Goal: Task Accomplishment & Management: Manage account settings

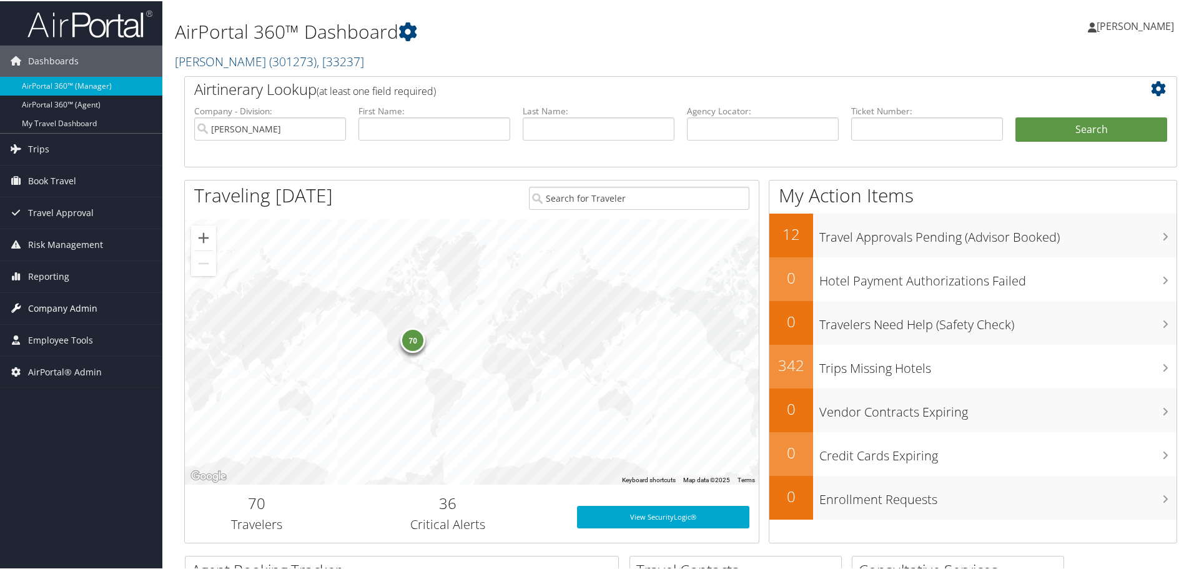
click at [45, 306] on span "Company Admin" at bounding box center [62, 307] width 69 height 31
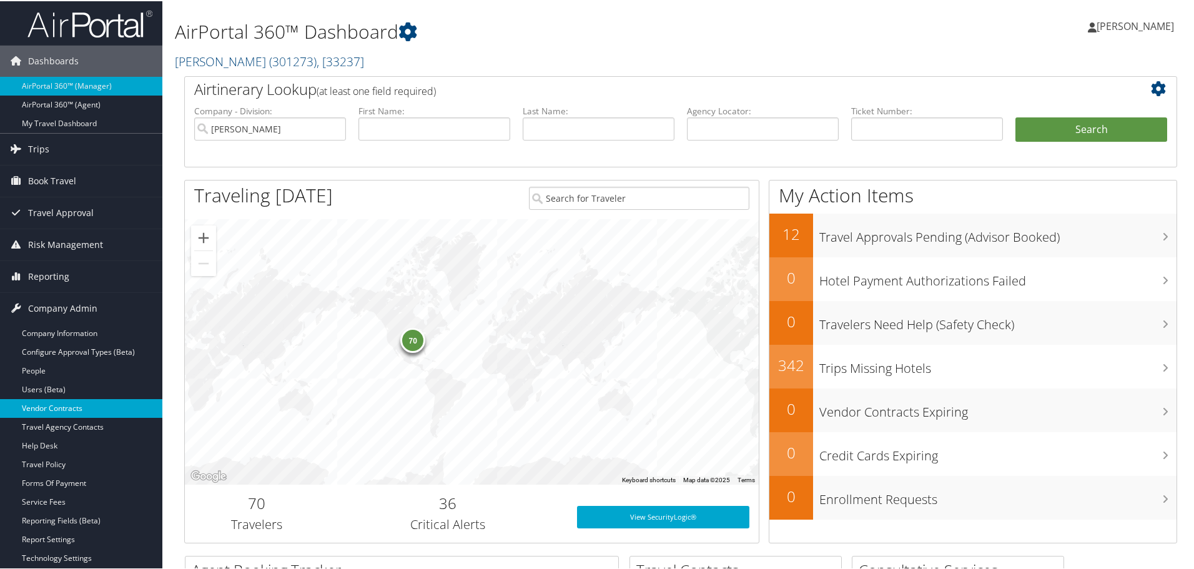
click at [41, 404] on link "Vendor Contracts" at bounding box center [81, 407] width 162 height 19
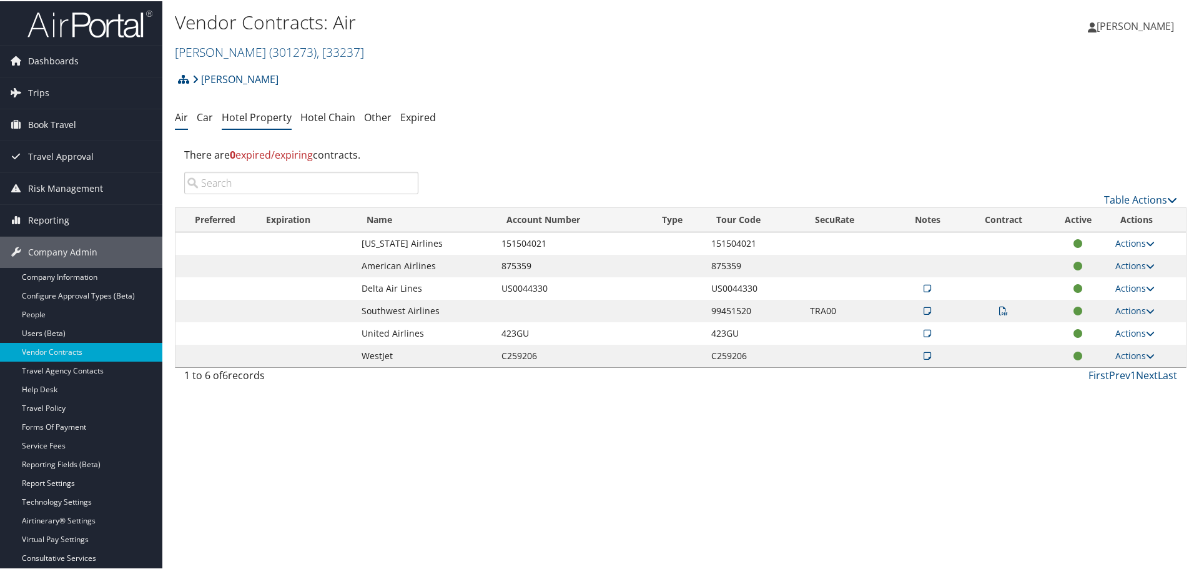
click at [254, 114] on link "Hotel Property" at bounding box center [257, 116] width 70 height 14
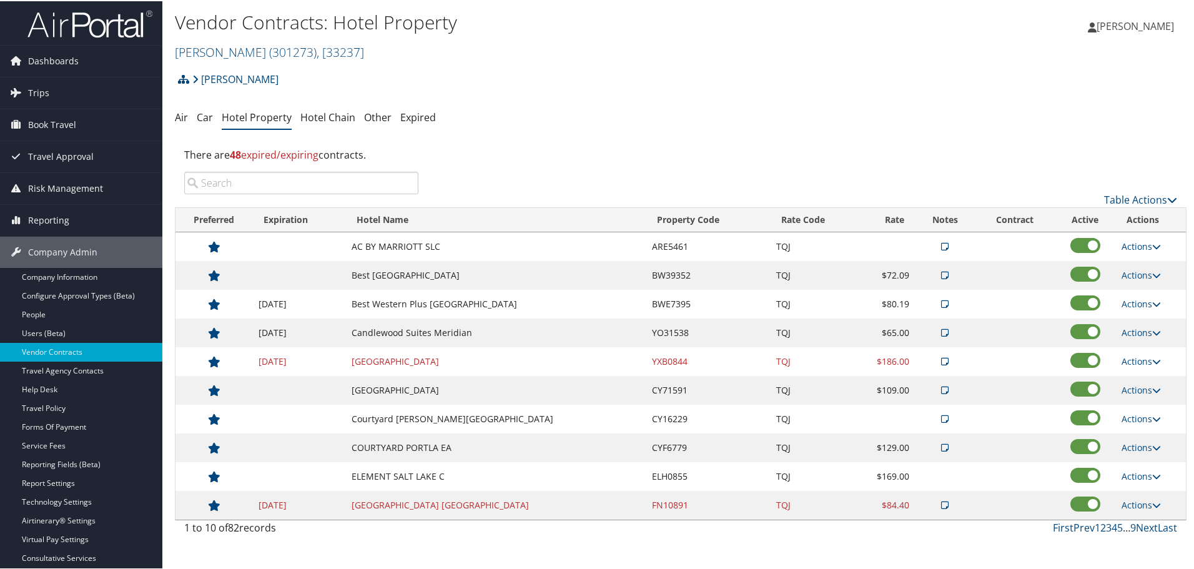
click at [974, 6] on div "[PERSON_NAME] [PERSON_NAME] My Settings Travel Agency Contacts Log Consulting T…" at bounding box center [1000, 30] width 400 height 48
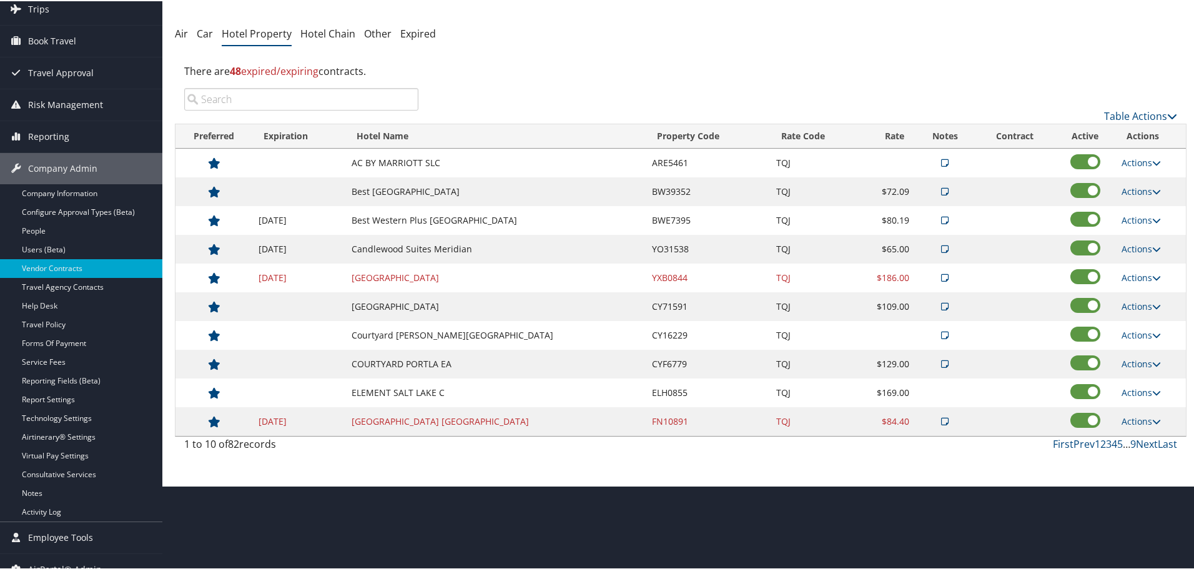
scroll to position [99, 0]
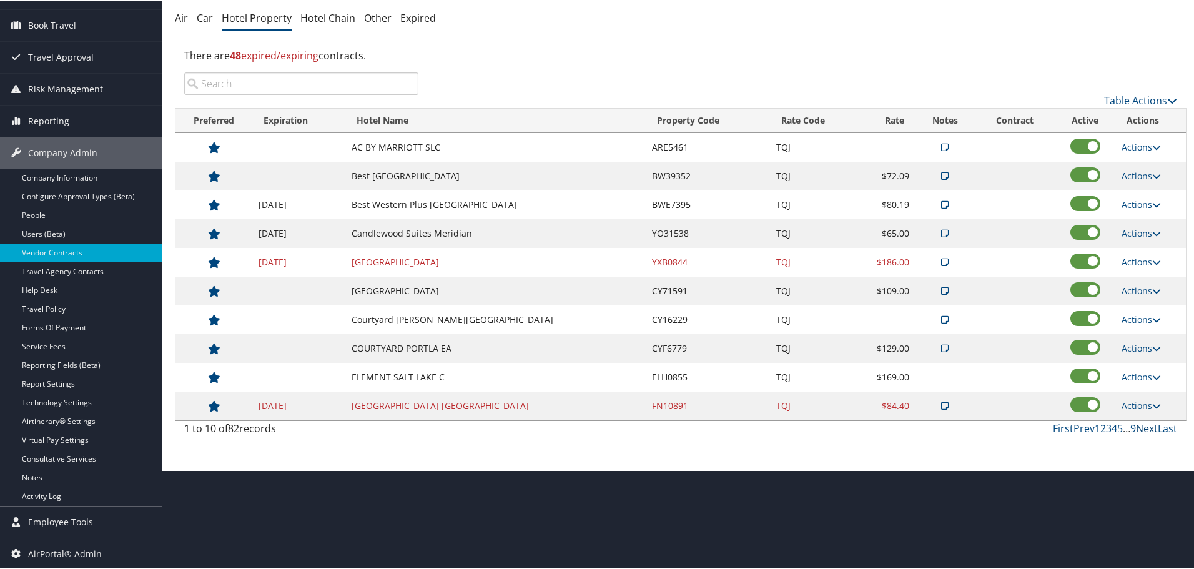
click at [1143, 426] on link "Next" at bounding box center [1147, 427] width 22 height 14
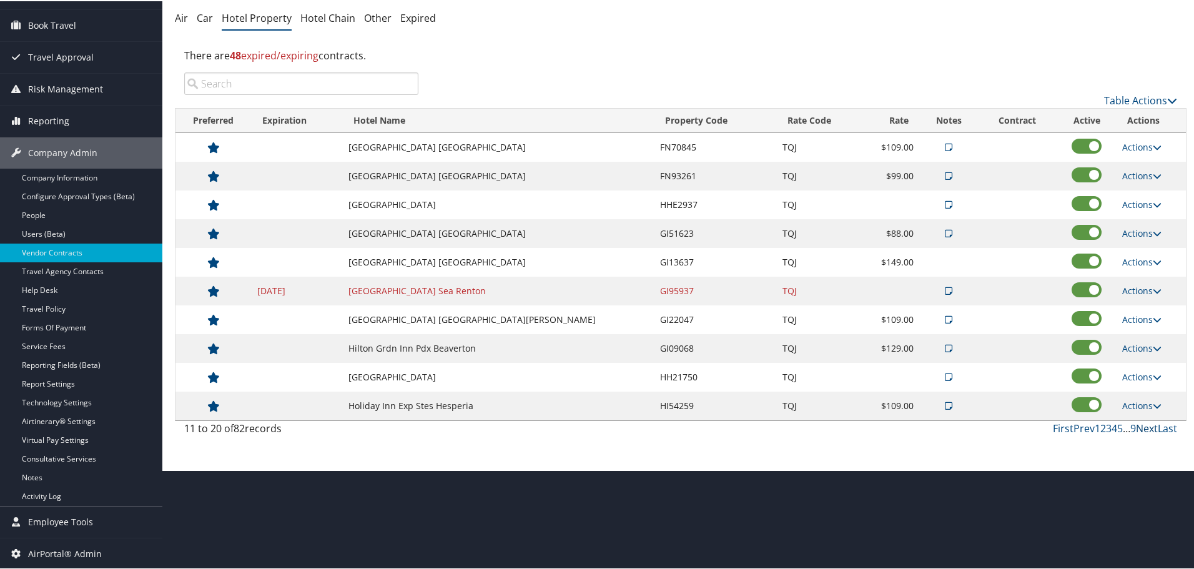
click at [1143, 426] on link "Next" at bounding box center [1147, 427] width 22 height 14
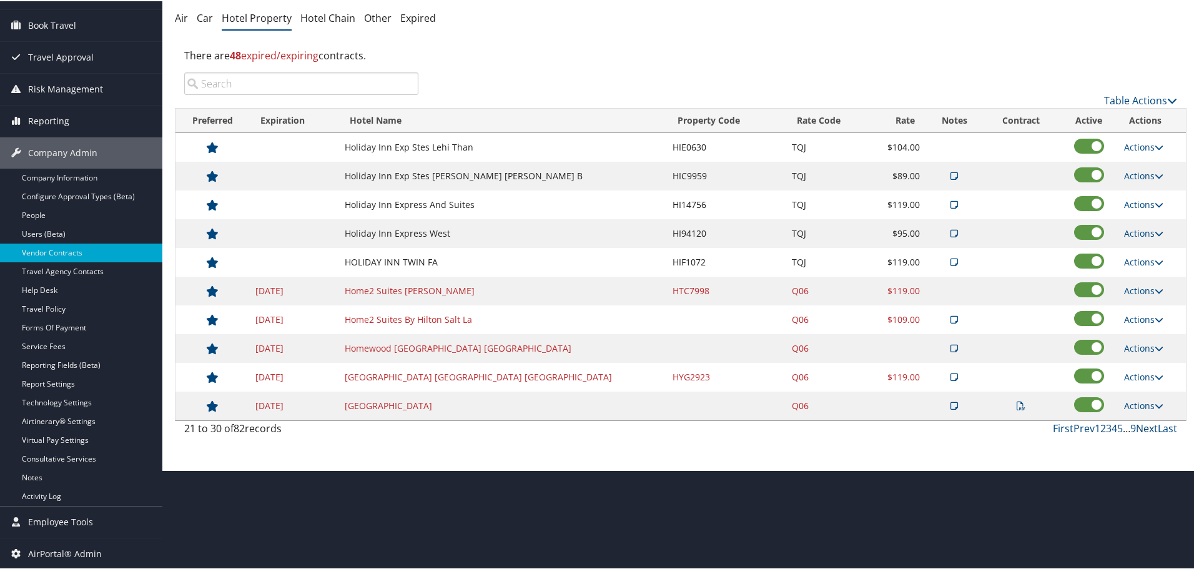
click at [1143, 426] on link "Next" at bounding box center [1147, 427] width 22 height 14
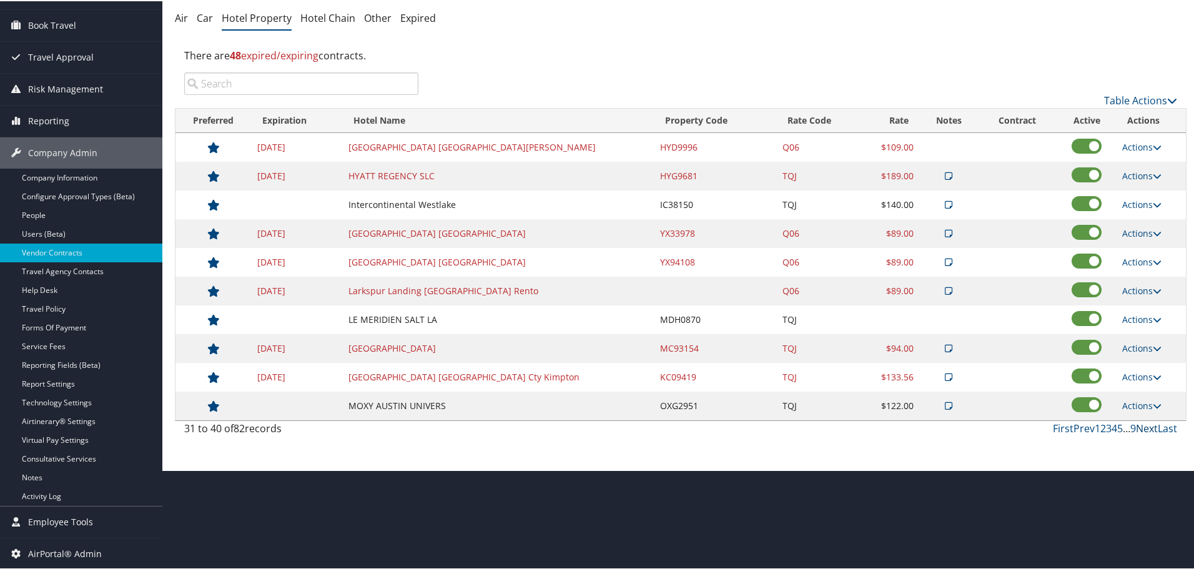
click at [1143, 426] on link "Next" at bounding box center [1147, 427] width 22 height 14
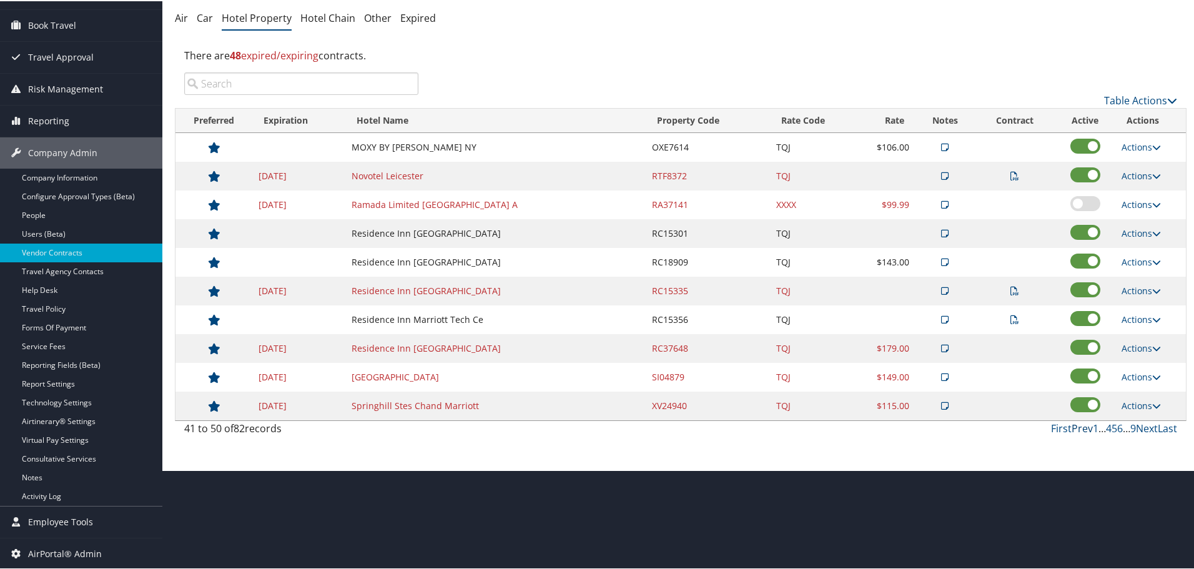
click at [1077, 427] on link "Prev" at bounding box center [1082, 427] width 21 height 14
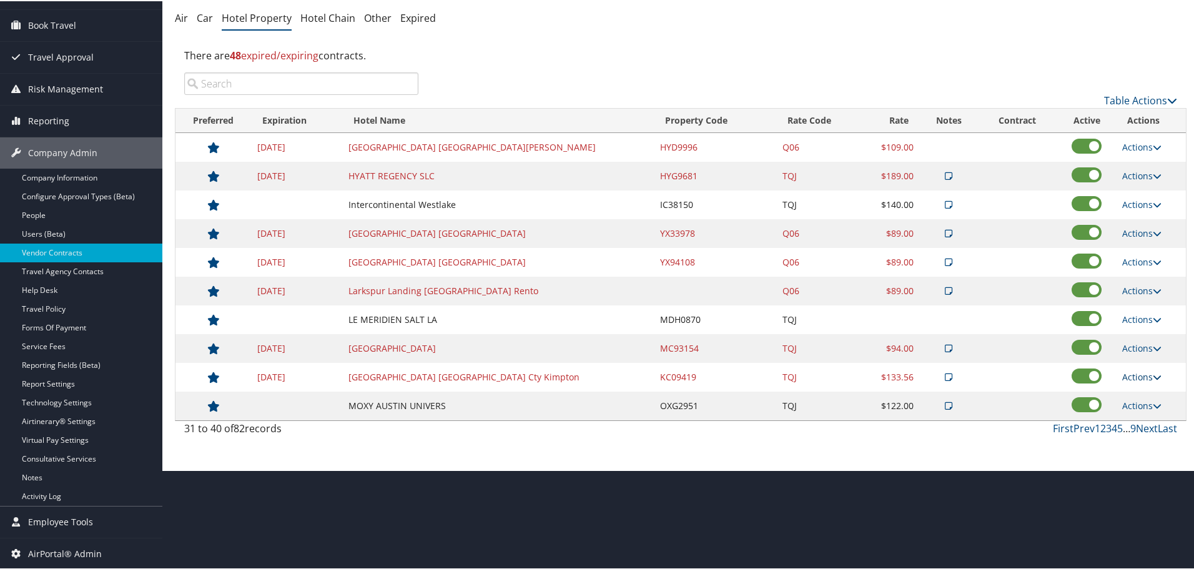
click at [1136, 375] on link "Actions" at bounding box center [1141, 376] width 39 height 12
click at [1131, 434] on icon at bounding box center [1127, 436] width 11 height 9
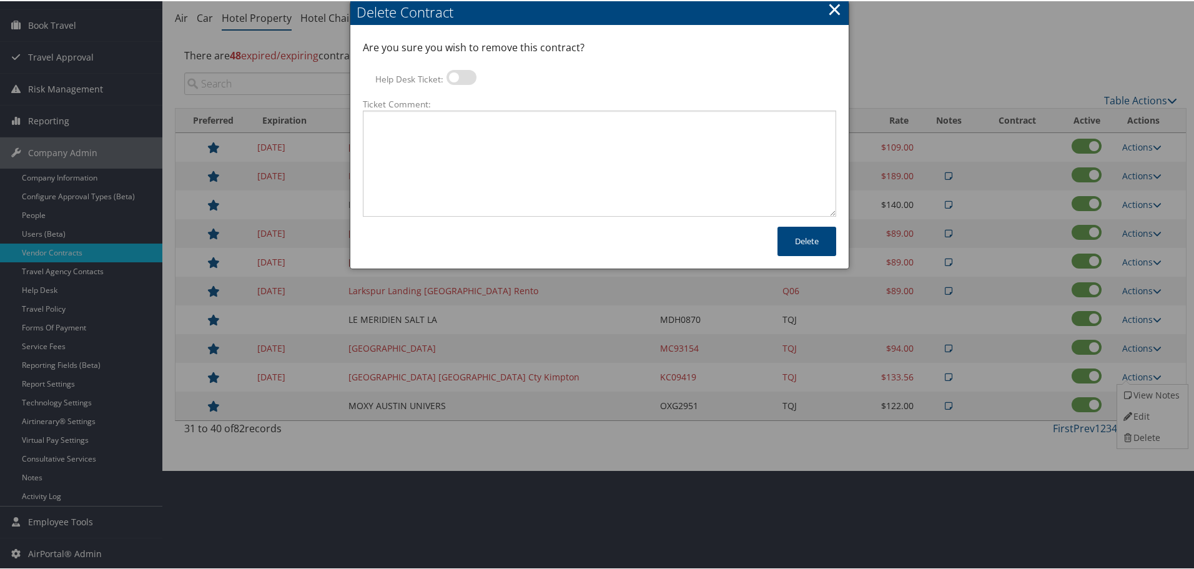
click at [507, 96] on div "Help Desk Ticket:" at bounding box center [599, 83] width 473 height 28
drag, startPoint x: 468, startPoint y: 77, endPoint x: 462, endPoint y: 142, distance: 64.6
click at [468, 78] on label at bounding box center [462, 76] width 30 height 15
click at [461, 78] on input "Help Desk Ticket:" at bounding box center [457, 78] width 8 height 8
checkbox input "true"
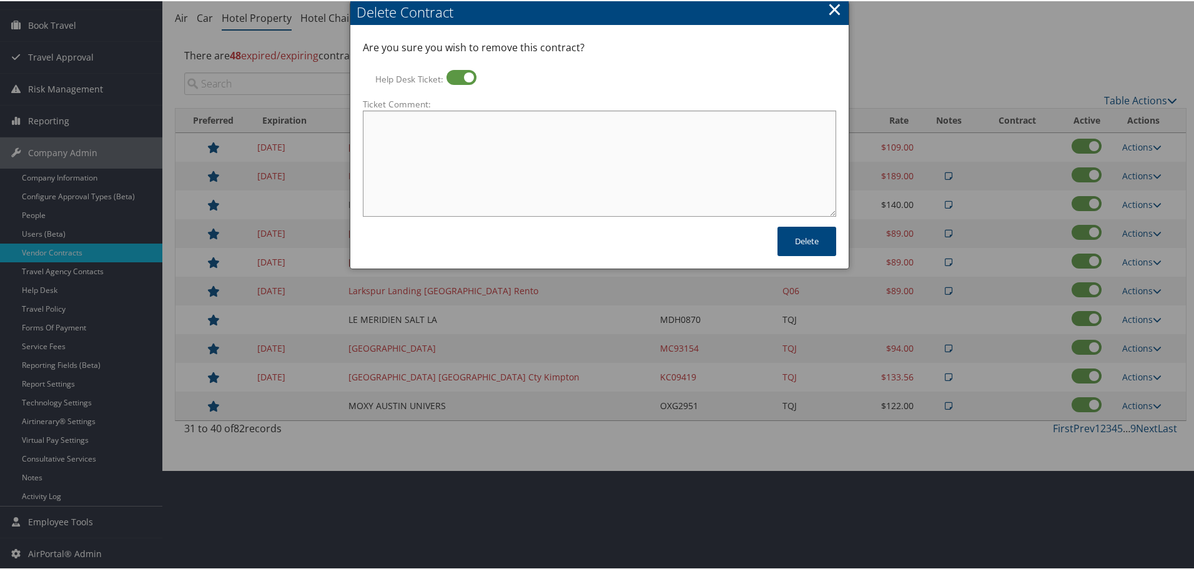
click at [462, 142] on textarea "Ticket Comment:" at bounding box center [599, 162] width 473 height 106
paste textarea "Rates no longer active; remove from profile and preferred status."
type textarea "Rates no longer active; remove from profile and preferred status."
click at [794, 233] on button "Delete" at bounding box center [807, 239] width 59 height 29
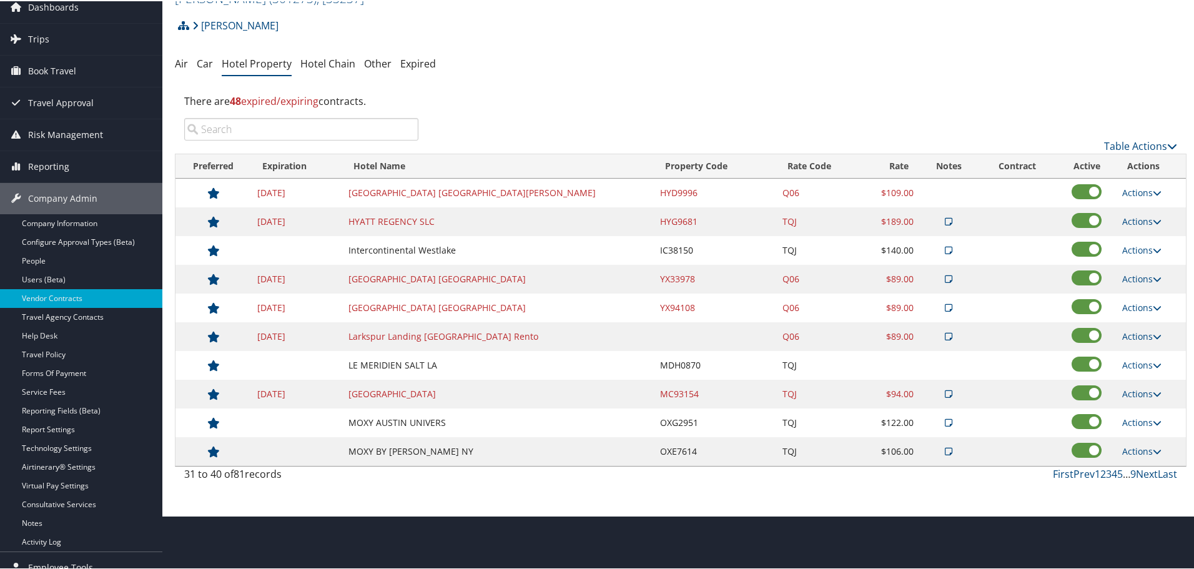
scroll to position [0, 0]
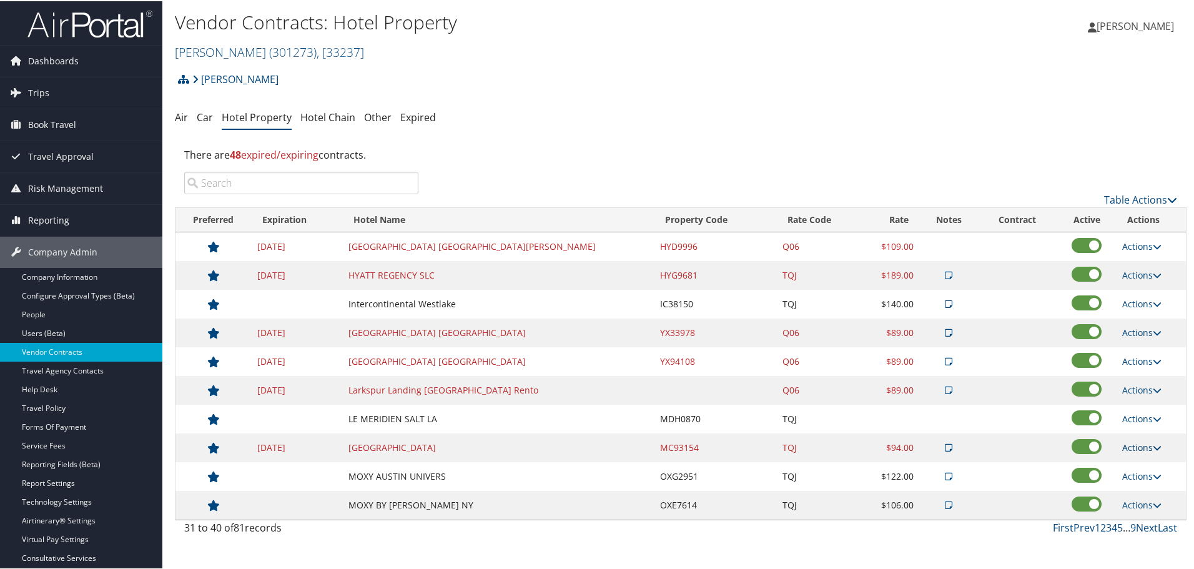
click at [1139, 447] on link "Actions" at bounding box center [1141, 446] width 39 height 12
click at [1144, 509] on link "Delete" at bounding box center [1150, 507] width 67 height 21
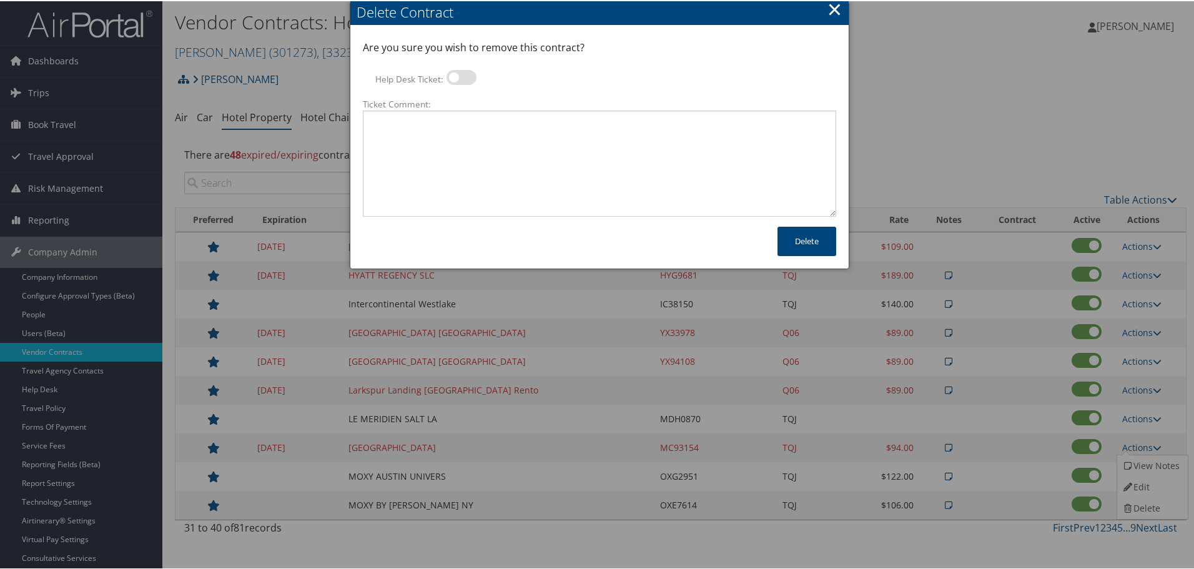
click at [463, 84] on div at bounding box center [462, 78] width 30 height 19
click at [460, 74] on label at bounding box center [462, 76] width 30 height 15
click at [460, 74] on input "Help Desk Ticket:" at bounding box center [457, 78] width 8 height 8
checkbox input "true"
click at [460, 131] on textarea "Ticket Comment:" at bounding box center [599, 162] width 473 height 106
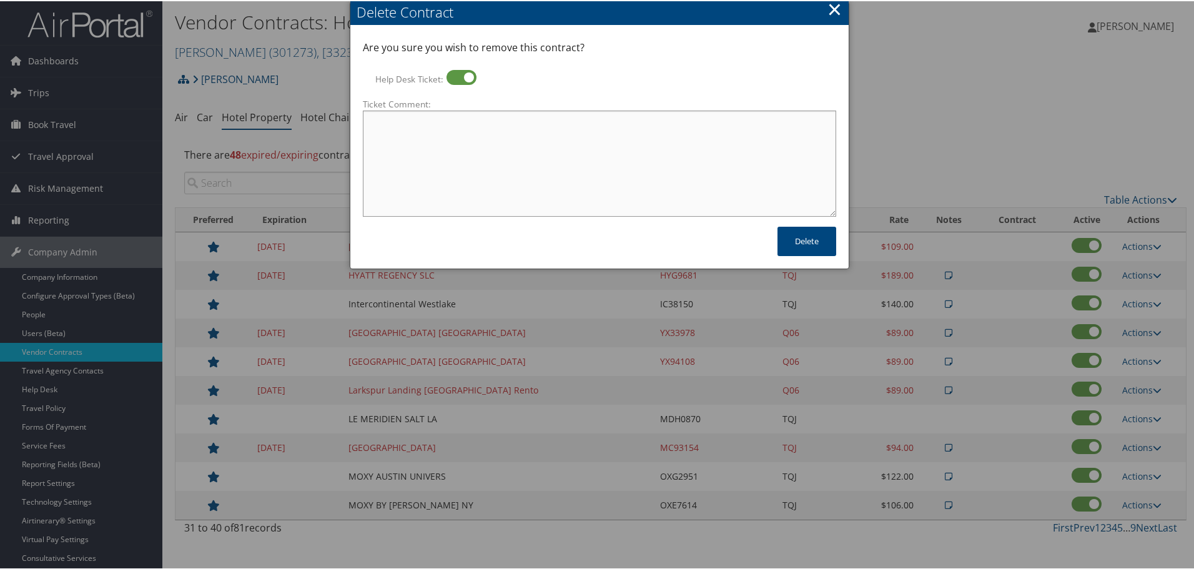
paste textarea "Rates no longer active; remove from profile and preferred status."
type textarea "Rates no longer active; remove from profile and preferred status."
click at [813, 236] on button "Delete" at bounding box center [807, 239] width 59 height 29
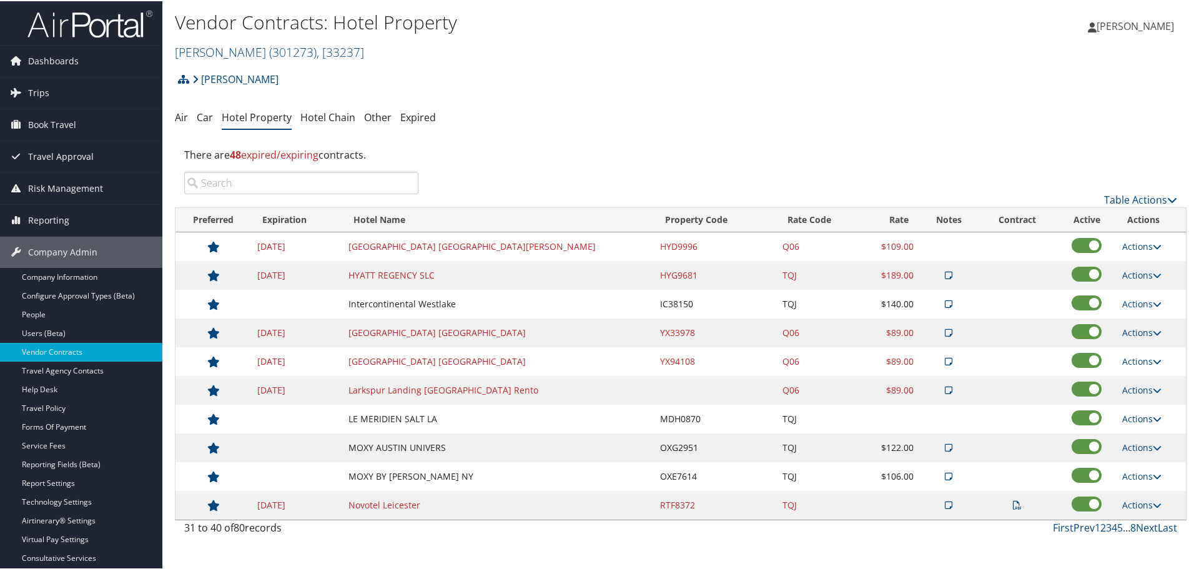
click at [1135, 414] on link "Actions" at bounding box center [1141, 418] width 39 height 12
click at [1149, 454] on link "Delete" at bounding box center [1141, 457] width 48 height 21
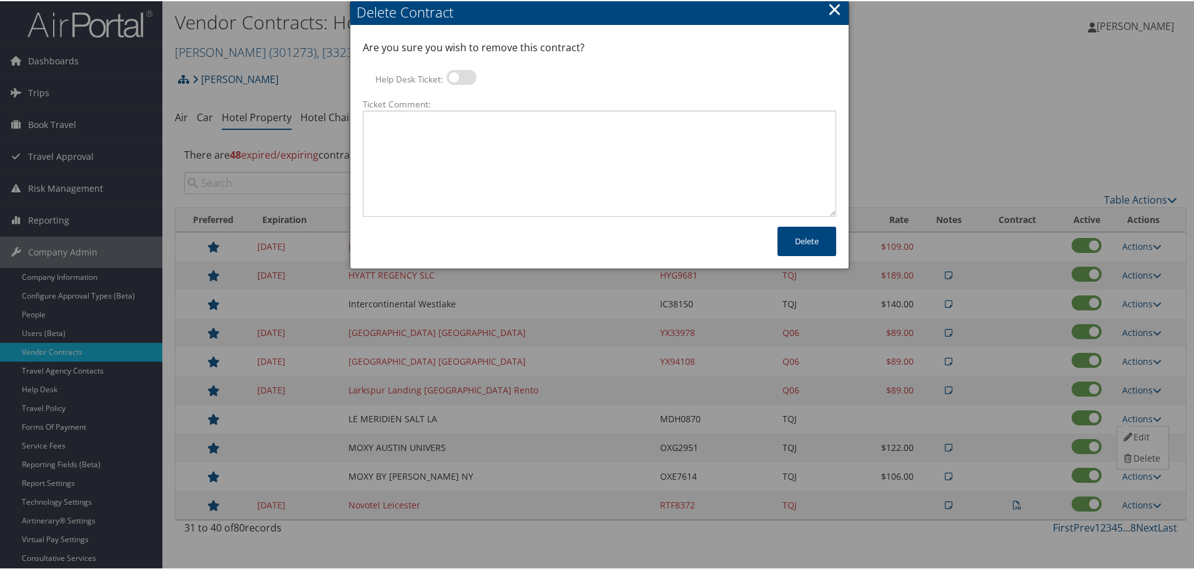
click at [453, 79] on label at bounding box center [462, 76] width 30 height 15
click at [453, 79] on input "Help Desk Ticket:" at bounding box center [457, 78] width 8 height 8
checkbox input "true"
click at [462, 132] on textarea "Ticket Comment:" at bounding box center [599, 162] width 473 height 106
paste textarea "Rates no longer active; remove from profile and preferred status."
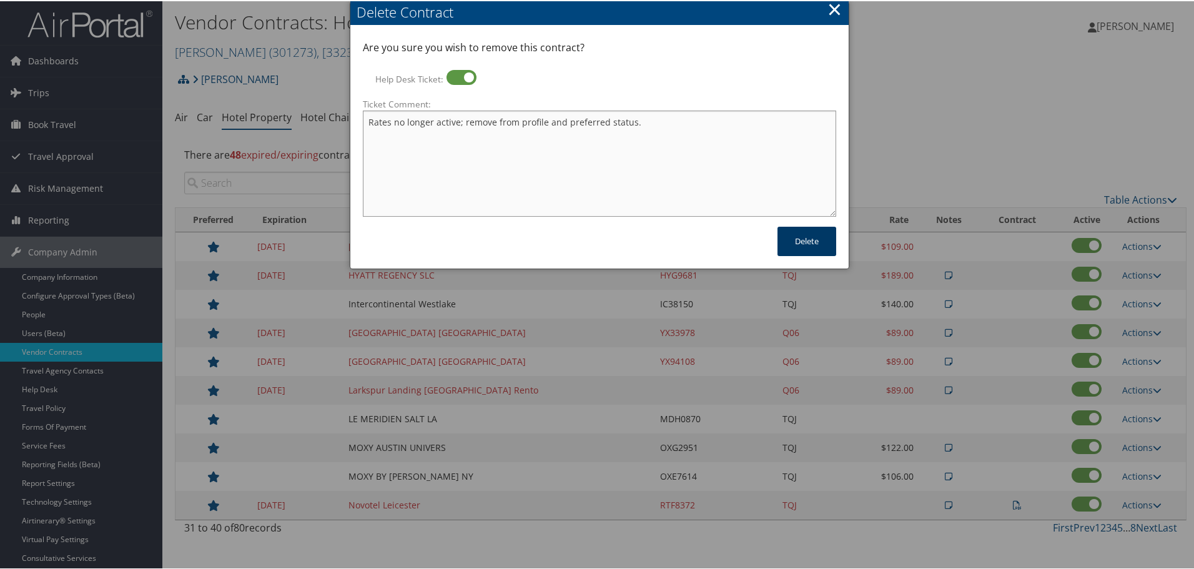
type textarea "Rates no longer active; remove from profile and preferred status."
click at [800, 242] on button "Delete" at bounding box center [807, 239] width 59 height 29
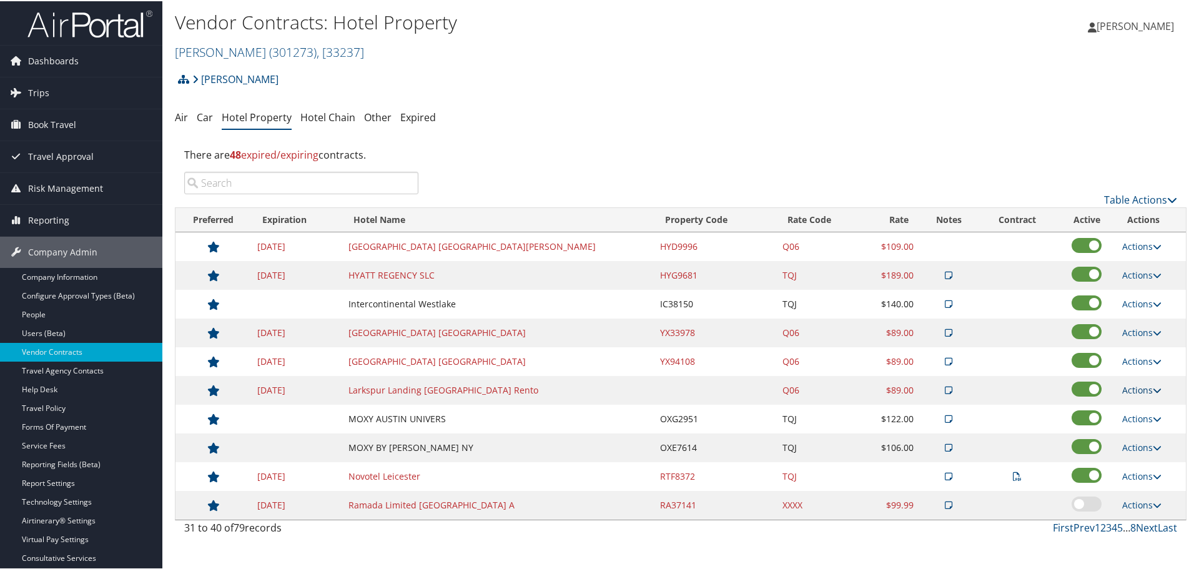
click at [1137, 385] on link "Actions" at bounding box center [1141, 389] width 39 height 12
click at [1144, 442] on link "Delete" at bounding box center [1150, 449] width 67 height 21
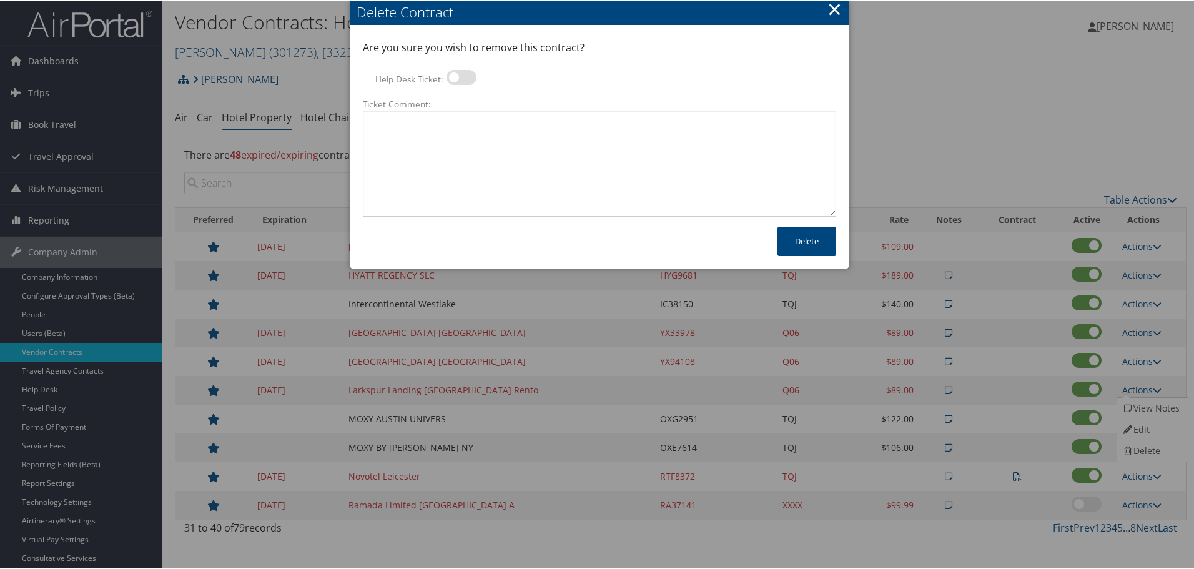
click at [467, 71] on label at bounding box center [462, 76] width 30 height 15
click at [461, 74] on input "Help Desk Ticket:" at bounding box center [457, 78] width 8 height 8
checkbox input "true"
click at [473, 135] on textarea "Ticket Comment:" at bounding box center [599, 162] width 473 height 106
paste textarea "Rates no longer active; remove from profile and preferred status."
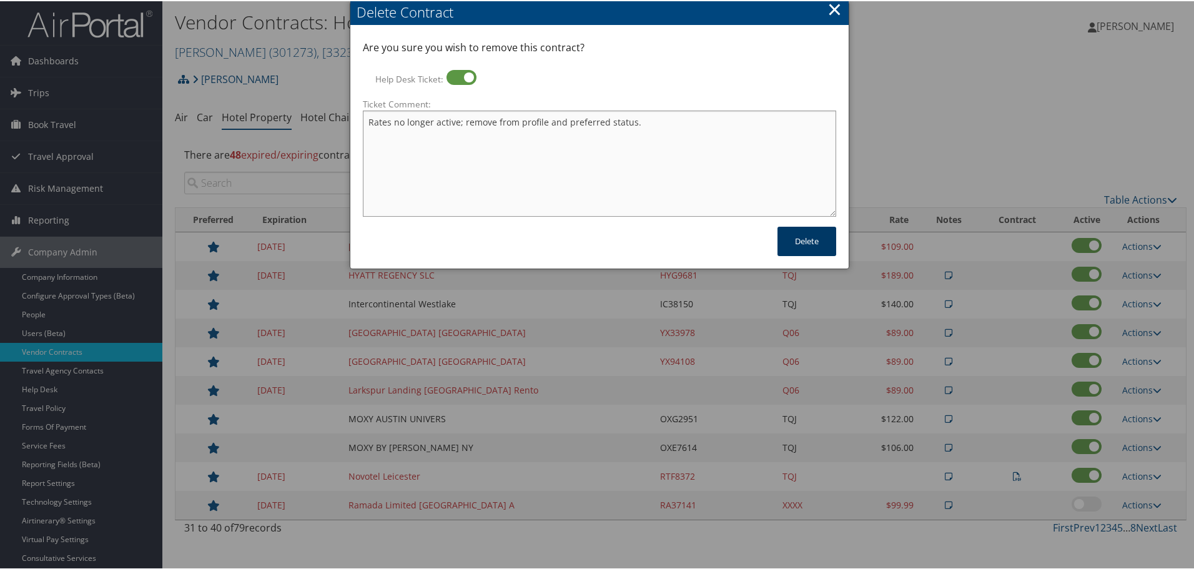
type textarea "Rates no longer active; remove from profile and preferred status."
click at [803, 234] on button "Delete" at bounding box center [807, 239] width 59 height 29
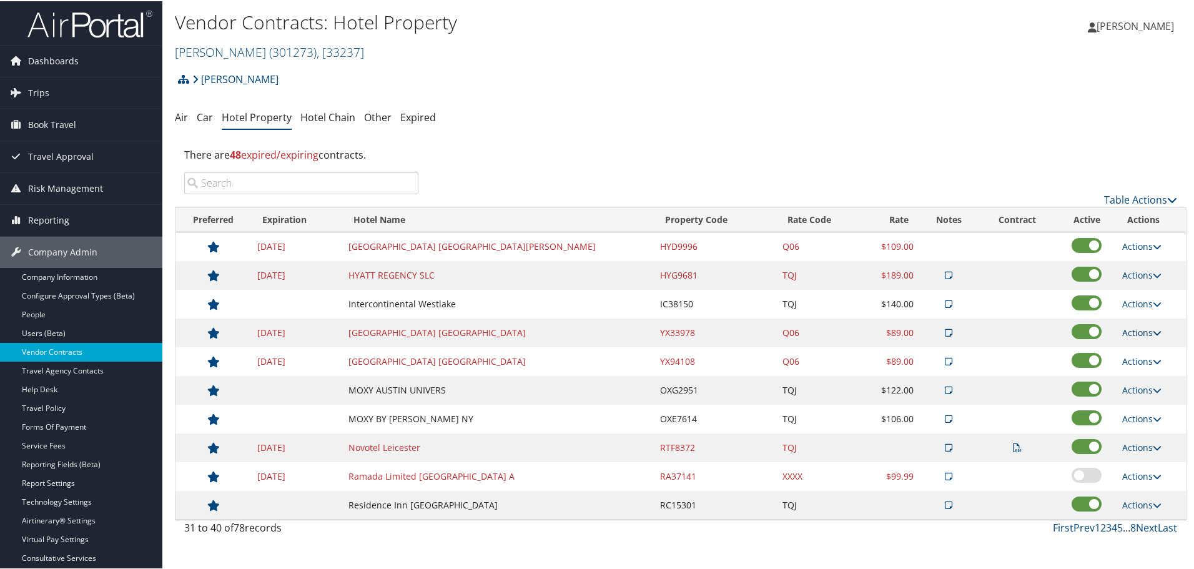
click at [1138, 332] on link "Actions" at bounding box center [1141, 331] width 39 height 12
click at [1154, 393] on link "Delete" at bounding box center [1150, 392] width 67 height 21
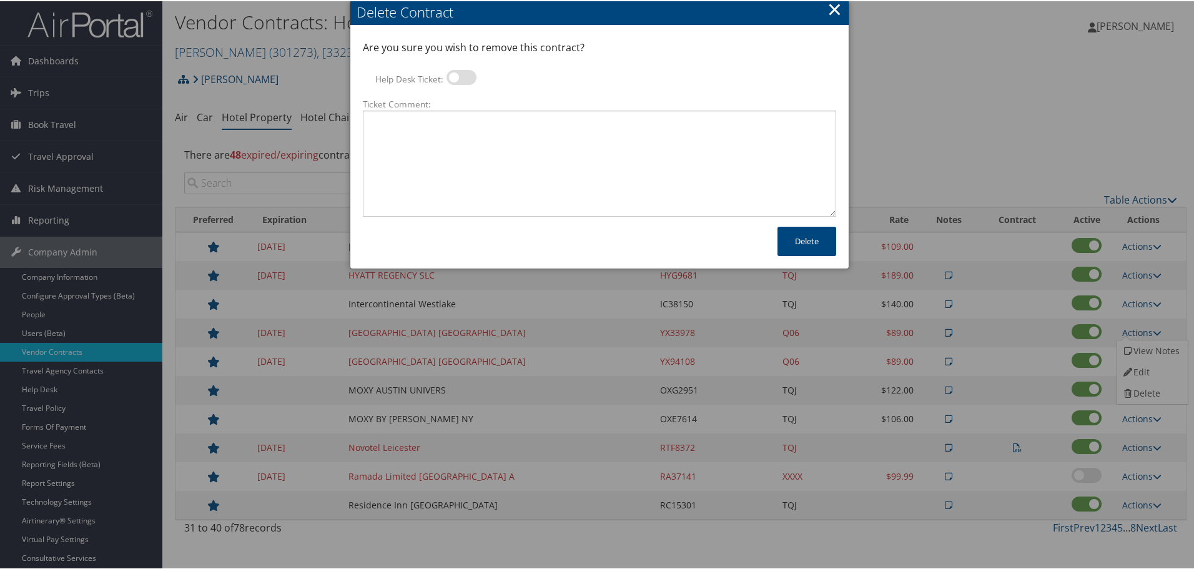
click at [465, 78] on label at bounding box center [462, 76] width 30 height 15
click at [461, 78] on input "Help Desk Ticket:" at bounding box center [457, 78] width 8 height 8
checkbox input "true"
click at [457, 141] on textarea "Ticket Comment:" at bounding box center [599, 162] width 473 height 106
paste textarea "Rates no longer active; remove from profile and preferred status."
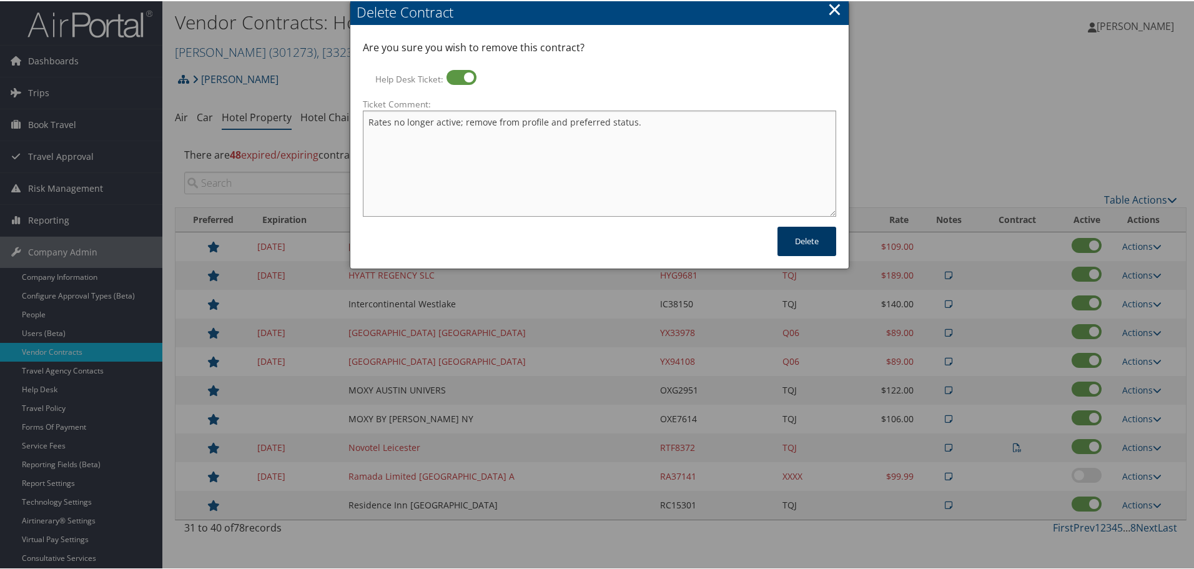
type textarea "Rates no longer active; remove from profile and preferred status."
click at [804, 242] on button "Delete" at bounding box center [807, 239] width 59 height 29
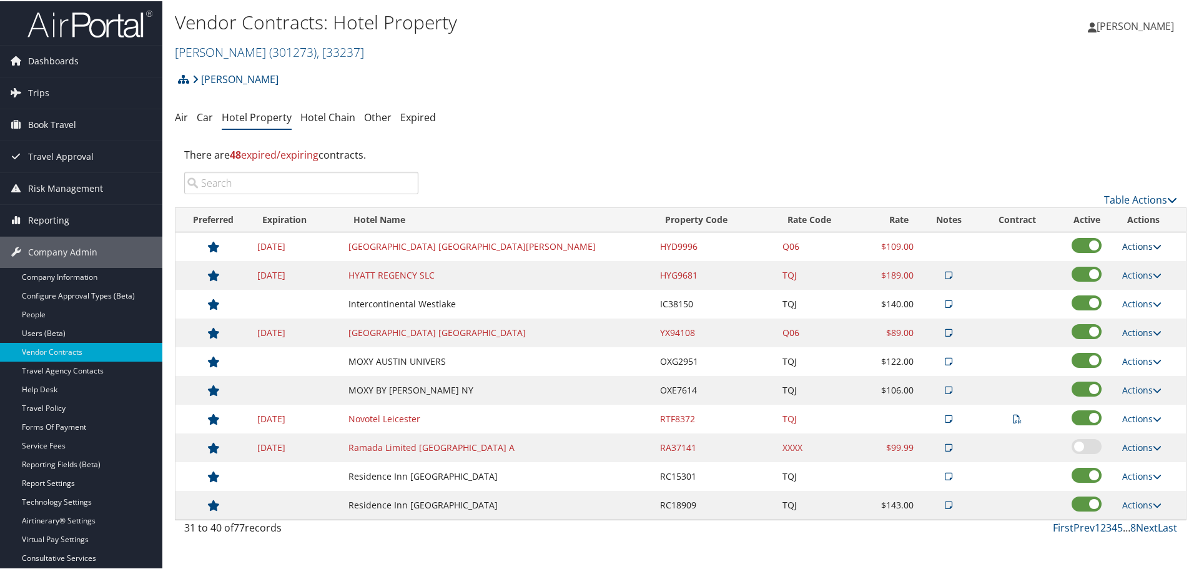
click at [1137, 241] on link "Actions" at bounding box center [1141, 245] width 39 height 12
click at [1149, 282] on link "Delete" at bounding box center [1141, 284] width 48 height 21
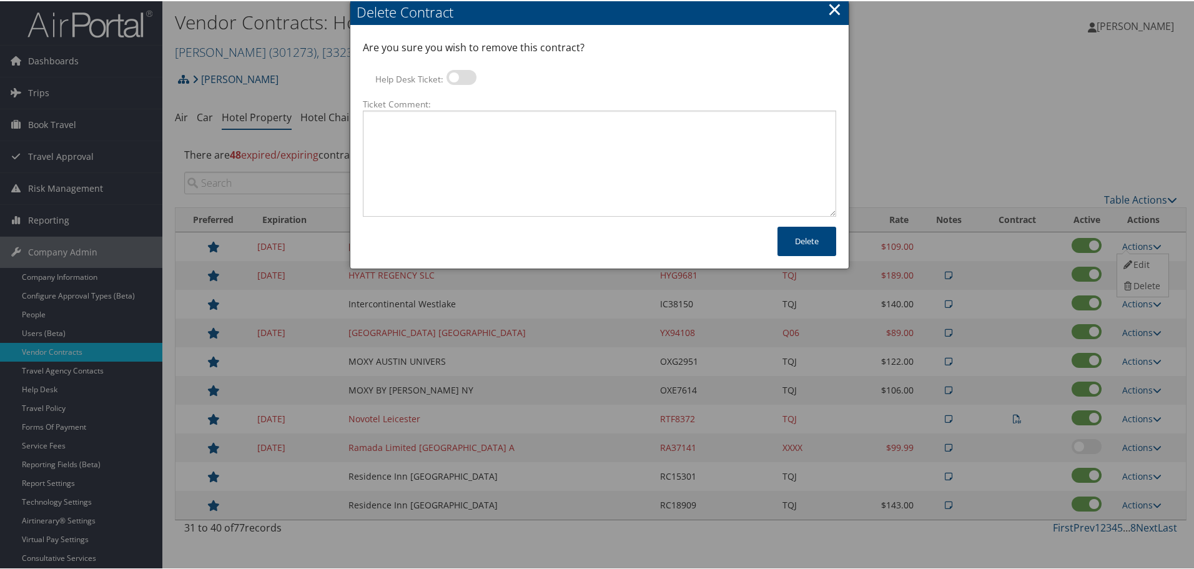
click at [461, 73] on label at bounding box center [462, 76] width 30 height 15
click at [461, 74] on input "Help Desk Ticket:" at bounding box center [457, 78] width 8 height 8
checkbox input "true"
click at [493, 137] on textarea "Ticket Comment:" at bounding box center [599, 162] width 473 height 106
paste textarea "Rates no longer active; remove from profile and preferred status."
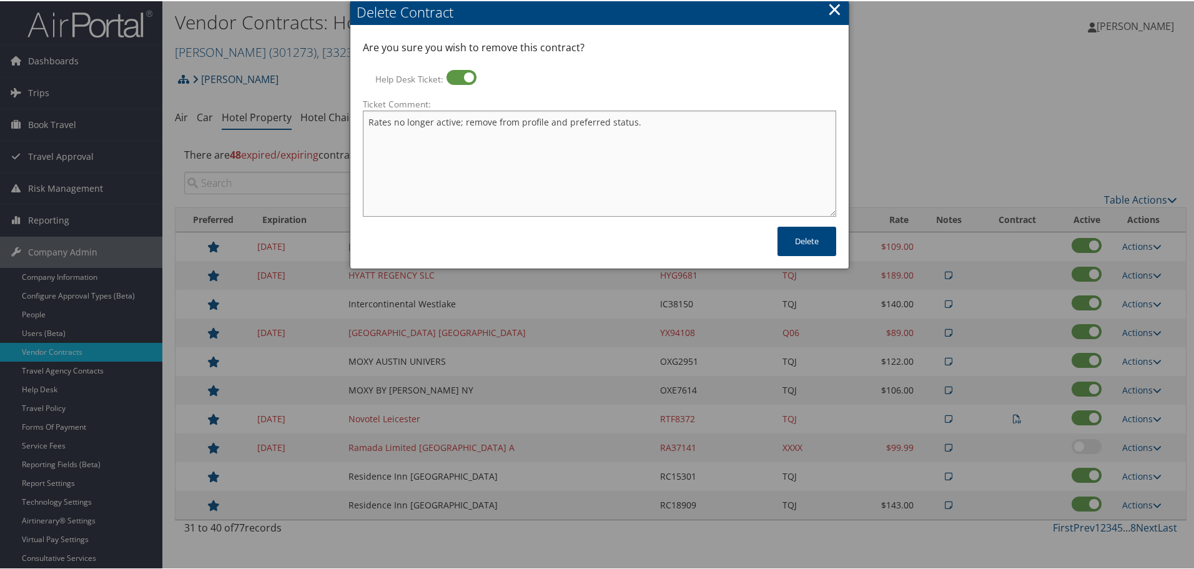
type textarea "Rates no longer active; remove from profile and preferred status."
drag, startPoint x: 611, startPoint y: 8, endPoint x: 637, endPoint y: 61, distance: 58.9
click at [637, 61] on div "Delete Contract Are you sure you wish to remove this contract? Help Desk Ticket…" at bounding box center [599, 108] width 498 height 215
click at [640, 61] on div "Are you sure you wish to remove this contract? Help Desk Ticket: Ticket Comment…" at bounding box center [599, 127] width 473 height 177
drag, startPoint x: 712, startPoint y: 4, endPoint x: 719, endPoint y: 13, distance: 11.1
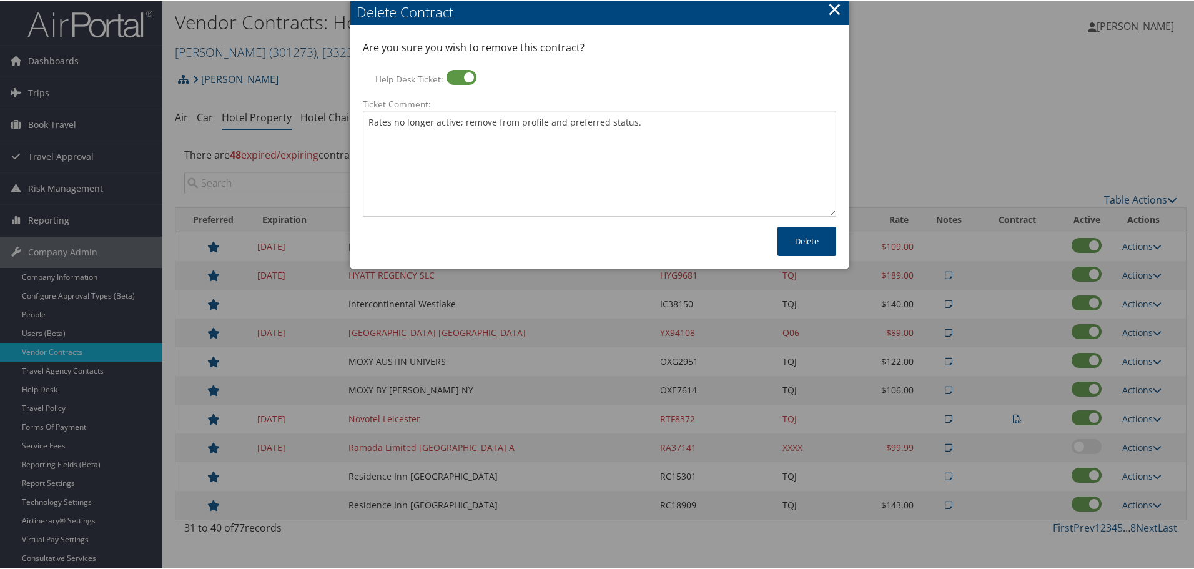
click at [719, 13] on div "Delete Contract" at bounding box center [603, 10] width 492 height 19
click at [809, 249] on button "Delete" at bounding box center [807, 239] width 59 height 29
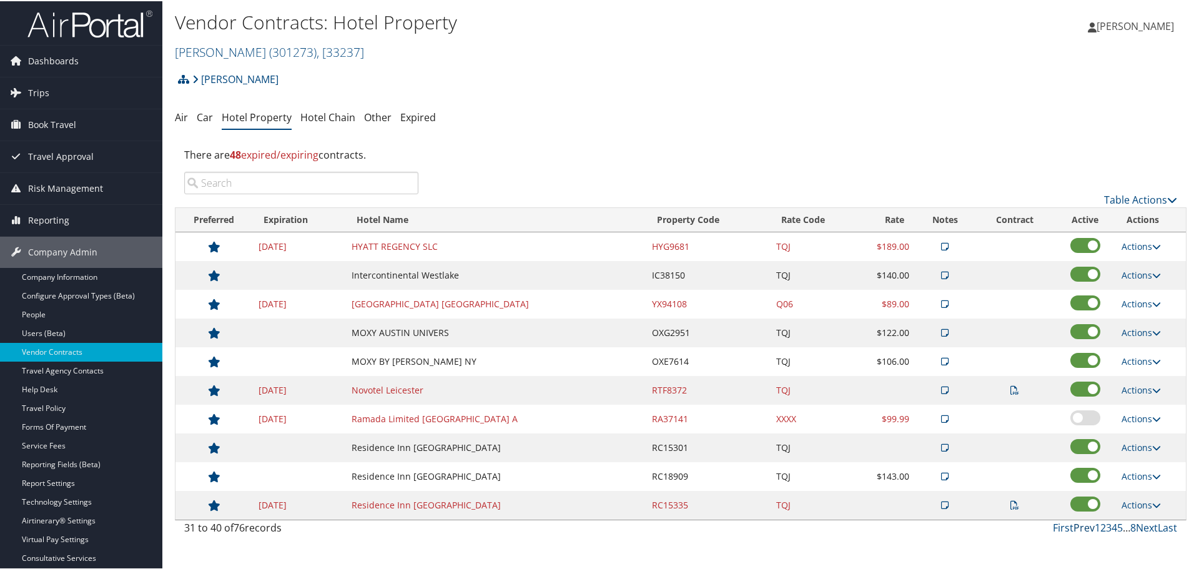
click at [1082, 528] on link "Prev" at bounding box center [1084, 527] width 21 height 14
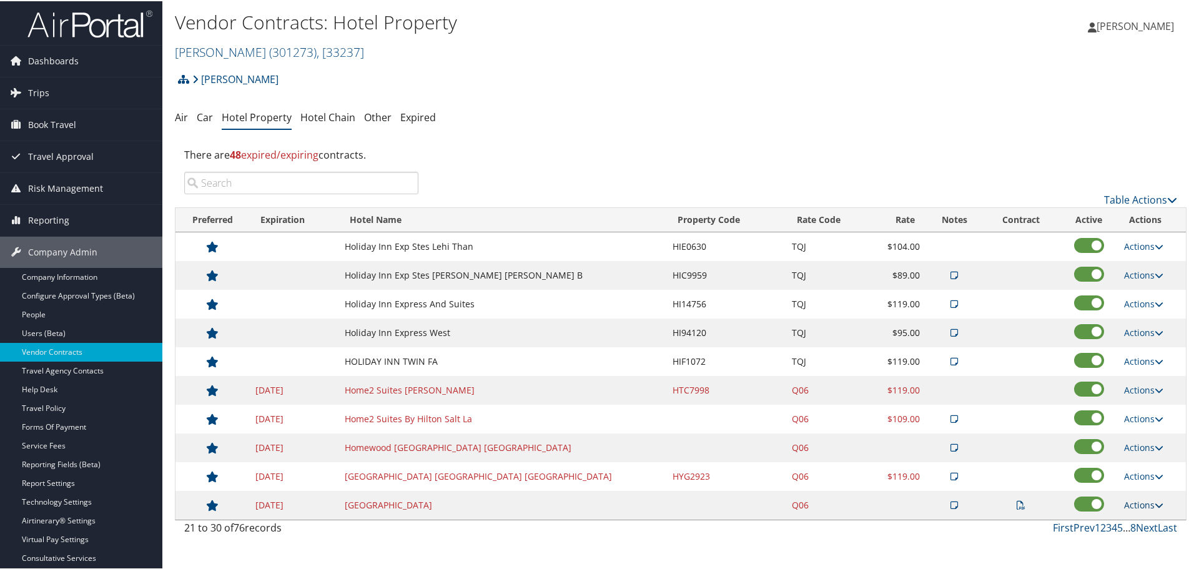
click at [1139, 502] on link "Actions" at bounding box center [1143, 504] width 39 height 12
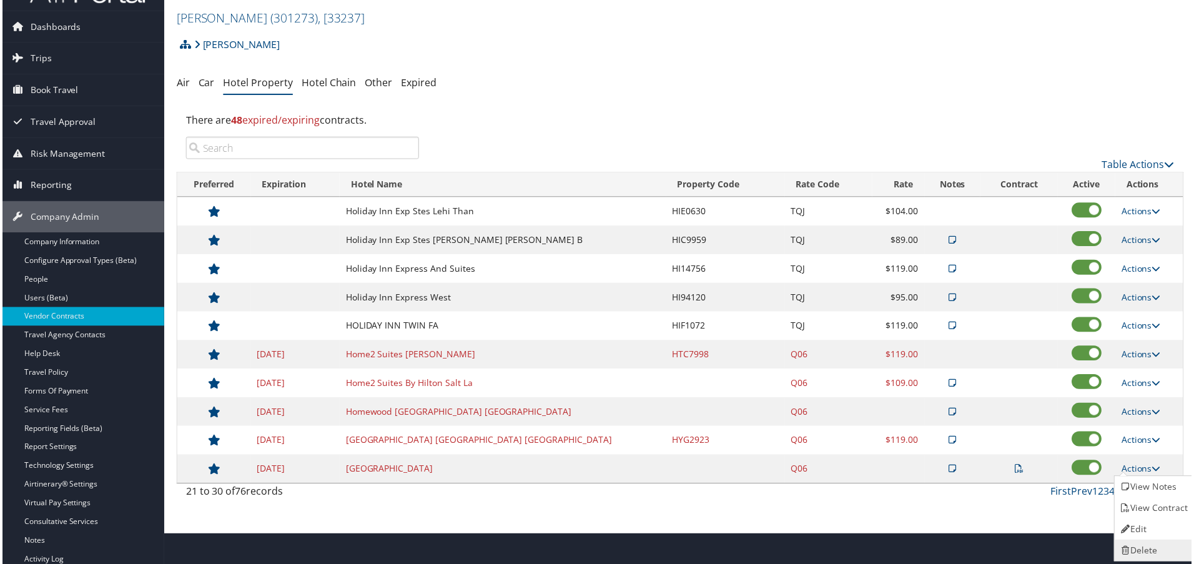
click at [1146, 550] on link "Delete" at bounding box center [1156, 552] width 79 height 21
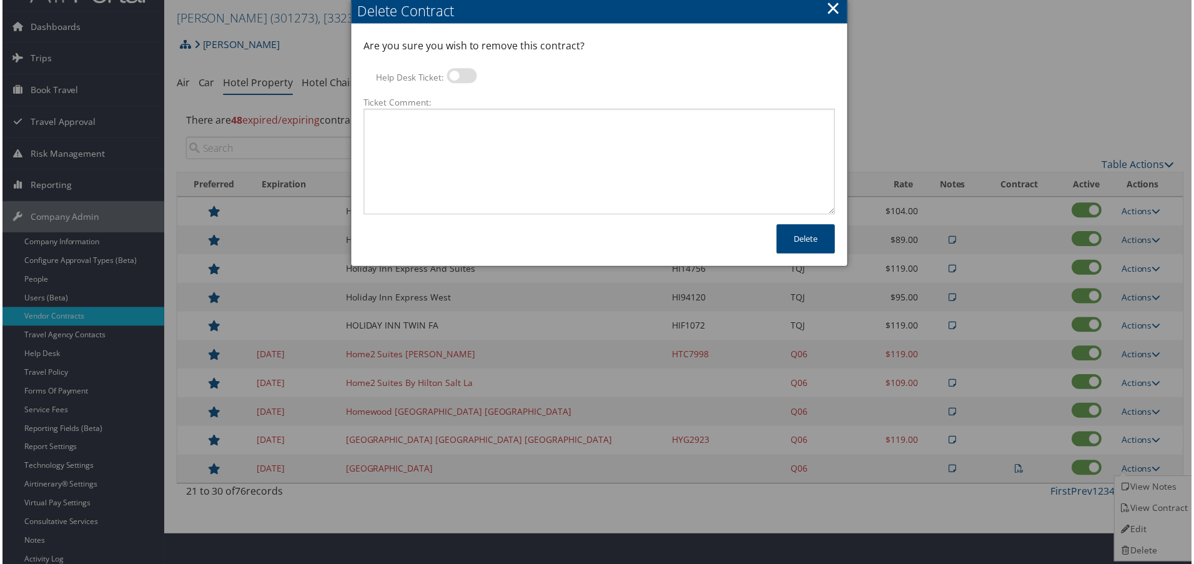
drag, startPoint x: 458, startPoint y: 79, endPoint x: 455, endPoint y: 86, distance: 8.1
click at [458, 79] on label at bounding box center [462, 76] width 30 height 15
click at [458, 79] on input "Help Desk Ticket:" at bounding box center [457, 78] width 8 height 8
checkbox input "true"
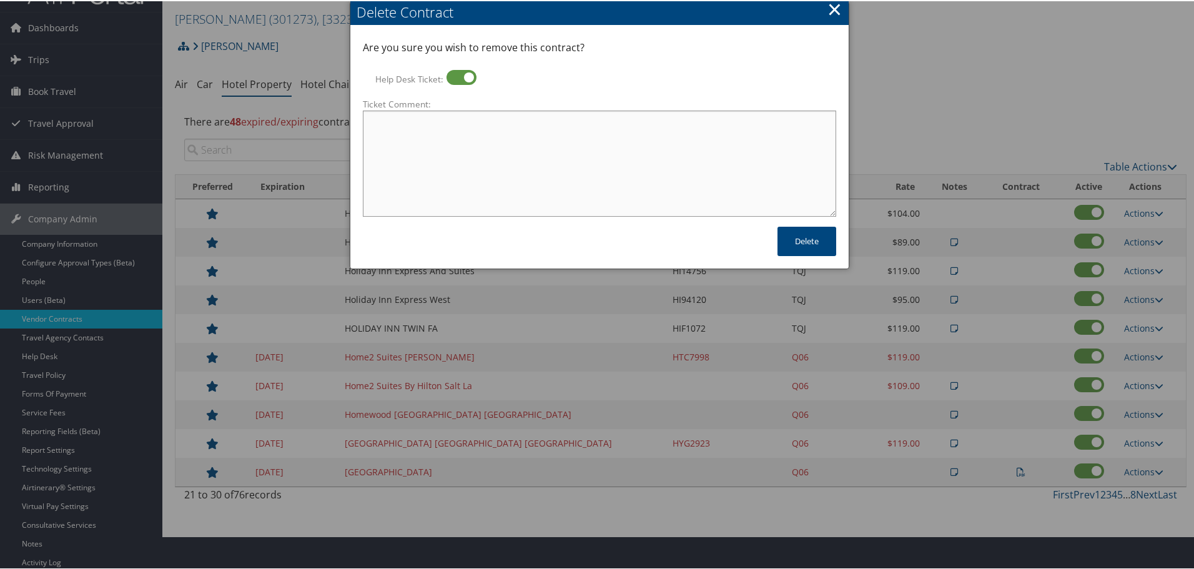
click at [452, 127] on textarea "Ticket Comment:" at bounding box center [599, 162] width 473 height 106
paste textarea "Rates no longer active; remove from profile and preferred status."
type textarea "Rates no longer active; remove from profile and preferred status."
click at [826, 237] on button "Delete" at bounding box center [807, 239] width 59 height 29
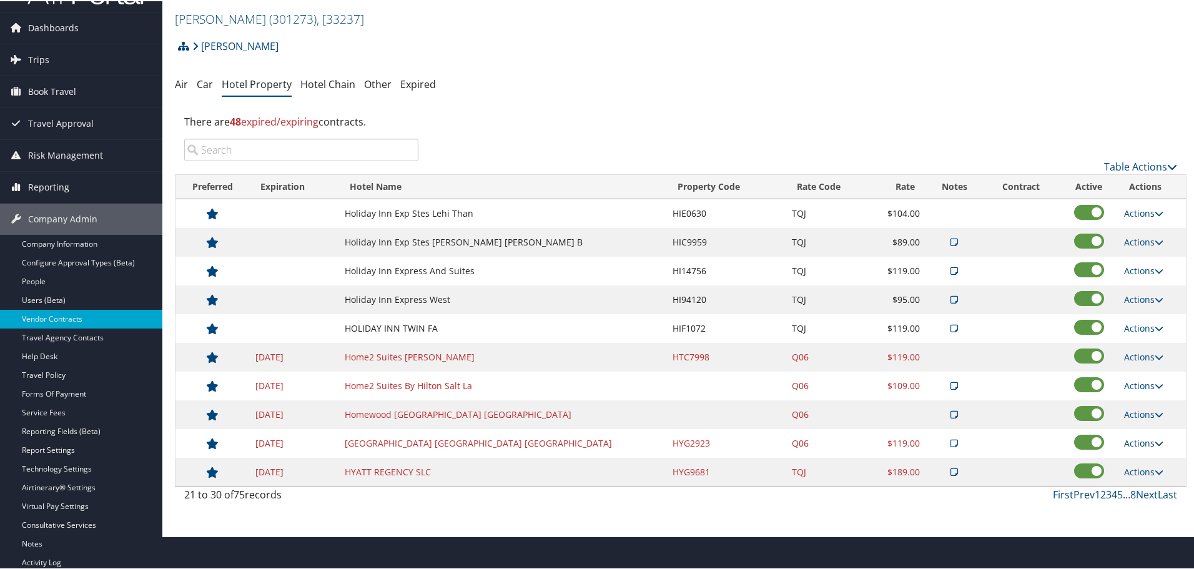
click at [1144, 443] on link "Actions" at bounding box center [1143, 442] width 39 height 12
click at [1156, 496] on link "Delete" at bounding box center [1150, 502] width 67 height 21
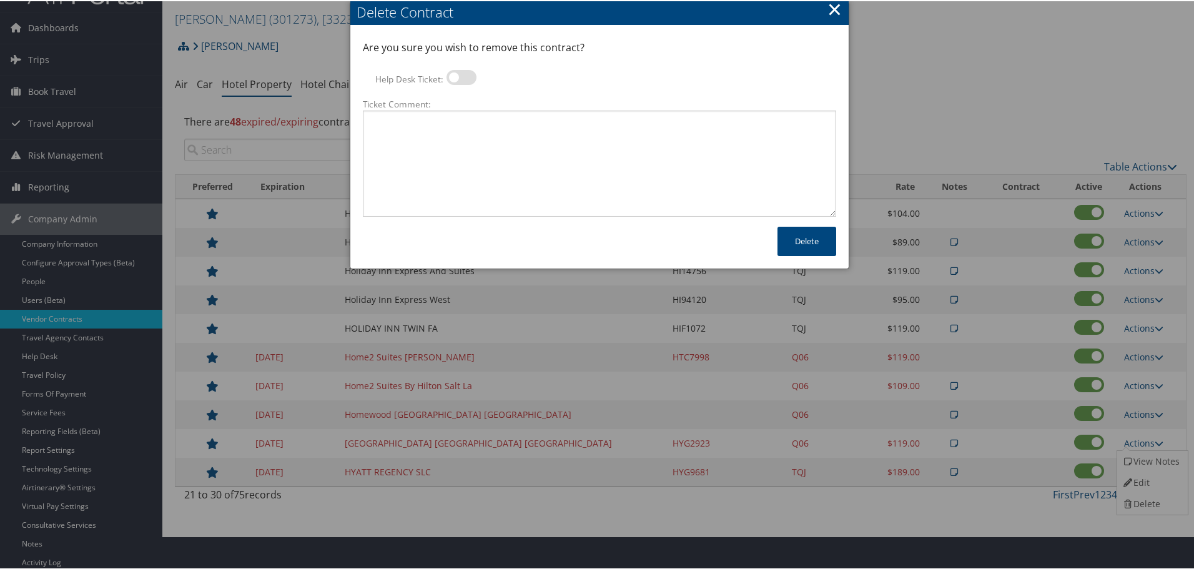
click at [462, 84] on div at bounding box center [462, 78] width 30 height 19
click at [462, 80] on label at bounding box center [462, 76] width 30 height 15
click at [461, 80] on input "Help Desk Ticket:" at bounding box center [457, 78] width 8 height 8
checkbox input "true"
click at [456, 136] on textarea "Ticket Comment:" at bounding box center [599, 162] width 473 height 106
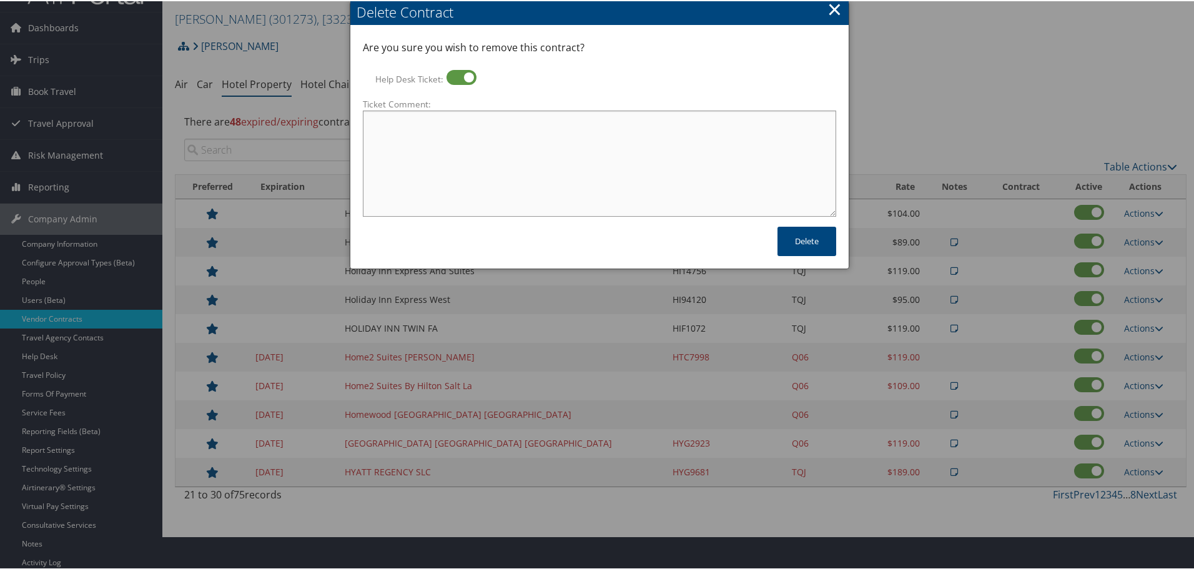
paste textarea "Rates no longer active; remove from profile and preferred status."
type textarea "Rates no longer active; remove from profile and preferred status."
click at [815, 239] on button "Delete" at bounding box center [807, 239] width 59 height 29
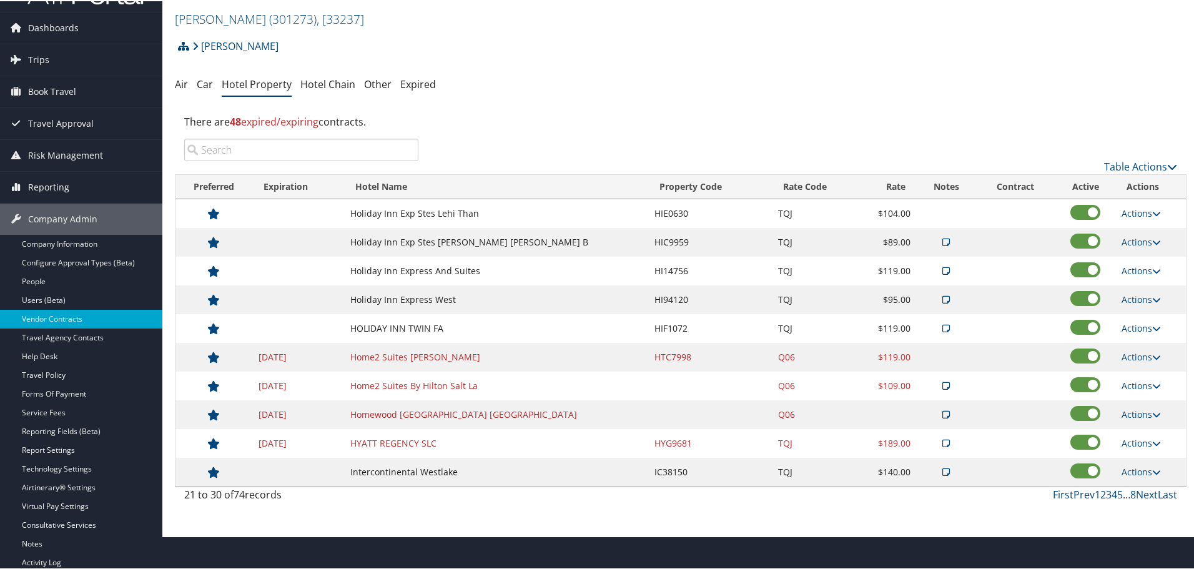
click at [1133, 407] on td "Actions View Notes Edit Delete" at bounding box center [1151, 413] width 71 height 29
click at [1136, 415] on link "Actions" at bounding box center [1141, 413] width 39 height 12
click at [1140, 471] on link "Delete" at bounding box center [1150, 473] width 67 height 21
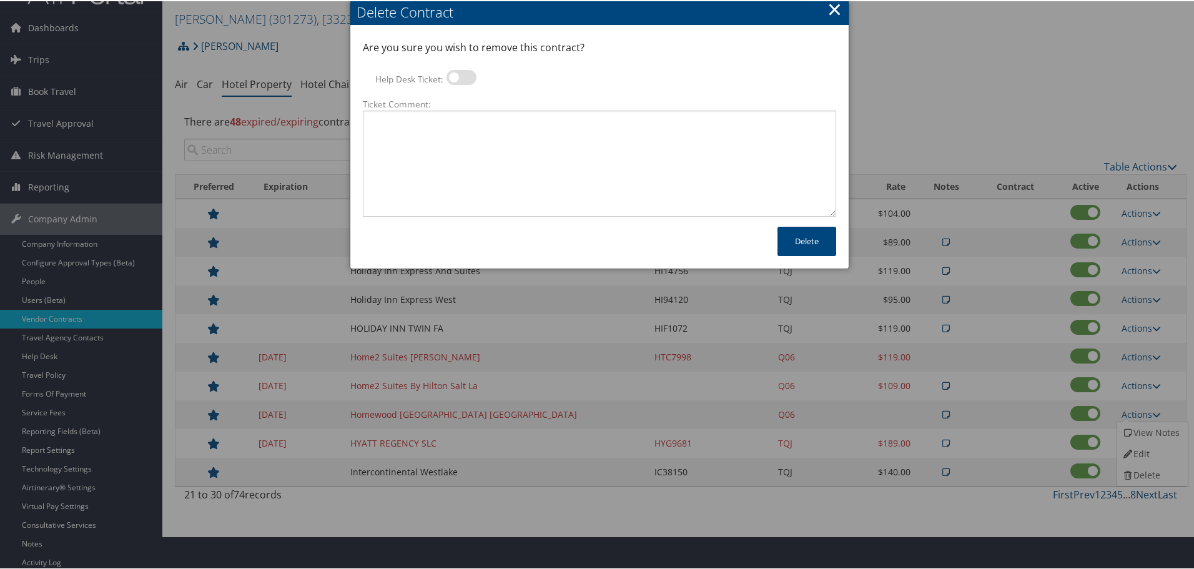
drag, startPoint x: 463, startPoint y: 71, endPoint x: 463, endPoint y: 79, distance: 7.5
click at [463, 71] on label at bounding box center [462, 76] width 30 height 15
click at [461, 74] on input "Help Desk Ticket:" at bounding box center [457, 78] width 8 height 8
checkbox input "true"
click at [472, 126] on textarea "Ticket Comment:" at bounding box center [599, 162] width 473 height 106
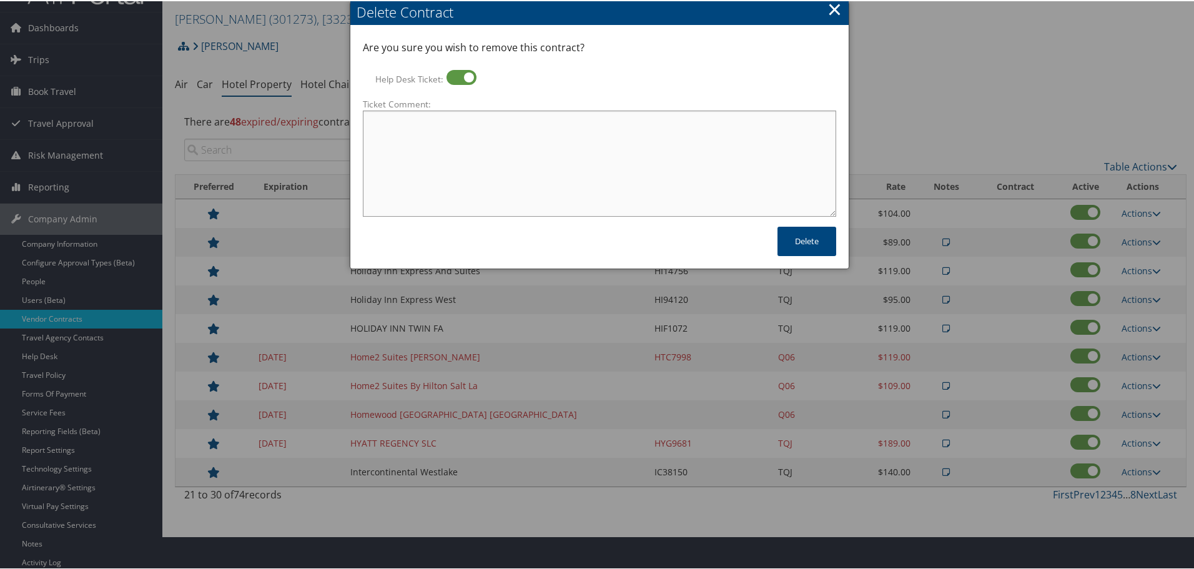
paste textarea "Rates no longer active; remove from profile and preferred status."
type textarea "Rates no longer active; remove from profile and preferred status."
click at [808, 239] on button "Delete" at bounding box center [807, 239] width 59 height 29
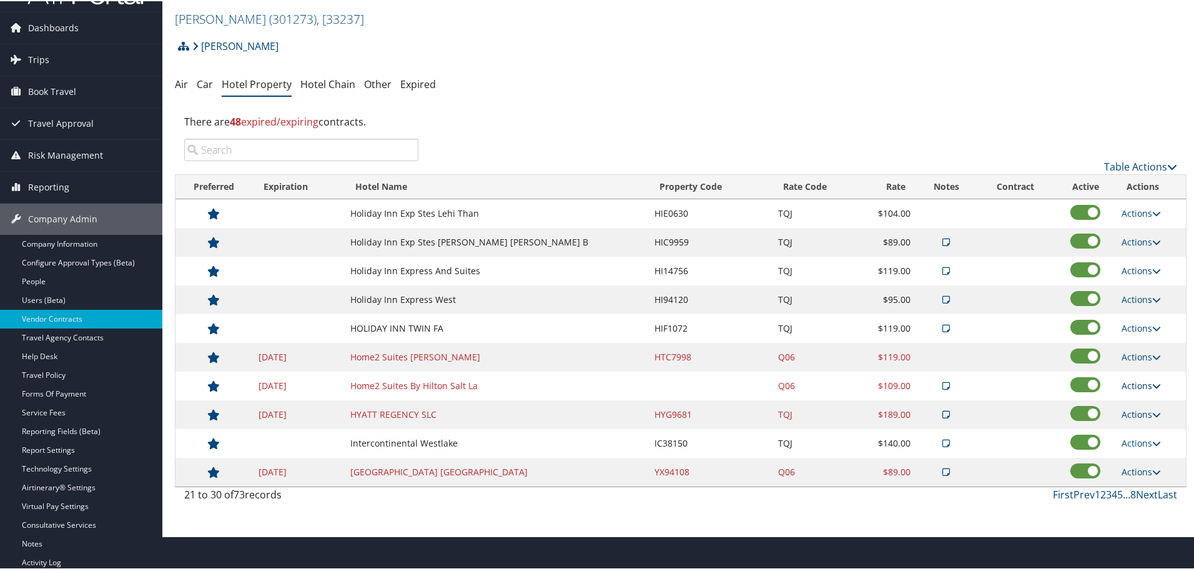
click at [1139, 384] on link "Actions" at bounding box center [1141, 385] width 39 height 12
click at [1153, 442] on link "Delete" at bounding box center [1150, 445] width 67 height 21
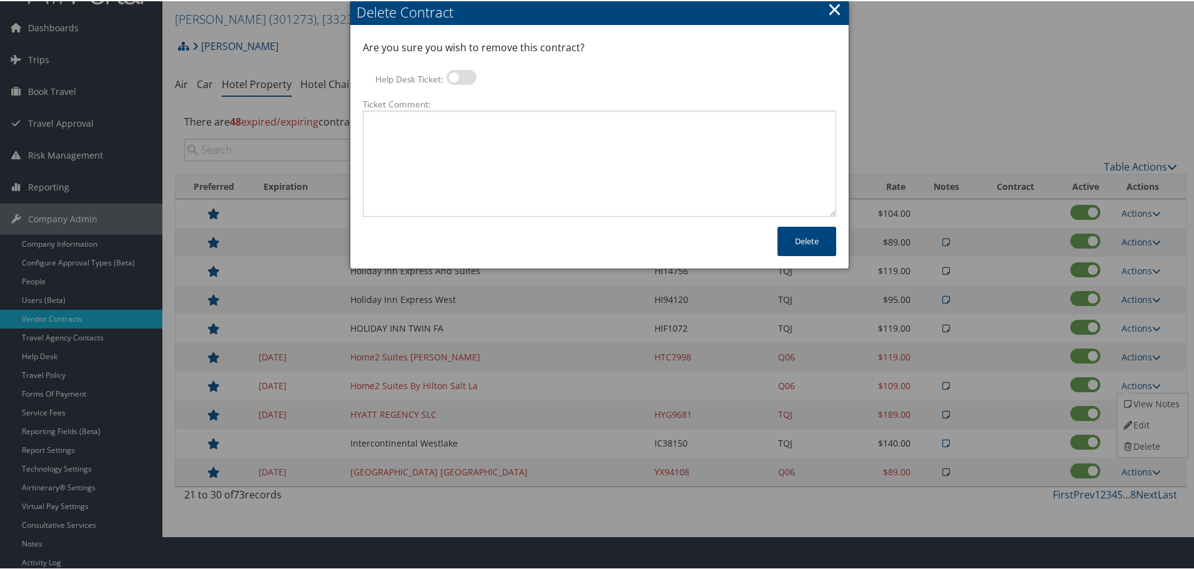
click at [459, 84] on div at bounding box center [462, 78] width 30 height 19
drag, startPoint x: 457, startPoint y: 75, endPoint x: 478, endPoint y: 140, distance: 68.2
click at [457, 76] on label at bounding box center [462, 76] width 30 height 15
click at [457, 76] on input "Help Desk Ticket:" at bounding box center [457, 78] width 8 height 8
checkbox input "true"
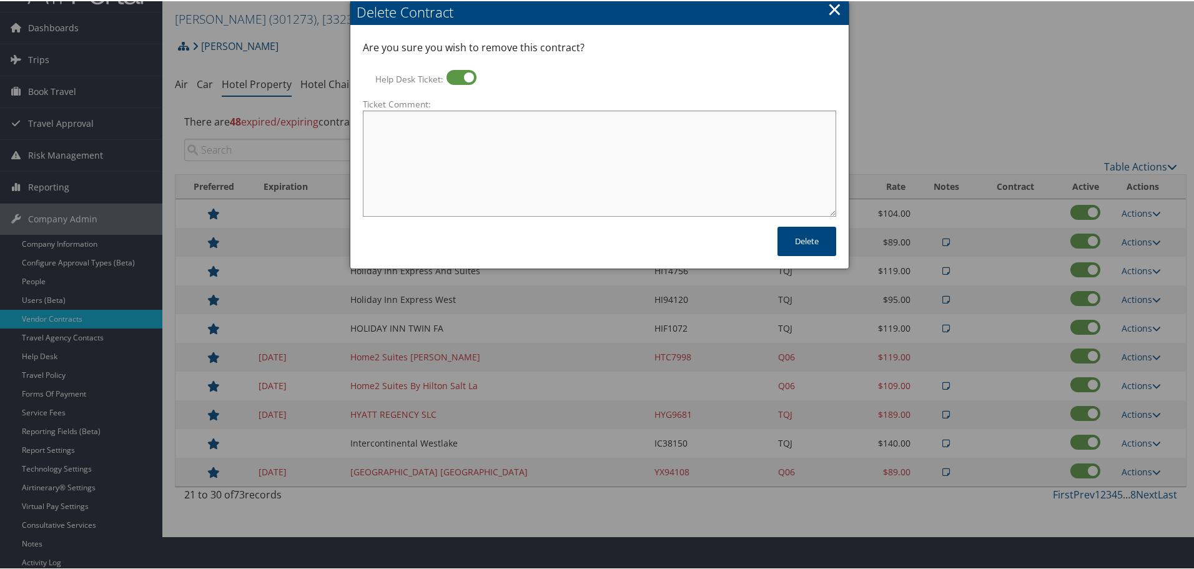
click at [482, 157] on textarea "Ticket Comment:" at bounding box center [599, 162] width 473 height 106
paste textarea "Rates no longer active; remove from profile and preferred status."
type textarea "Rates no longer active; remove from profile and preferred status."
click at [811, 244] on button "Delete" at bounding box center [807, 239] width 59 height 29
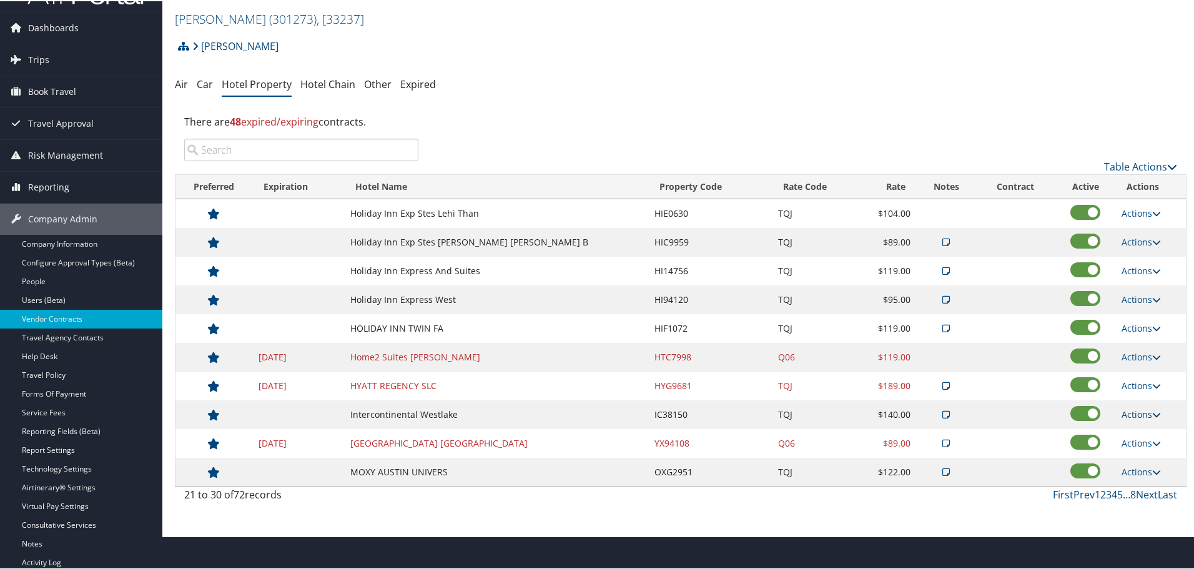
click at [1127, 408] on link "Actions" at bounding box center [1141, 413] width 39 height 12
click at [1148, 453] on link "Edit" at bounding box center [1150, 452] width 67 height 21
select select "NLRA"
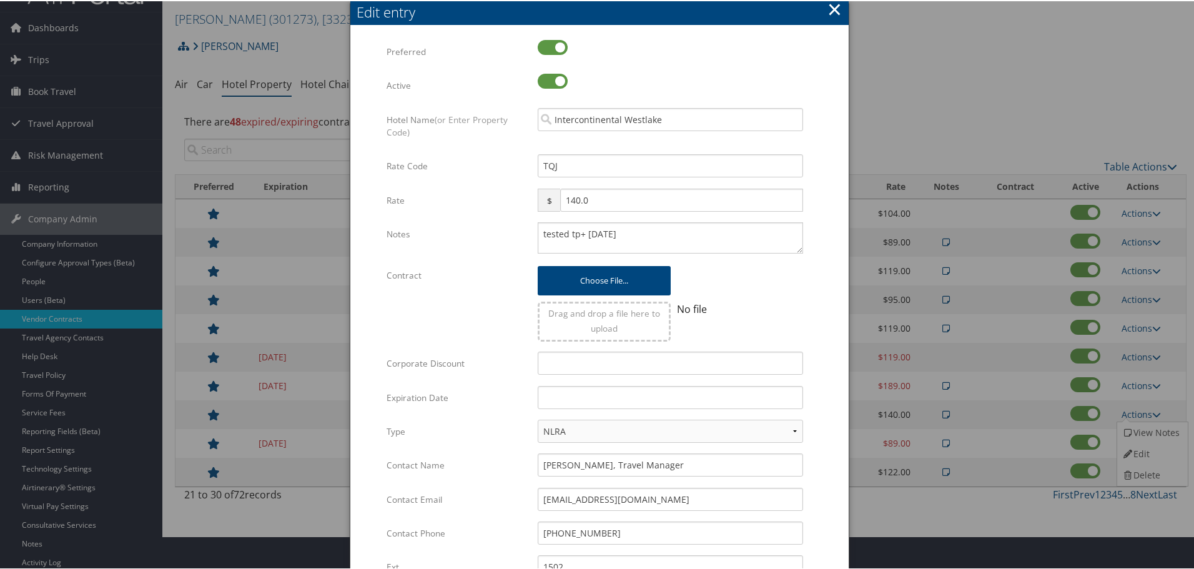
click at [533, 235] on div "tested tp+ [DATE] Multiple values The selected items contain different values f…" at bounding box center [670, 241] width 284 height 41
click at [539, 232] on textarea "tested tp+ [DATE]" at bounding box center [670, 236] width 265 height 31
paste textarea "Rates tested in TP+ [DATE];"
type textarea "Rates tested in TP+ [DATE]; tested tp+ [DATE]"
click at [587, 394] on input "text" at bounding box center [670, 396] width 265 height 23
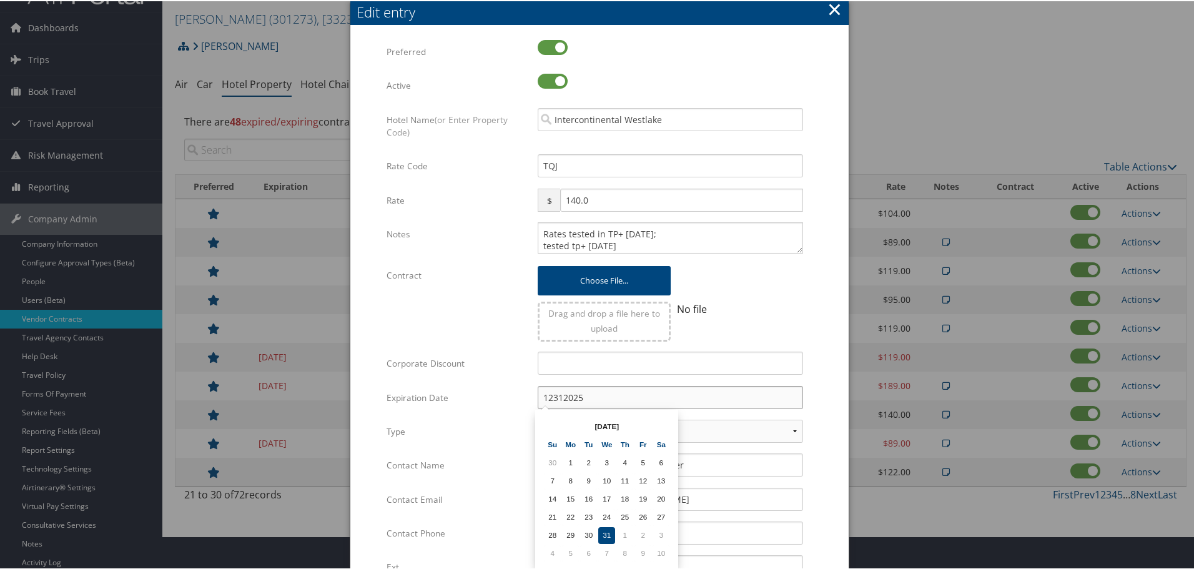
click at [587, 394] on input "12312025" at bounding box center [670, 396] width 265 height 23
click at [608, 538] on td "31" at bounding box center [606, 534] width 17 height 17
type input "[DATE]"
click at [828, 387] on form "Multiple values The selected items contain different values for this input. To …" at bounding box center [599, 382] width 473 height 686
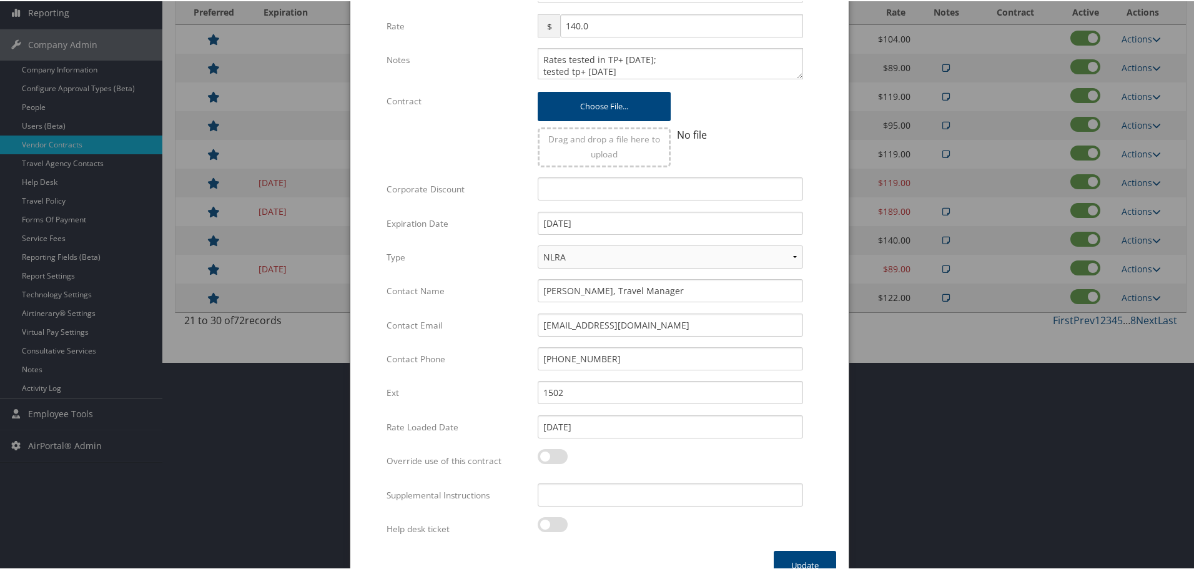
scroll to position [230, 0]
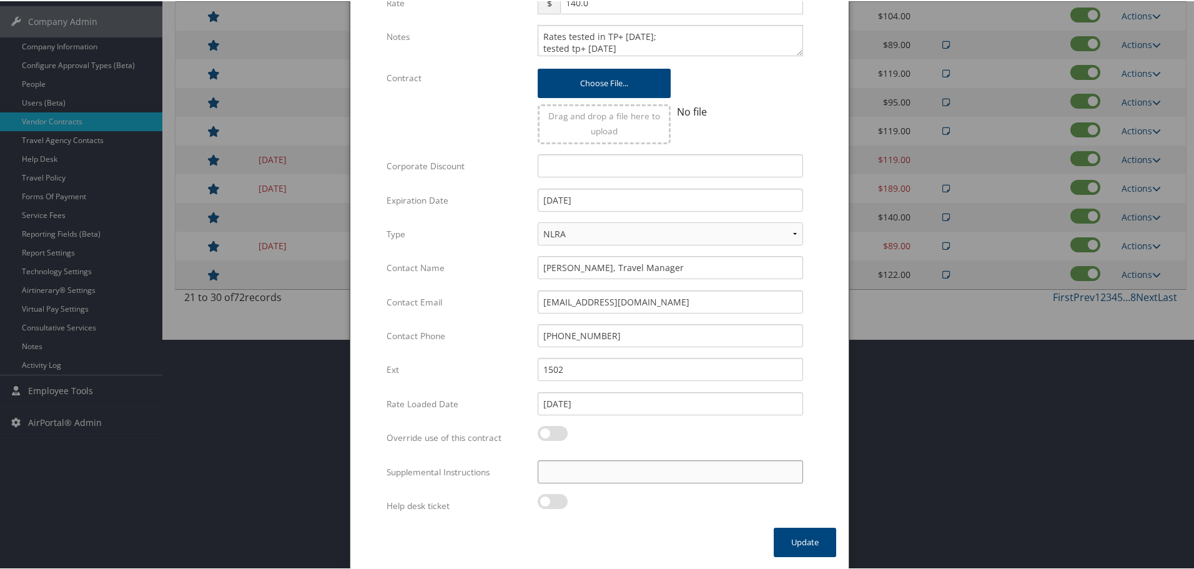
click at [588, 470] on input "Supplemental Instructions" at bounding box center [670, 470] width 265 height 23
click at [588, 468] on input "Supplemental Instructions" at bounding box center [670, 470] width 265 height 23
click at [588, 467] on input "Supplemental Instructions" at bounding box center [670, 470] width 265 height 23
paste input "SAB Prop ID -"
paste input "83653"
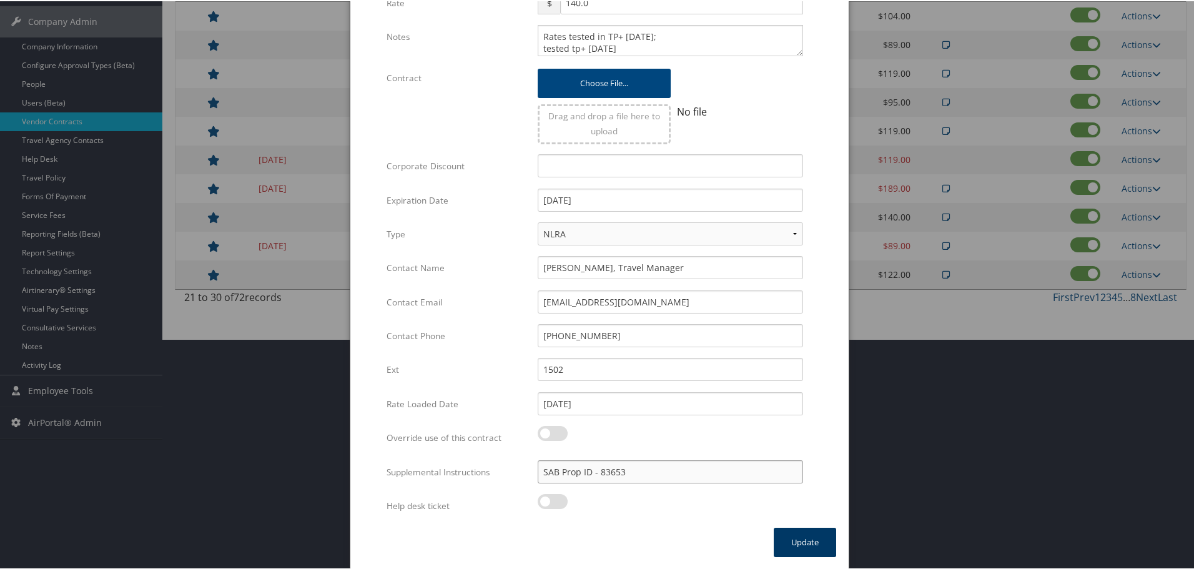
type input "SAB Prop ID - 83653"
click at [795, 539] on button "Update" at bounding box center [805, 541] width 62 height 29
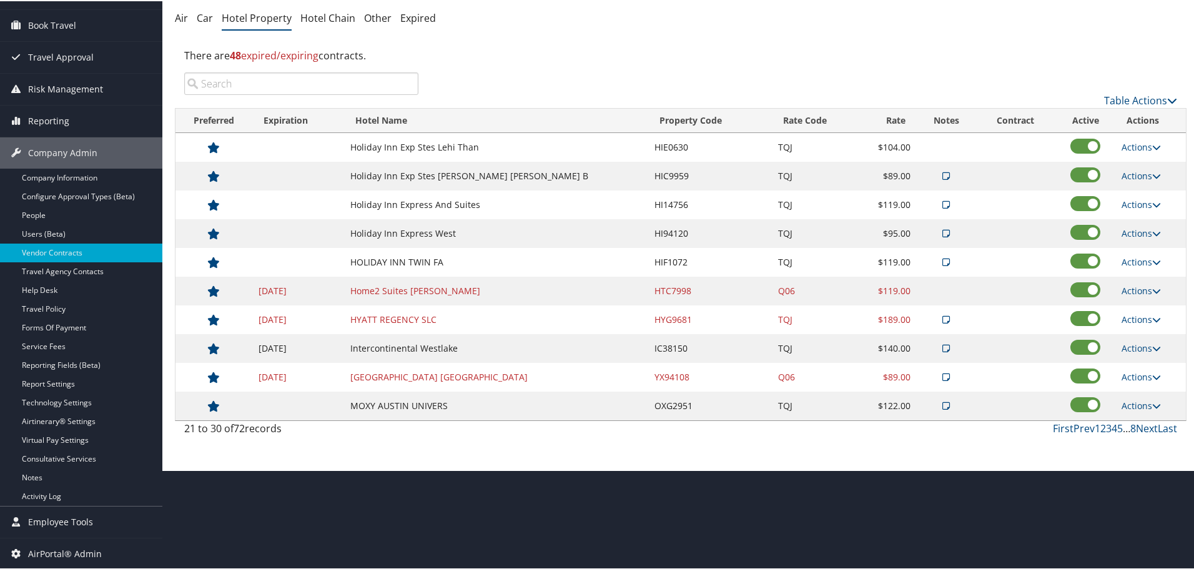
scroll to position [99, 0]
click at [1146, 306] on td "Actions View Notes Edit Delete" at bounding box center [1151, 318] width 71 height 29
click at [1137, 318] on link "Actions" at bounding box center [1141, 318] width 39 height 12
click at [1137, 358] on link "Edit" at bounding box center [1150, 357] width 67 height 21
select select "NLRA"
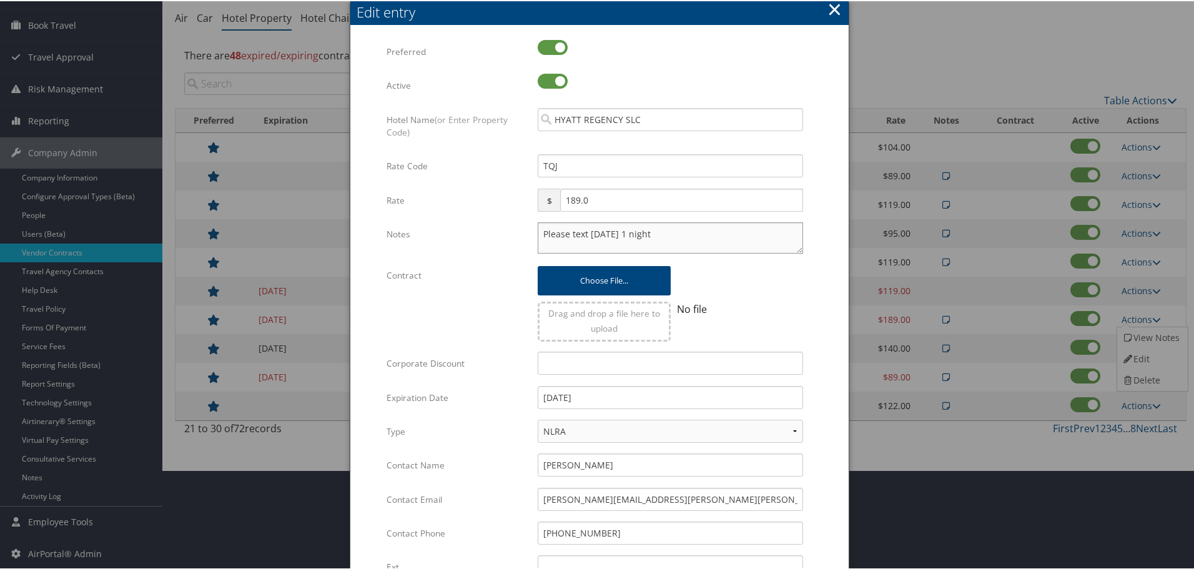
click at [540, 235] on textarea "Please text [DATE] 1 night" at bounding box center [670, 236] width 265 height 31
paste textarea "Rates tested in TP+ [DATE];"
type textarea "Rates tested in TP+ [DATE]; Please text [DATE] 1 night"
click at [609, 395] on input "[DATE]" at bounding box center [670, 396] width 265 height 23
type input "[DATE]"
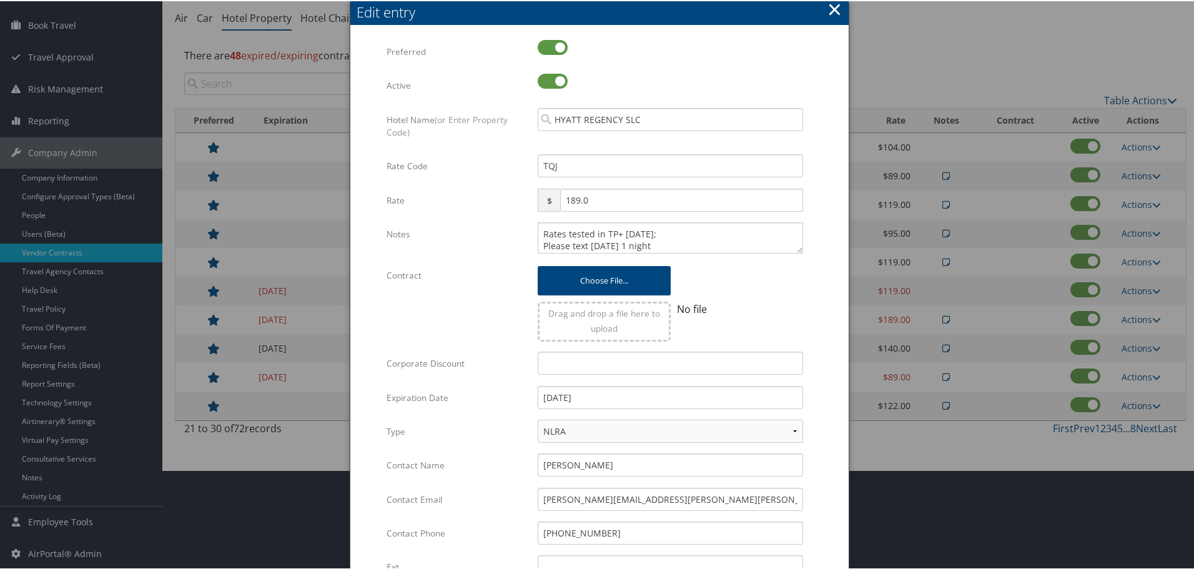
click at [816, 375] on form "Multiple values The selected items contain different values for this input. To …" at bounding box center [599, 382] width 473 height 686
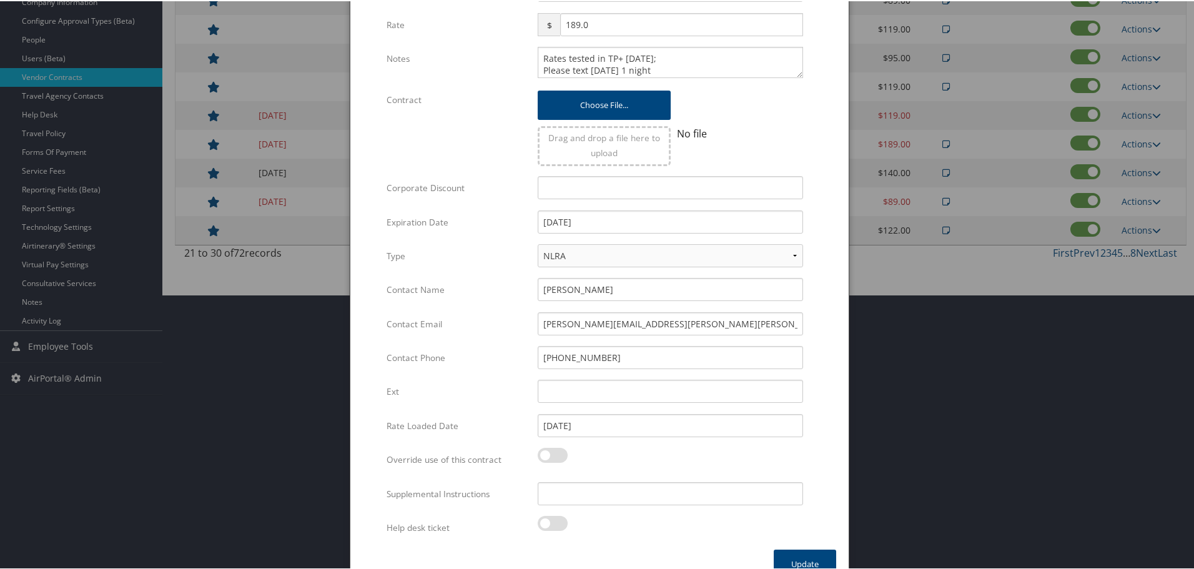
scroll to position [297, 0]
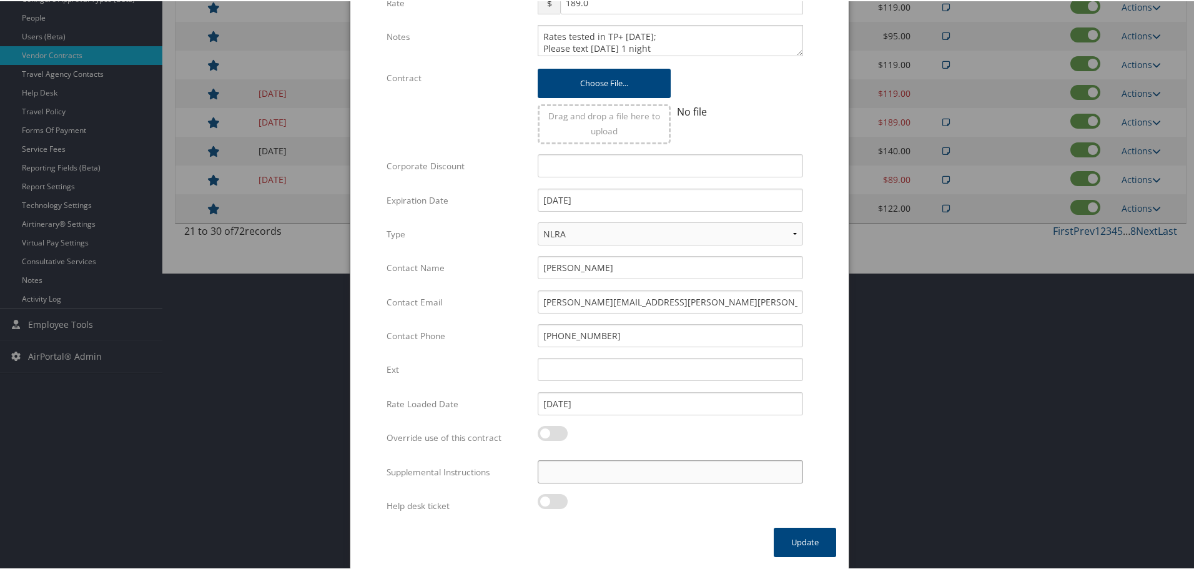
click at [577, 480] on input "Supplemental Instructions" at bounding box center [670, 470] width 265 height 23
paste input "SAB Prop ID -"
paste input "395584"
type input "SAB Prop ID - 395584"
click at [804, 542] on button "Update" at bounding box center [805, 541] width 62 height 29
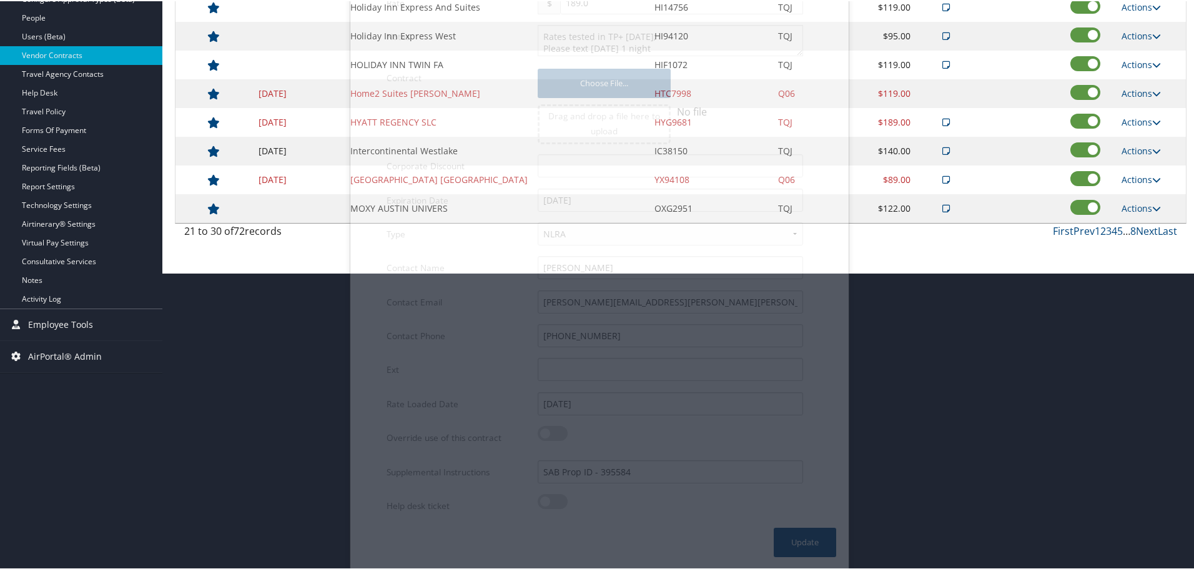
scroll to position [99, 0]
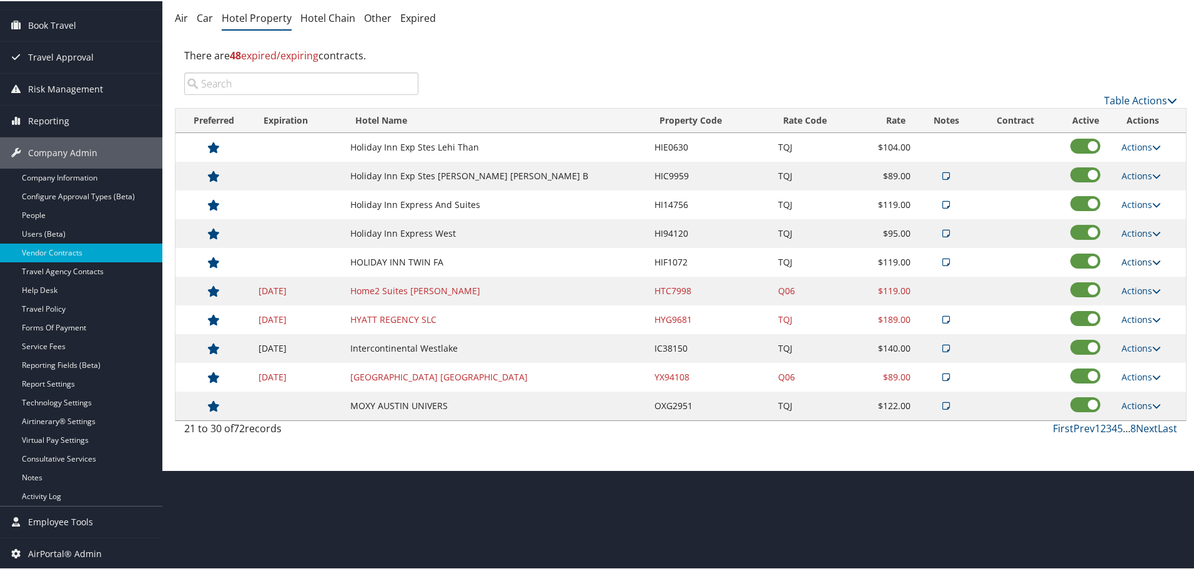
click at [1138, 264] on link "Actions" at bounding box center [1141, 261] width 39 height 12
click at [1139, 298] on link "Edit" at bounding box center [1150, 300] width 67 height 21
select select "NLRA"
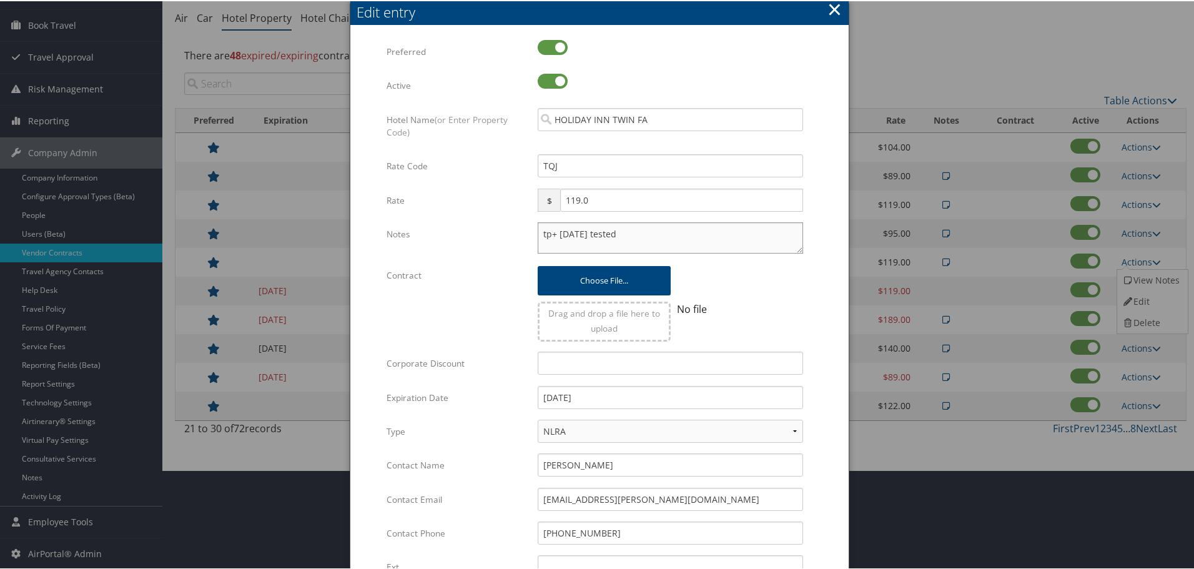
click at [538, 233] on textarea "tp+ [DATE] tested" at bounding box center [670, 236] width 265 height 31
paste textarea "Rates tested in TP+ [DATE];"
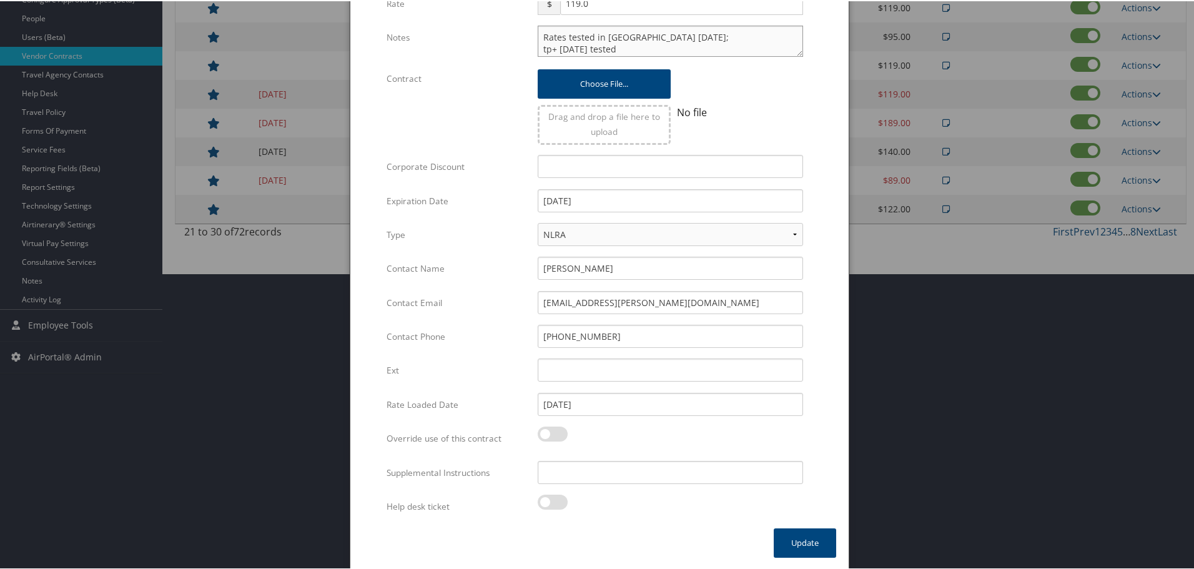
scroll to position [297, 0]
type textarea "Rates tested in [GEOGRAPHIC_DATA] [DATE]; tp+ [DATE] tested"
click at [578, 477] on input "Supplemental Instructions" at bounding box center [670, 470] width 265 height 23
paste input "SAB Prop ID -"
paste input "29237"
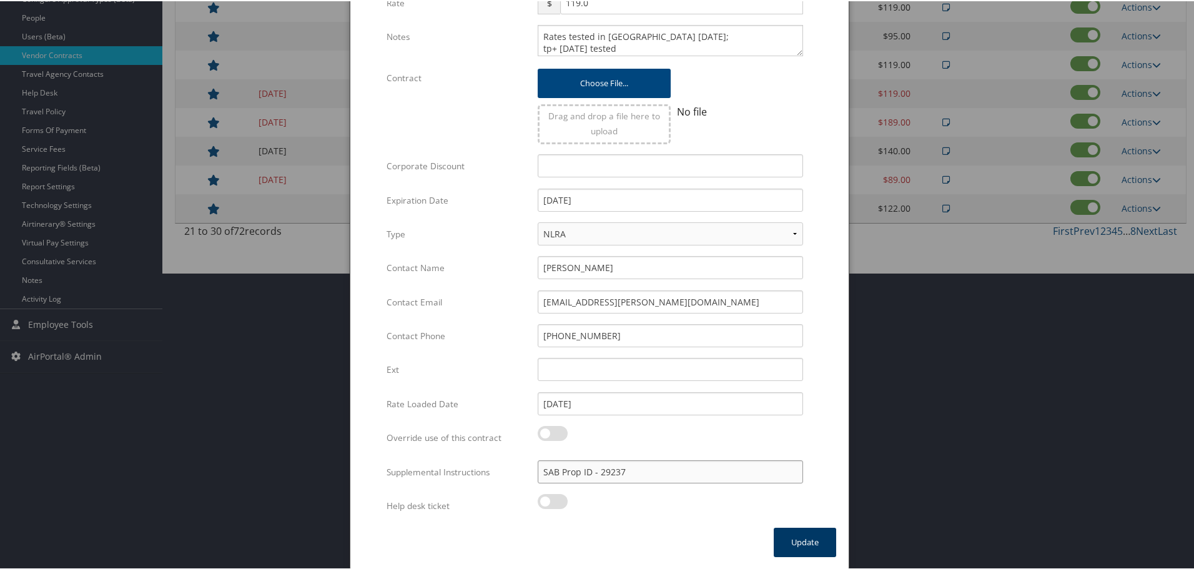
type input "SAB Prop ID - 29237"
click at [814, 541] on button "Update" at bounding box center [805, 541] width 62 height 29
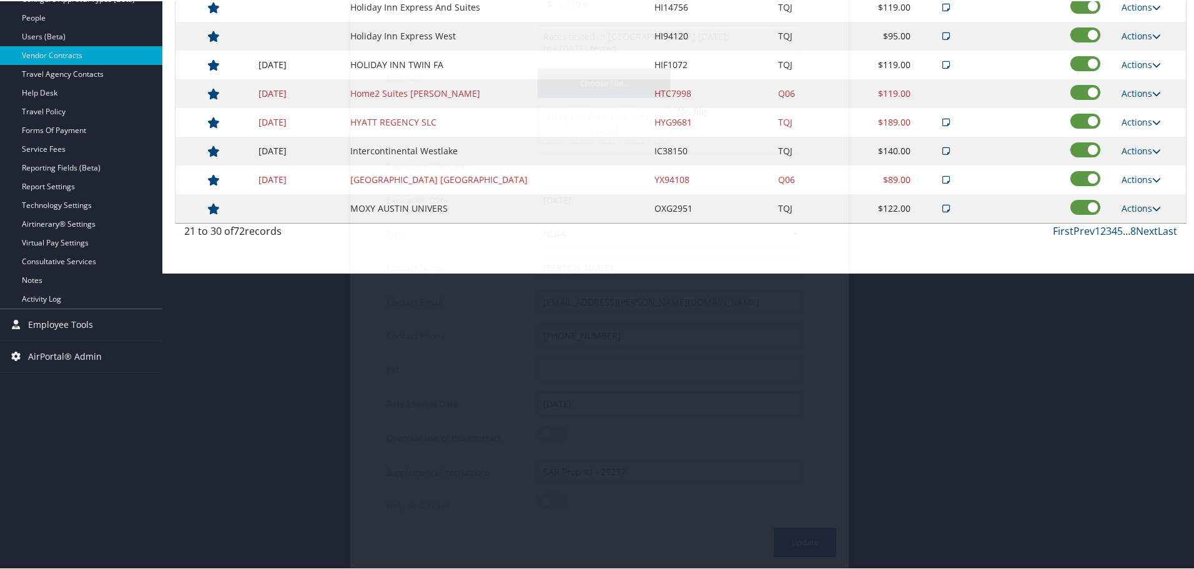
scroll to position [99, 0]
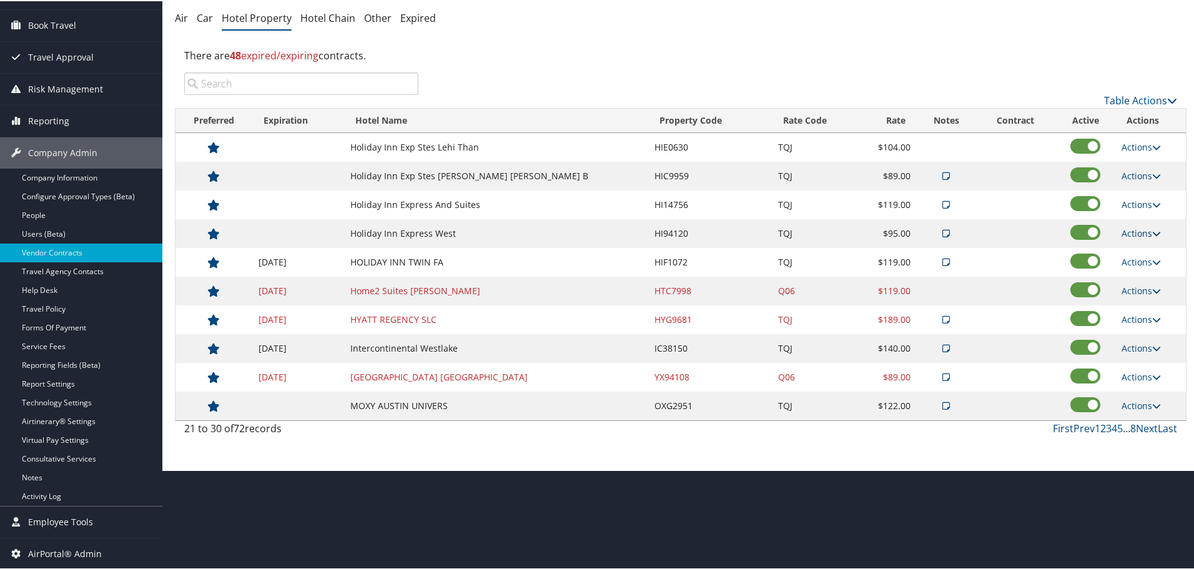
click at [1133, 230] on link "Actions" at bounding box center [1141, 232] width 39 height 12
click at [1137, 269] on link "Edit" at bounding box center [1150, 271] width 67 height 21
select select "NLRA"
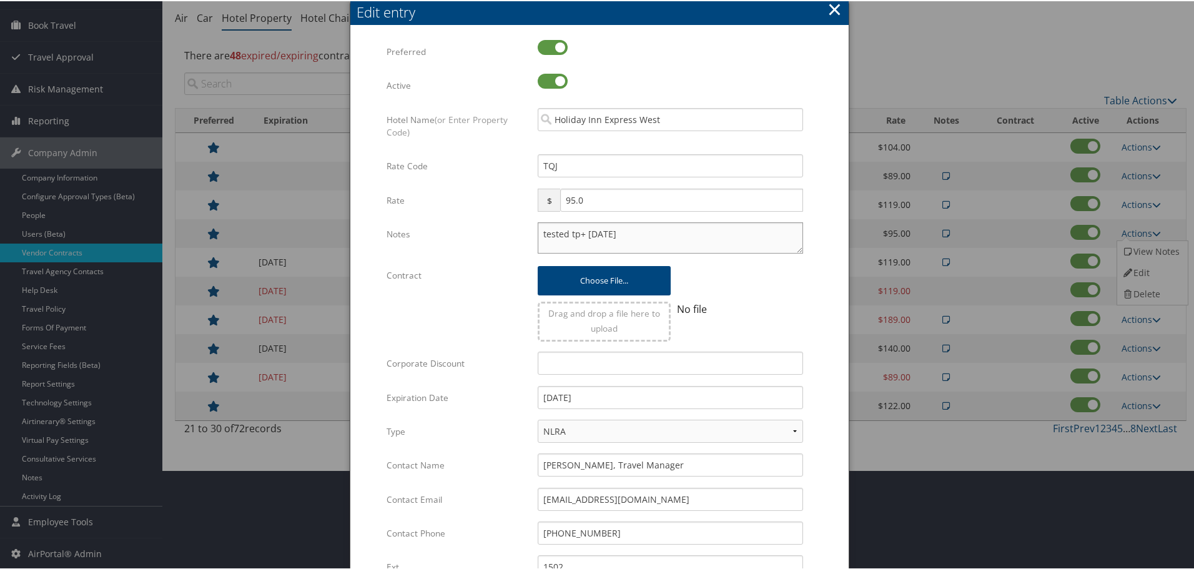
click at [538, 233] on textarea "tested tp+ [DATE]" at bounding box center [670, 236] width 265 height 31
paste textarea "Rates tested in TP+ [DATE];"
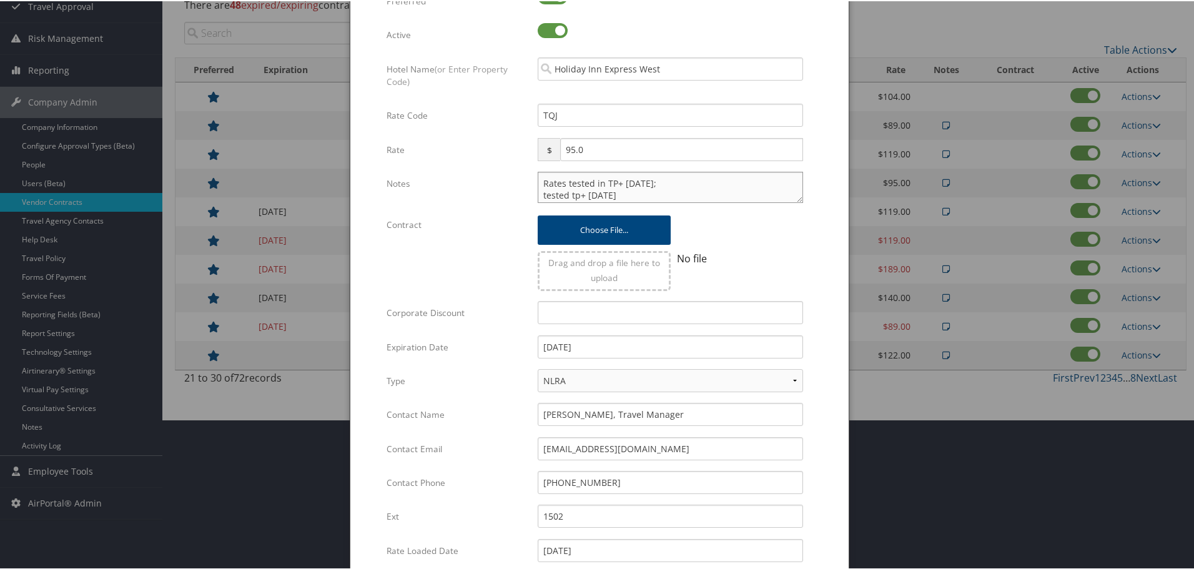
scroll to position [297, 0]
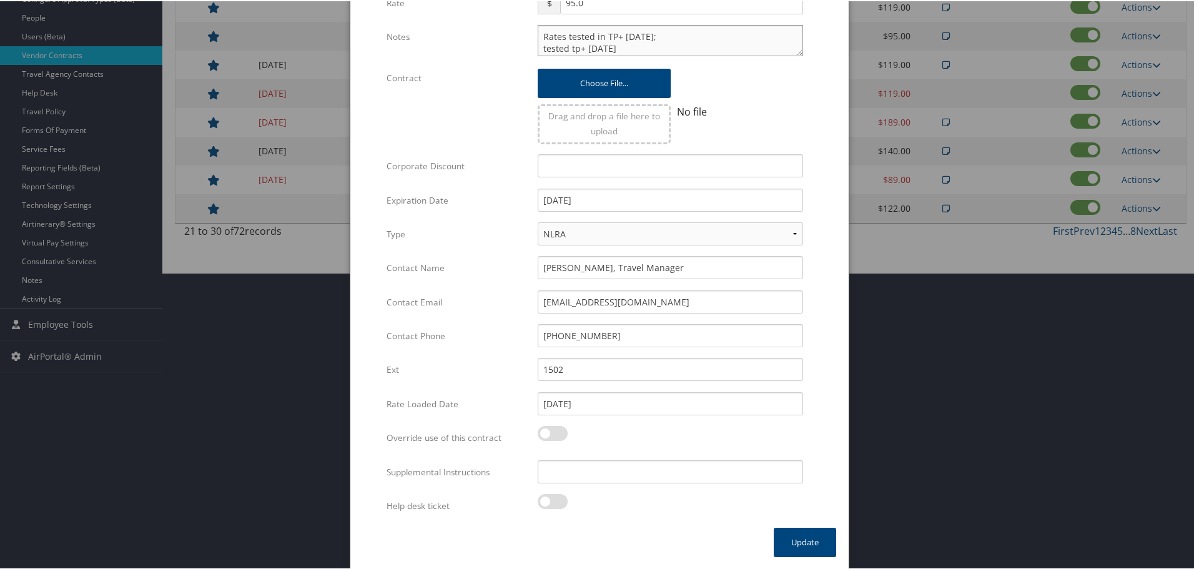
type textarea "Rates tested in TP+ [DATE]; tested tp+ [DATE]"
click at [580, 471] on input "Supplemental Instructions" at bounding box center [670, 470] width 265 height 23
paste input "SAB Prop ID -"
paste input "78846"
type input "SAB Prop ID - 78846"
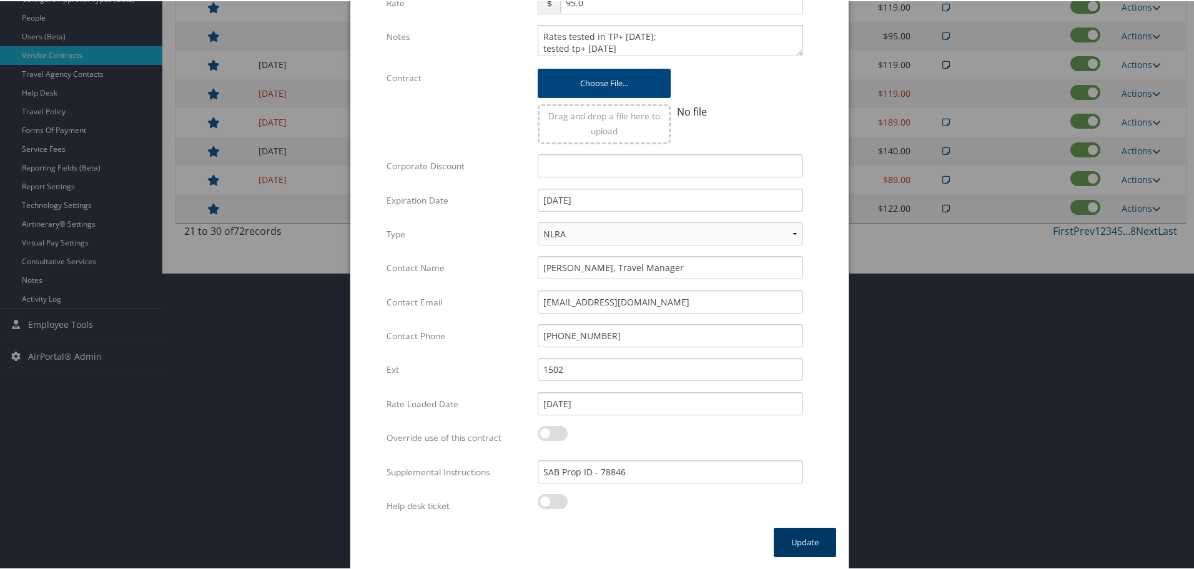
click at [793, 542] on button "Update" at bounding box center [805, 541] width 62 height 29
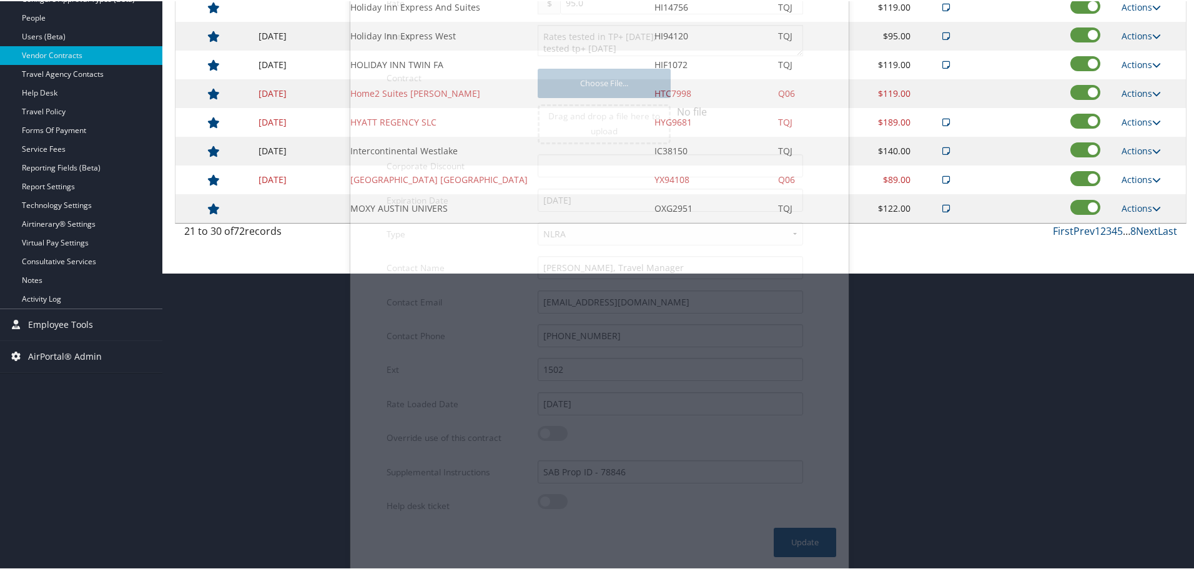
scroll to position [99, 0]
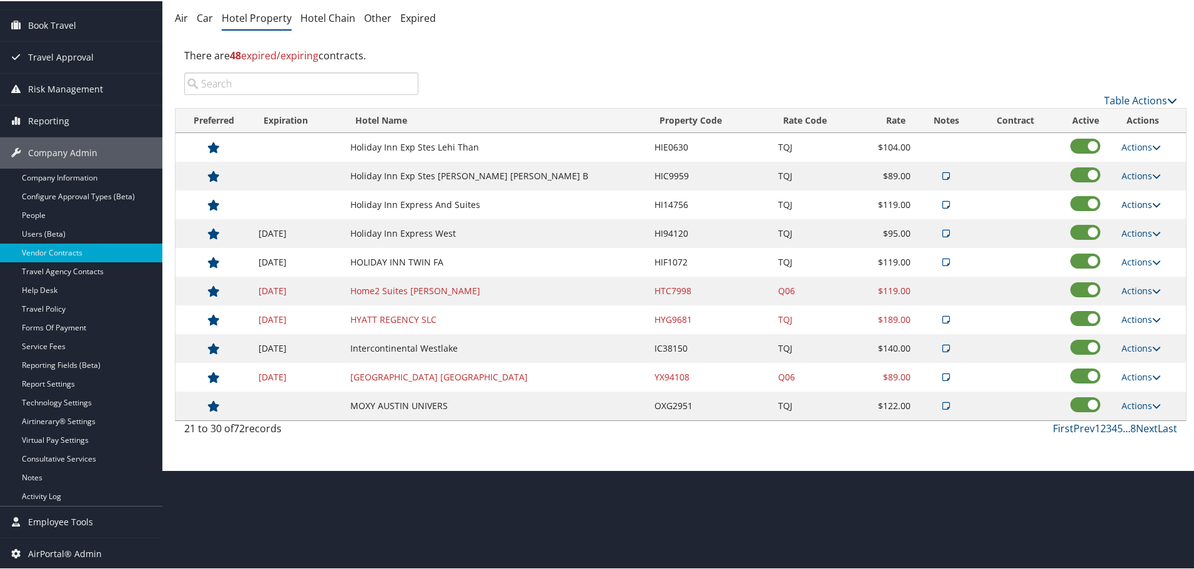
click at [1129, 200] on link "Actions" at bounding box center [1141, 203] width 39 height 12
click at [1133, 242] on icon at bounding box center [1127, 243] width 11 height 9
select select "NLRA"
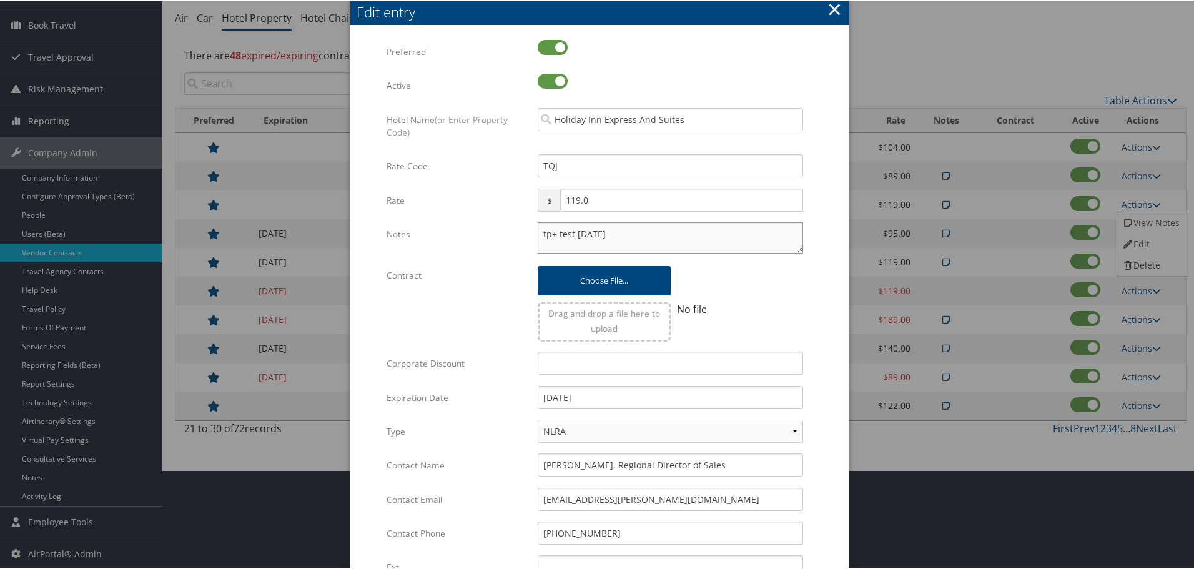
click at [538, 235] on textarea "tp+ test [DATE]" at bounding box center [670, 236] width 265 height 31
paste textarea "Rates tested in TP+ [DATE];"
type textarea "Rates tested in [GEOGRAPHIC_DATA] [DATE]; tp+ test [DATE]"
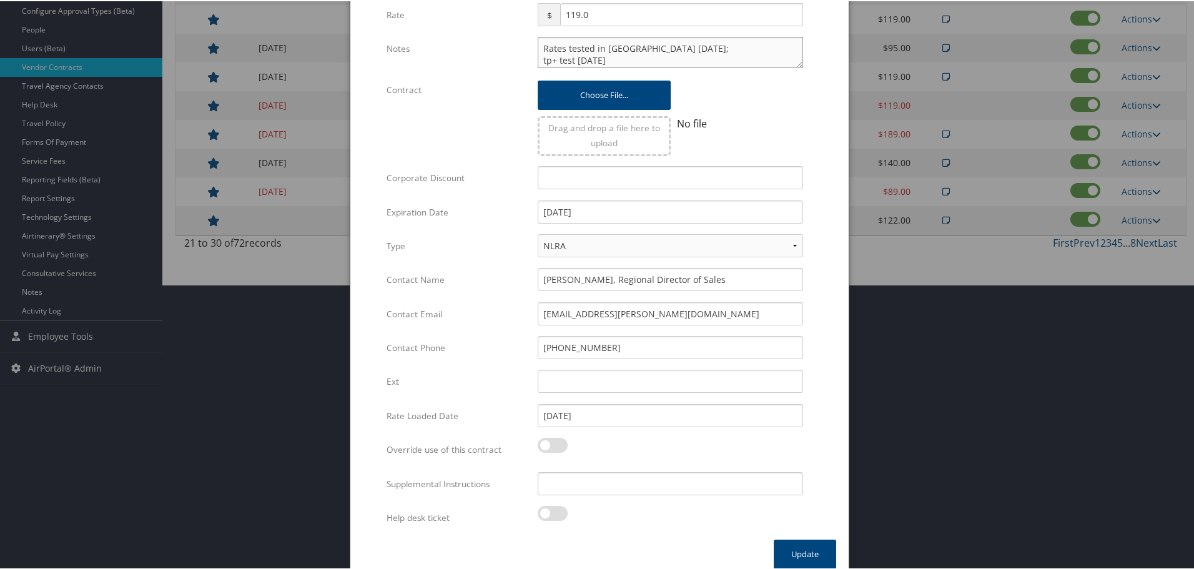
scroll to position [297, 0]
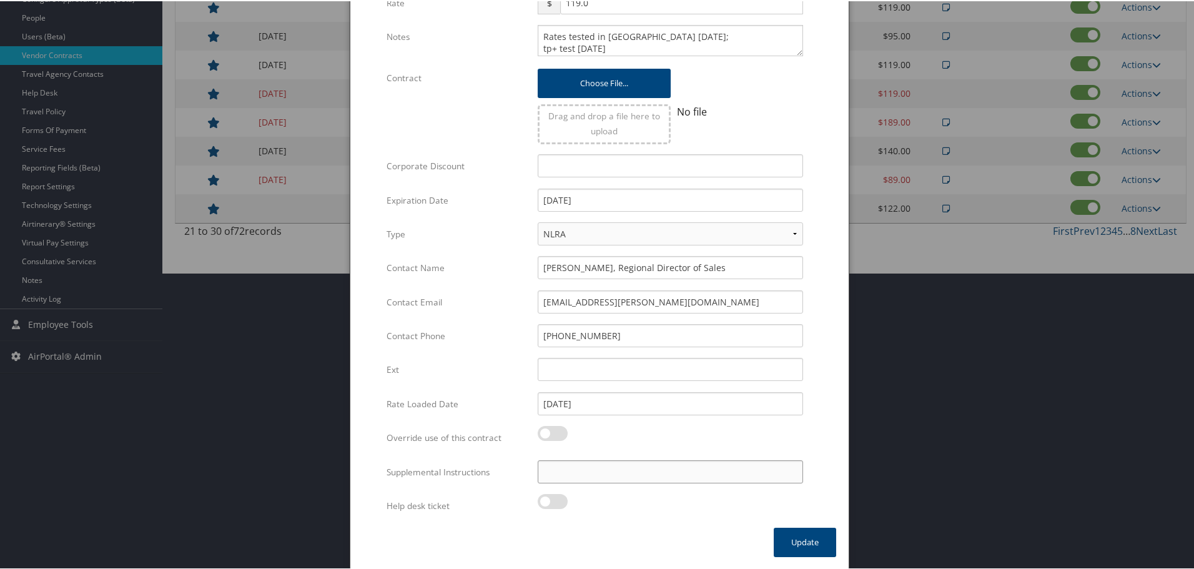
click at [595, 468] on input "Supplemental Instructions" at bounding box center [670, 470] width 265 height 23
paste input "SAB Prop ID -"
paste input "11580"
type input "SAB Prop ID - 11580"
click at [797, 540] on button "Update" at bounding box center [805, 541] width 62 height 29
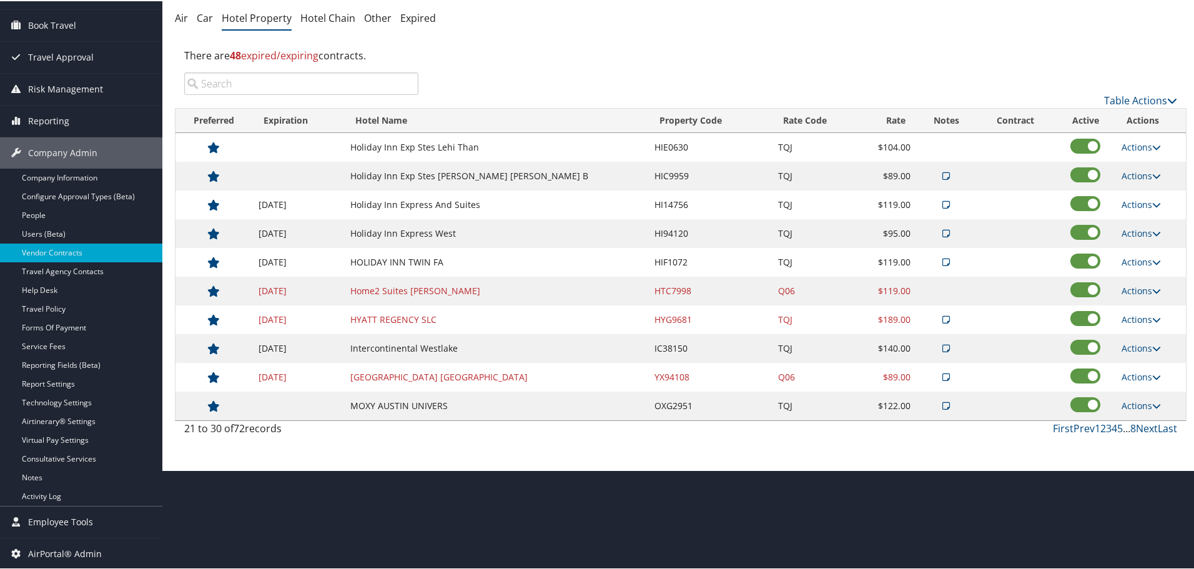
scroll to position [99, 0]
click at [1134, 174] on link "Actions" at bounding box center [1141, 175] width 39 height 12
click at [1141, 207] on link "Edit" at bounding box center [1150, 214] width 67 height 21
select select "NLRA"
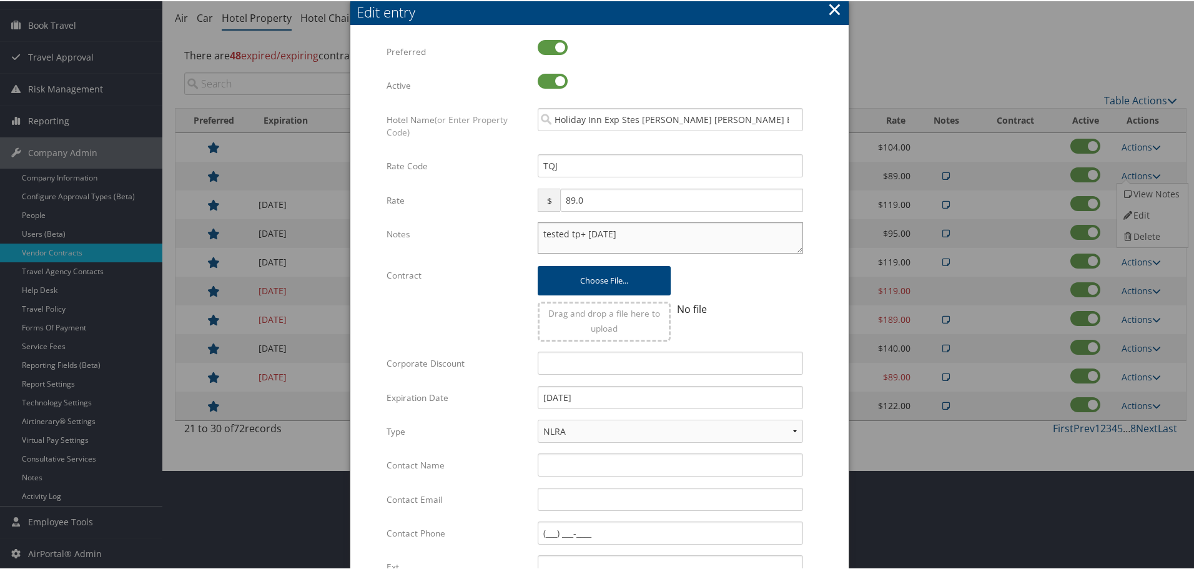
click at [538, 234] on textarea "tested tp+ [DATE]" at bounding box center [670, 236] width 265 height 31
paste textarea "Rates tested in TP+ [DATE];"
type textarea "Rates tested in TP+ [DATE]; tested tp+ [DATE]"
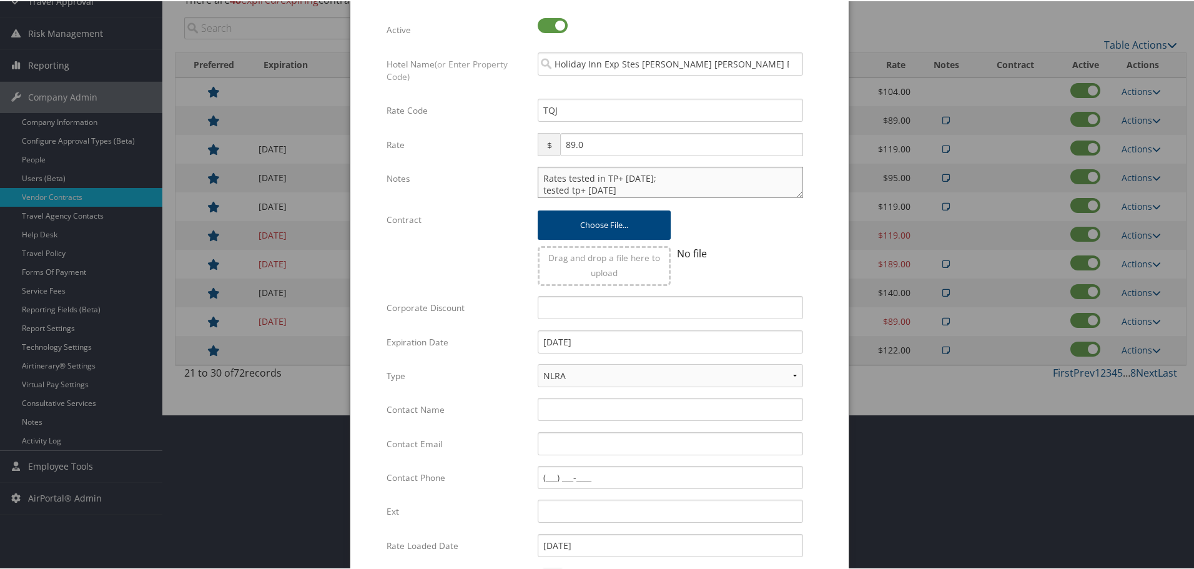
scroll to position [297, 0]
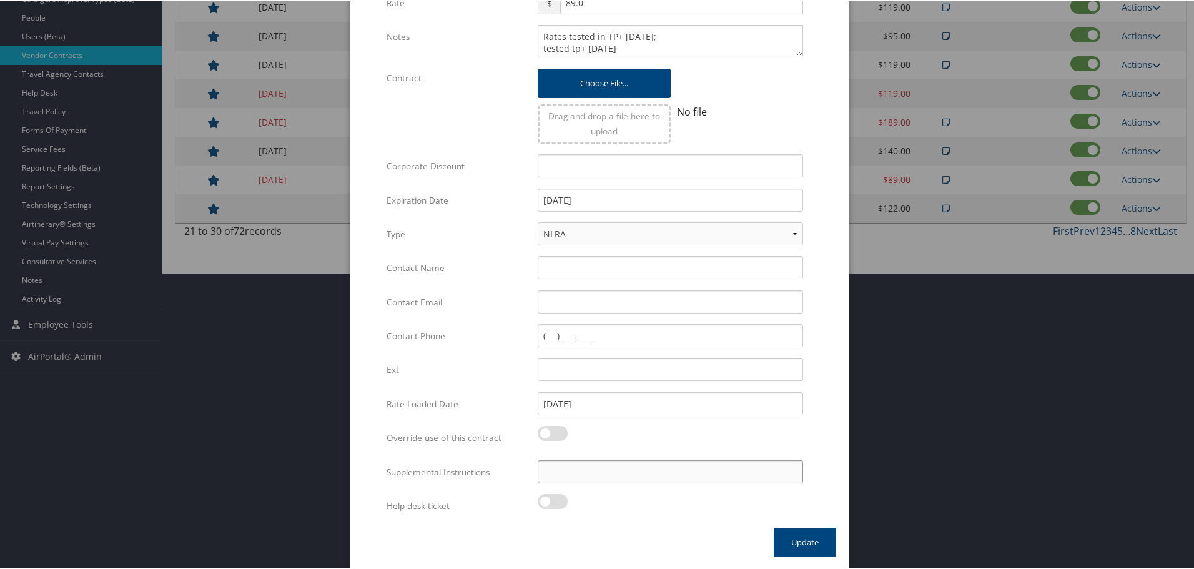
click at [615, 473] on input "Supplemental Instructions" at bounding box center [670, 470] width 265 height 23
paste input "SAB Prop ID -"
paste input "312294"
type input "SAB Prop ID - 312294"
click at [785, 538] on button "Update" at bounding box center [805, 541] width 62 height 29
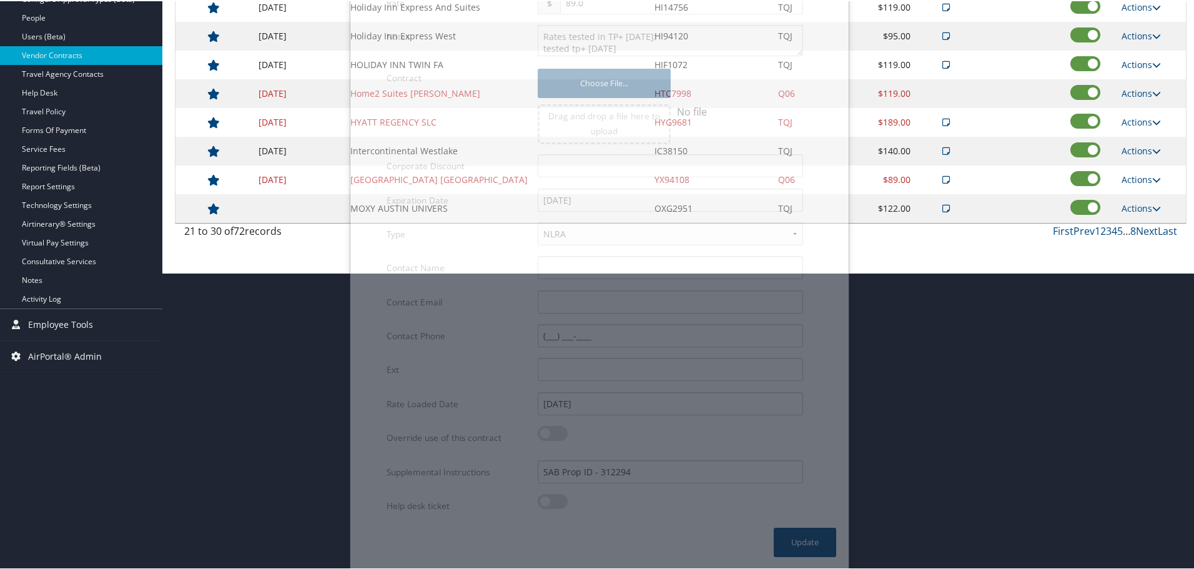
scroll to position [99, 0]
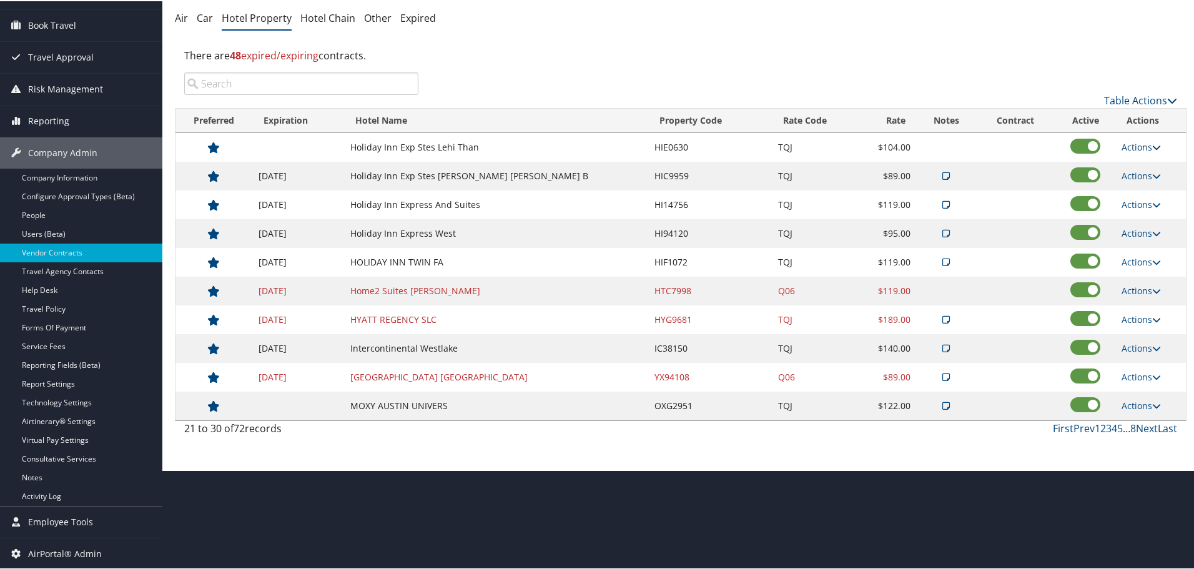
click at [1141, 146] on link "Actions" at bounding box center [1141, 146] width 39 height 12
click at [1140, 162] on link "Edit" at bounding box center [1141, 164] width 48 height 21
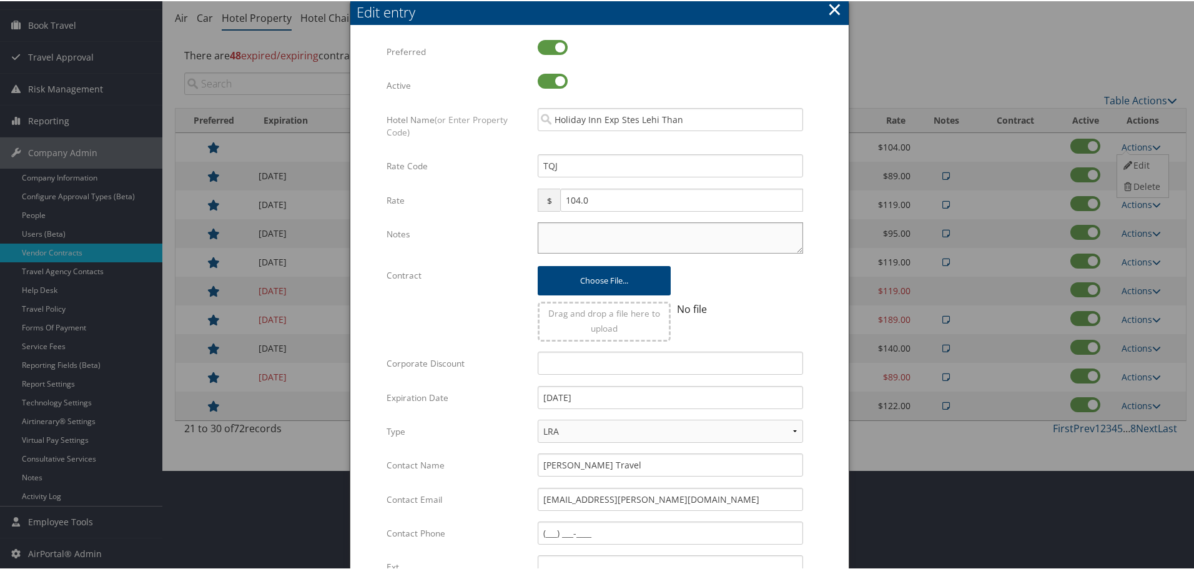
click at [615, 244] on textarea "Notes" at bounding box center [670, 236] width 265 height 31
paste textarea "Rates tested in TP+ [DATE];"
type textarea "Rates tested in TP+ [DATE];"
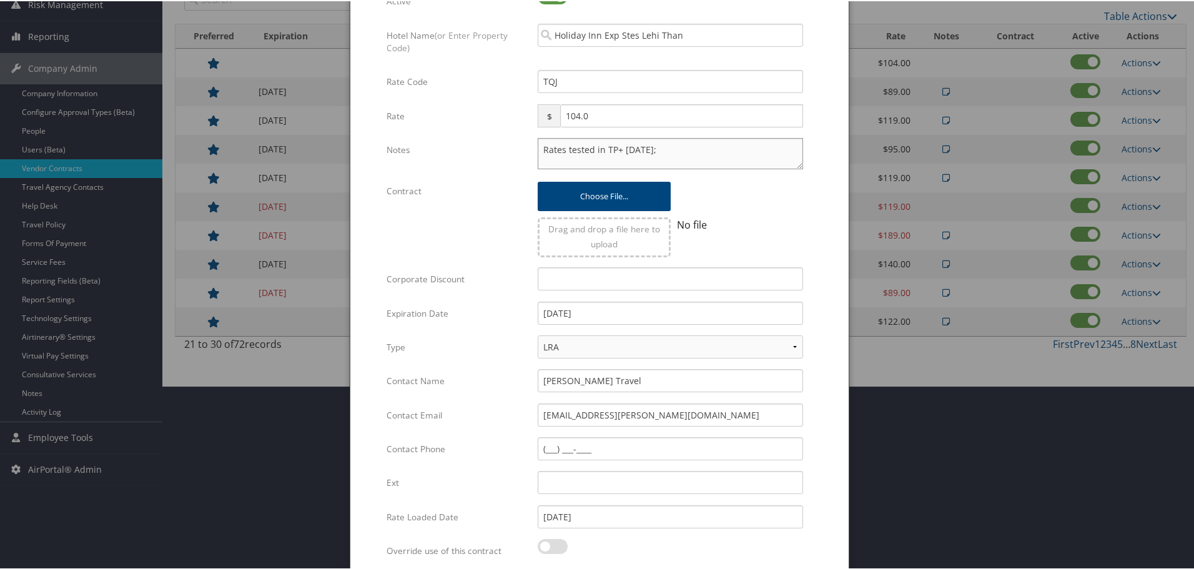
scroll to position [297, 0]
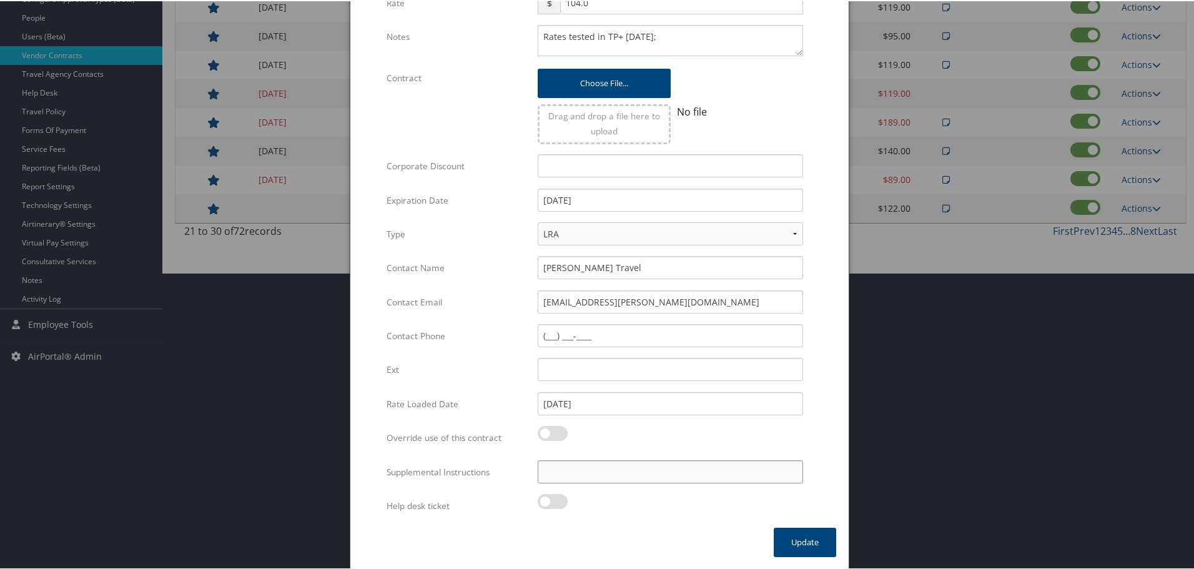
click at [625, 466] on input "Supplemental Instructions" at bounding box center [670, 470] width 265 height 23
paste input "SAB Prop ID -"
paste input "316384"
type input "SAB Prop ID - 316384"
click at [803, 538] on button "Update" at bounding box center [805, 541] width 62 height 29
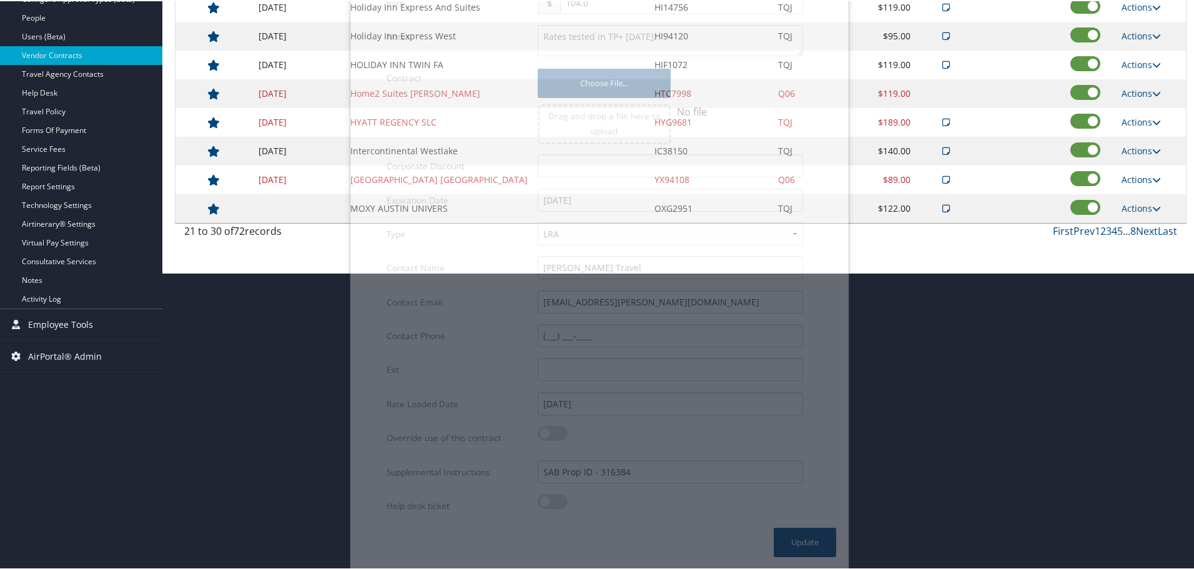
scroll to position [99, 0]
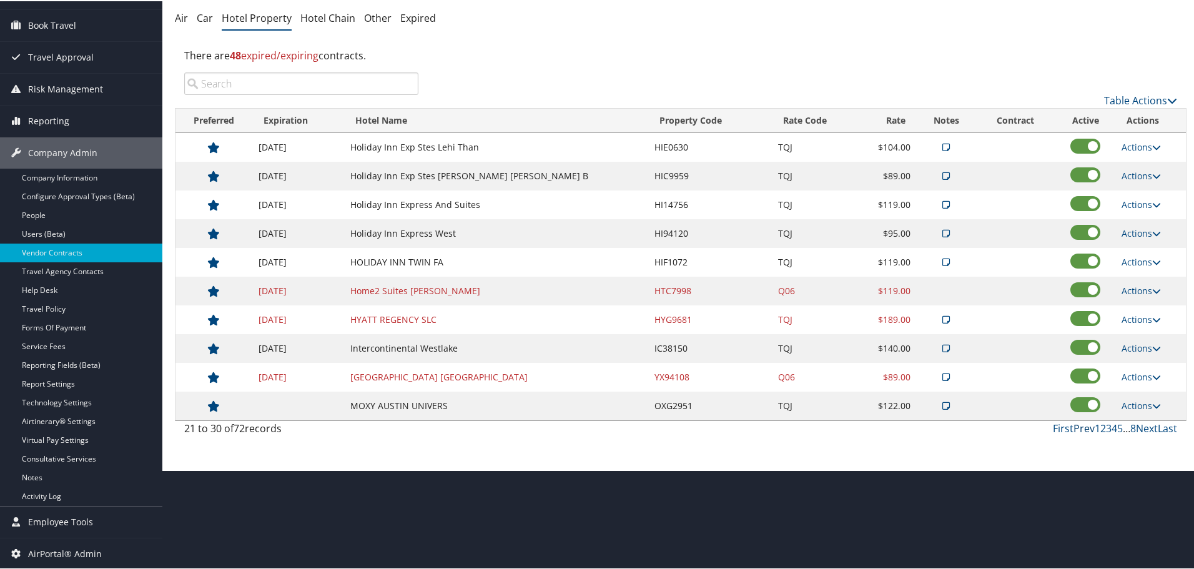
click at [1087, 429] on link "Prev" at bounding box center [1084, 427] width 21 height 14
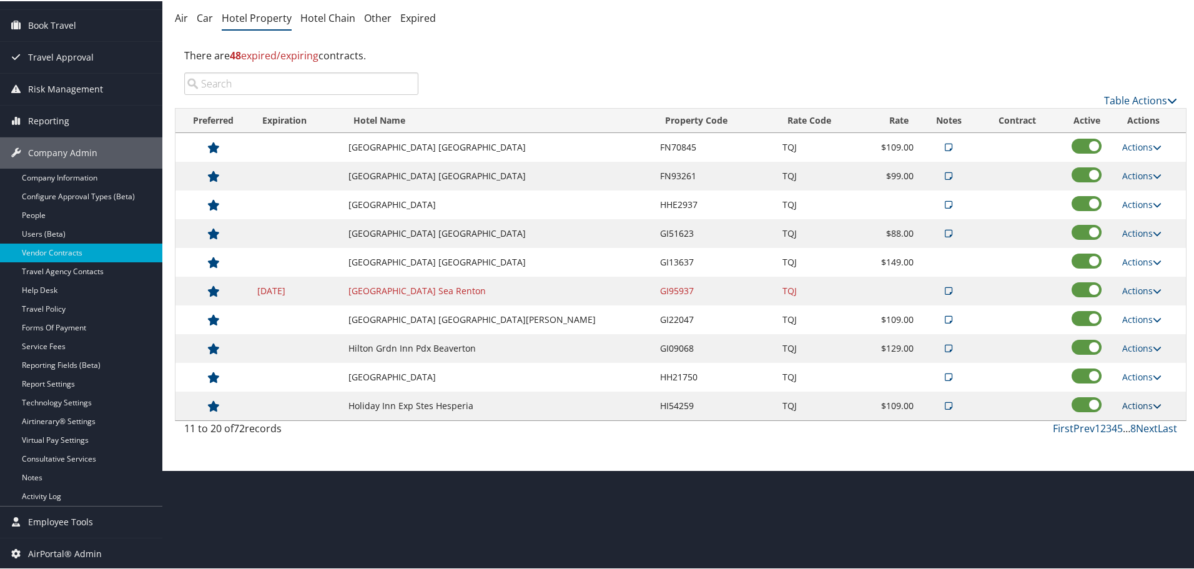
click at [1132, 399] on link "Actions" at bounding box center [1141, 405] width 39 height 12
click at [1144, 439] on link "Edit" at bounding box center [1150, 444] width 67 height 21
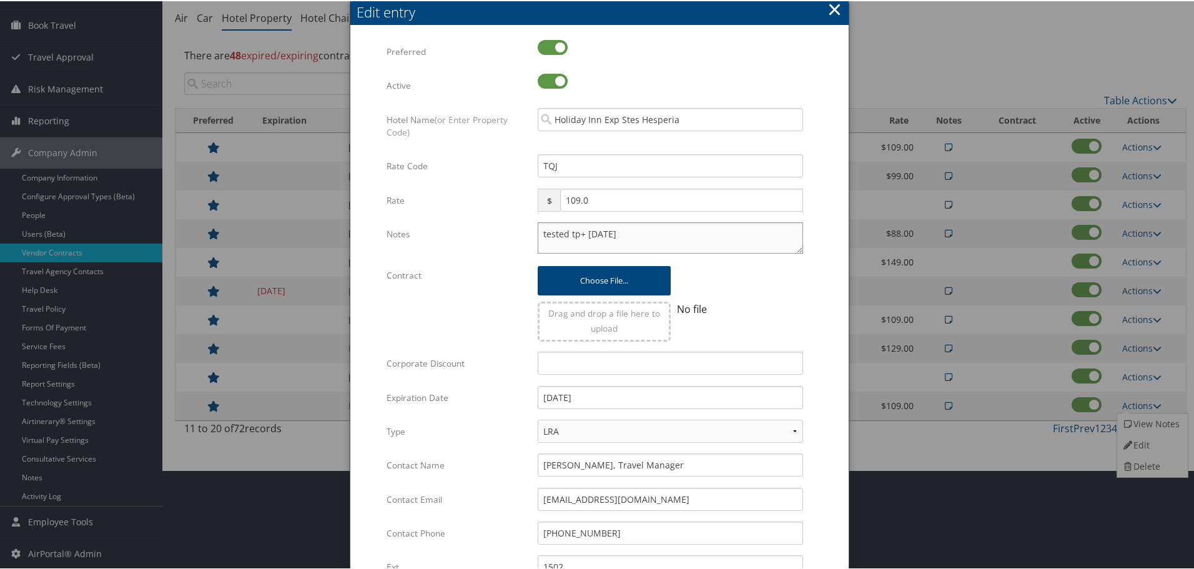
click at [538, 232] on textarea "tested tp+ [DATE]" at bounding box center [670, 236] width 265 height 31
paste textarea "Rates tested in TP+ [DATE];"
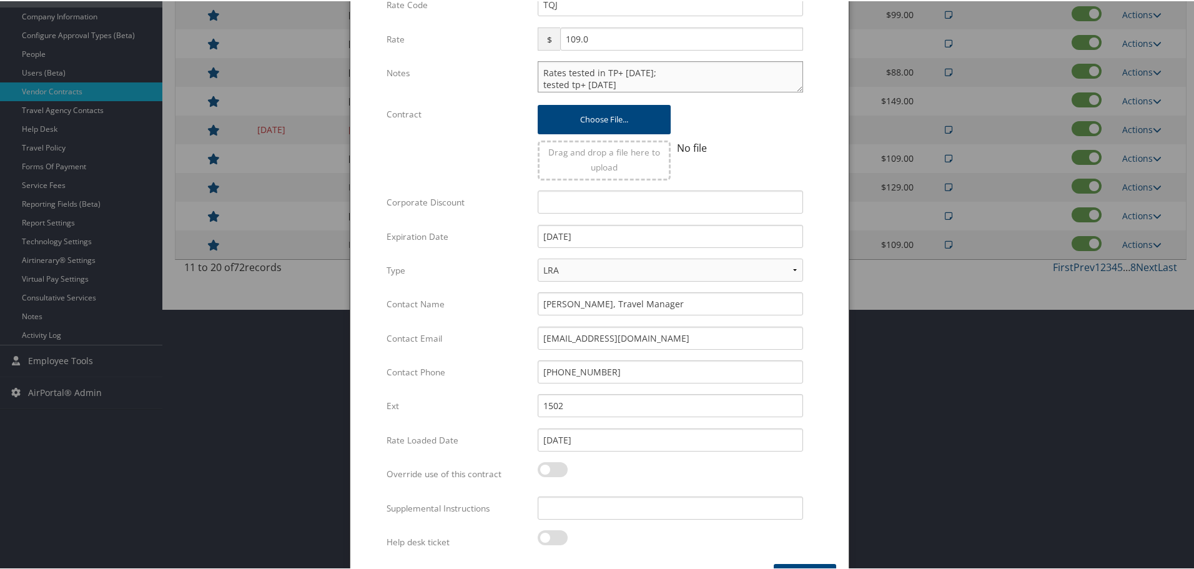
scroll to position [297, 0]
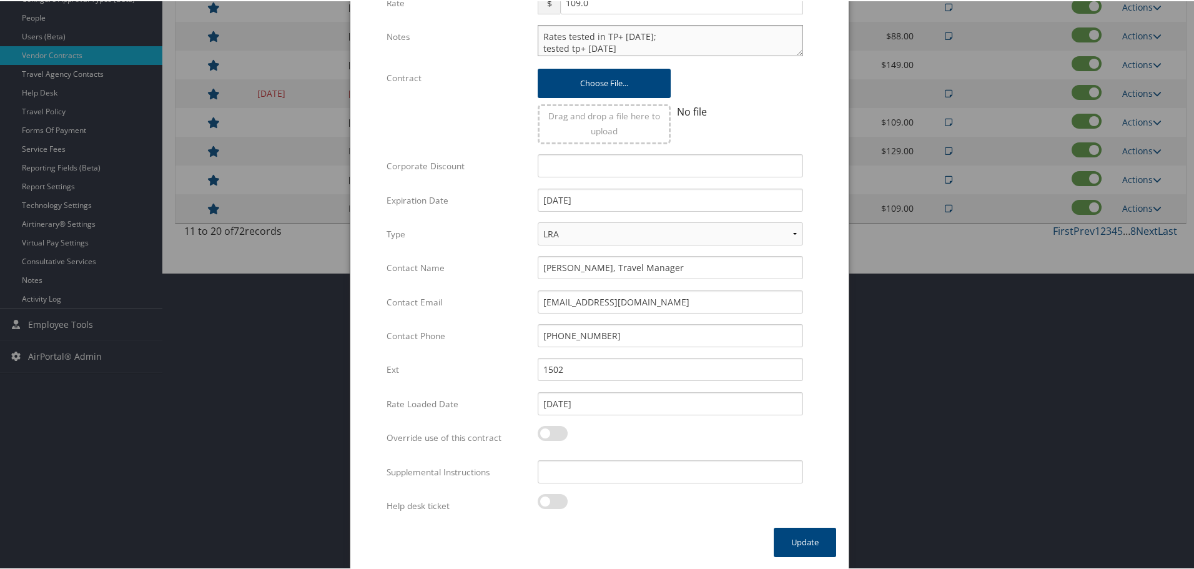
type textarea "Rates tested in TP+ [DATE]; tested tp+ [DATE]"
click at [582, 463] on input "Supplemental Instructions" at bounding box center [670, 470] width 265 height 23
paste input "SAB Prop ID -"
paste input "18677"
type input "SAB Prop ID - 18677"
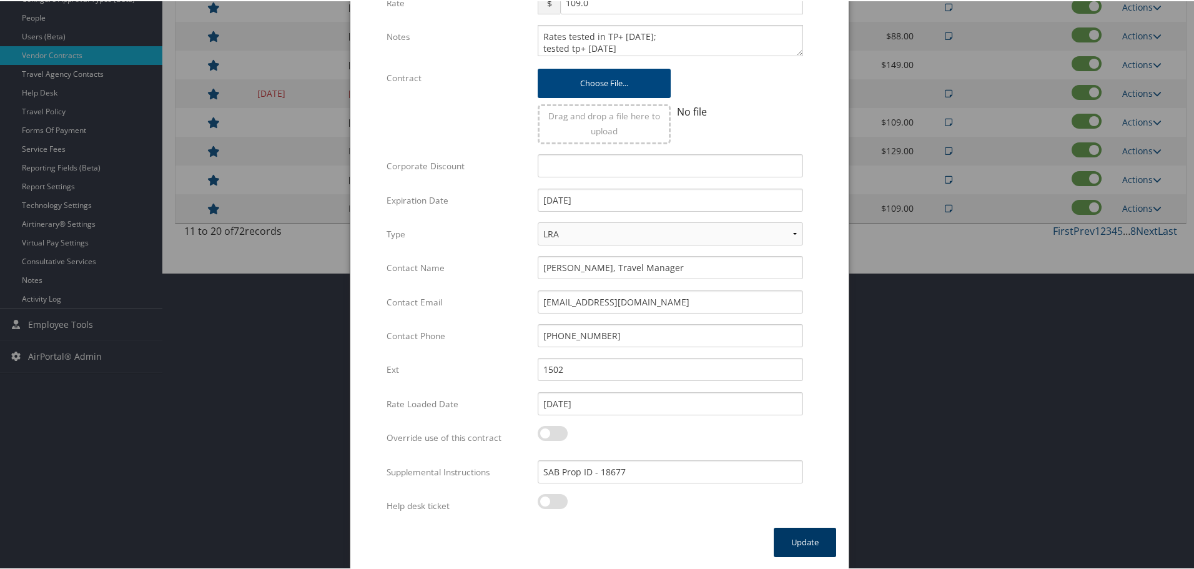
click at [802, 540] on button "Update" at bounding box center [805, 541] width 62 height 29
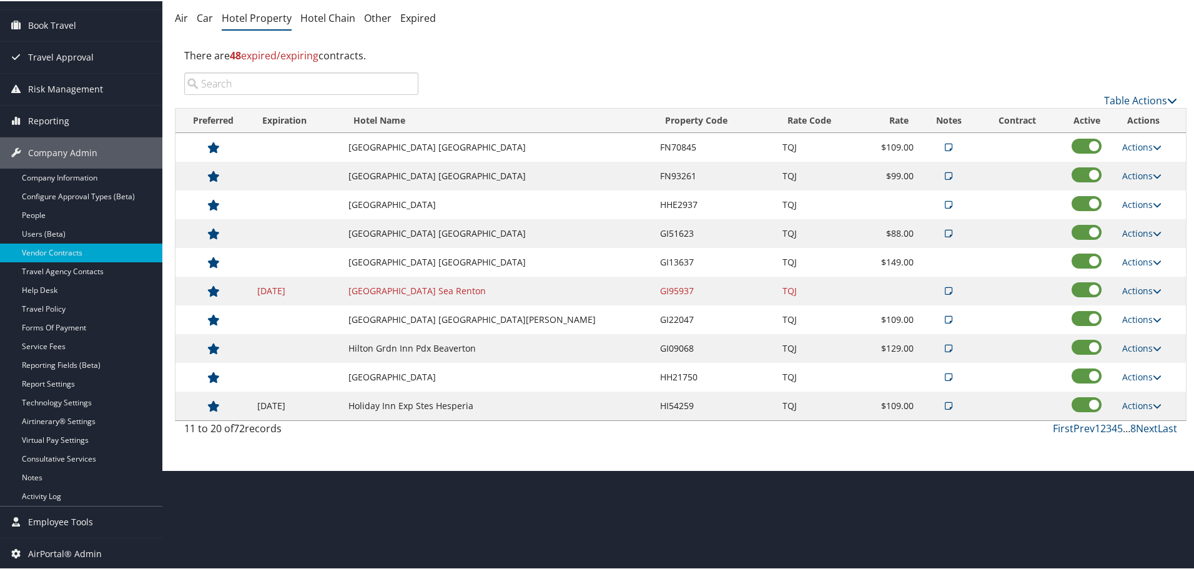
scroll to position [99, 0]
click at [1083, 427] on link "Prev" at bounding box center [1084, 427] width 21 height 14
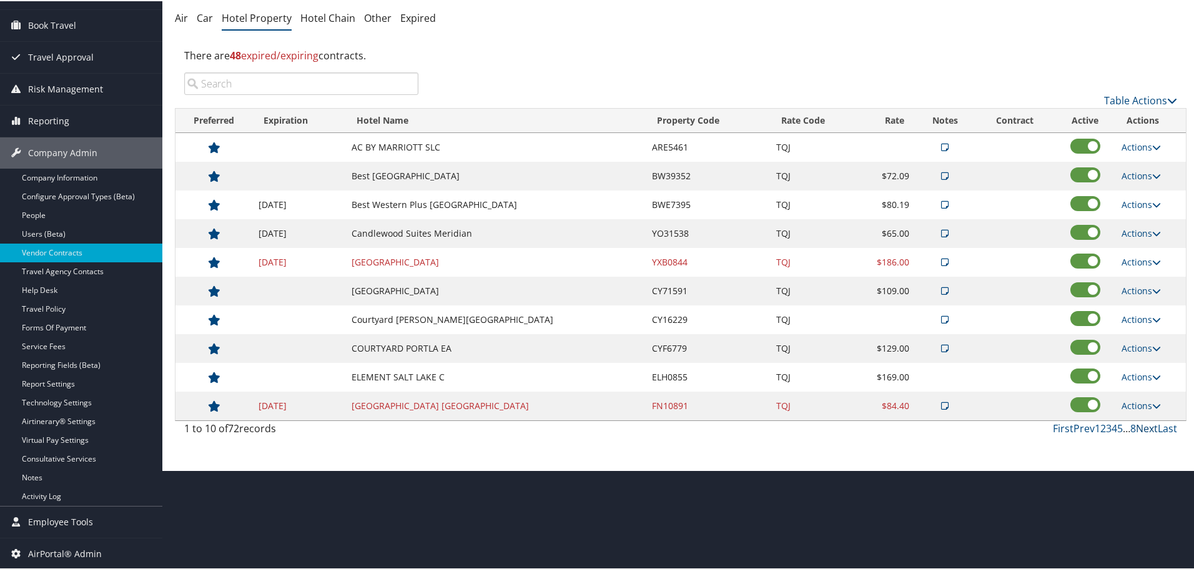
click at [1144, 429] on link "Next" at bounding box center [1147, 427] width 22 height 14
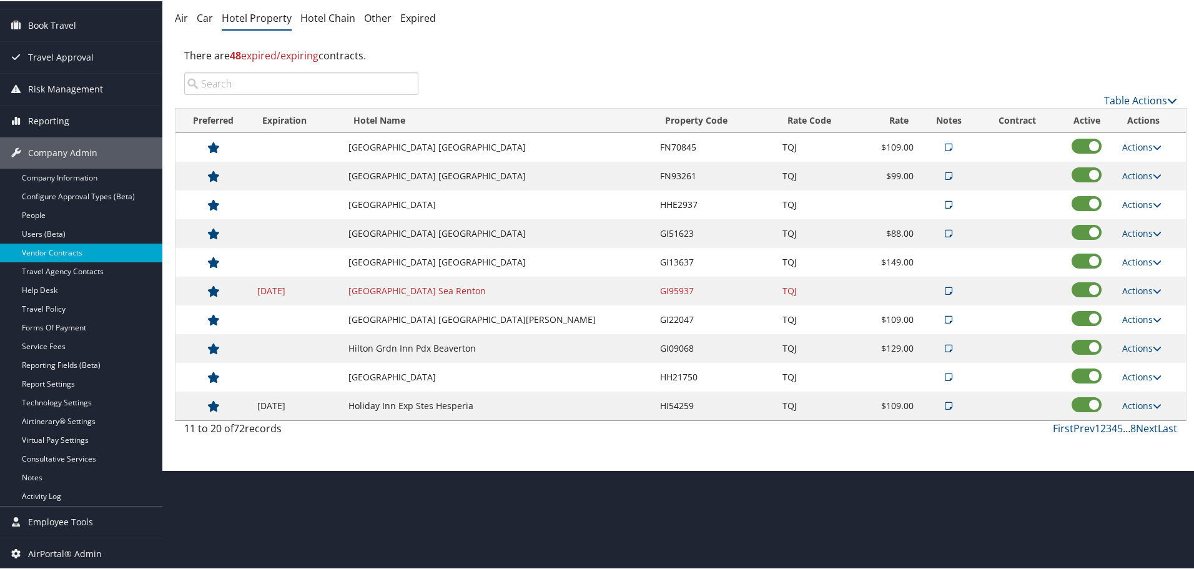
click at [457, 373] on td "[GEOGRAPHIC_DATA]" at bounding box center [498, 376] width 312 height 29
click at [1134, 376] on link "Actions" at bounding box center [1141, 376] width 39 height 12
click at [1141, 413] on link "Edit" at bounding box center [1150, 415] width 67 height 21
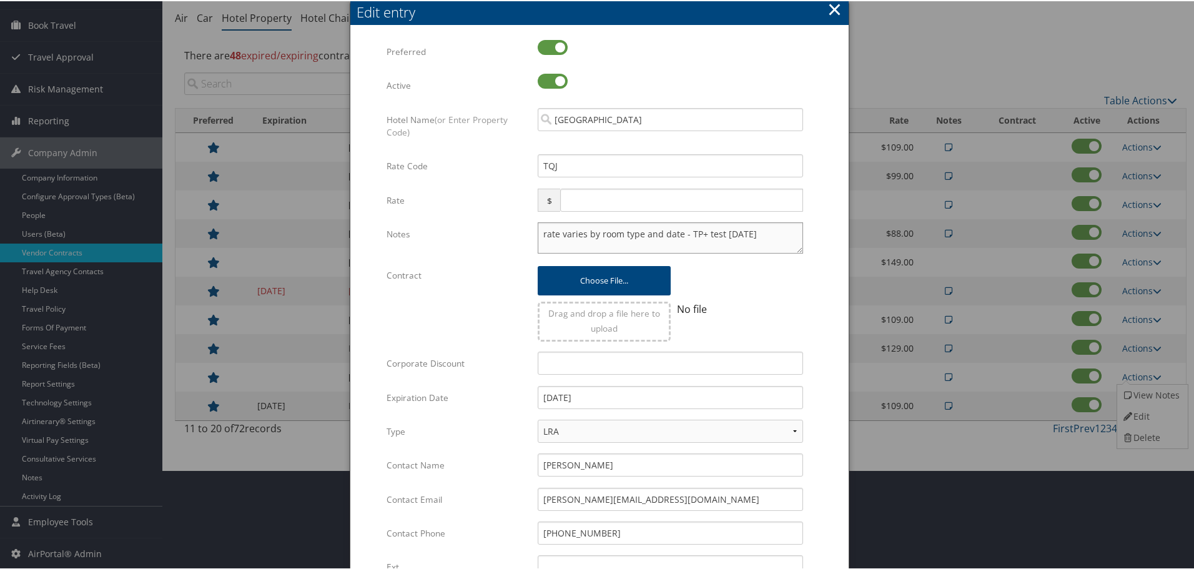
click at [538, 235] on textarea "rate varies by room type and date - TP+ test [DATE]" at bounding box center [670, 236] width 265 height 31
paste textarea "Rates tested in TP+ [DATE];"
type textarea "Rates tested in TP+ [DATE]; rate varies by room type and date - TP+ test [DATE]"
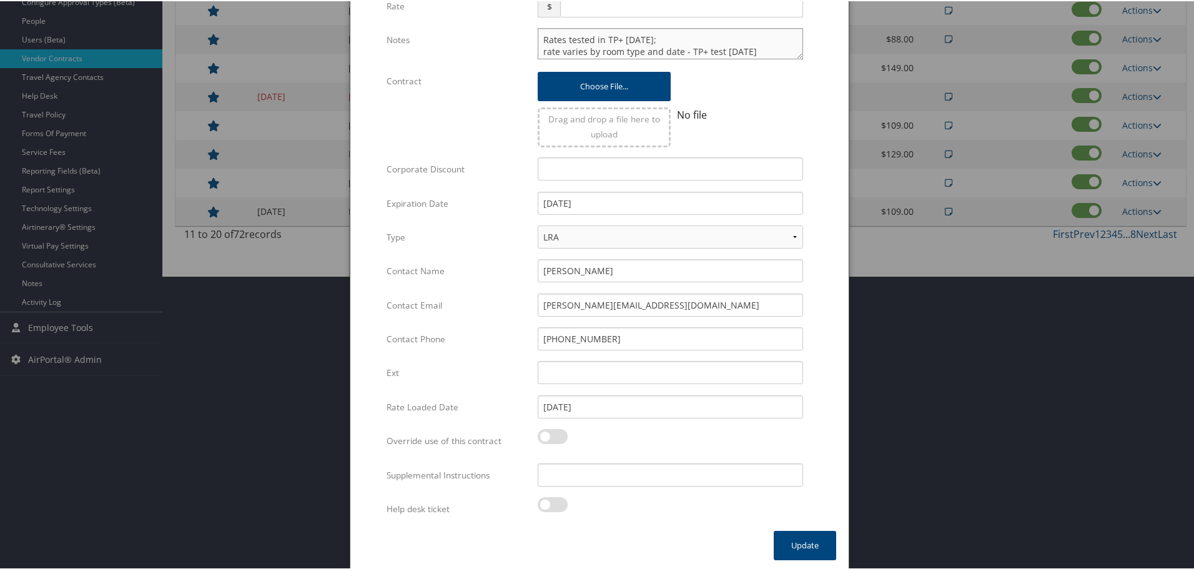
scroll to position [297, 0]
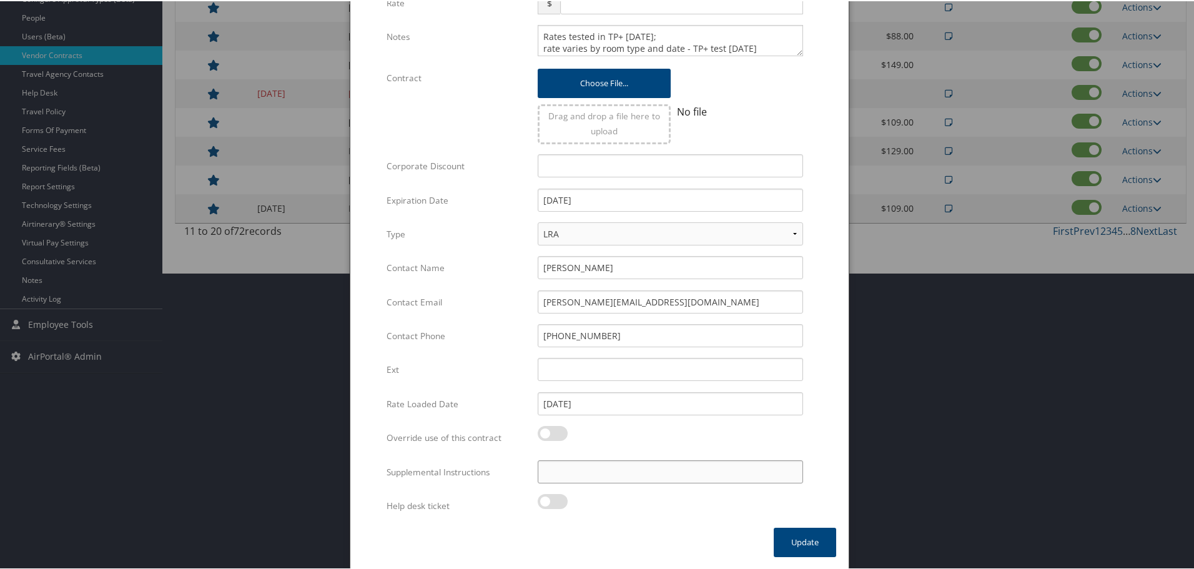
click at [615, 465] on input "Supplemental Instructions" at bounding box center [670, 470] width 265 height 23
paste input "SAB Prop ID -"
paste input "4324"
type input "SAB Prop ID - 4324"
click at [816, 541] on button "Update" at bounding box center [805, 541] width 62 height 29
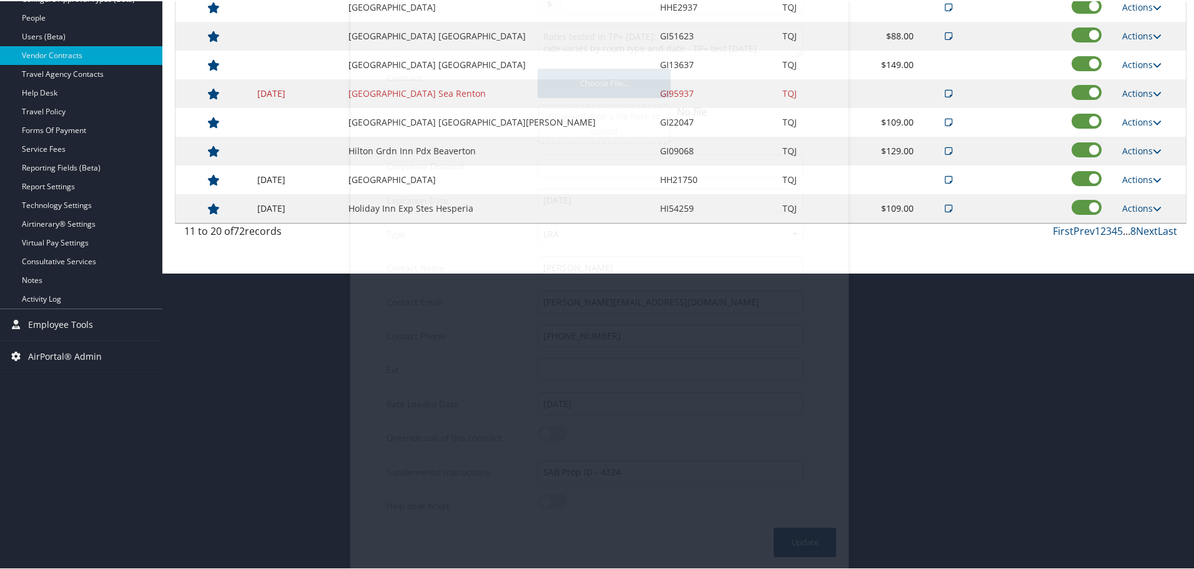
scroll to position [99, 0]
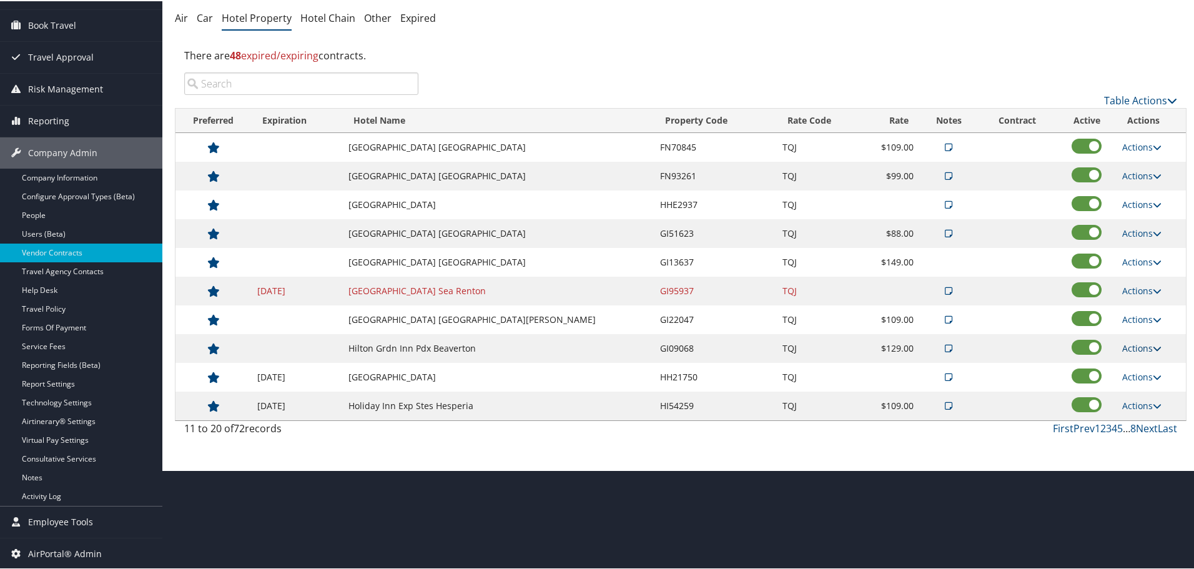
click at [1144, 349] on link "Actions" at bounding box center [1141, 347] width 39 height 12
click at [1157, 390] on link "Edit" at bounding box center [1150, 386] width 67 height 21
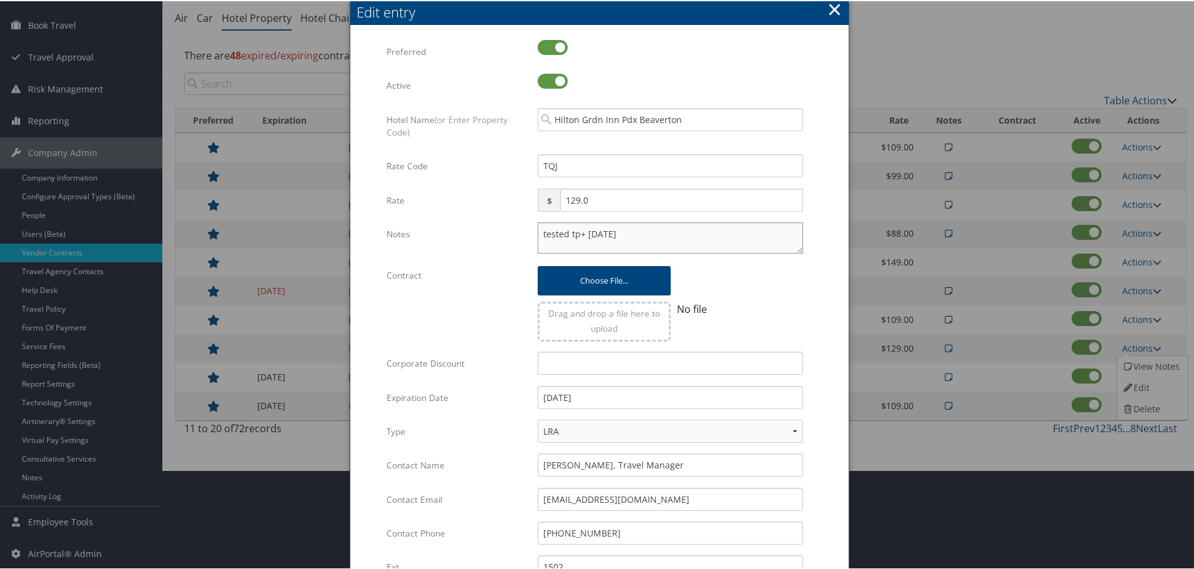
click at [538, 232] on textarea "tested tp+ [DATE]" at bounding box center [670, 236] width 265 height 31
paste textarea "Rates tested in TP+ [DATE];"
type textarea "Rates tested in TP+ [DATE]; tested tp+ [DATE]"
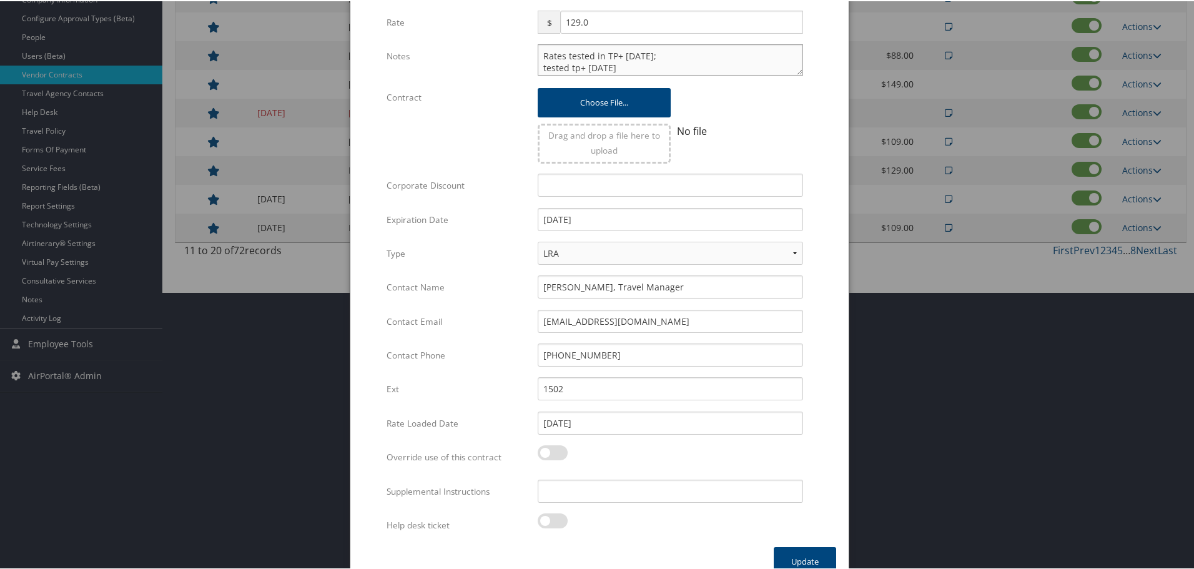
scroll to position [297, 0]
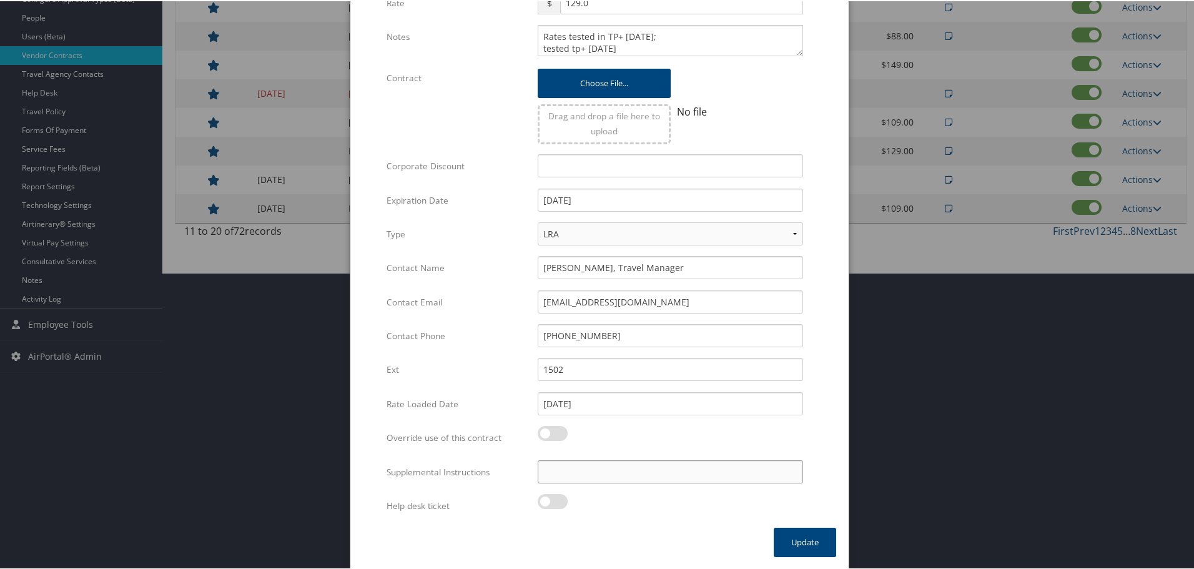
click at [615, 473] on input "Supplemental Instructions" at bounding box center [670, 470] width 265 height 23
paste input "SAB Prop ID -"
paste input "46818"
type input "SAB Prop ID - 46818"
click at [786, 538] on button "Update" at bounding box center [805, 541] width 62 height 29
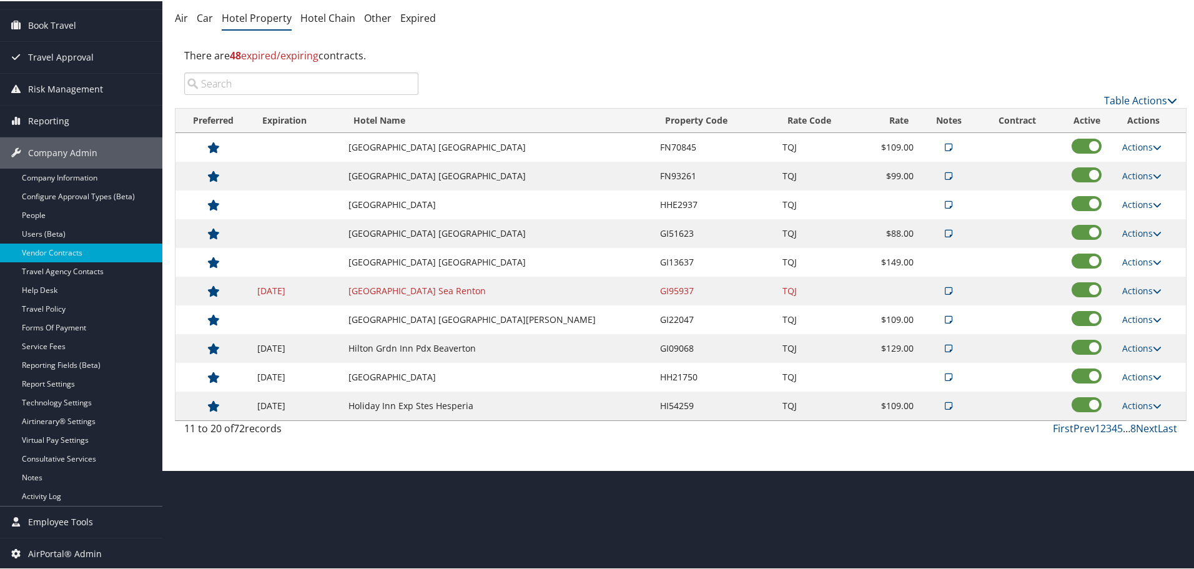
scroll to position [99, 0]
click at [1134, 318] on link "Actions" at bounding box center [1141, 318] width 39 height 12
click at [1147, 354] on link "Edit" at bounding box center [1150, 357] width 67 height 21
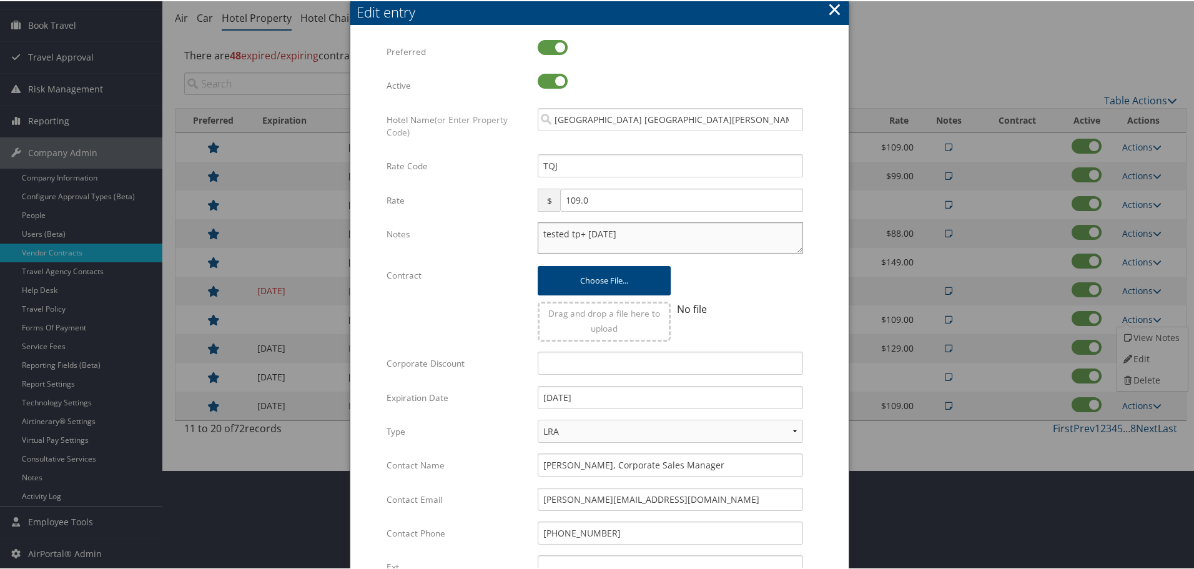
click at [538, 233] on textarea "tested tp+ [DATE]" at bounding box center [670, 236] width 265 height 31
paste textarea "Rates tested in TP+ [DATE];"
type textarea "Rates tested in TP+ [DATE]; tested tp+ [DATE]"
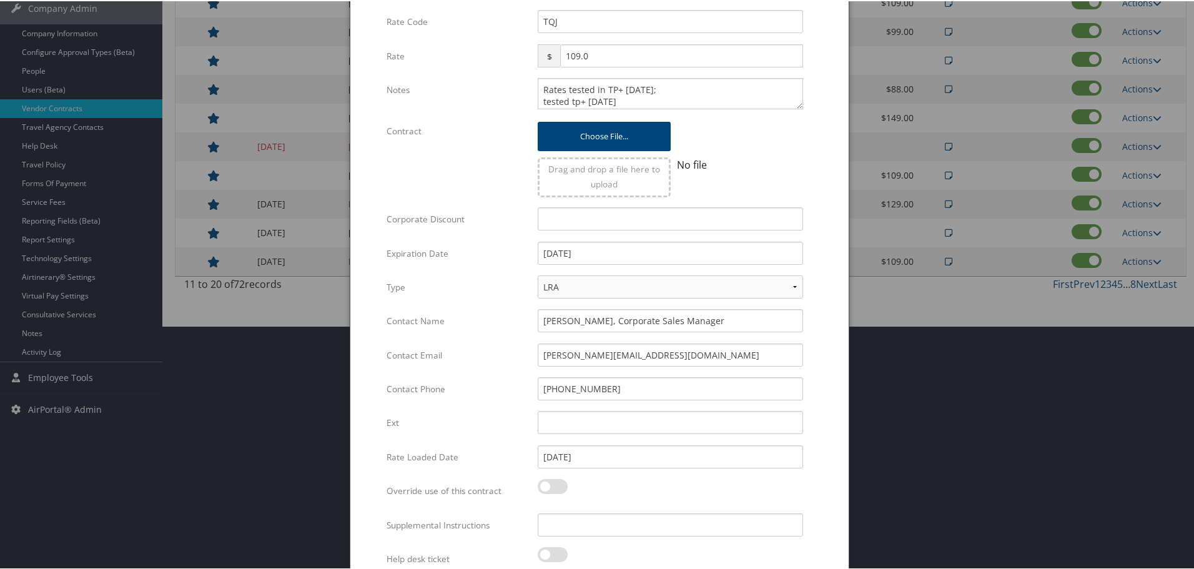
scroll to position [297, 0]
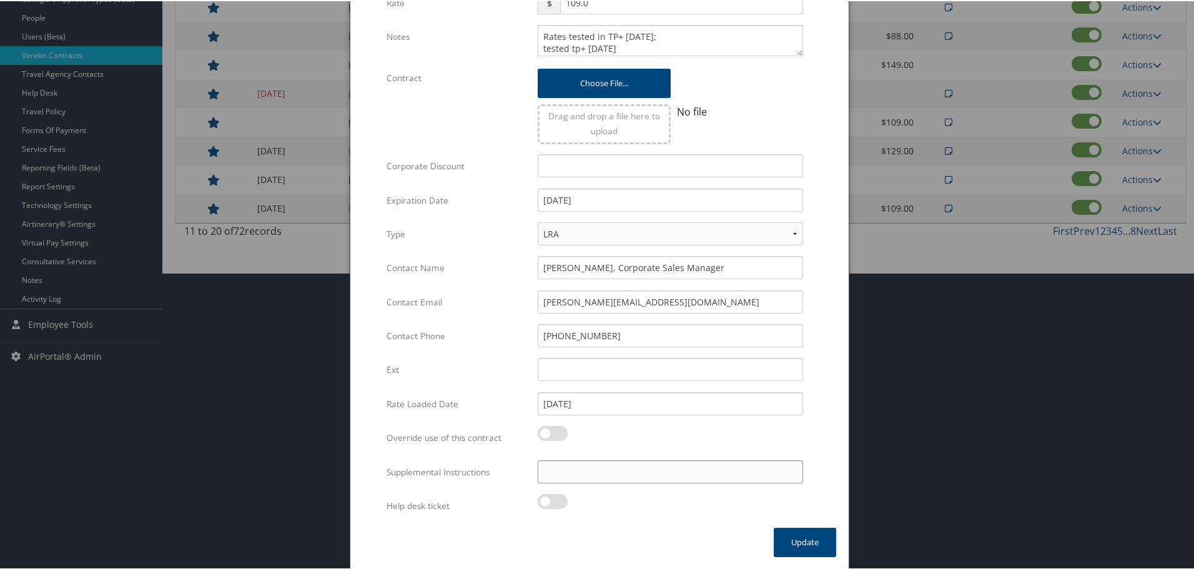
click at [604, 476] on input "Supplemental Instructions" at bounding box center [670, 470] width 265 height 23
paste input "SAB Prop ID -"
paste input "35670"
type input "SAB Prop ID - 35670"
click at [810, 545] on button "Update" at bounding box center [805, 541] width 62 height 29
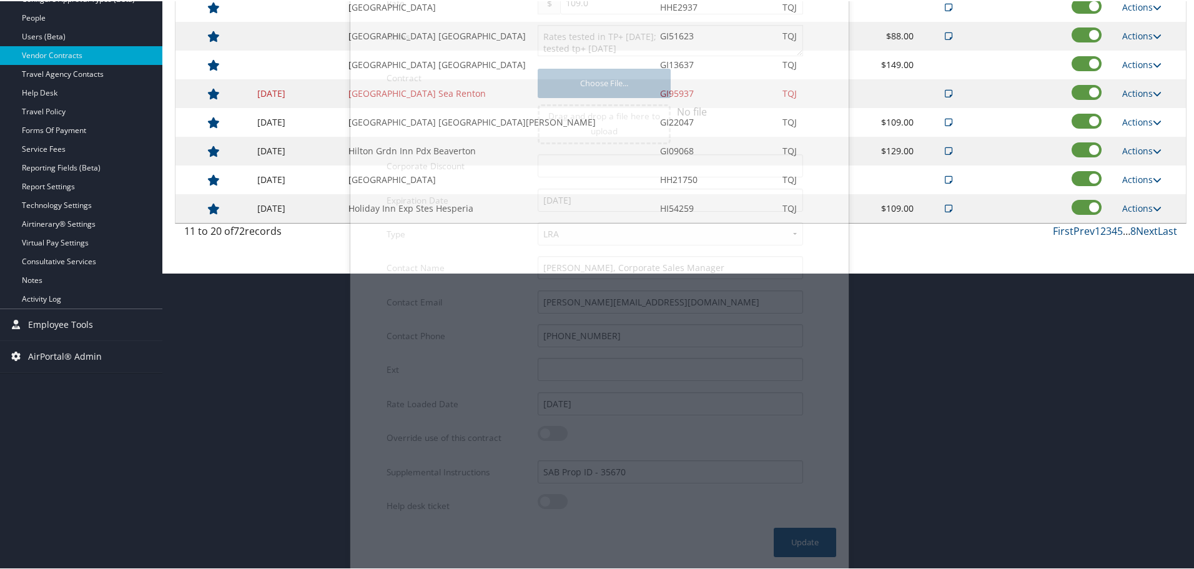
scroll to position [99, 0]
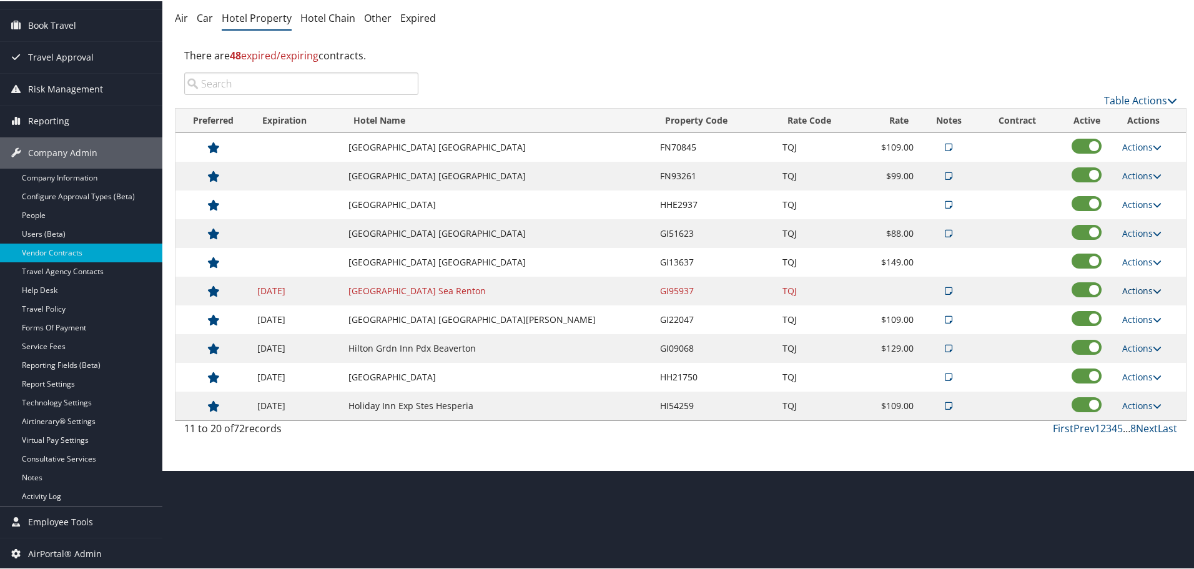
click at [1139, 289] on link "Actions" at bounding box center [1141, 290] width 39 height 12
click at [1135, 325] on link "Edit" at bounding box center [1150, 329] width 67 height 21
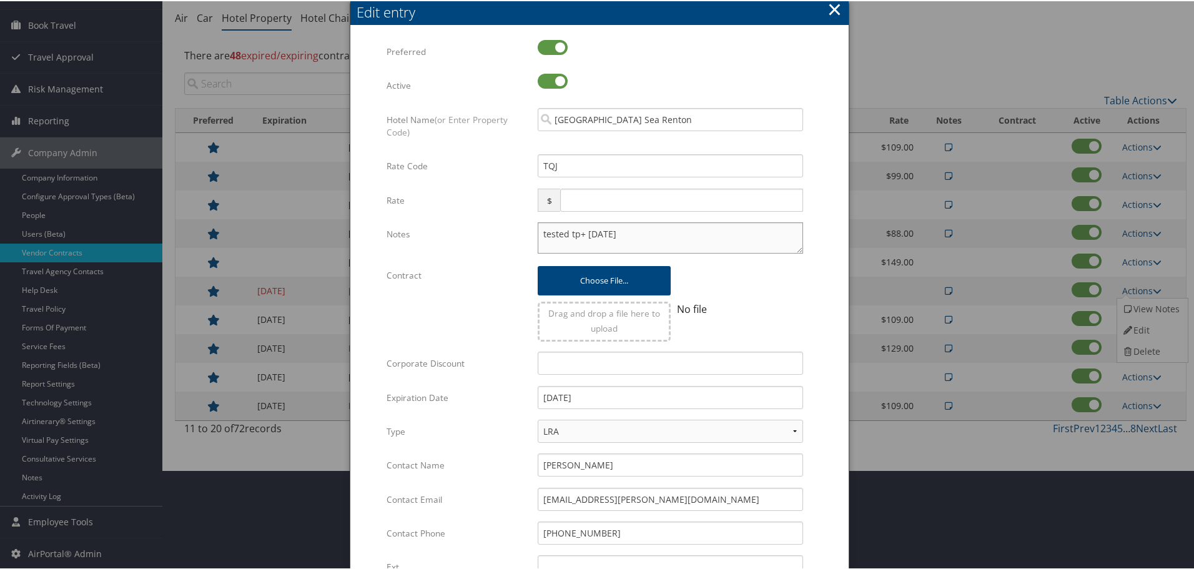
click at [538, 232] on textarea "tested tp+ [DATE]" at bounding box center [670, 236] width 265 height 31
paste textarea "Rates tested in TP+ [DATE];"
type textarea "Rates tested in TP+ [DATE]; tested tp+ [DATE]"
click at [634, 402] on input "[DATE]" at bounding box center [670, 396] width 265 height 23
type input "[DATE]"
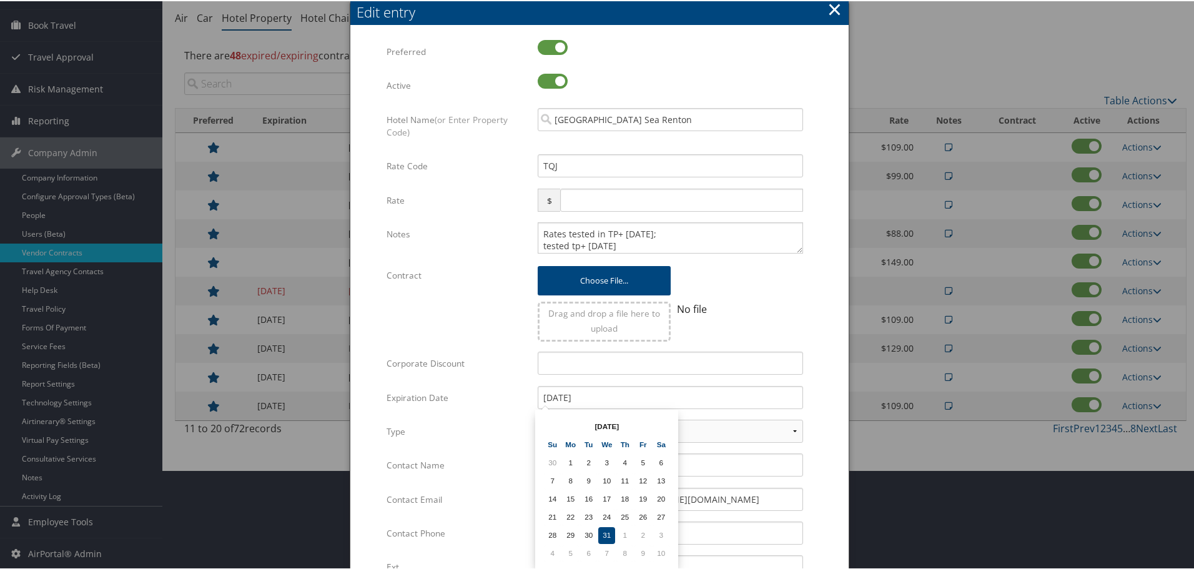
click at [834, 370] on div "Multiple values The selected items contain different values for this input. To …" at bounding box center [599, 375] width 498 height 698
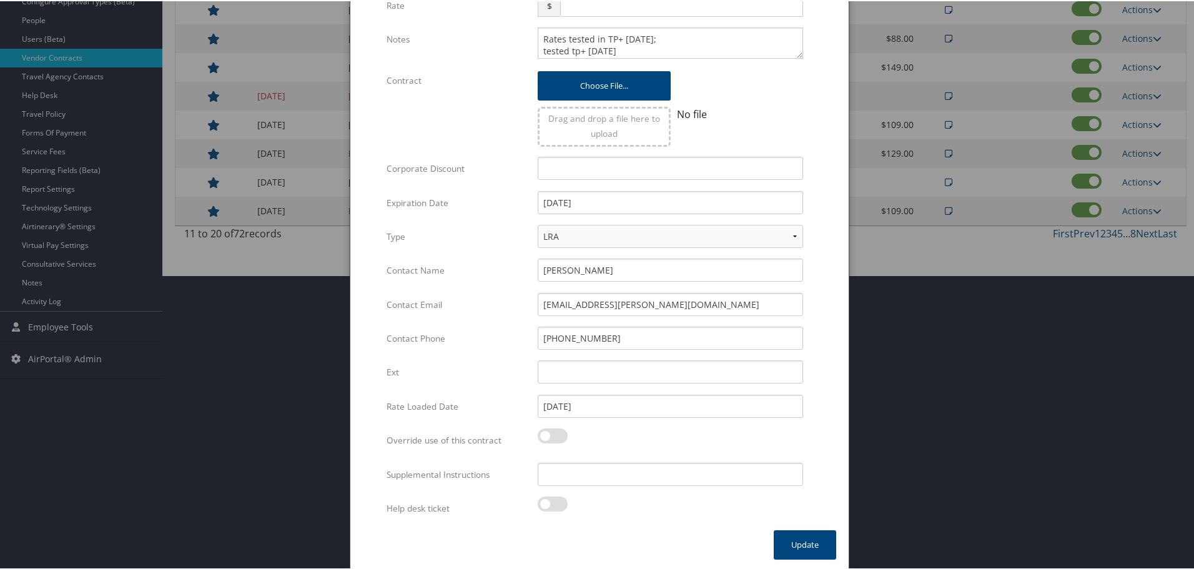
scroll to position [297, 0]
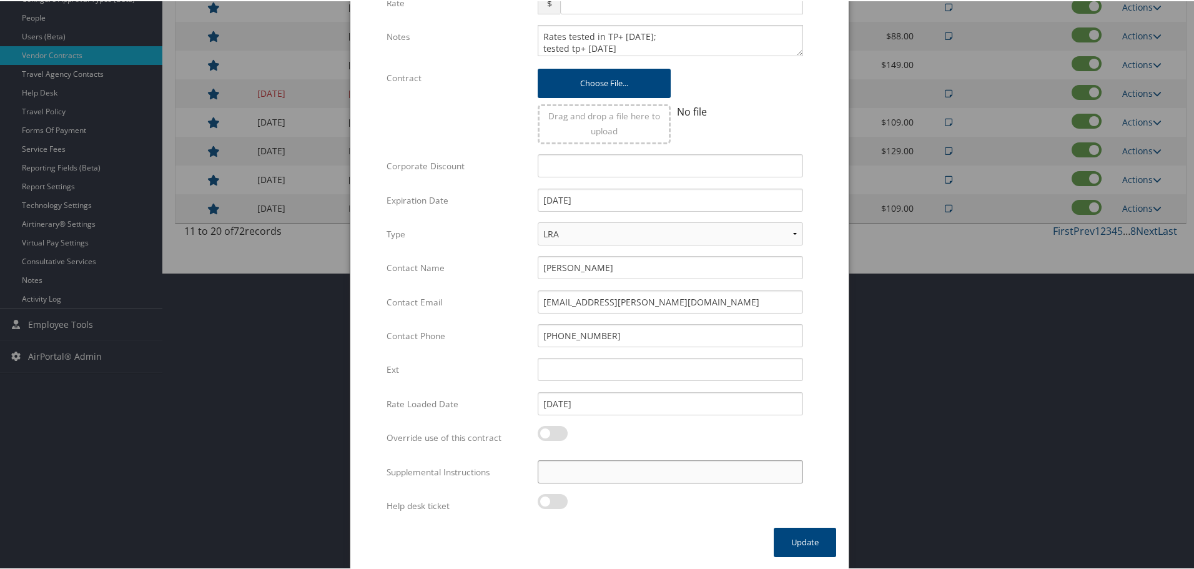
click at [623, 472] on input "Supplemental Instructions" at bounding box center [670, 470] width 265 height 23
paste input "SAB Prop ID -"
paste input "26492"
type input "SAB Prop ID - 26492"
click at [798, 540] on button "Update" at bounding box center [805, 541] width 62 height 29
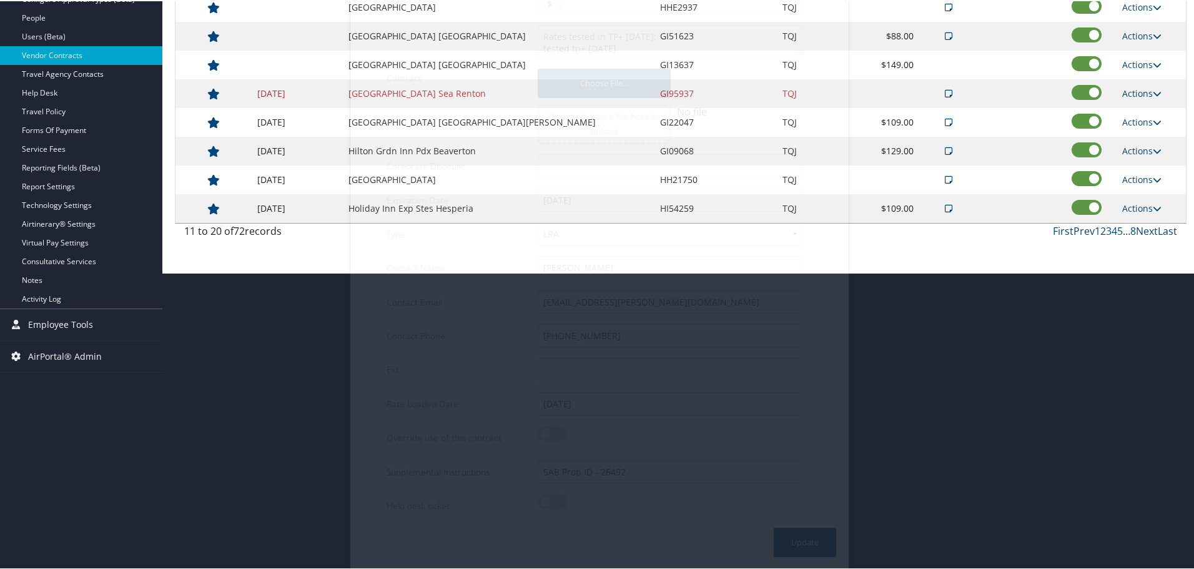
scroll to position [99, 0]
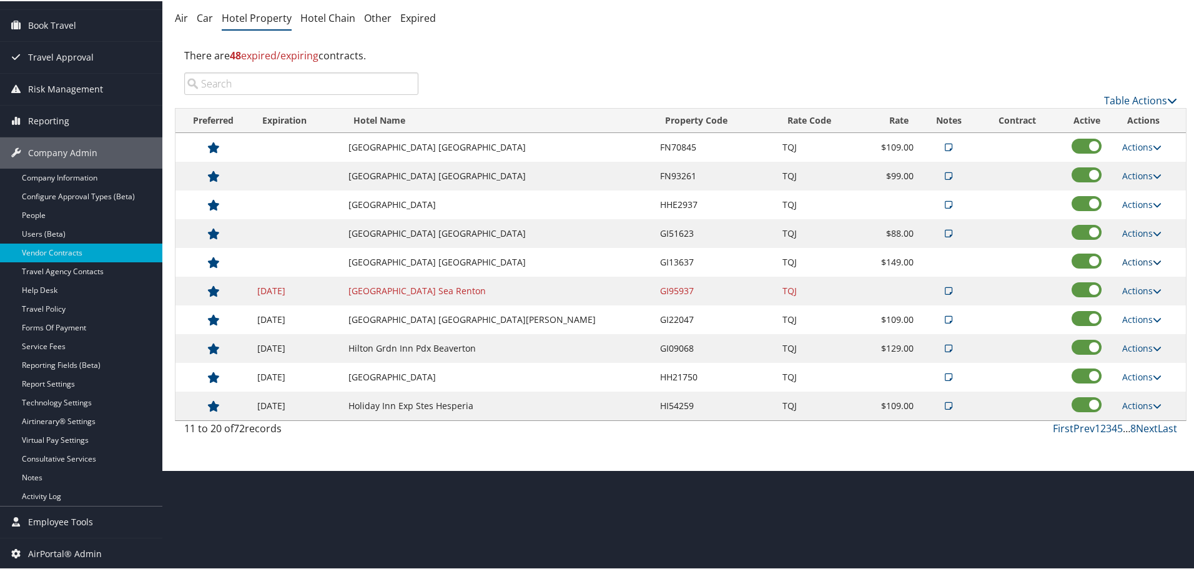
click at [1136, 260] on link "Actions" at bounding box center [1141, 261] width 39 height 12
click at [1147, 280] on link "Edit" at bounding box center [1141, 279] width 48 height 21
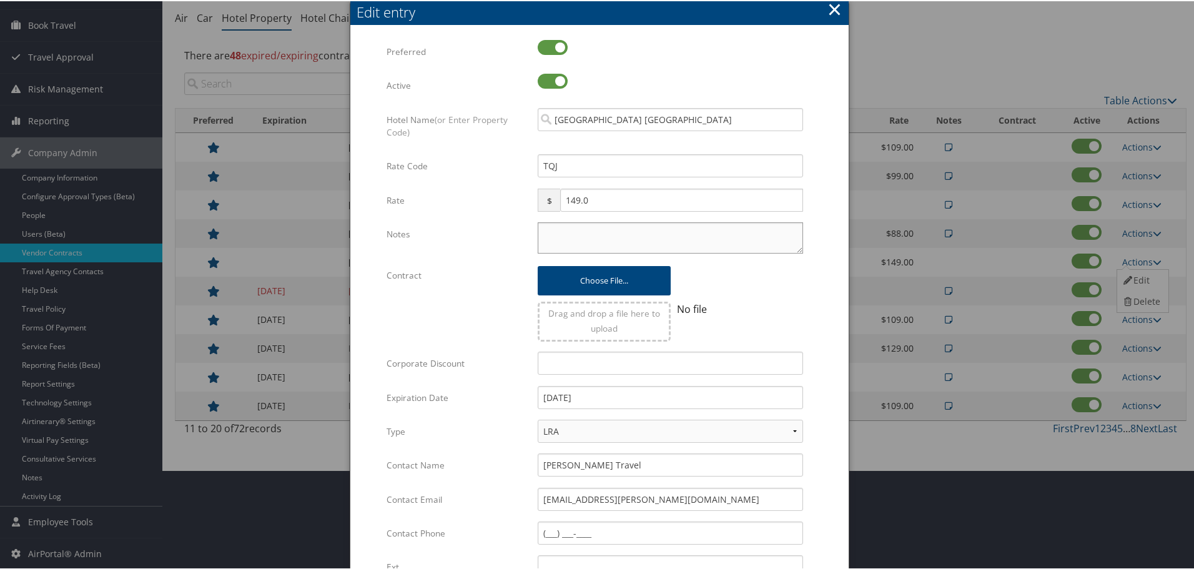
click at [549, 229] on textarea "Notes" at bounding box center [670, 236] width 265 height 31
paste textarea "Rates tested in TP+ [DATE];"
type textarea "Rates tested in TP+ [DATE];"
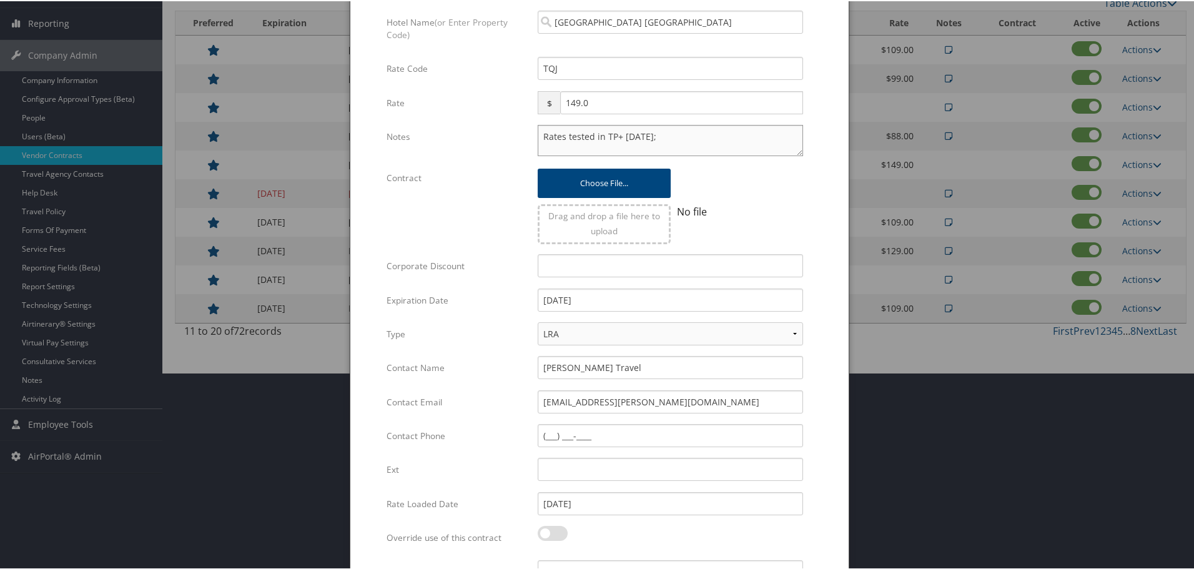
scroll to position [297, 0]
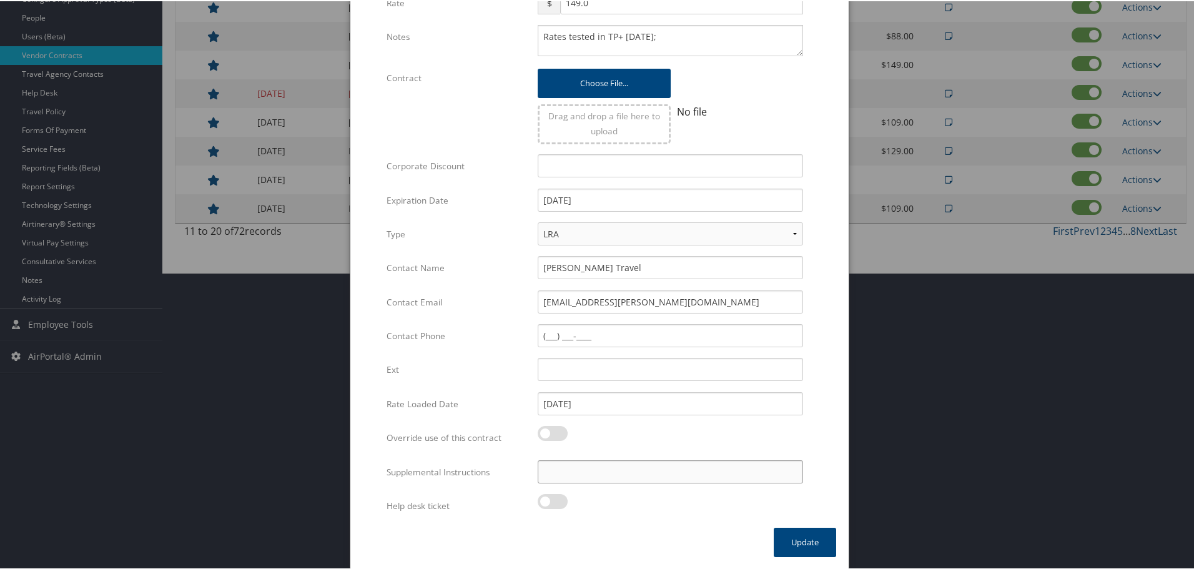
click at [612, 475] on input "Supplemental Instructions" at bounding box center [670, 470] width 265 height 23
paste input "SAB Prop ID -"
paste input "53374"
type input "SAB Prop ID - 53374"
click at [805, 540] on button "Update" at bounding box center [805, 541] width 62 height 29
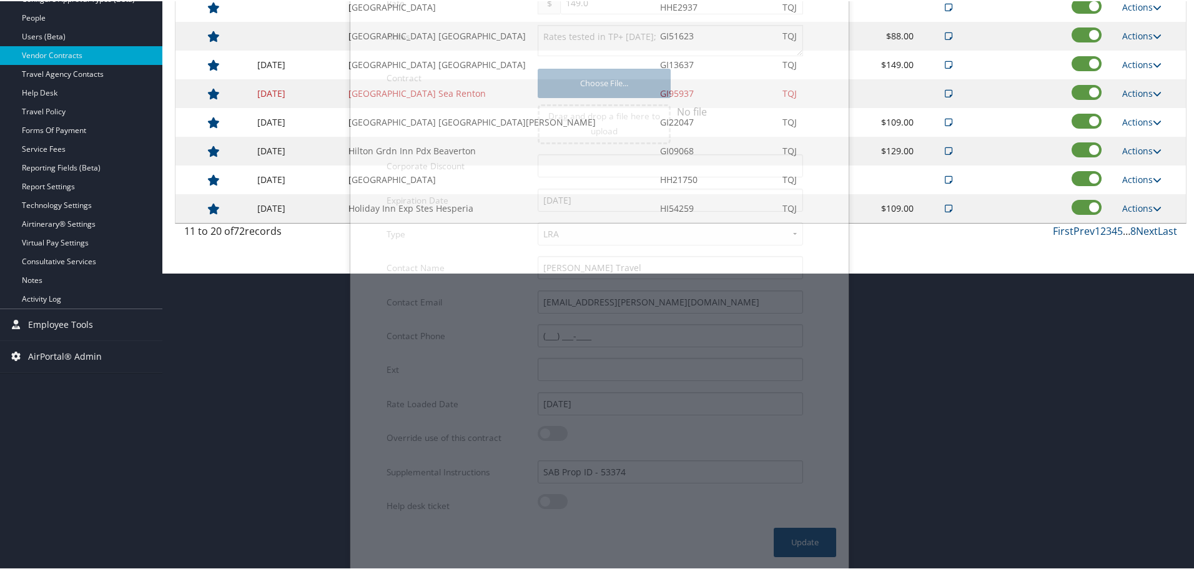
scroll to position [99, 0]
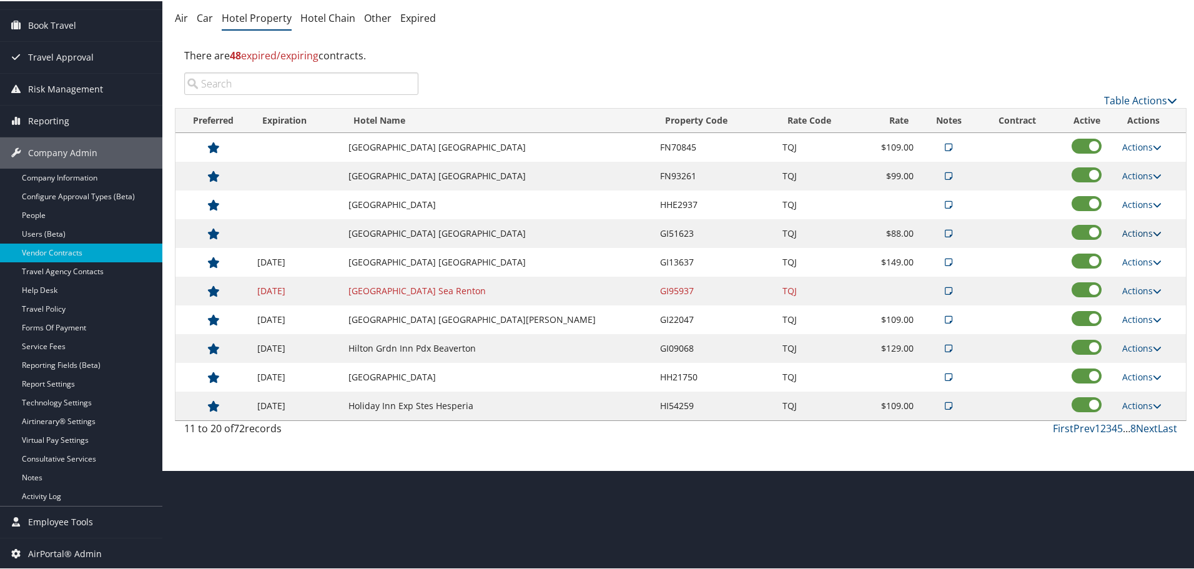
click at [1136, 232] on link "Actions" at bounding box center [1141, 232] width 39 height 12
click at [1132, 265] on link "Edit" at bounding box center [1150, 271] width 67 height 21
select select "NLRA"
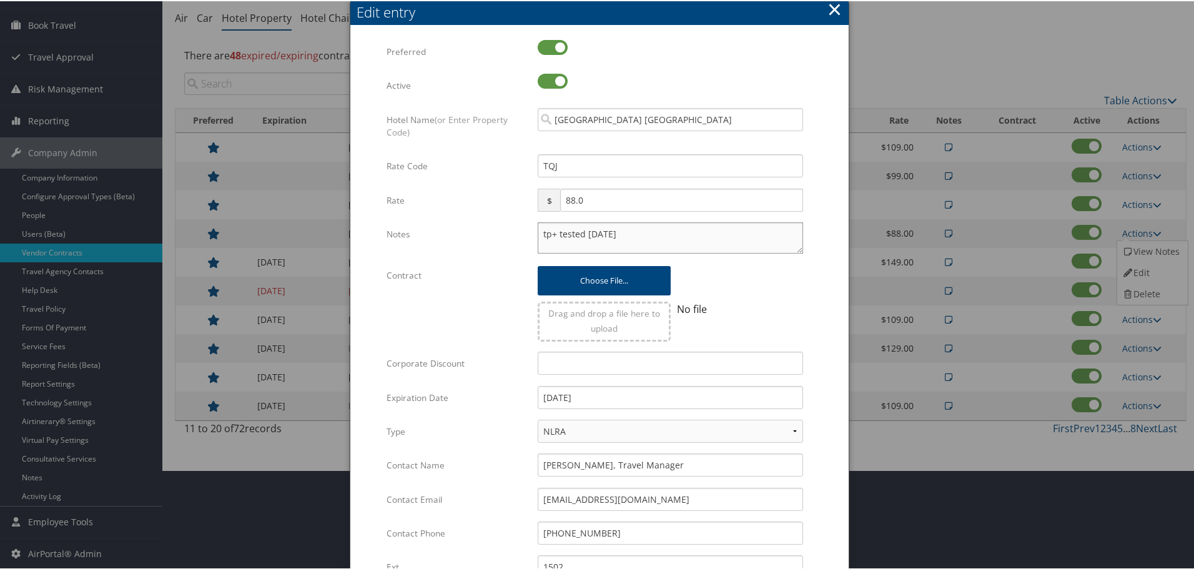
click at [538, 233] on textarea "tp+ tested [DATE]" at bounding box center [670, 236] width 265 height 31
paste textarea "Rates tested in TP+ [DATE];"
type textarea "Rates tested in [GEOGRAPHIC_DATA] [DATE]; tp+ tested [DATE]"
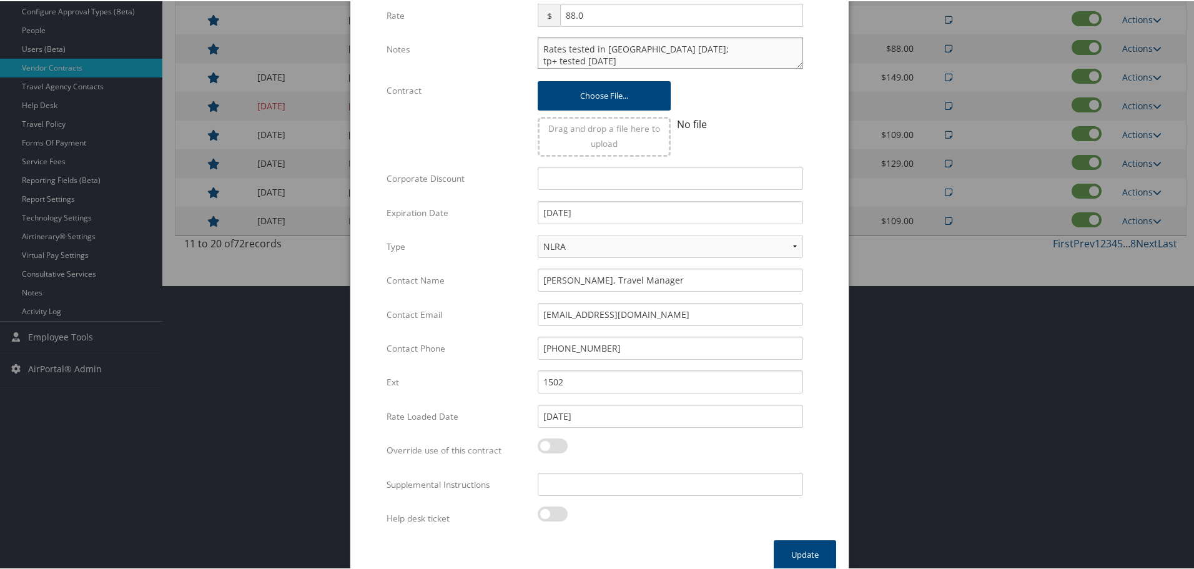
scroll to position [297, 0]
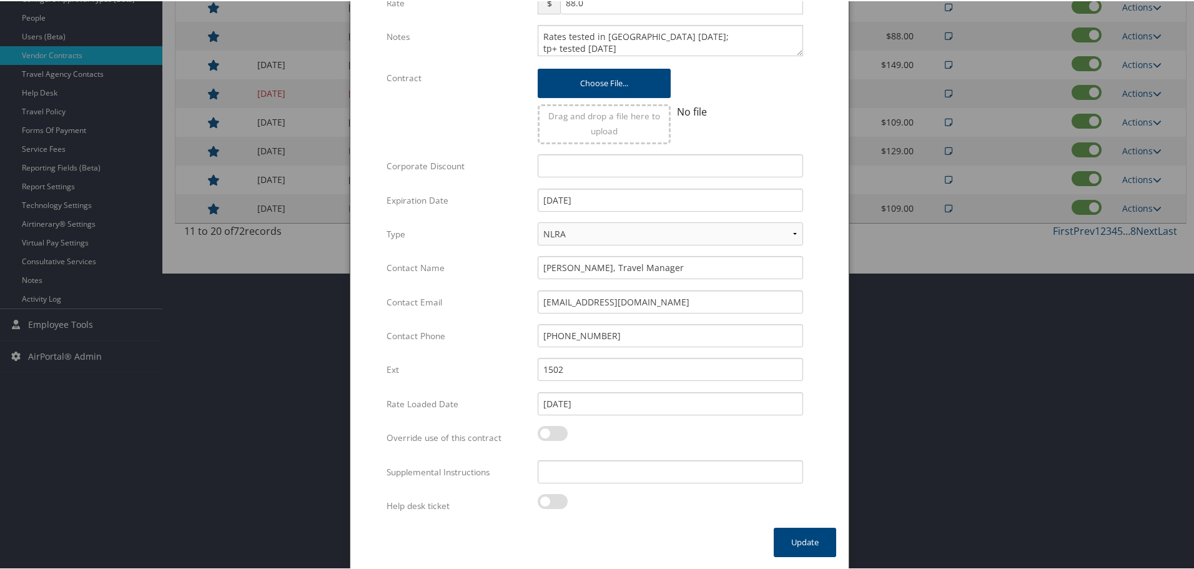
click at [642, 481] on div "Multiple values The selected items contain different values for this input. To …" at bounding box center [670, 475] width 284 height 33
click at [640, 476] on input "Supplemental Instructions" at bounding box center [670, 470] width 265 height 23
paste input "SAB Prop ID -"
paste input "9608"
type input "SAB Prop ID - 9608"
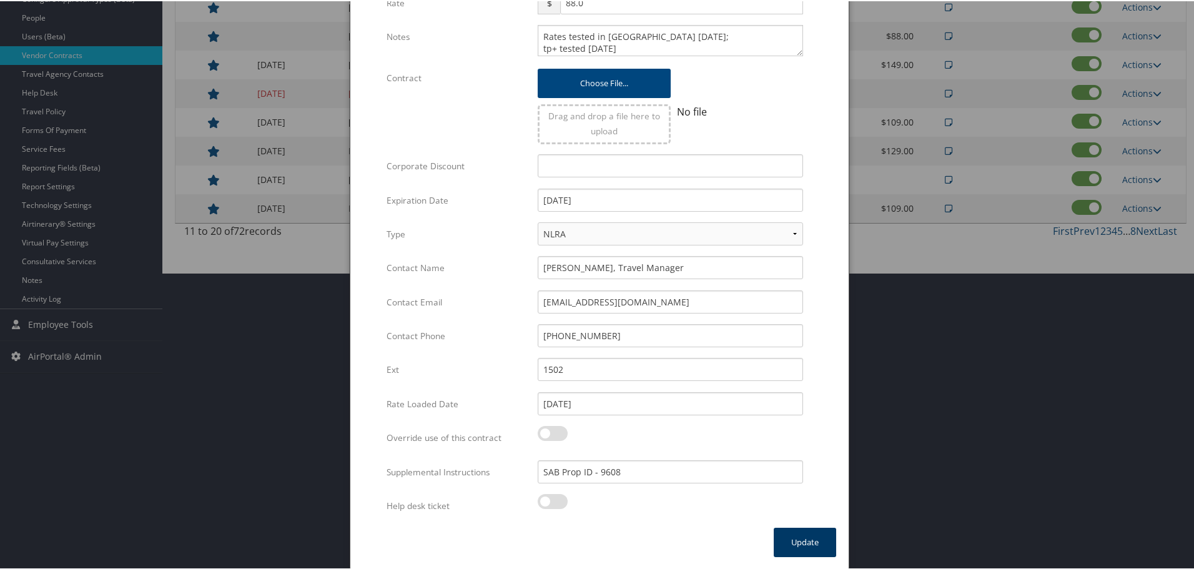
click at [800, 542] on button "Update" at bounding box center [805, 541] width 62 height 29
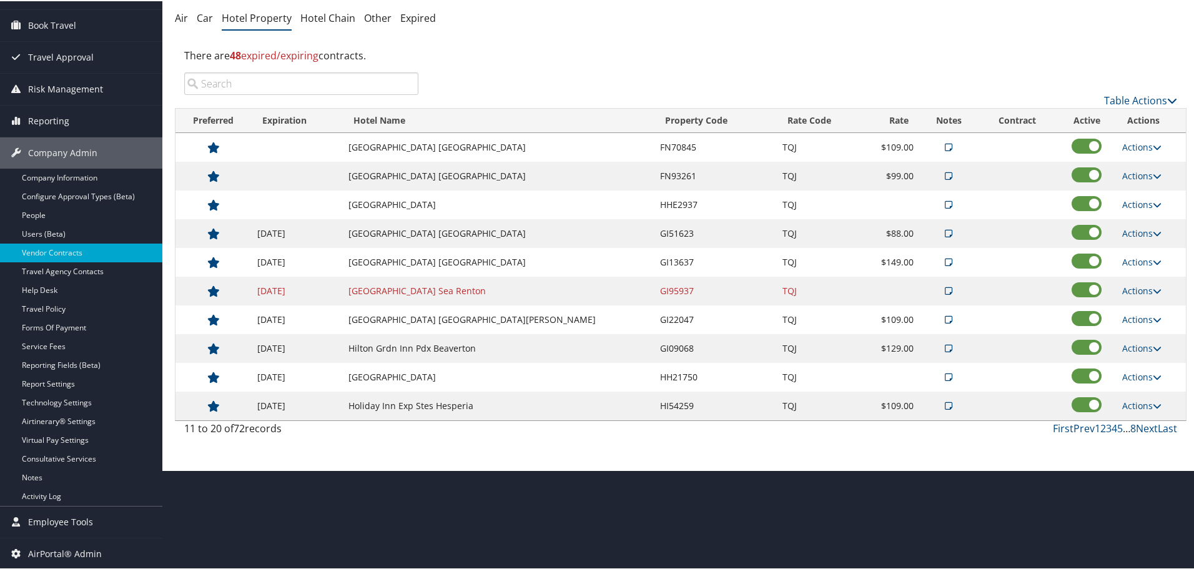
scroll to position [99, 0]
click at [1127, 199] on link "Actions" at bounding box center [1141, 203] width 39 height 12
click at [1131, 242] on icon at bounding box center [1127, 243] width 11 height 9
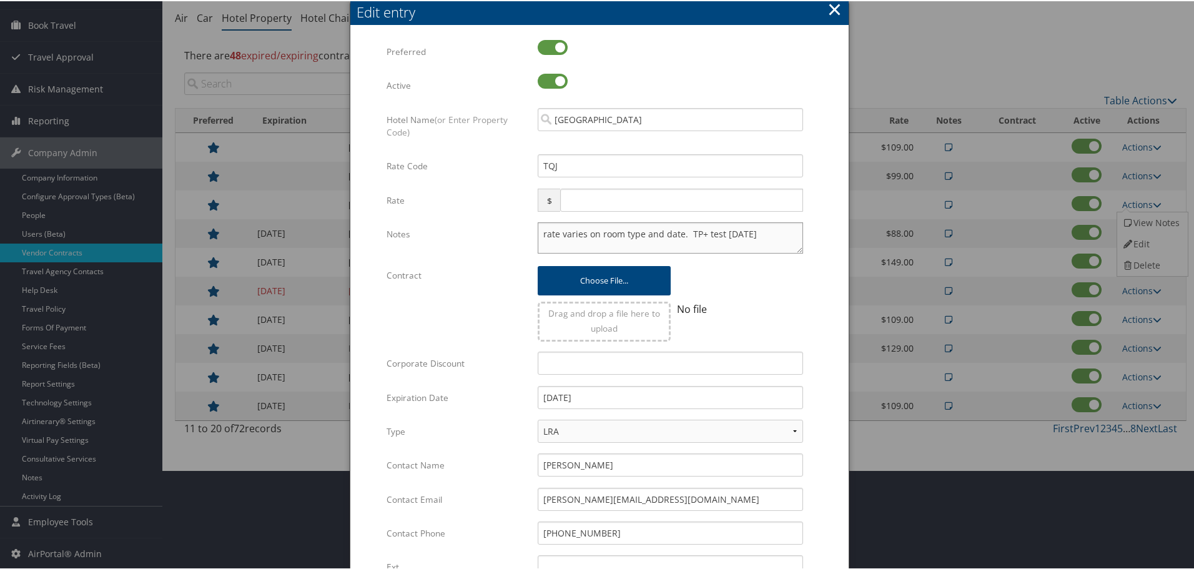
click at [538, 234] on textarea "rate varies on room type and date. TP+ test [DATE]" at bounding box center [670, 236] width 265 height 31
paste textarea "Rates tested in TP+ [DATE];"
type textarea "Rates tested in TP+ [DATE]; rate varies on room type and date. TP+ test [DATE]"
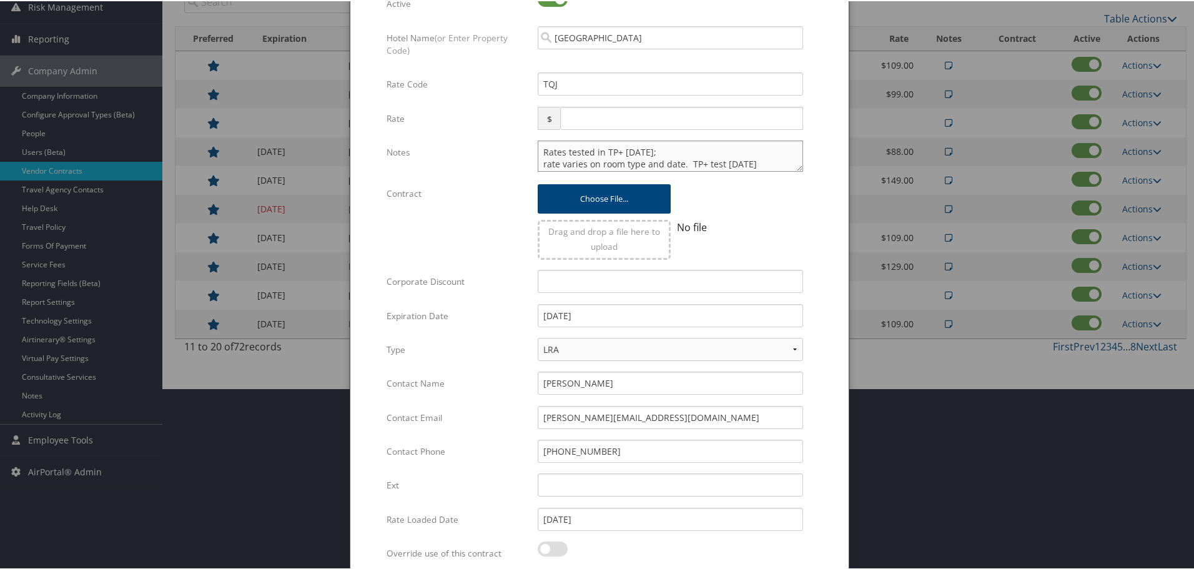
scroll to position [297, 0]
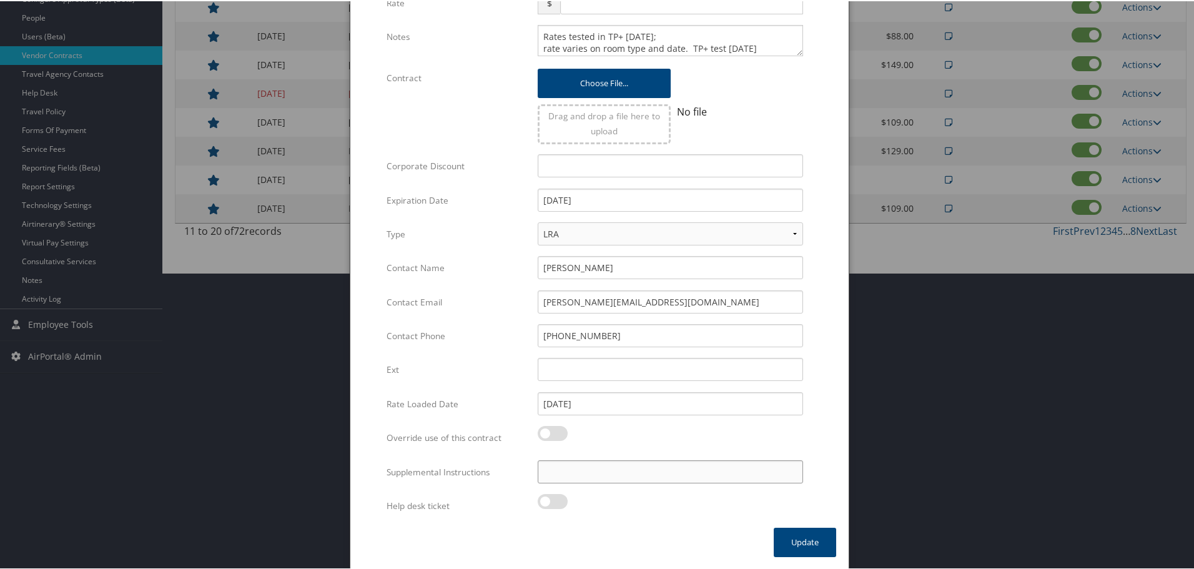
click at [601, 463] on input "Supplemental Instructions" at bounding box center [670, 470] width 265 height 23
paste input "SAB Prop ID -"
paste input "318450"
type input "SAB Prop ID - 318450"
click at [813, 541] on button "Update" at bounding box center [805, 541] width 62 height 29
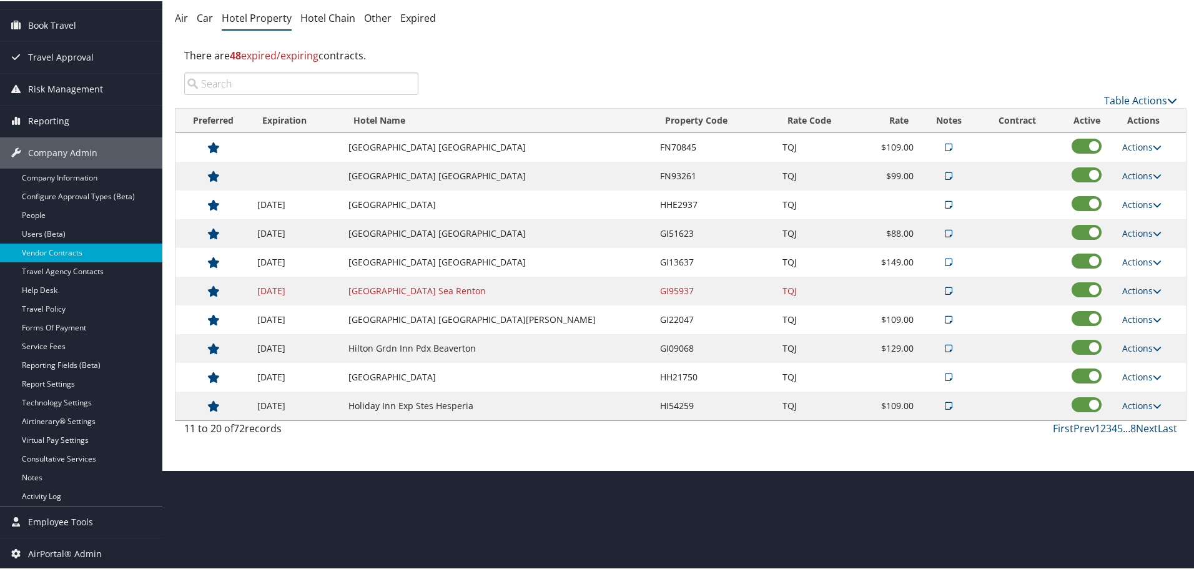
scroll to position [99, 0]
click at [1142, 145] on link "Actions" at bounding box center [1141, 146] width 39 height 12
click at [1144, 182] on link "Edit" at bounding box center [1150, 185] width 67 height 21
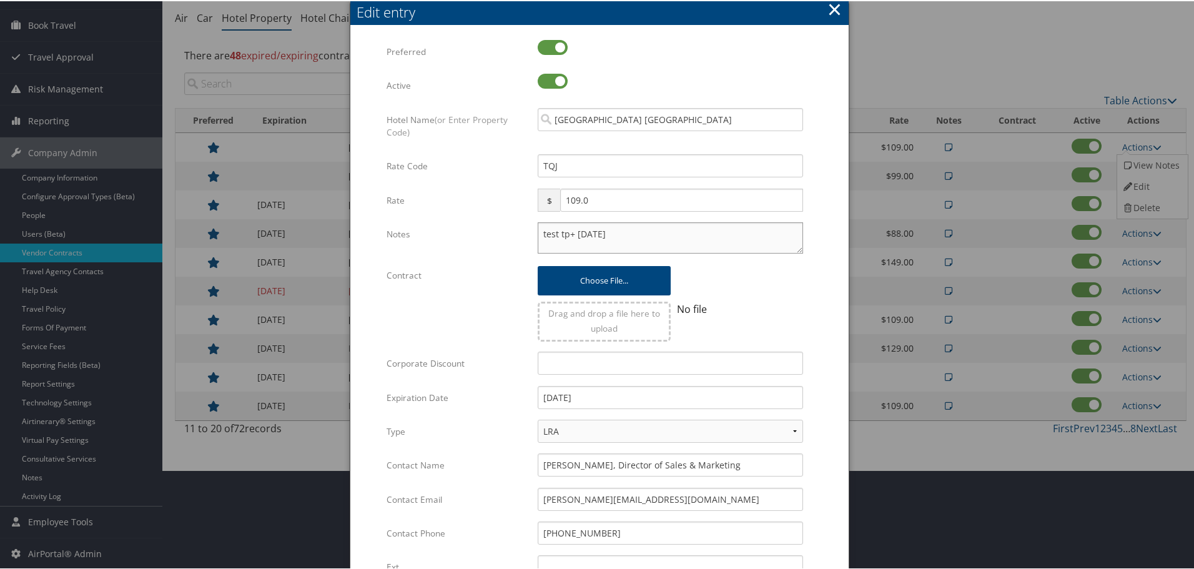
click at [540, 235] on textarea "test tp+ [DATE]" at bounding box center [670, 236] width 265 height 31
paste textarea "Rates tested in TP+ [DATE];"
type textarea "Rates tested in TP+ [DATE]; test tp+ [DATE]"
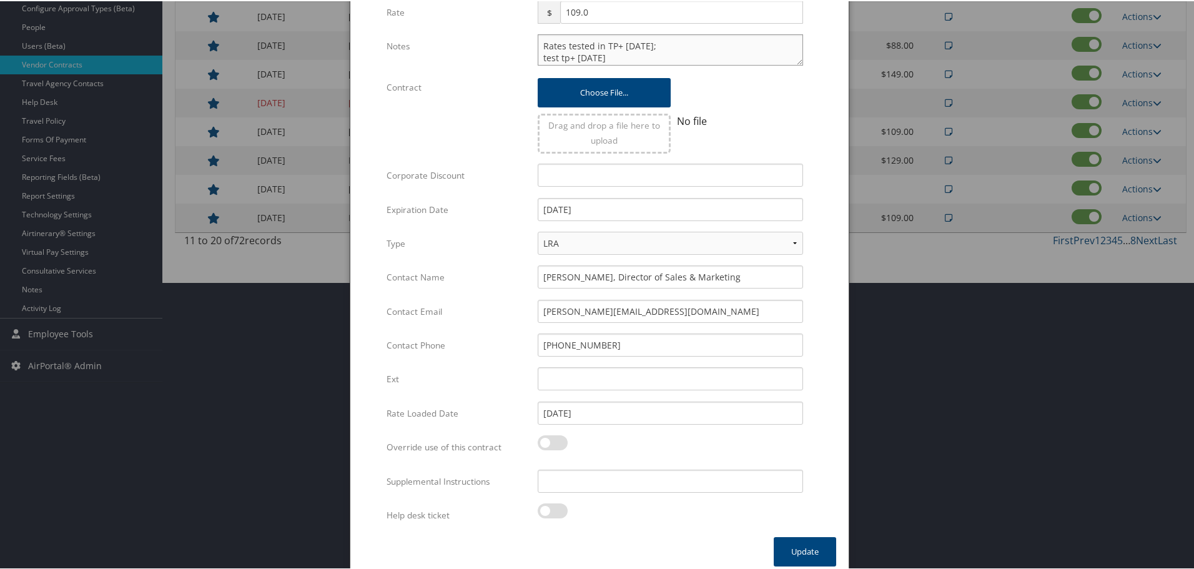
scroll to position [297, 0]
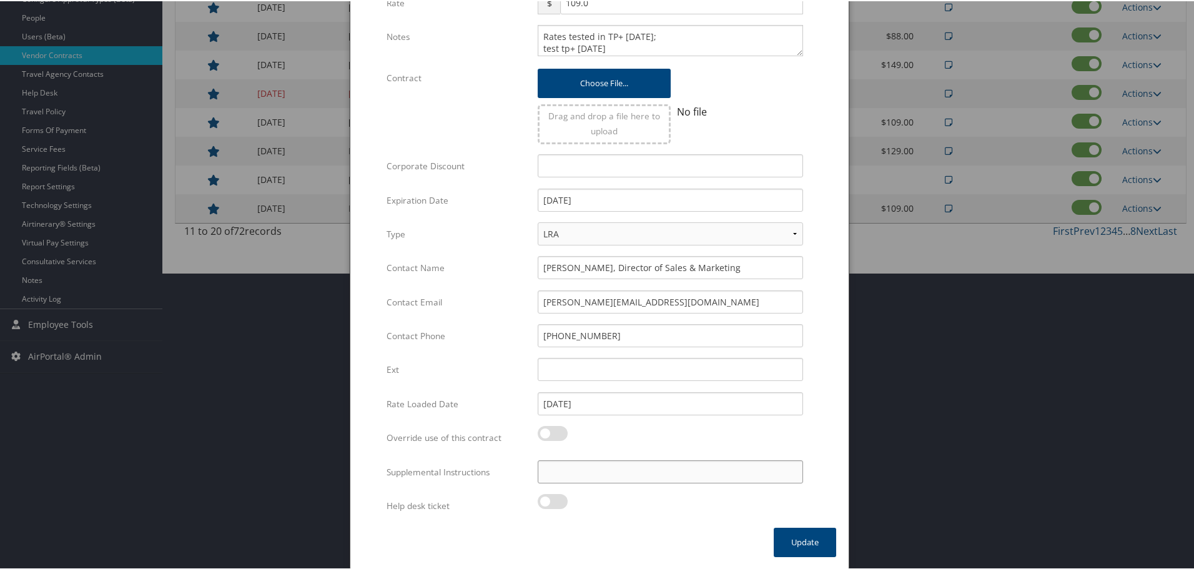
click at [607, 465] on input "Supplemental Instructions" at bounding box center [670, 470] width 265 height 23
paste input "SAB Prop ID -"
paste input "145107"
type input "SAB Prop ID - 145107"
click at [814, 542] on button "Update" at bounding box center [805, 541] width 62 height 29
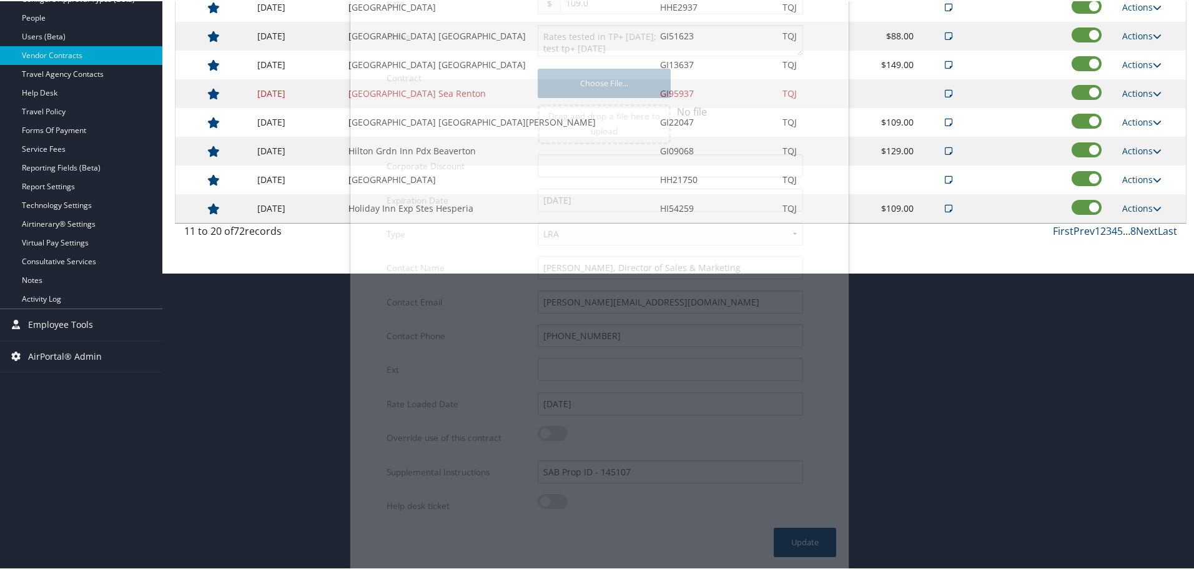
scroll to position [99, 0]
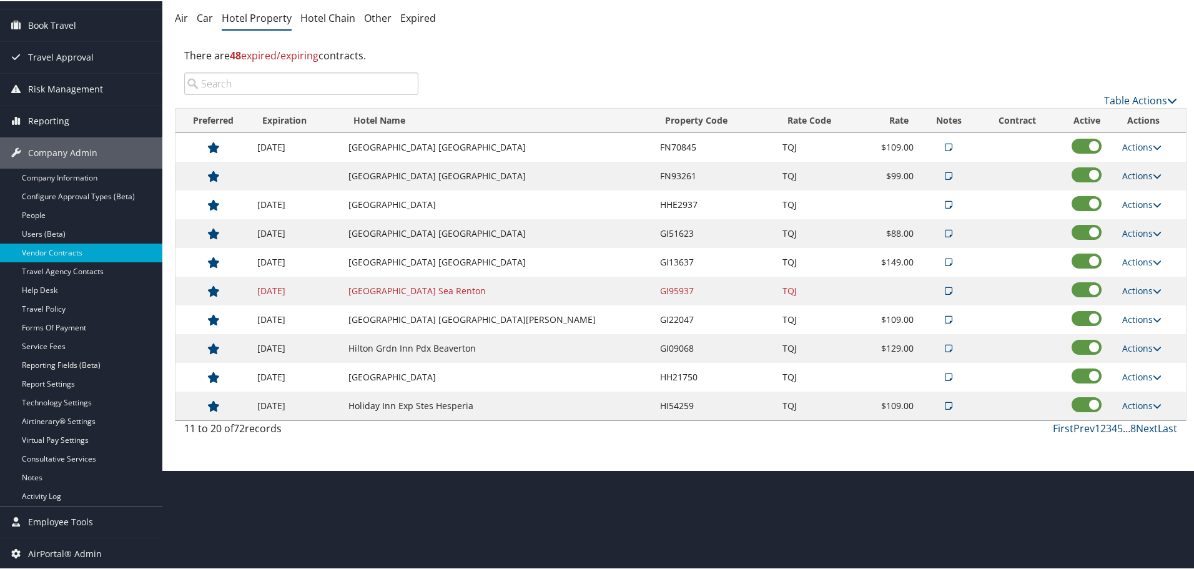
click at [1140, 176] on link "Actions" at bounding box center [1141, 175] width 39 height 12
click at [1146, 216] on link "Edit" at bounding box center [1150, 214] width 67 height 21
select select "NLRA"
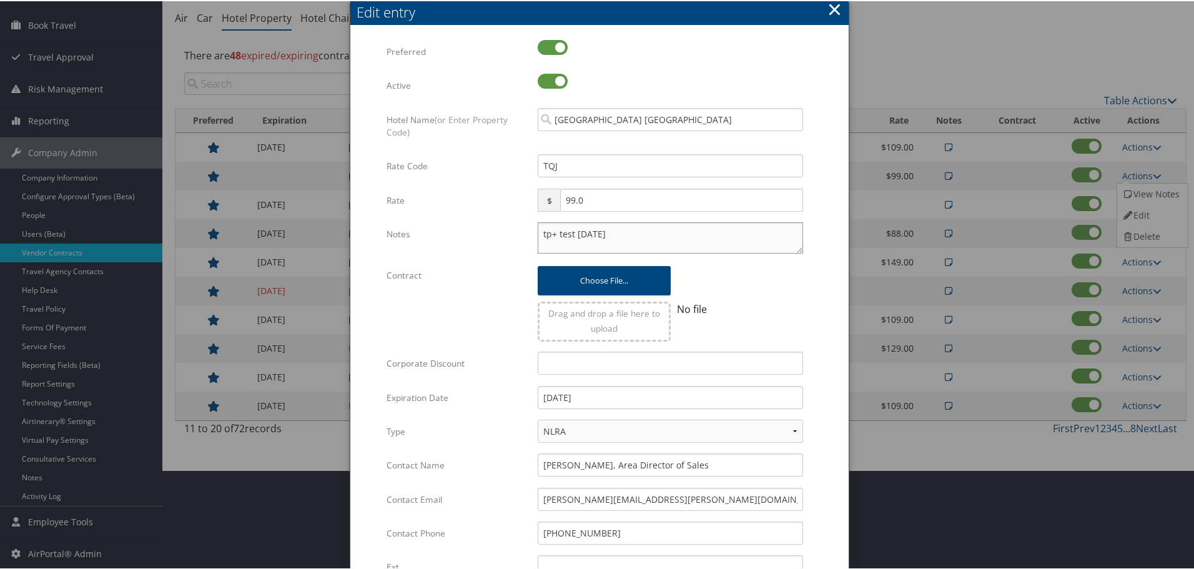
click at [539, 232] on textarea "tp+ test [DATE]" at bounding box center [670, 236] width 265 height 31
paste textarea "Rates tested in TP+ [DATE];"
type textarea "Rates tested in [GEOGRAPHIC_DATA] [DATE]; tp+ test [DATE]"
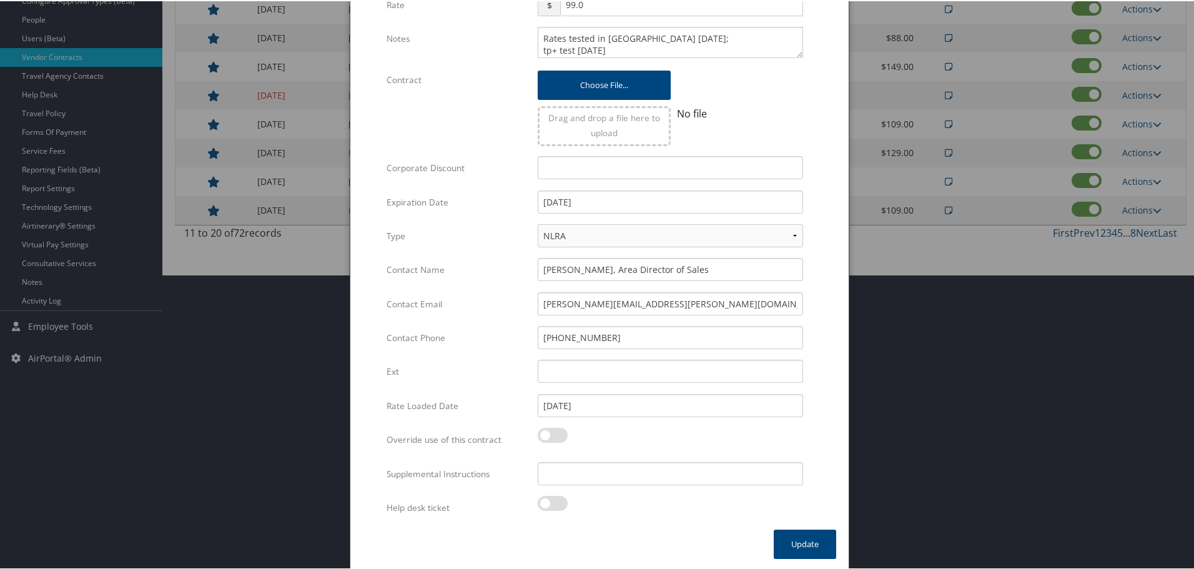
scroll to position [297, 0]
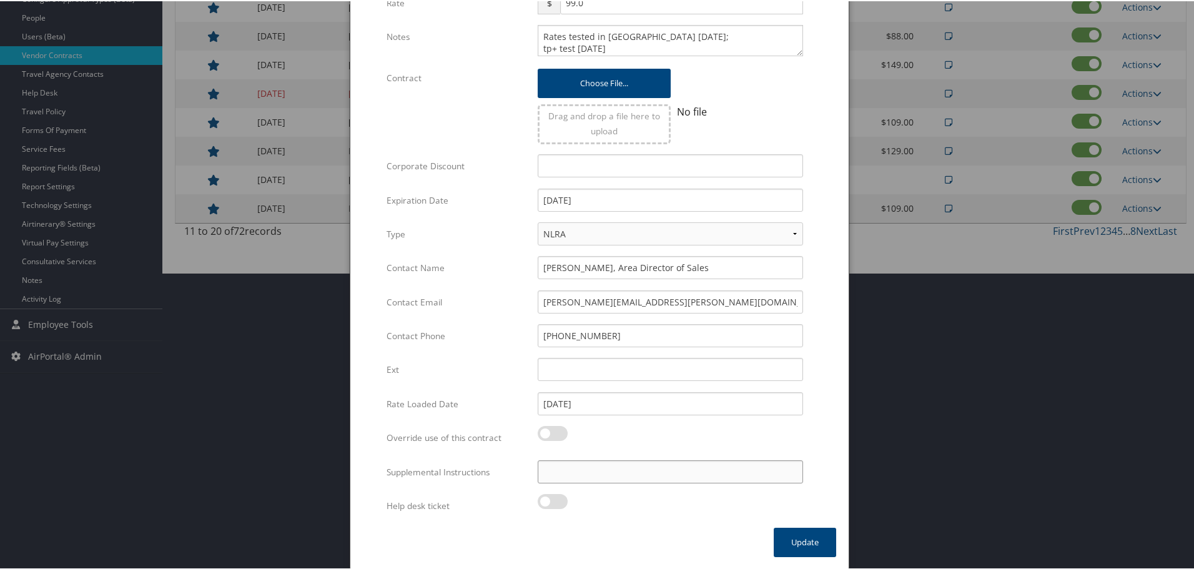
click at [608, 467] on input "Supplemental Instructions" at bounding box center [670, 470] width 265 height 23
paste input "SAB Prop ID -"
paste input "42667"
type input "SAB Prop ID - 42667"
click at [808, 548] on button "Update" at bounding box center [805, 541] width 62 height 29
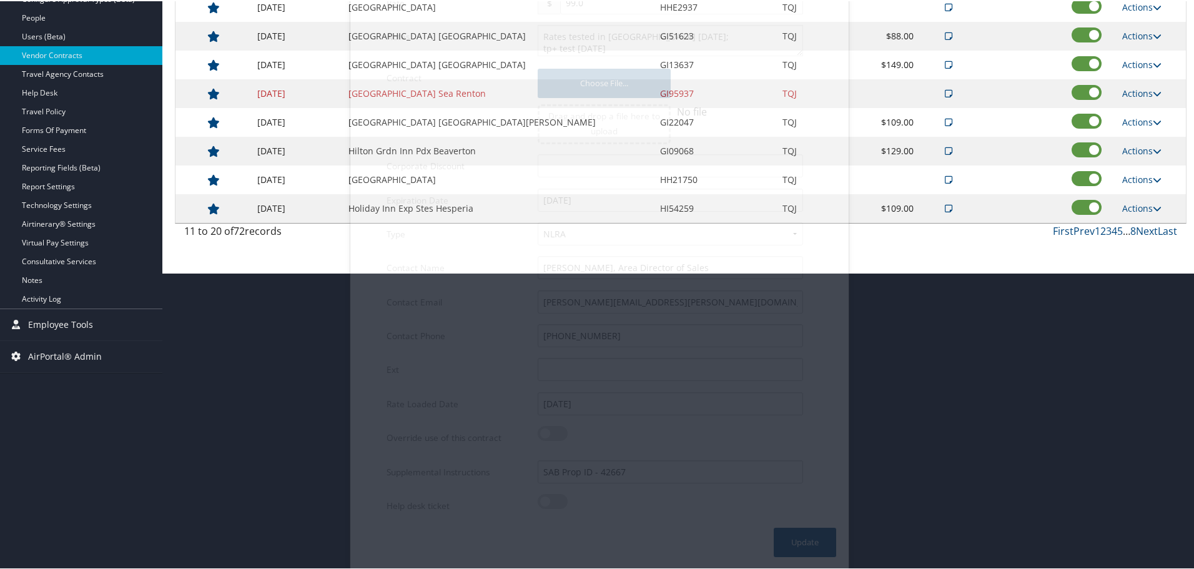
scroll to position [99, 0]
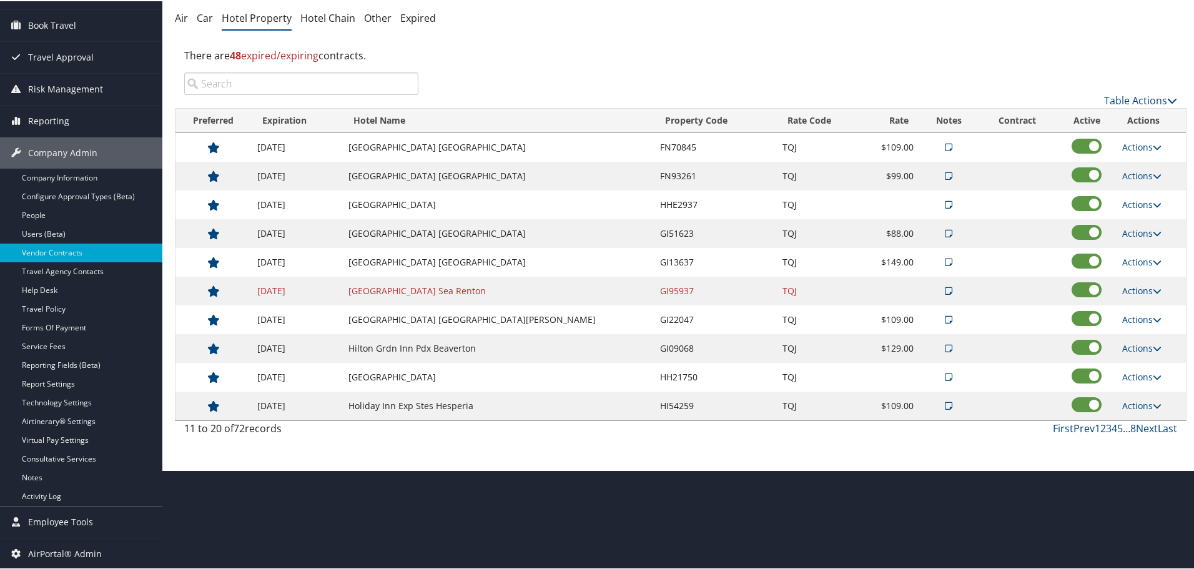
click at [1080, 427] on link "Prev" at bounding box center [1084, 427] width 21 height 14
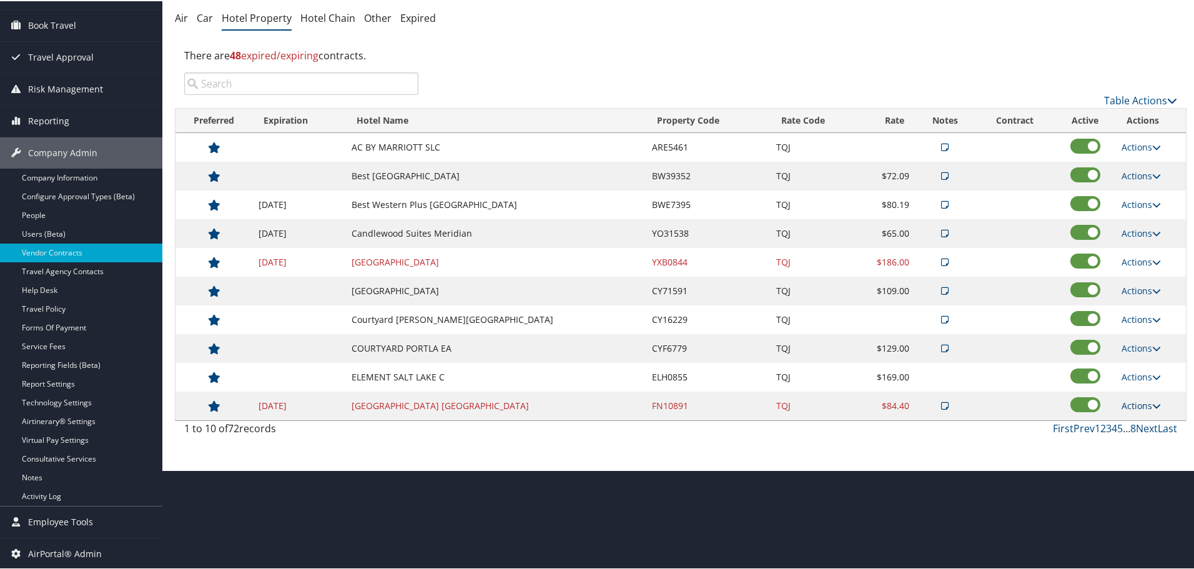
click at [1131, 404] on link "Actions" at bounding box center [1141, 405] width 39 height 12
click at [1137, 437] on link "Edit" at bounding box center [1150, 444] width 67 height 21
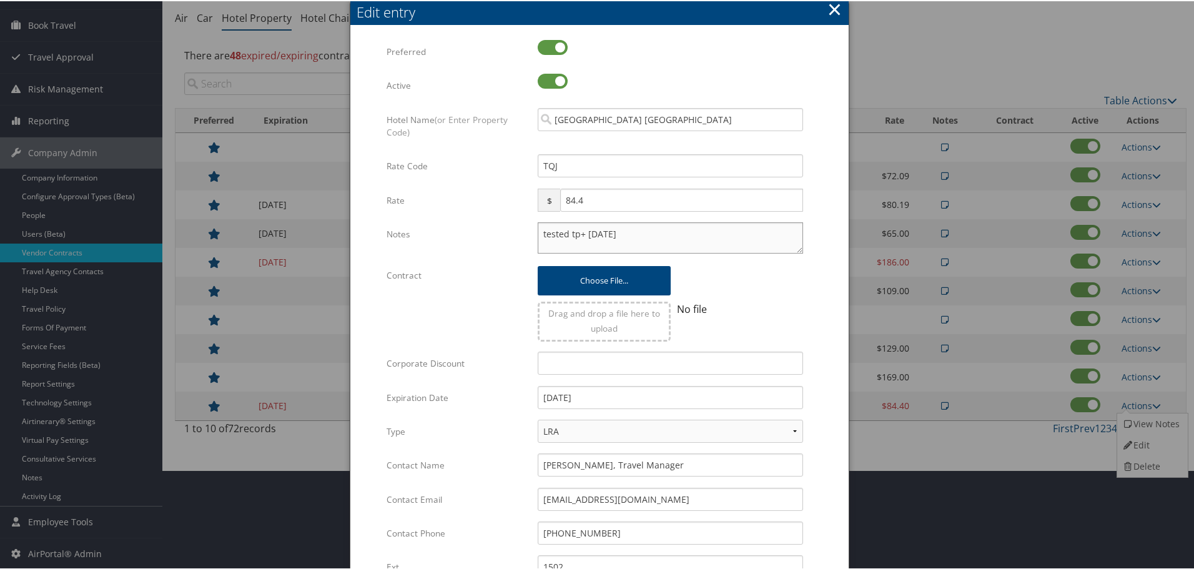
click at [538, 232] on textarea "tested tp+ [DATE]" at bounding box center [670, 236] width 265 height 31
paste textarea "Rates tested in TP+ [DATE];"
type textarea "Rates tested in TP+ [DATE]; tested tp+ [DATE]"
click at [613, 394] on input "[DATE]" at bounding box center [670, 396] width 265 height 23
type input "[DATE]"
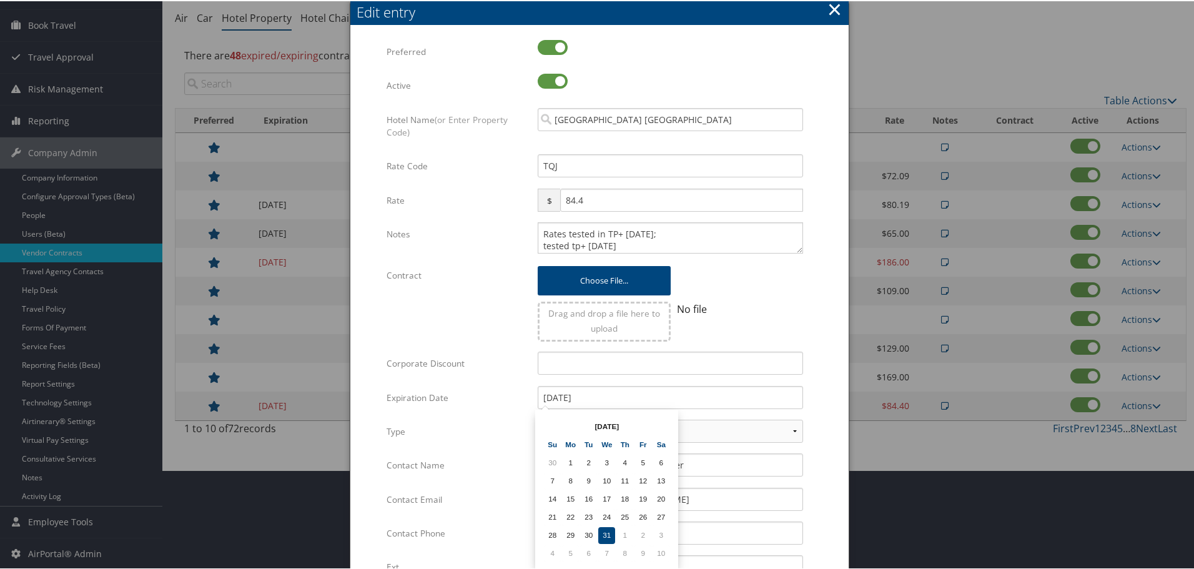
click at [812, 379] on form "Multiple values The selected items contain different values for this input. To …" at bounding box center [599, 382] width 473 height 686
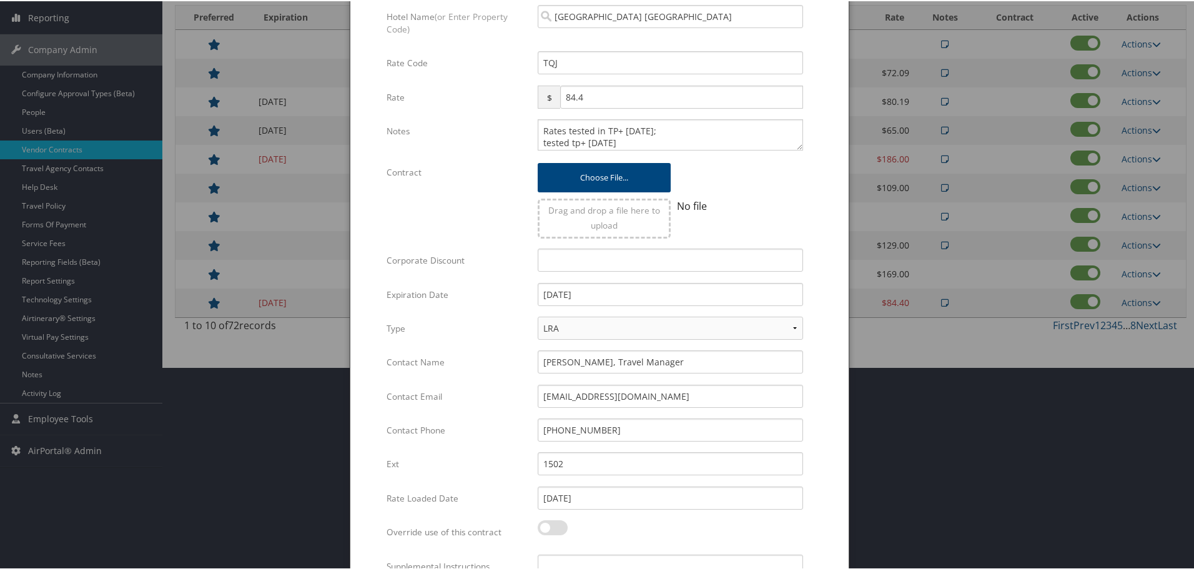
scroll to position [297, 0]
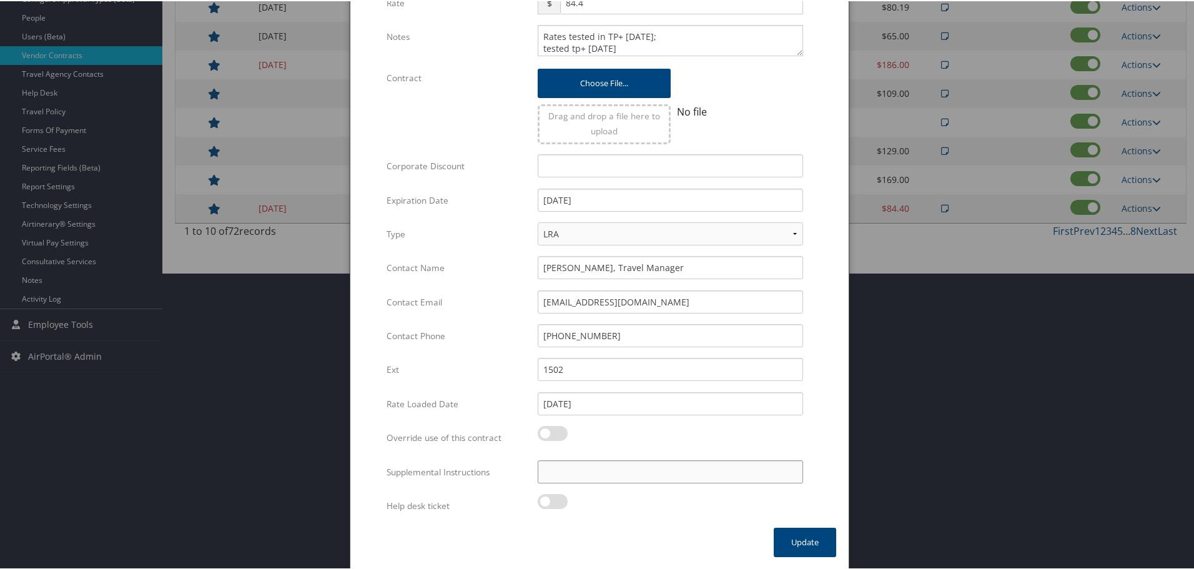
click at [625, 473] on input "Supplemental Instructions" at bounding box center [670, 470] width 265 height 23
paste input "SAB Prop ID -"
paste input "26739"
type input "SAB Prop ID - 26739"
click at [790, 531] on button "Update" at bounding box center [805, 541] width 62 height 29
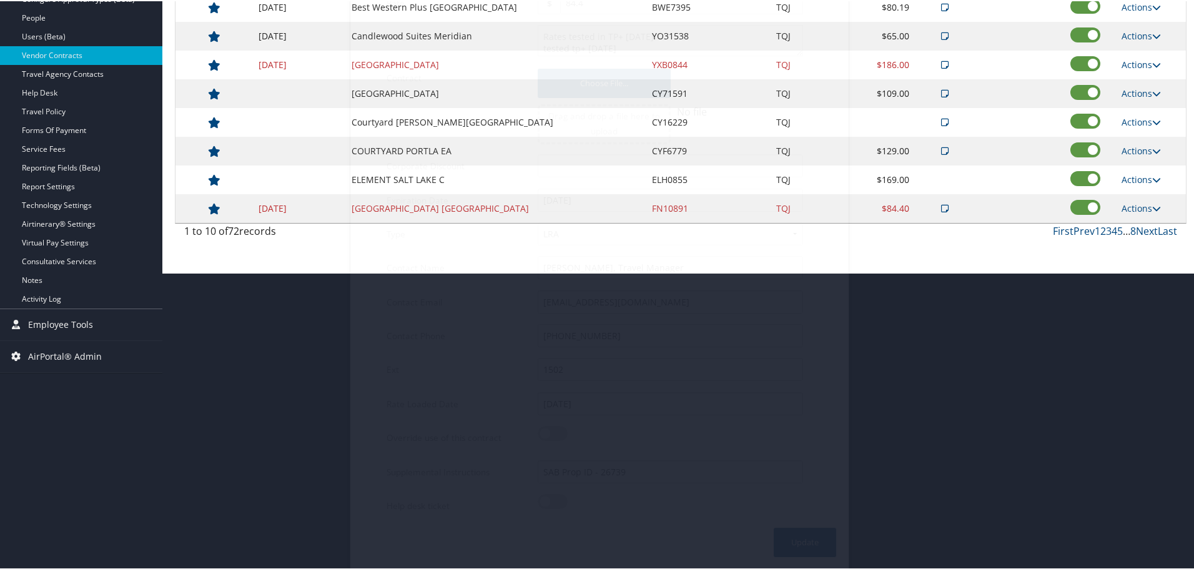
scroll to position [99, 0]
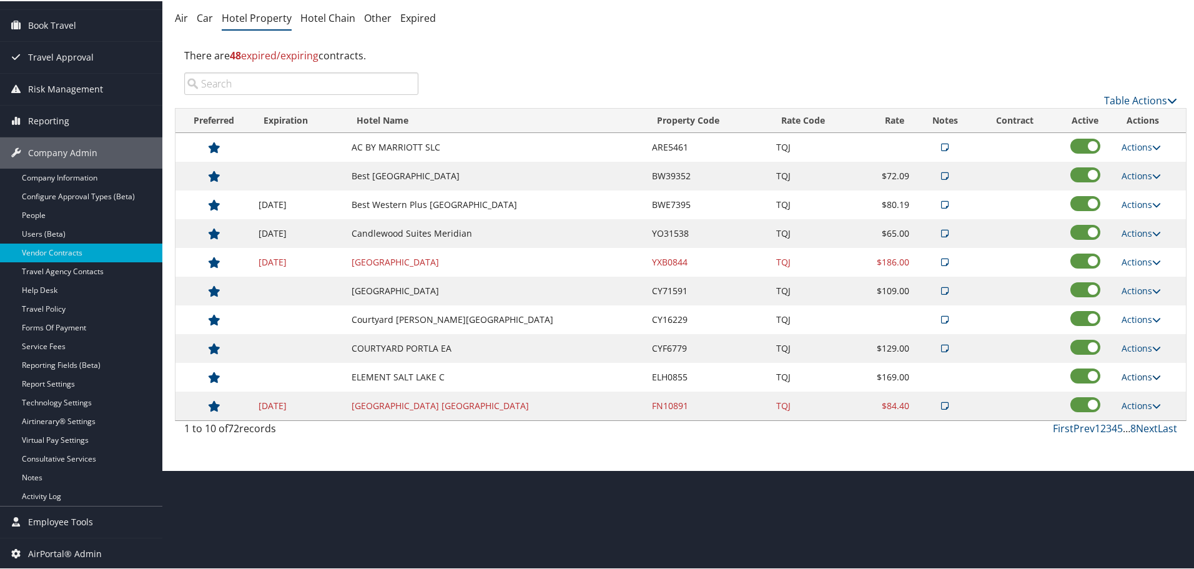
click at [1142, 374] on link "Actions" at bounding box center [1141, 376] width 39 height 12
click at [1146, 390] on link "Edit" at bounding box center [1141, 394] width 48 height 21
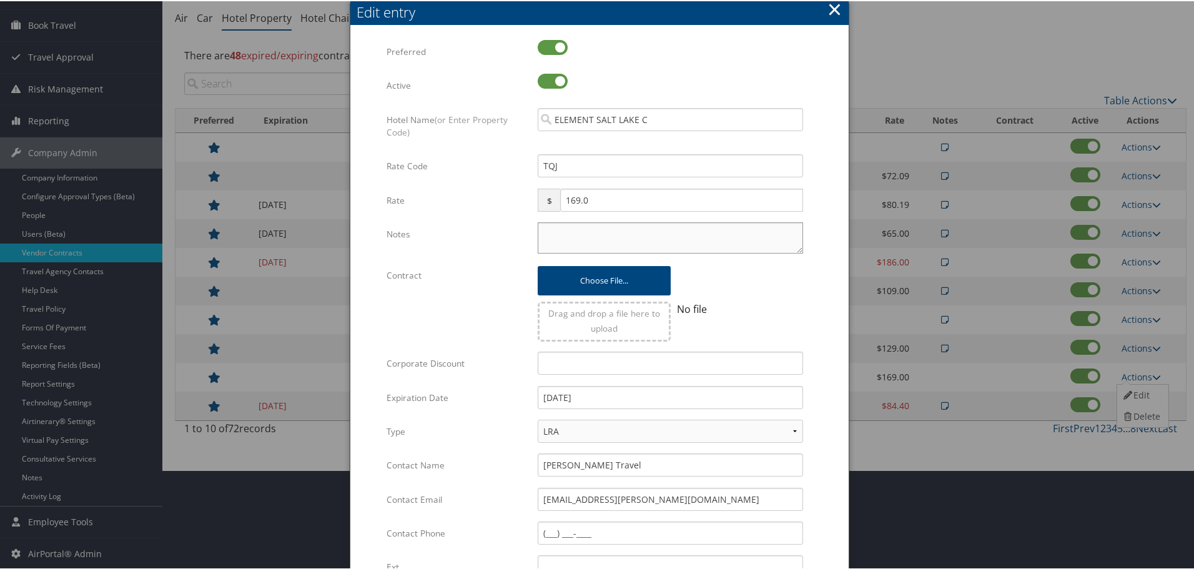
click at [539, 231] on textarea "Notes" at bounding box center [670, 236] width 265 height 31
paste textarea "Rates tested in TP+ [DATE];"
type textarea "Rates tested in TP+ [DATE];"
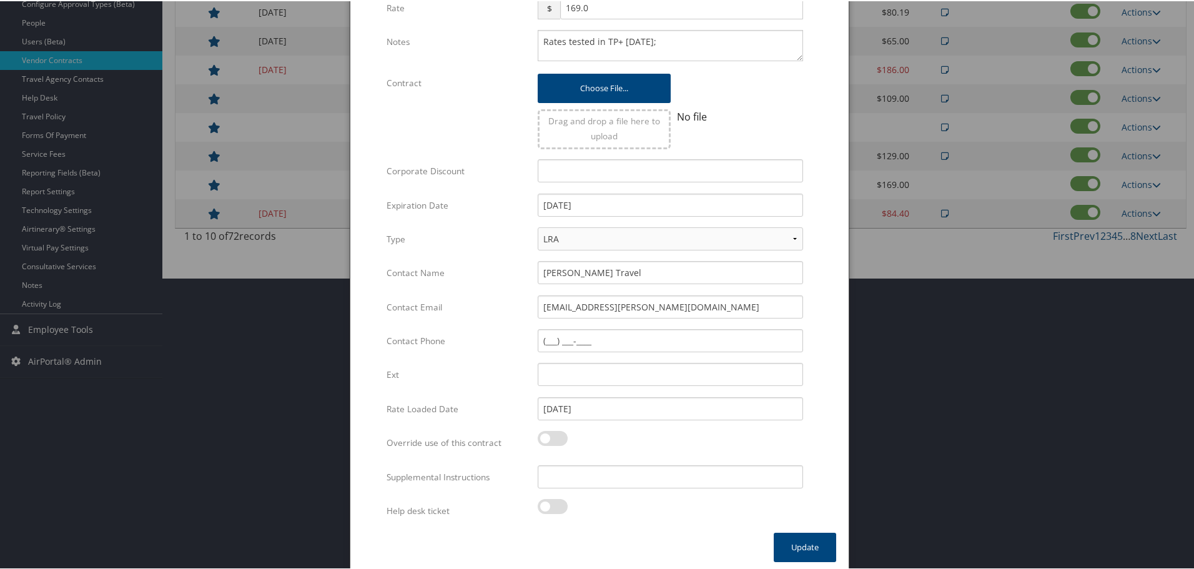
scroll to position [297, 0]
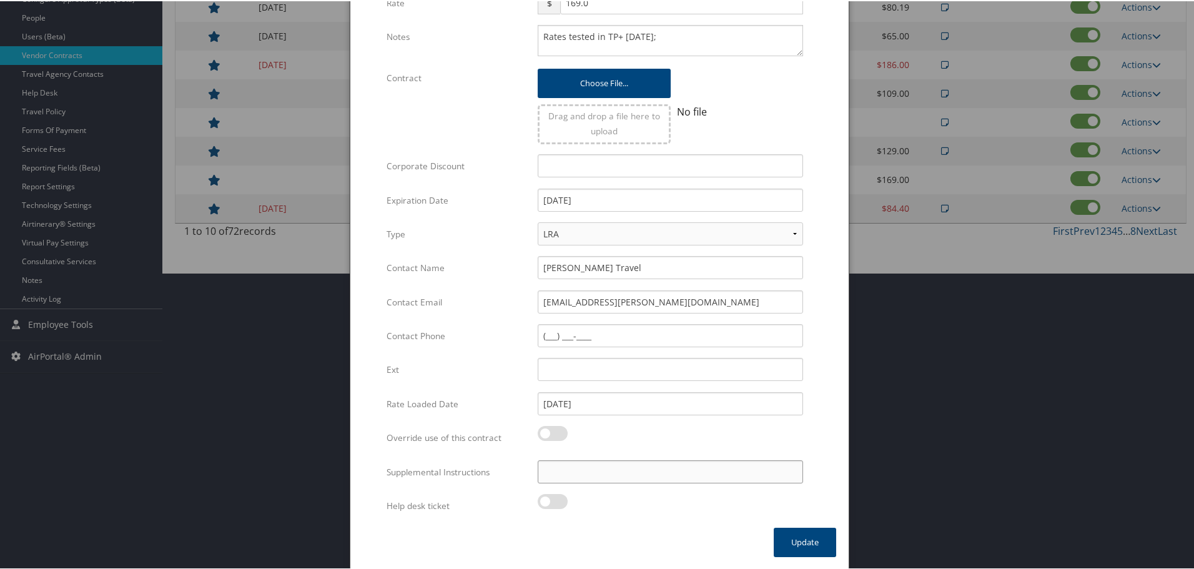
click at [595, 472] on input "Supplemental Instructions" at bounding box center [670, 470] width 265 height 23
paste input "SAB Prop ID -"
paste input "396821"
type input "SAB Prop ID - 396821"
click at [796, 539] on button "Update" at bounding box center [805, 541] width 62 height 29
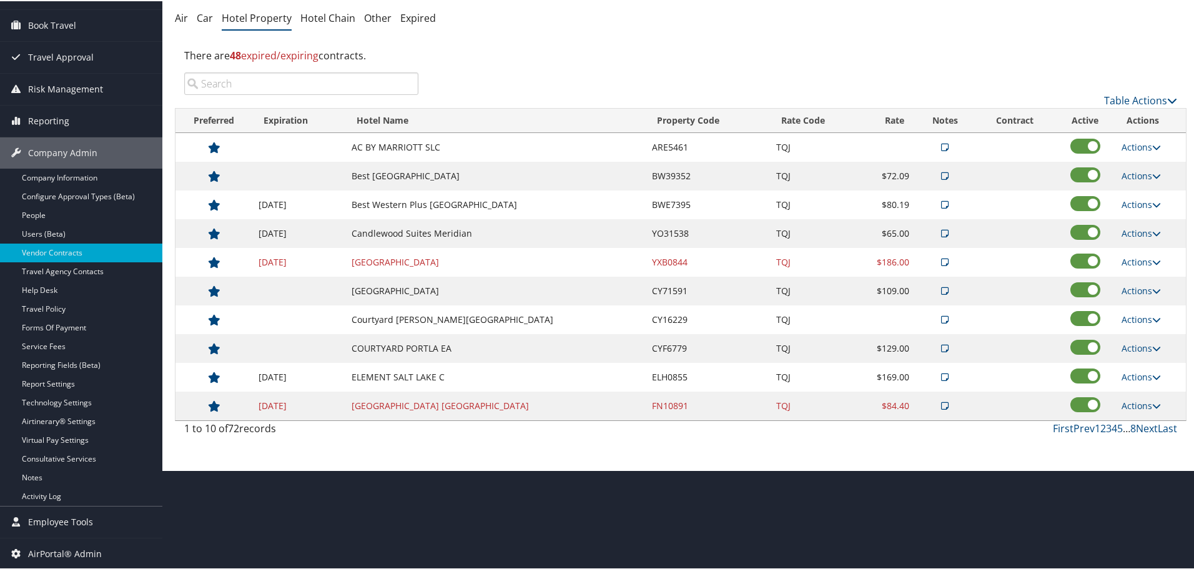
scroll to position [99, 0]
click at [1142, 347] on link "Actions" at bounding box center [1141, 347] width 39 height 12
click at [1146, 385] on link "Edit" at bounding box center [1150, 386] width 67 height 21
select select "NLRA"
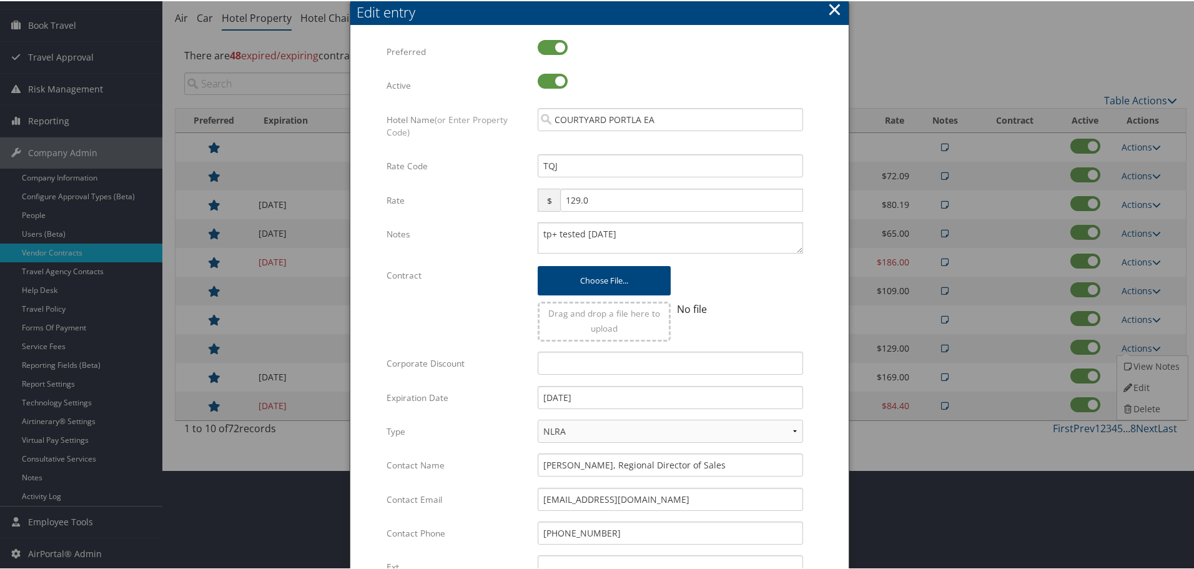
click at [535, 232] on div "tp+ tested [DATE] Multiple values The selected items contain different values f…" at bounding box center [670, 241] width 284 height 41
click at [540, 232] on textarea "tp+ tested [DATE]" at bounding box center [670, 236] width 265 height 31
paste textarea "Rates tested in TP+ [DATE];"
type textarea "Rates tested in [GEOGRAPHIC_DATA] [DATE]; tp+ tested [DATE]"
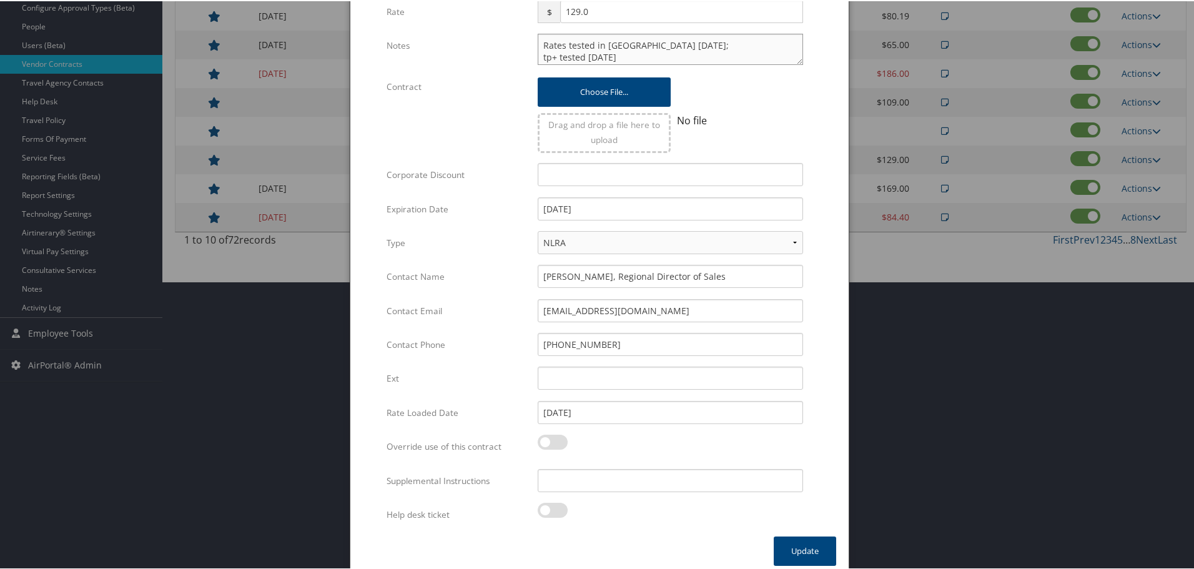
scroll to position [297, 0]
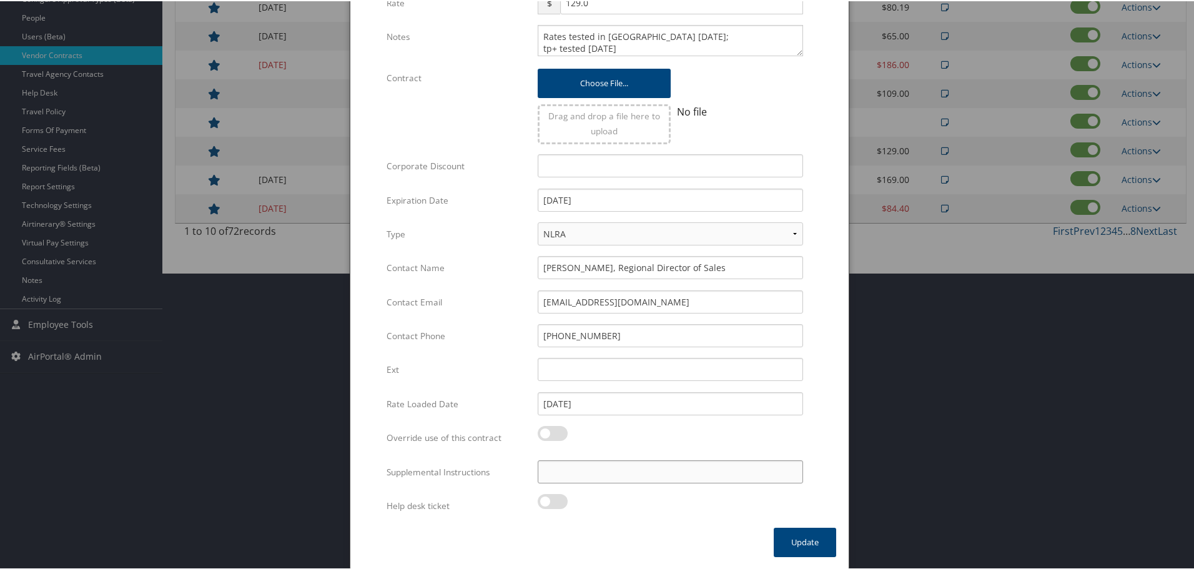
click at [647, 472] on input "Supplemental Instructions" at bounding box center [670, 470] width 265 height 23
paste input "SAB Prop ID -"
paste input "349174"
type input "SAB Prop ID - 349174"
click at [789, 538] on button "Update" at bounding box center [805, 541] width 62 height 29
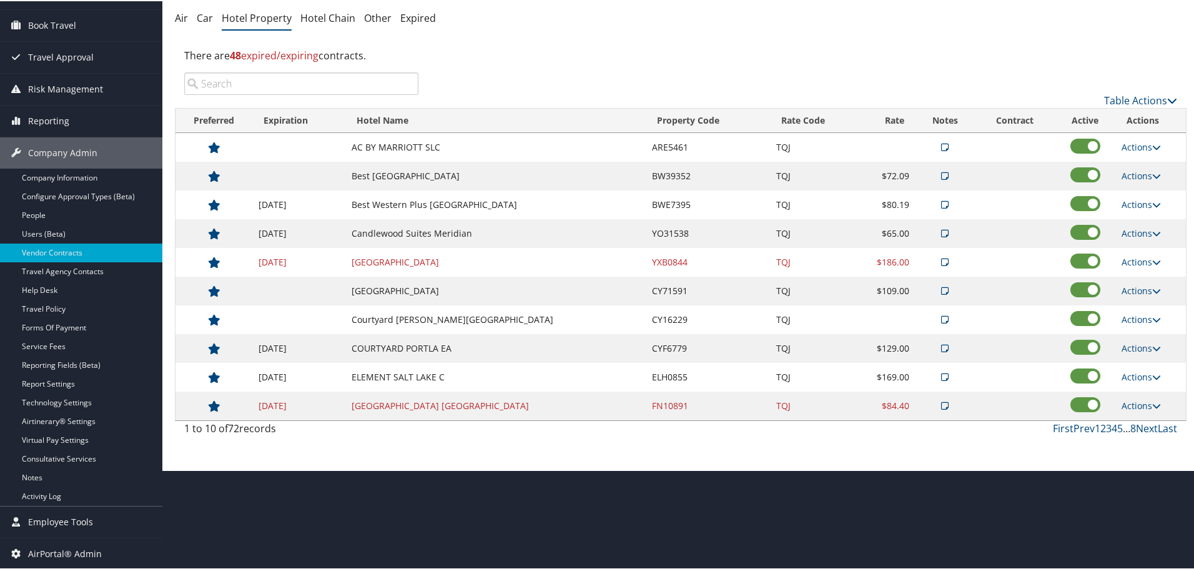
scroll to position [99, 0]
click at [1123, 315] on link "Actions" at bounding box center [1141, 318] width 39 height 12
click at [1141, 355] on link "Edit" at bounding box center [1150, 357] width 67 height 21
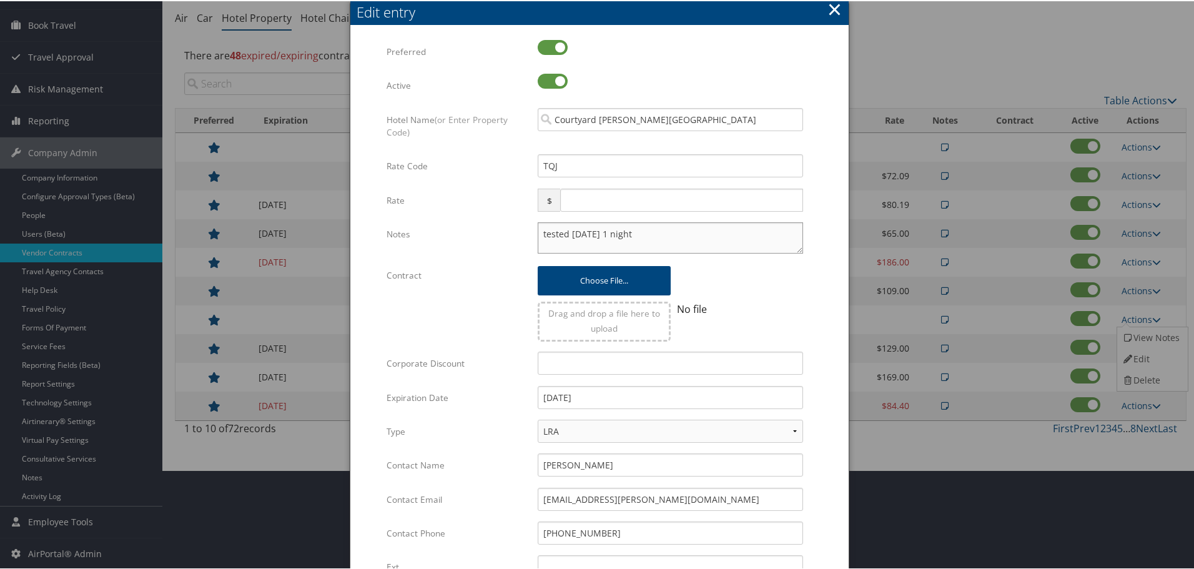
click at [538, 232] on textarea "tested [DATE] 1 night" at bounding box center [670, 236] width 265 height 31
paste textarea "Rates tested in TP+ [DATE];"
type textarea "Rates tested in [GEOGRAPHIC_DATA] [DATE]; tested [DATE] 1 night"
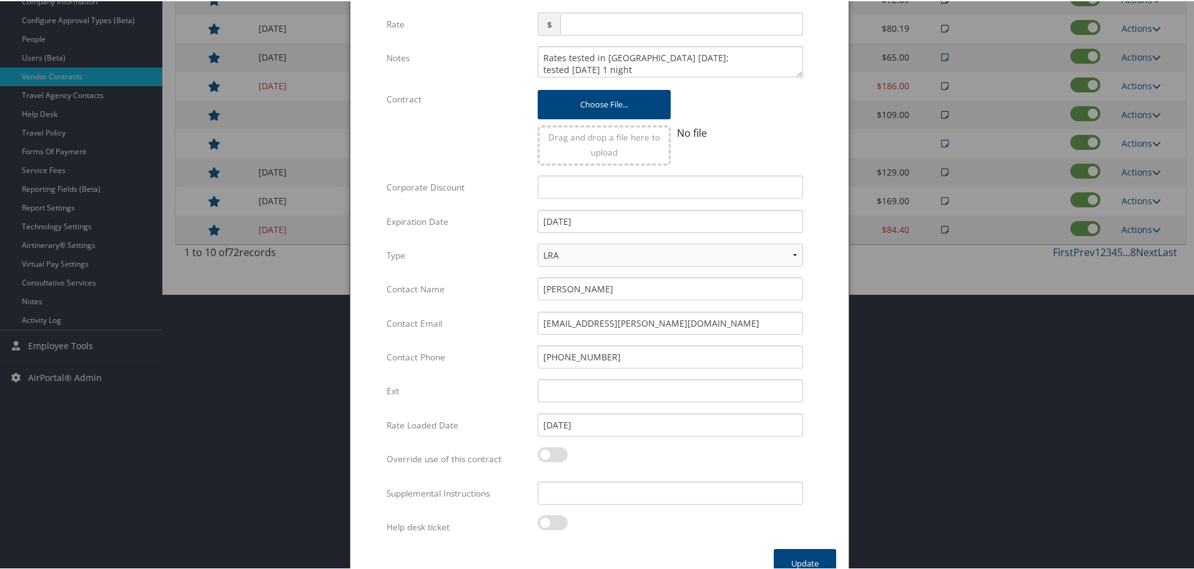
scroll to position [297, 0]
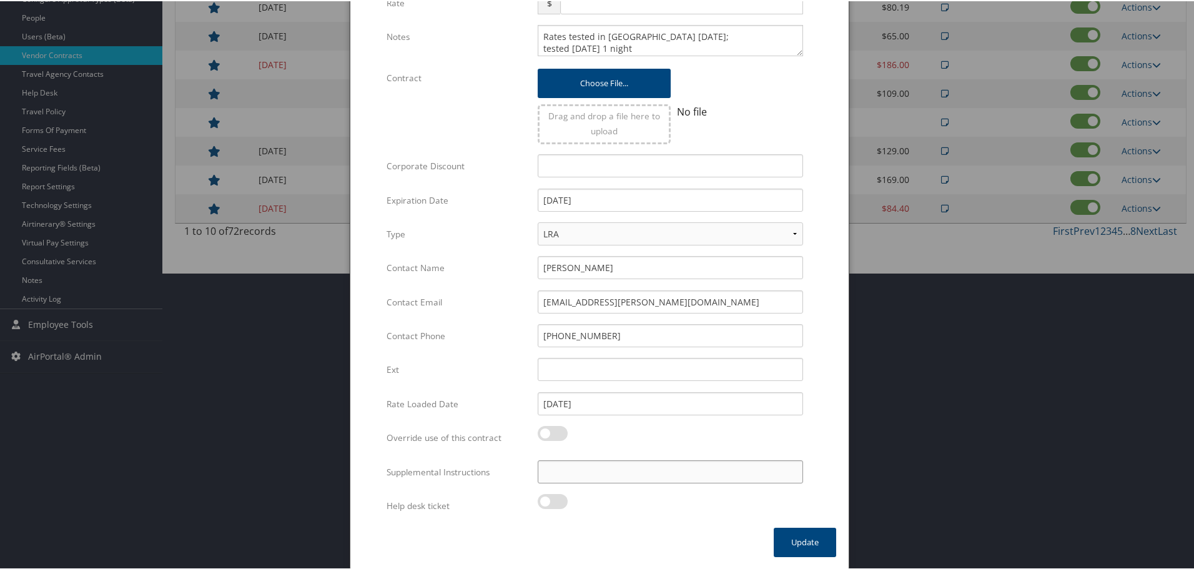
click at [593, 478] on input "Supplemental Instructions" at bounding box center [670, 470] width 265 height 23
paste input "SAB Prop ID -"
paste input "61475"
type input "SAB Prop ID - 61475"
click at [808, 543] on button "Update" at bounding box center [805, 541] width 62 height 29
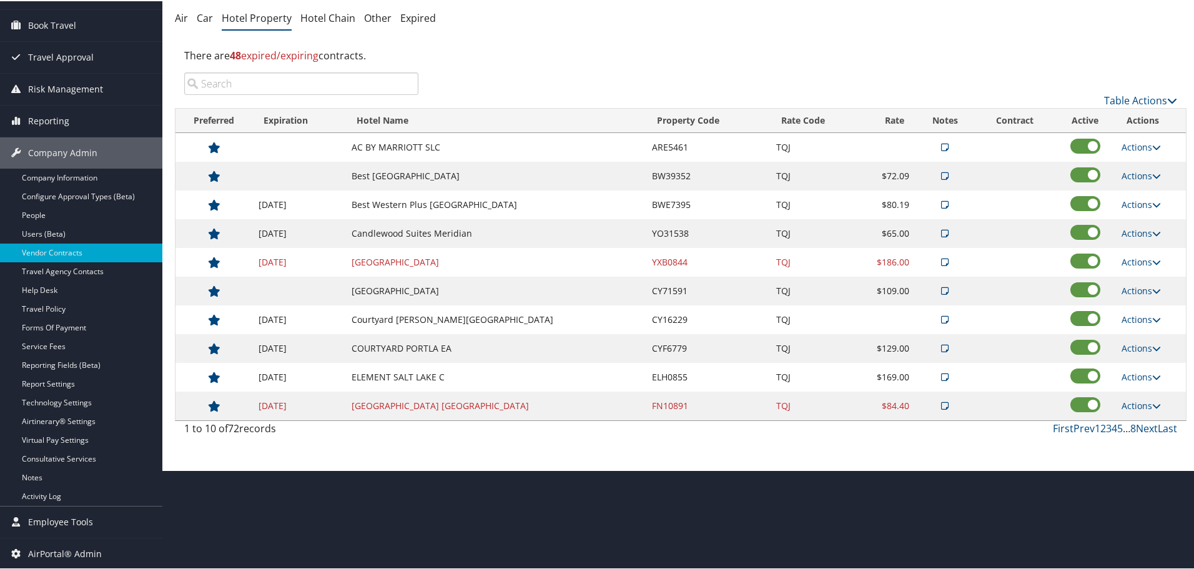
scroll to position [99, 0]
click at [1146, 284] on link "Actions" at bounding box center [1141, 290] width 39 height 12
click at [1146, 325] on link "Edit" at bounding box center [1150, 329] width 67 height 21
select select "NLRA"
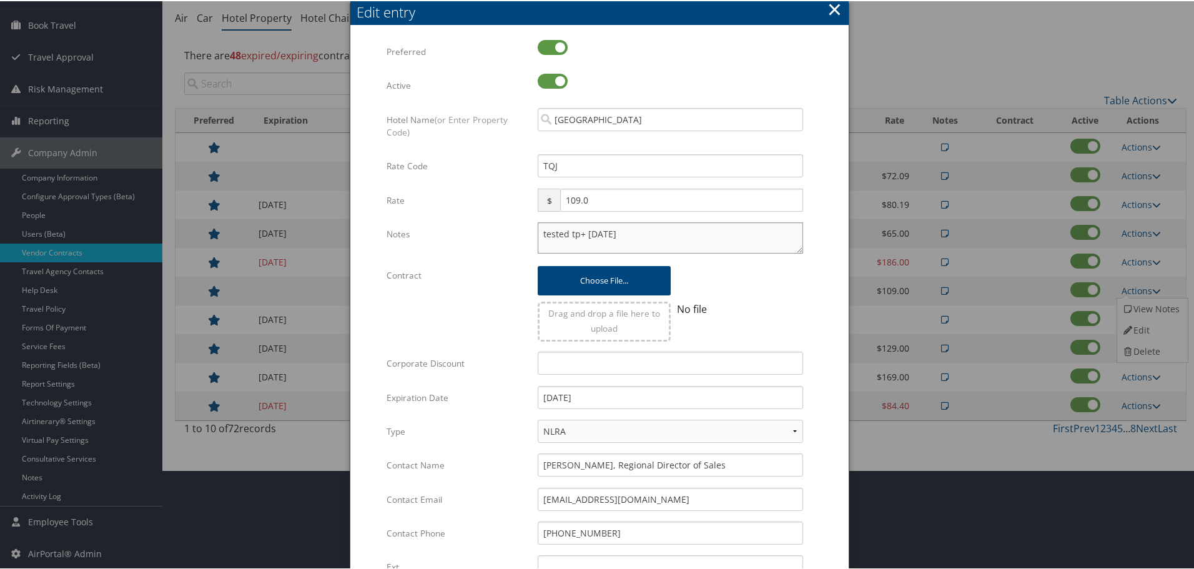
click at [540, 232] on textarea "tested tp+ [DATE]" at bounding box center [670, 236] width 265 height 31
paste textarea "Rates tested in TP+ [DATE];"
type textarea "Rates tested in TP+ [DATE]; tested tp+ [DATE]"
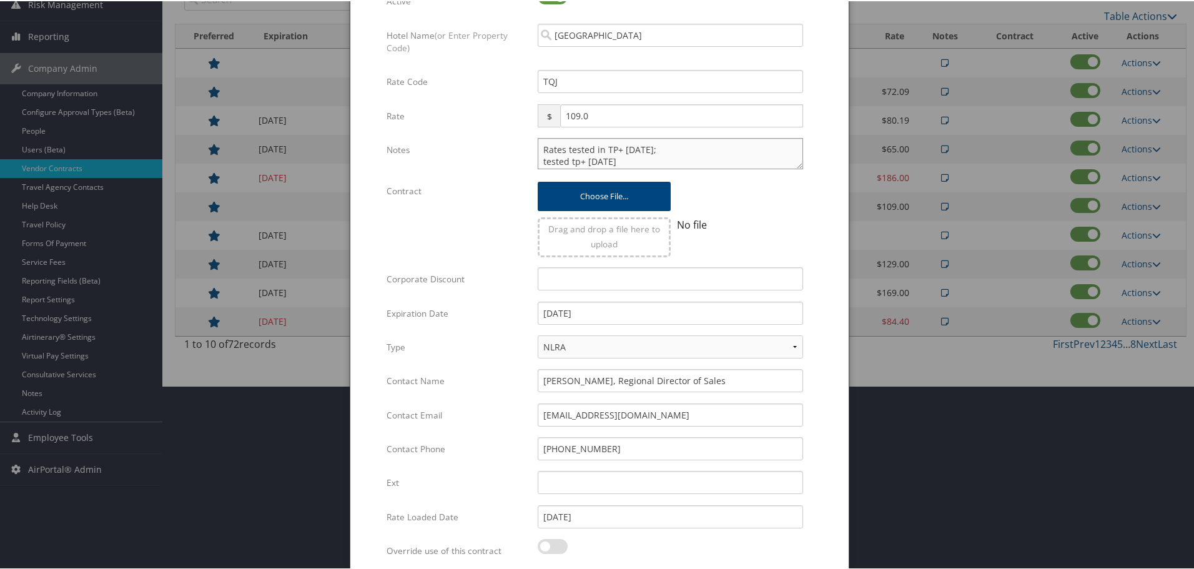
scroll to position [297, 0]
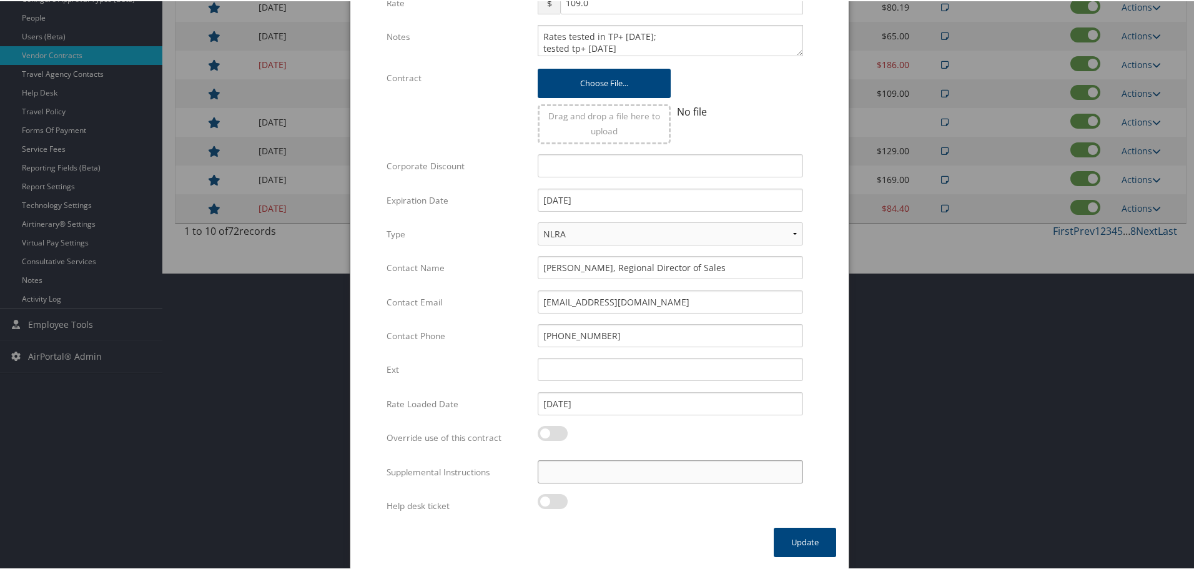
click at [577, 477] on input "Supplemental Instructions" at bounding box center [670, 470] width 265 height 23
paste input "SAB Prop ID -"
paste input "28766"
type input "SAB Prop ID - 28766"
click at [789, 542] on button "Update" at bounding box center [805, 541] width 62 height 29
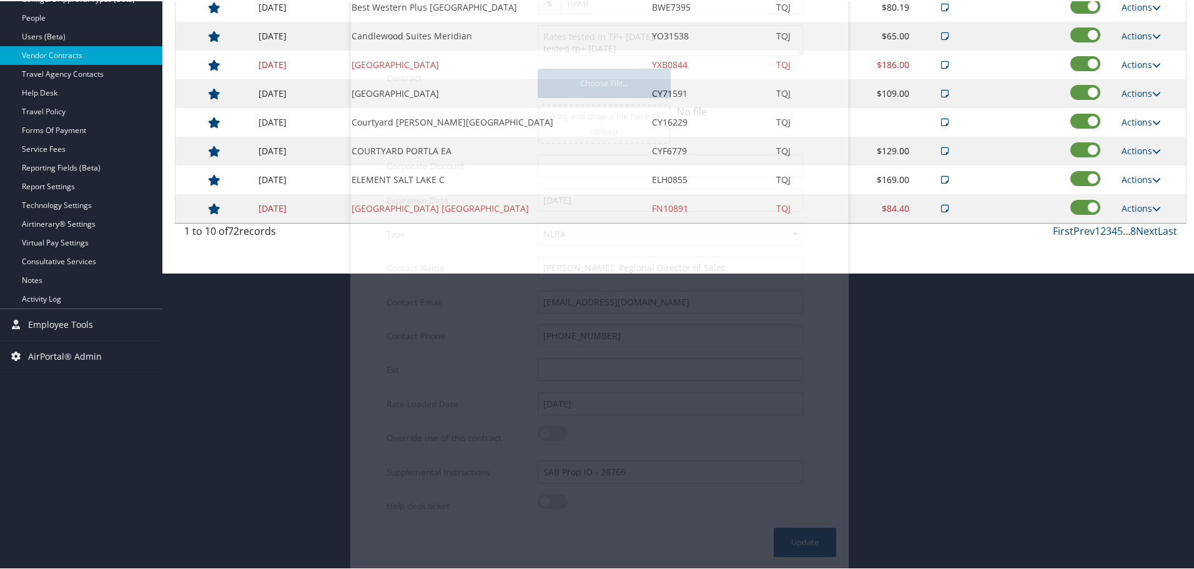
scroll to position [99, 0]
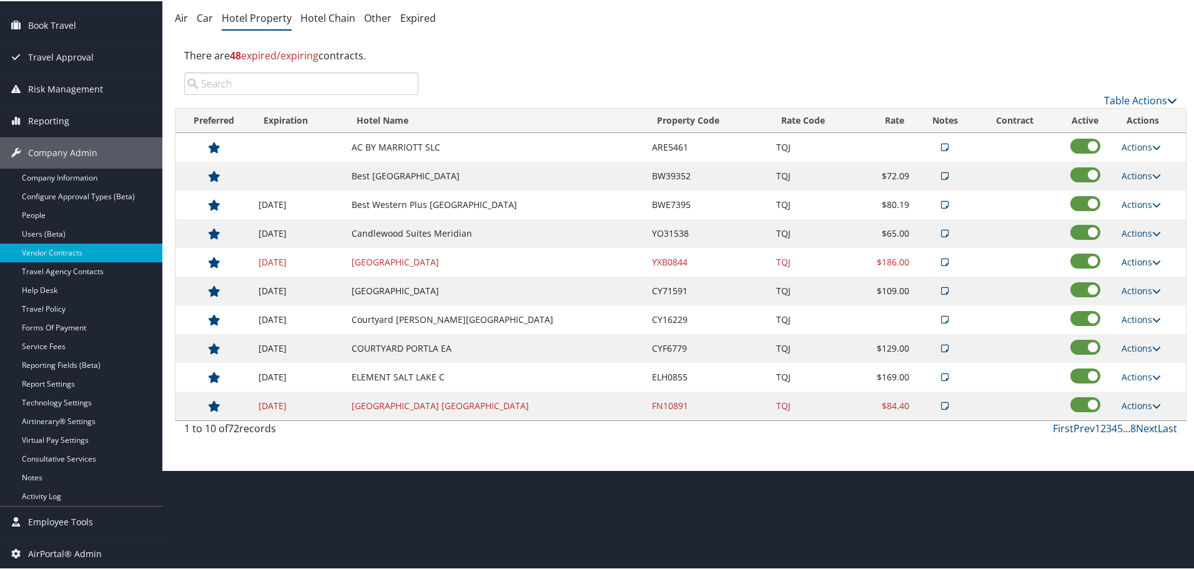
click at [1147, 258] on link "Actions" at bounding box center [1141, 261] width 39 height 12
click at [1141, 300] on link "Edit" at bounding box center [1150, 300] width 67 height 21
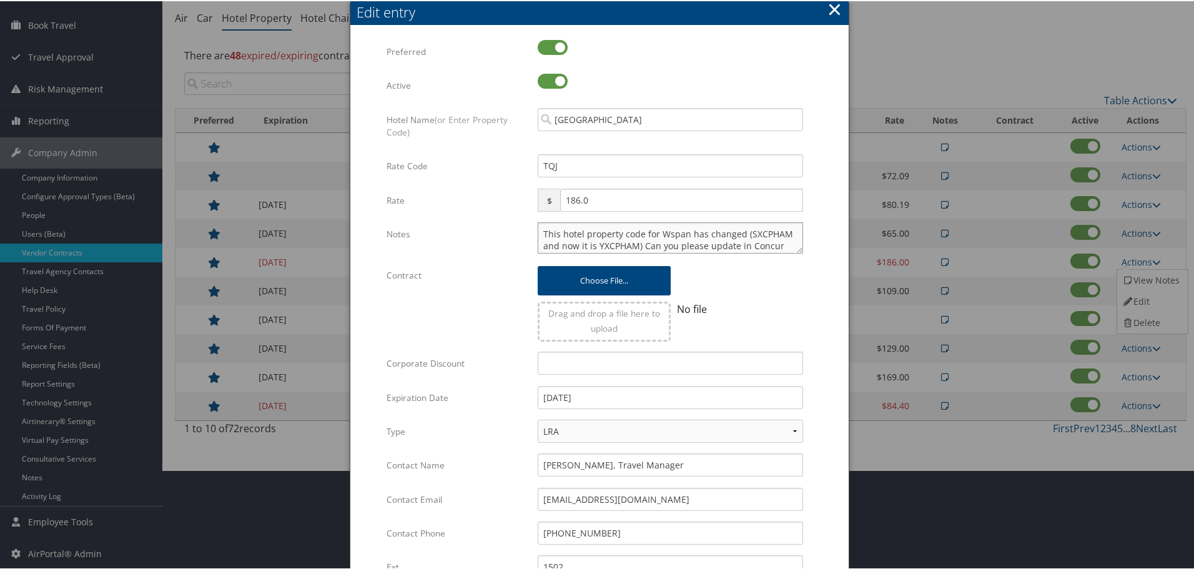
click at [539, 229] on textarea "This hotel property code for Wspan has changed (SXCPHAM and now it is YXCPHAM) …" at bounding box center [670, 236] width 265 height 31
paste textarea "Rates tested in TP+ [DATE];"
type textarea "Rates tested in TP+ [DATE]; This hotel property code for Wspan has changed (SXC…"
drag, startPoint x: 601, startPoint y: 409, endPoint x: 609, endPoint y: 399, distance: 12.4
click at [604, 408] on div "[DATE] Multiple values The selected items contain different values for this inp…" at bounding box center [670, 401] width 284 height 33
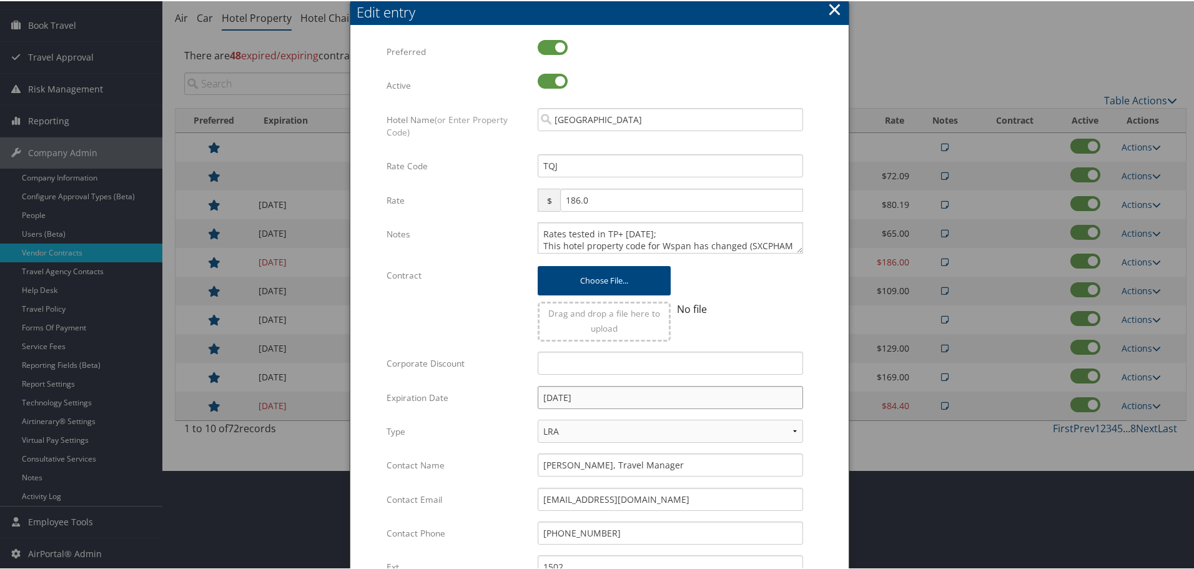
click at [610, 397] on input "[DATE]" at bounding box center [670, 396] width 265 height 23
type input "[DATE]"
click at [819, 403] on form "Multiple values The selected items contain different values for this input. To …" at bounding box center [599, 382] width 473 height 686
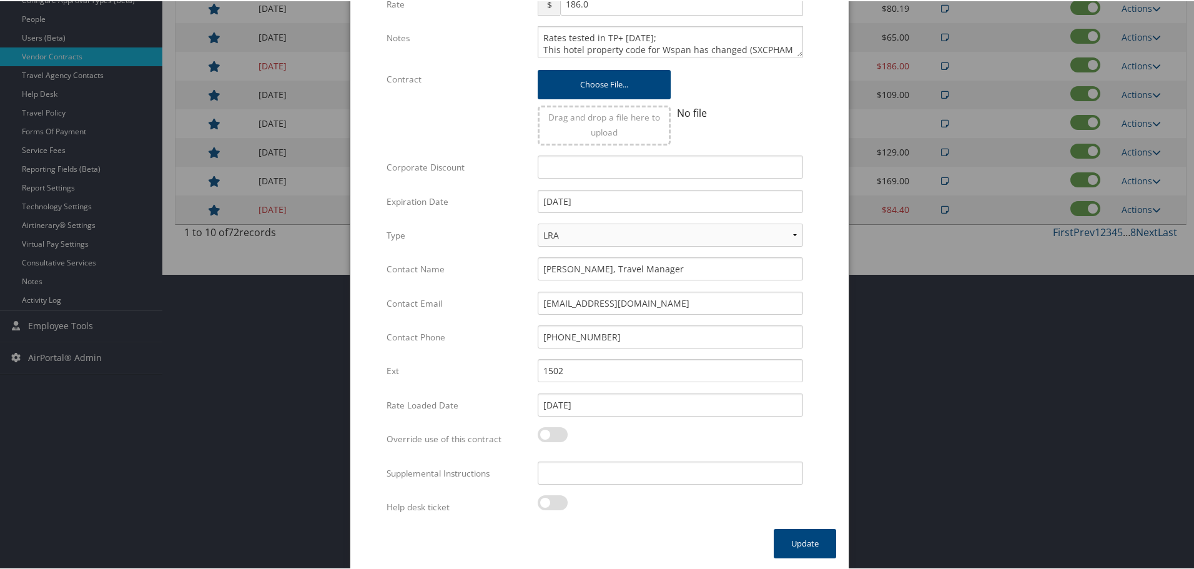
scroll to position [297, 0]
click at [639, 469] on input "Supplemental Instructions" at bounding box center [670, 470] width 265 height 23
paste input "SAB Prop ID -"
paste input "7083"
type input "SAB Prop ID - 7083"
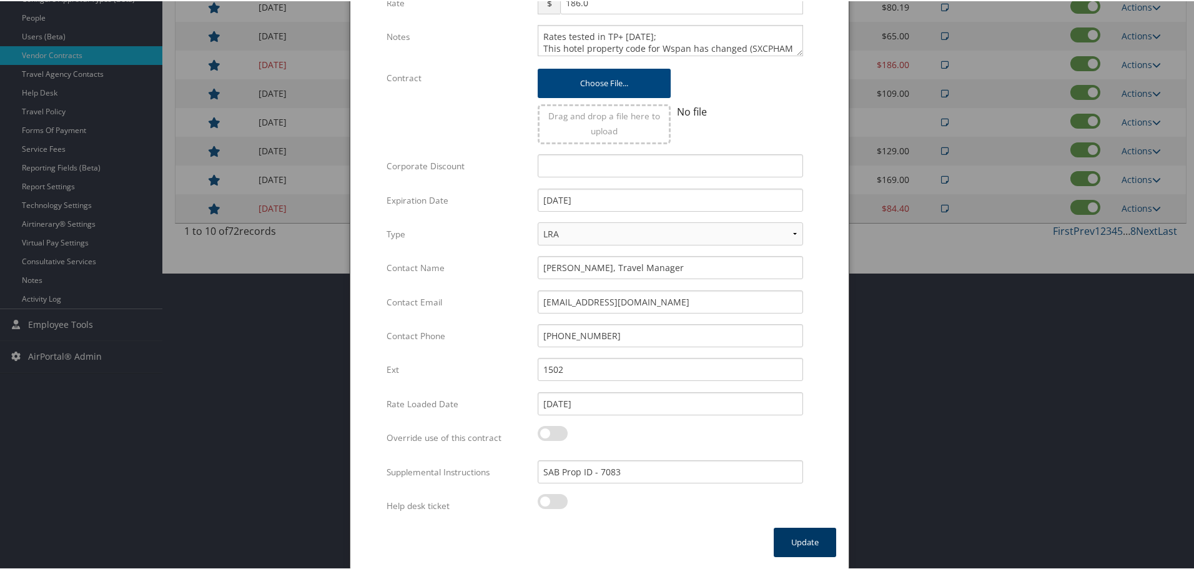
click at [793, 537] on button "Update" at bounding box center [805, 541] width 62 height 29
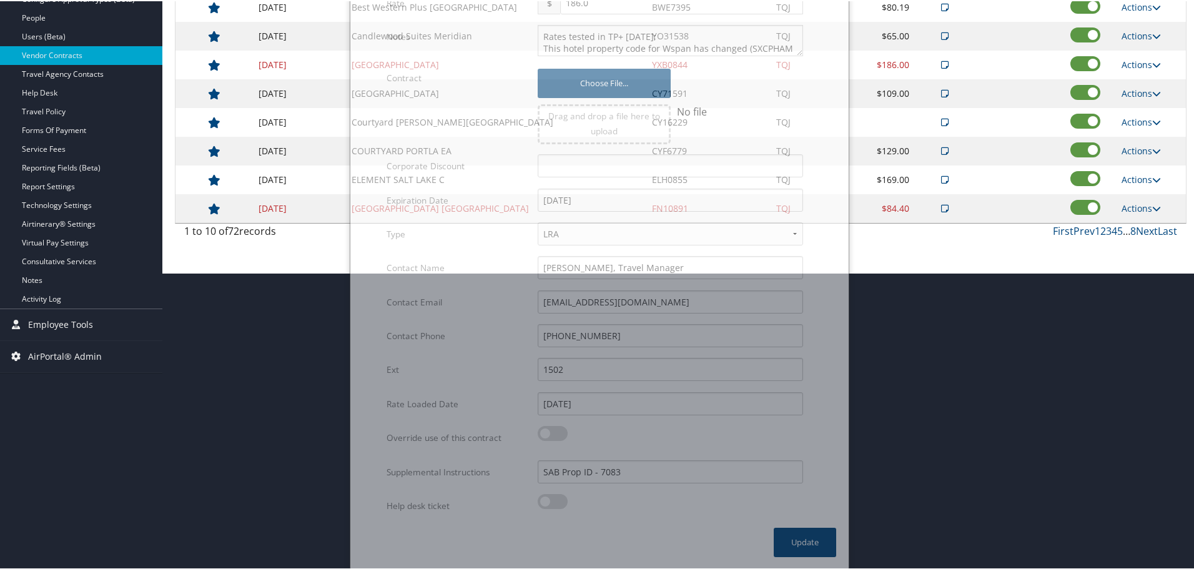
scroll to position [99, 0]
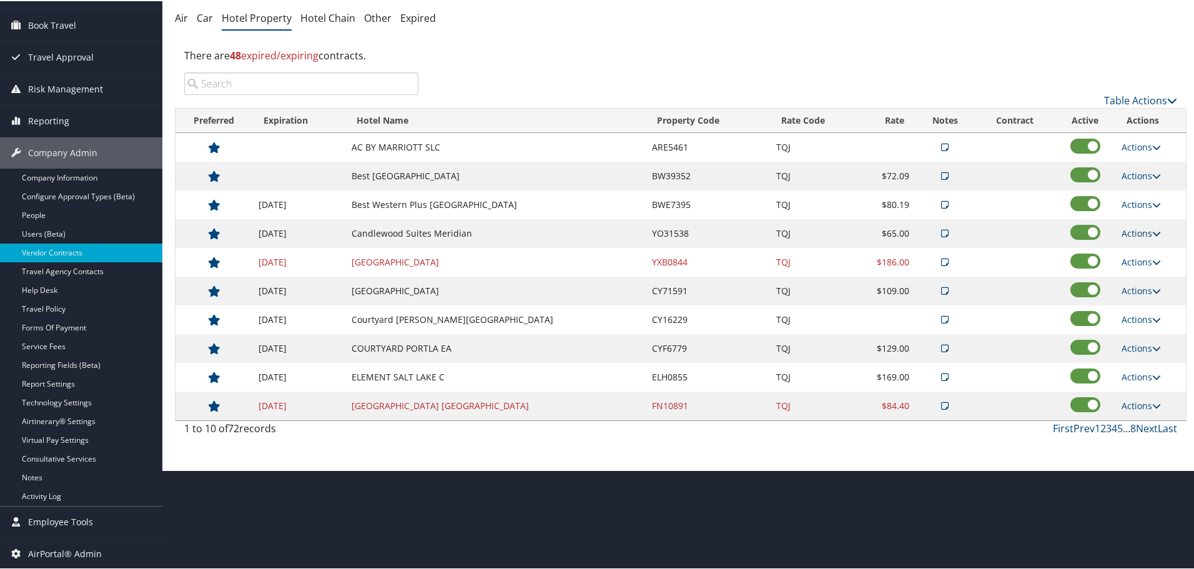
click at [1144, 232] on link "Actions" at bounding box center [1141, 232] width 39 height 12
click at [1139, 265] on link "Edit" at bounding box center [1150, 271] width 67 height 21
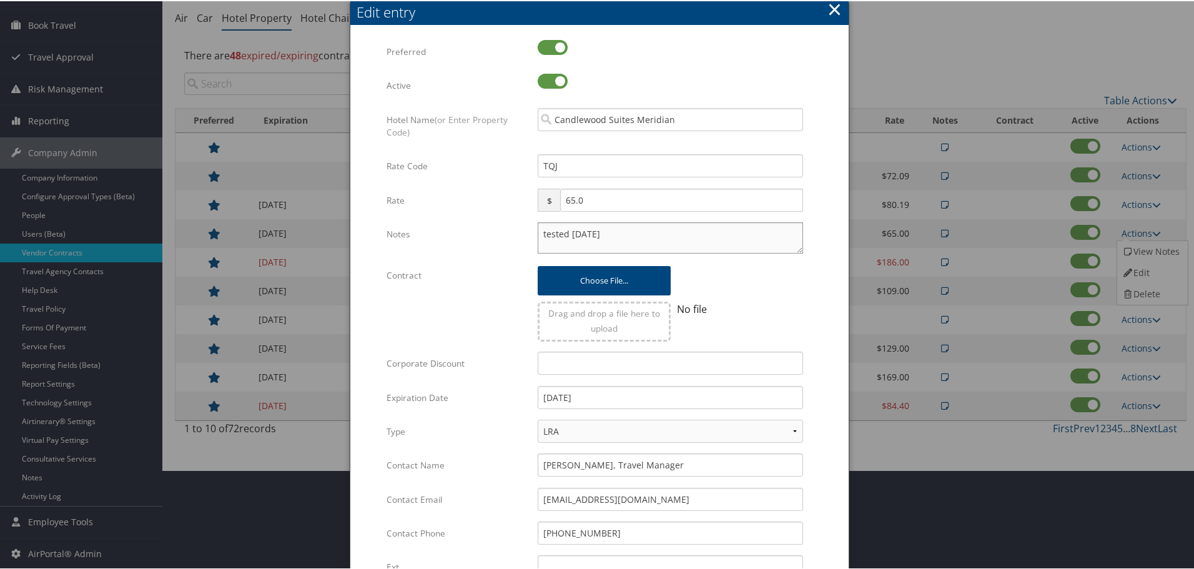
click at [540, 230] on textarea "tested [DATE]" at bounding box center [670, 236] width 265 height 31
paste textarea "Rates tested in TP+ [DATE];"
type textarea "Rates tested in [GEOGRAPHIC_DATA] [DATE]; tested [DATE]"
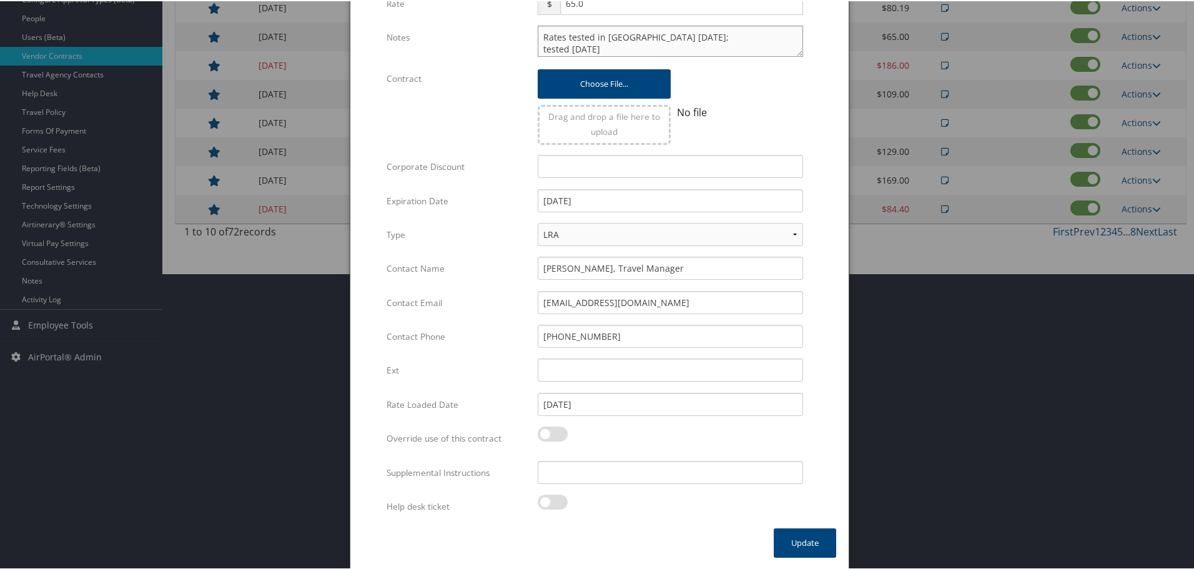
scroll to position [297, 0]
click at [635, 481] on input "Supplemental Instructions" at bounding box center [670, 470] width 265 height 23
paste input "SAB Prop ID -"
paste input "18294"
type input "SAB Prop ID - 18294"
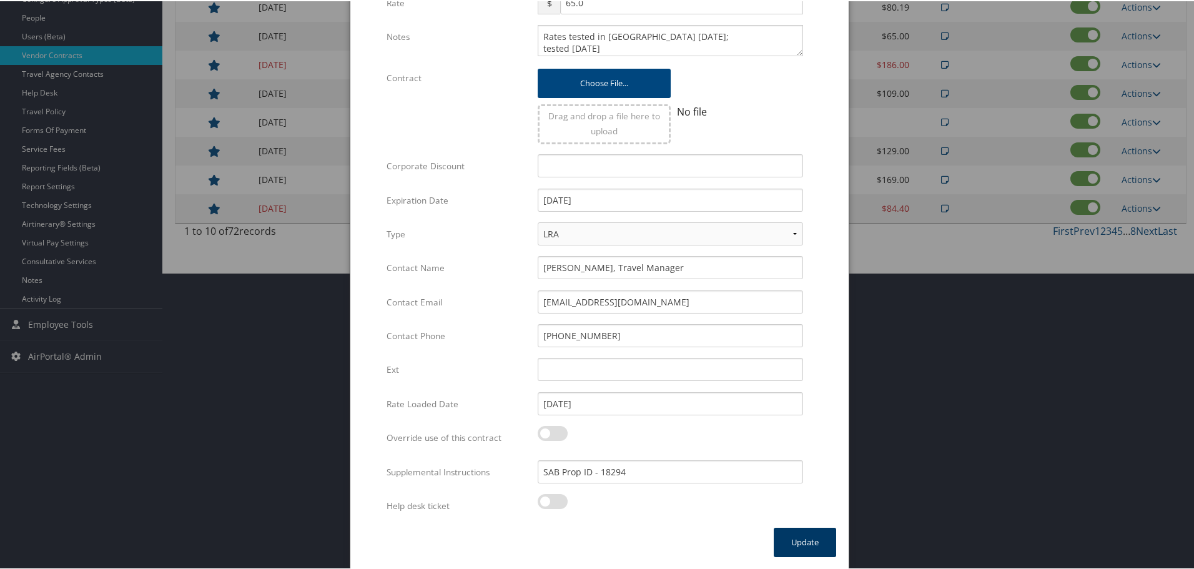
click at [787, 532] on button "Update" at bounding box center [805, 541] width 62 height 29
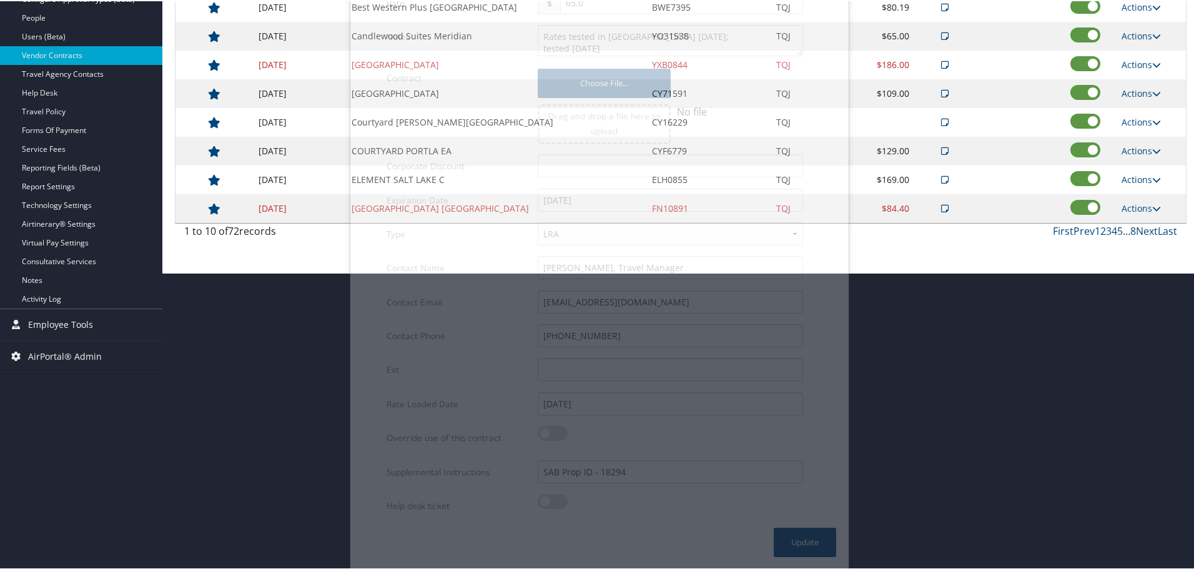
scroll to position [99, 0]
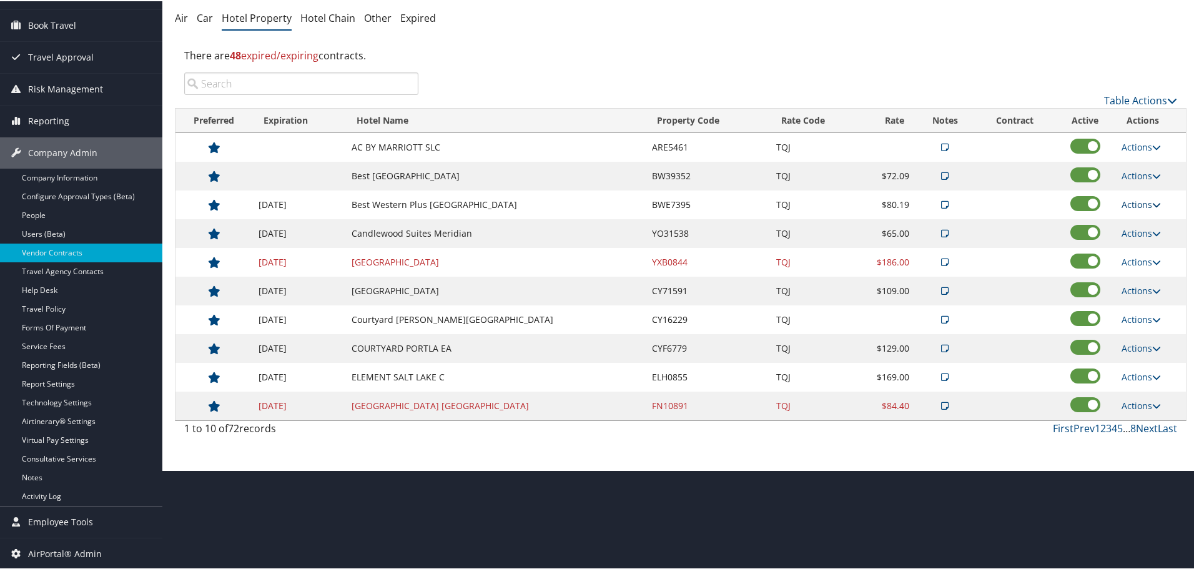
click at [1138, 198] on link "Actions" at bounding box center [1141, 203] width 39 height 12
click at [1147, 244] on link "Edit" at bounding box center [1150, 242] width 67 height 21
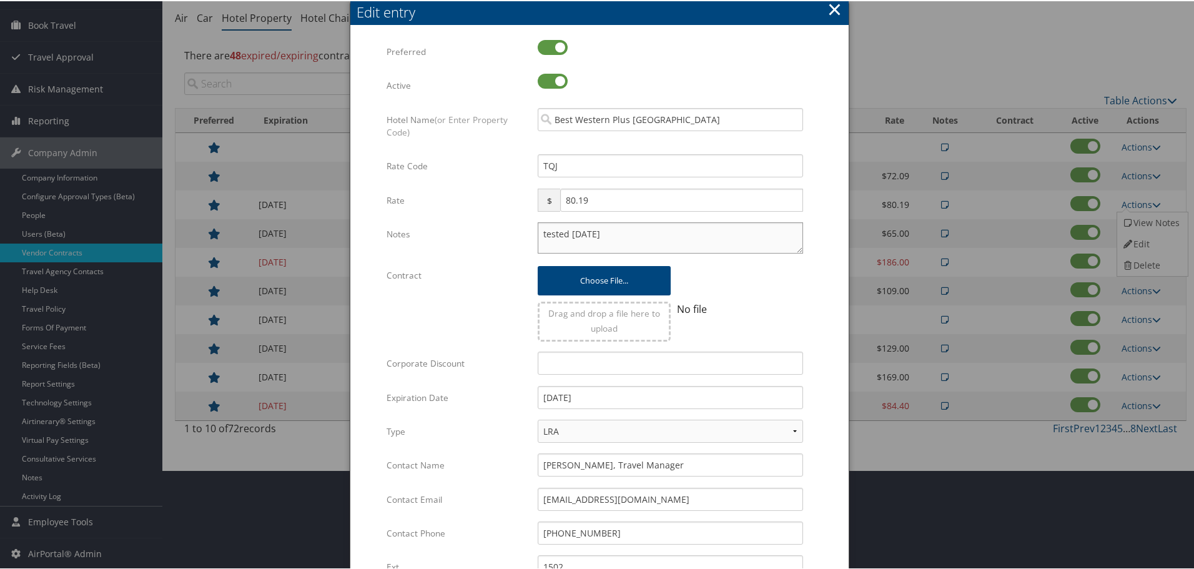
click at [538, 234] on textarea "tested [DATE]" at bounding box center [670, 236] width 265 height 31
paste textarea "Rates tested in TP+ [DATE];"
type textarea "Rates tested in [GEOGRAPHIC_DATA] [DATE]; tested [DATE]"
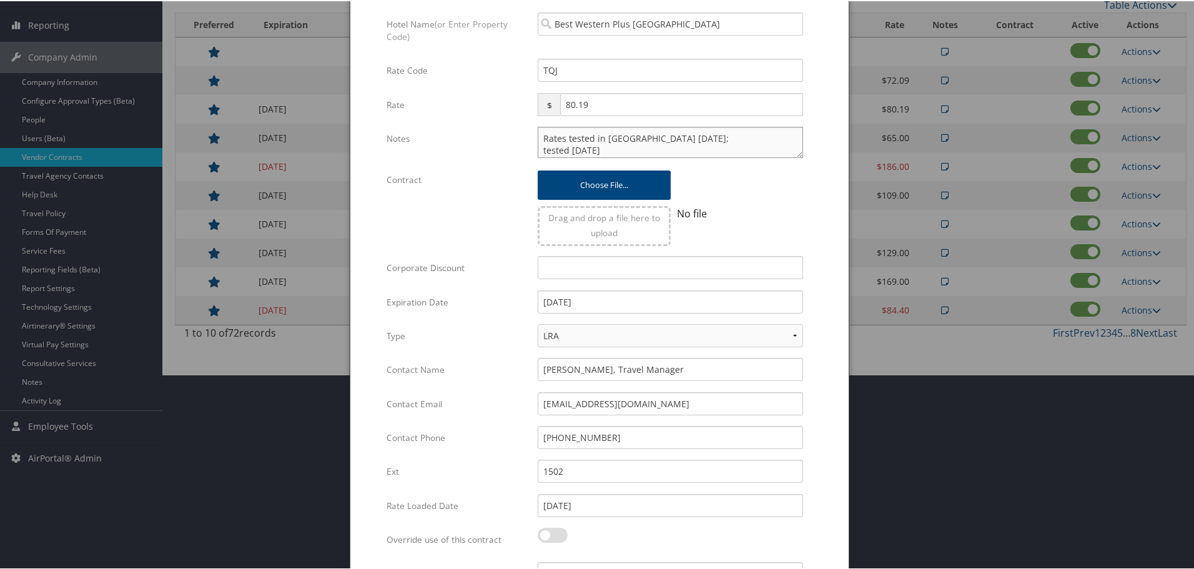
scroll to position [297, 0]
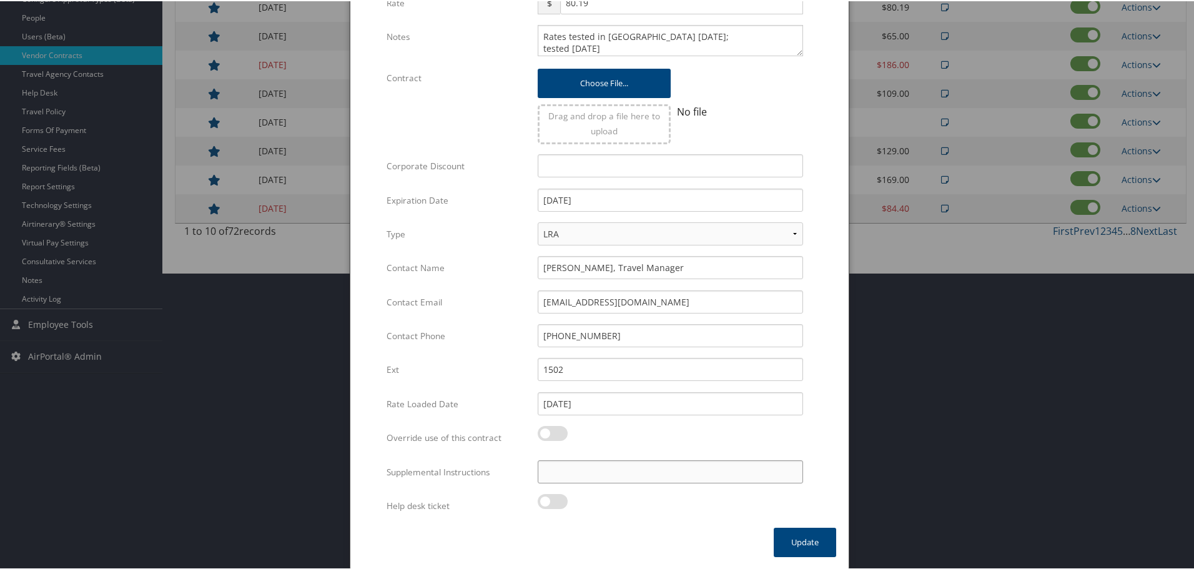
click at [588, 472] on input "Supplemental Instructions" at bounding box center [670, 470] width 265 height 23
paste input "SAB Prop ID -"
paste input "30141"
type input "SAB Prop ID - 30141"
click at [788, 535] on button "Update" at bounding box center [805, 541] width 62 height 29
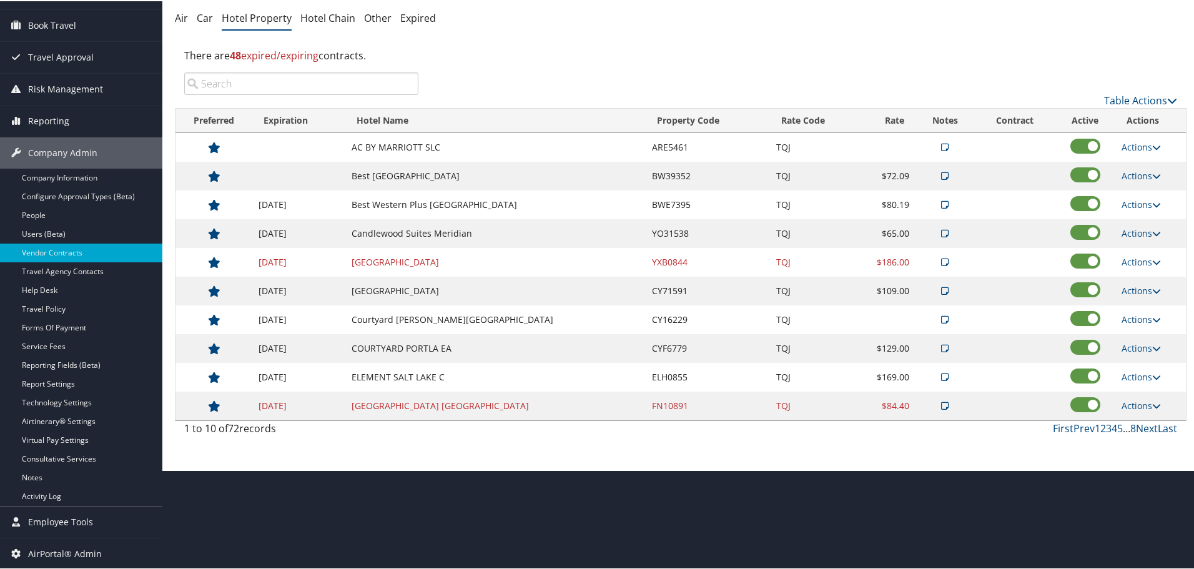
scroll to position [99, 0]
click at [1141, 167] on td "Actions View Notes Edit Delete" at bounding box center [1151, 175] width 71 height 29
click at [1139, 174] on link "Actions" at bounding box center [1141, 175] width 39 height 12
click at [1131, 214] on icon at bounding box center [1127, 214] width 11 height 9
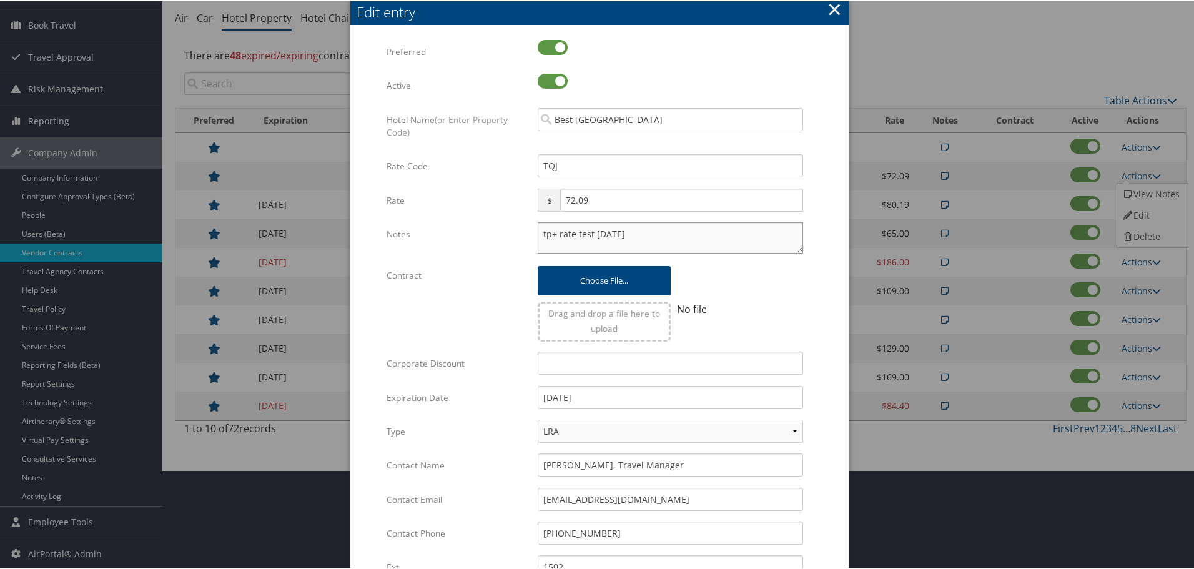
click at [539, 232] on textarea "tp+ rate test [DATE]" at bounding box center [670, 236] width 265 height 31
paste textarea "Rates tested in TP+ [DATE];"
type textarea "Rates tested in TP+ [DATE]; tp+ rate test [DATE]"
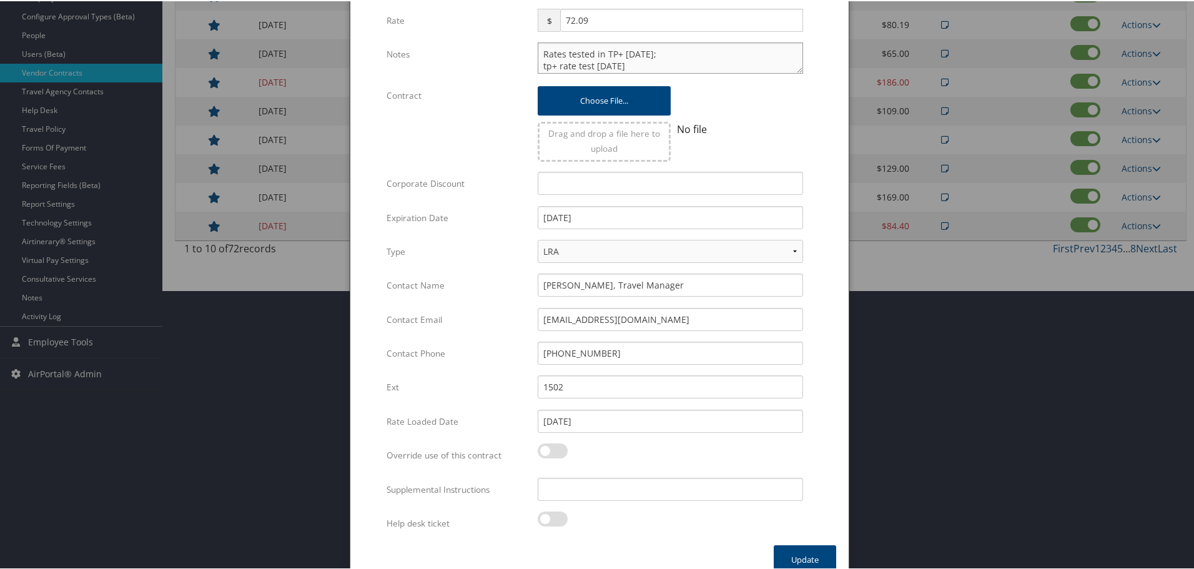
scroll to position [297, 0]
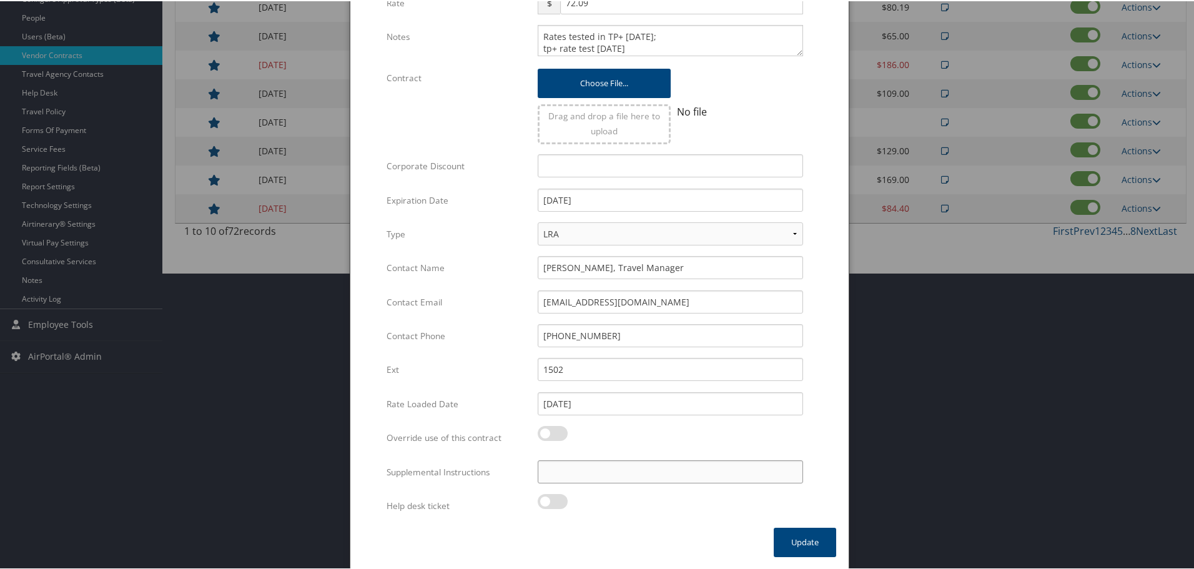
click at [587, 476] on input "Supplemental Instructions" at bounding box center [670, 470] width 265 height 23
paste input "SAB Prop ID -"
paste input "60854"
type input "SAB Prop ID - 60854"
click at [806, 540] on button "Update" at bounding box center [805, 541] width 62 height 29
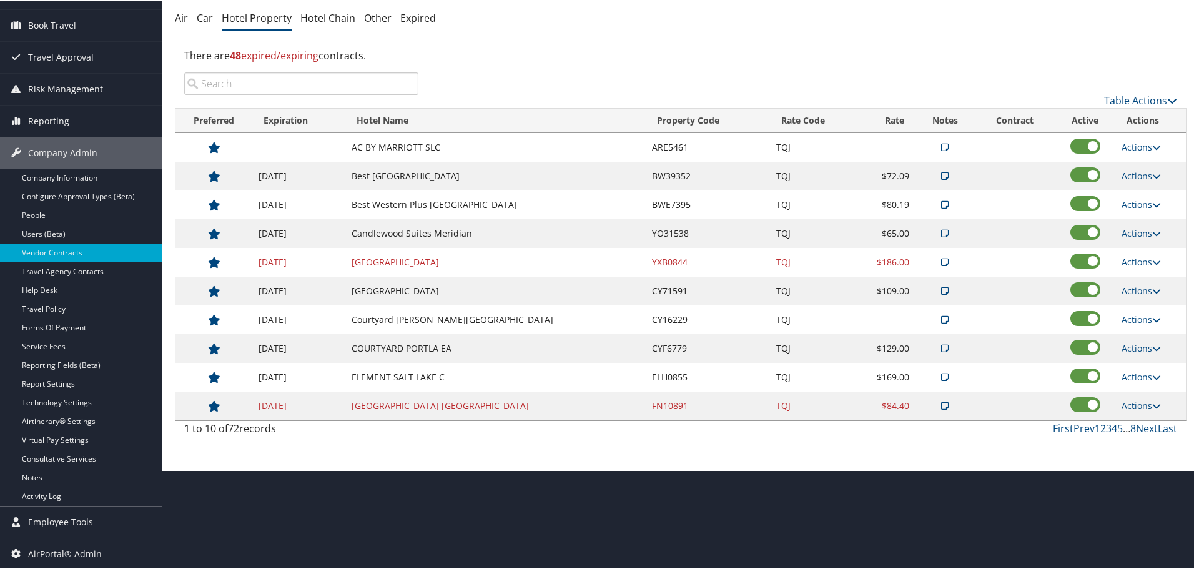
scroll to position [99, 0]
click at [1131, 144] on link "Actions" at bounding box center [1141, 146] width 39 height 12
click at [1152, 187] on link "Edit" at bounding box center [1150, 185] width 67 height 21
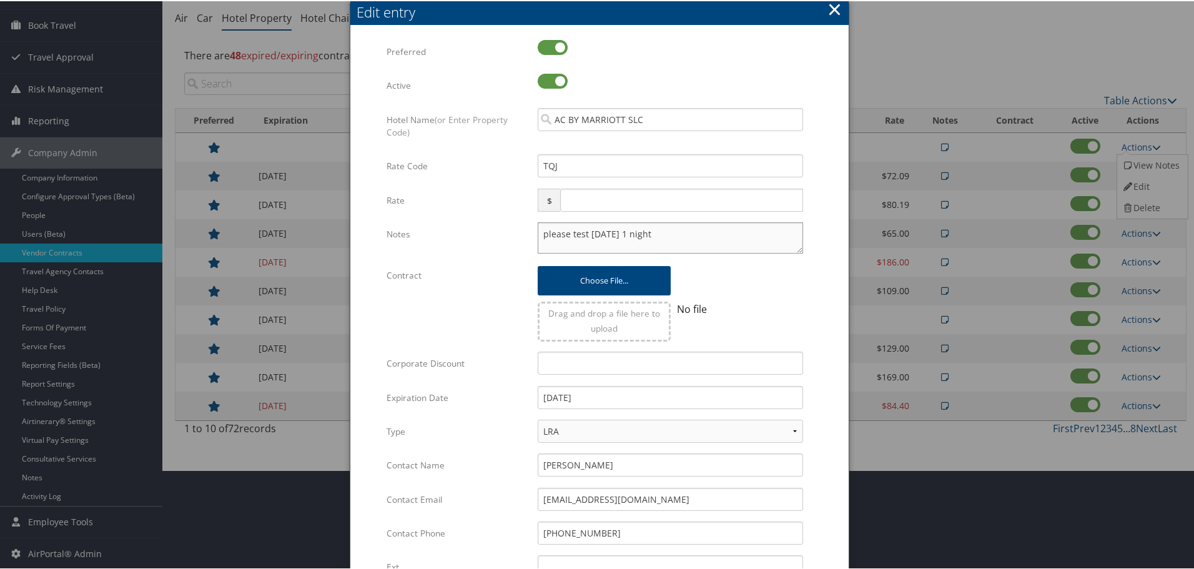
click at [540, 234] on textarea "please test [DATE] 1 night" at bounding box center [670, 236] width 265 height 31
paste textarea "Rates tested in TP+ [DATE];"
type textarea "Rates tested in TP+ [DATE]; please test [DATE] 1 night"
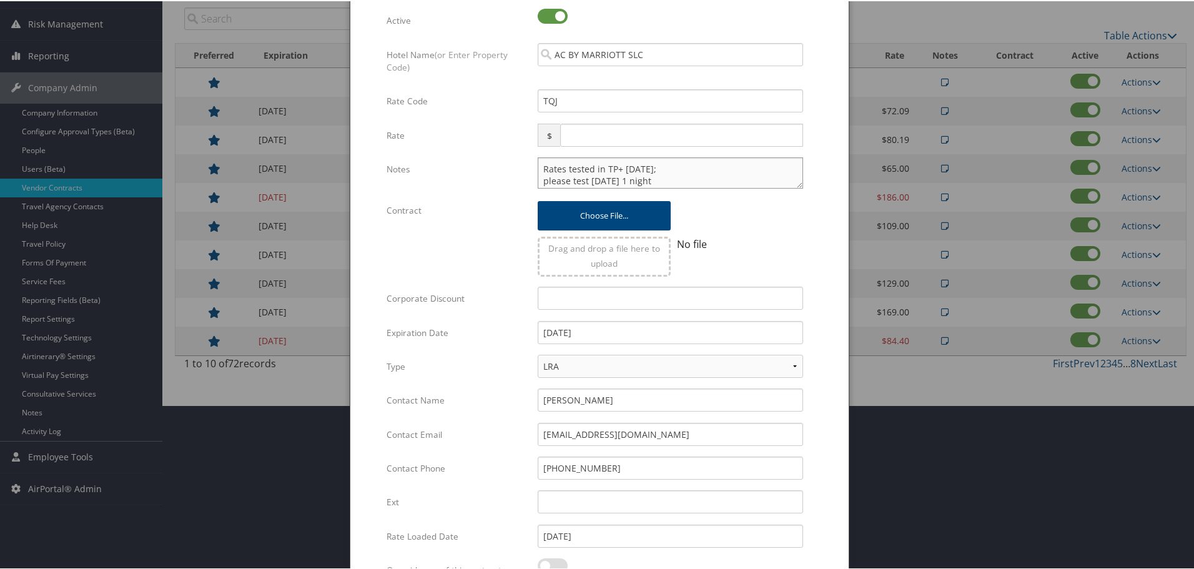
scroll to position [297, 0]
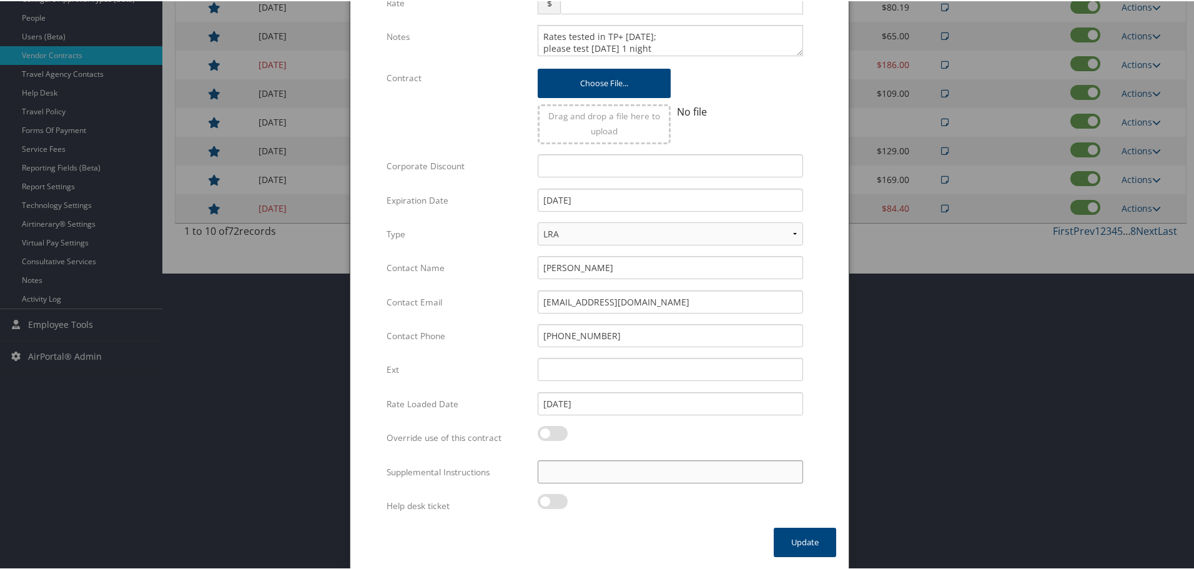
click at [656, 479] on input "Supplemental Instructions" at bounding box center [670, 470] width 265 height 23
paste input "SAB Prop ID -"
paste input "320506"
type input "SAB Prop ID - 320506"
click at [810, 548] on button "Update" at bounding box center [805, 541] width 62 height 29
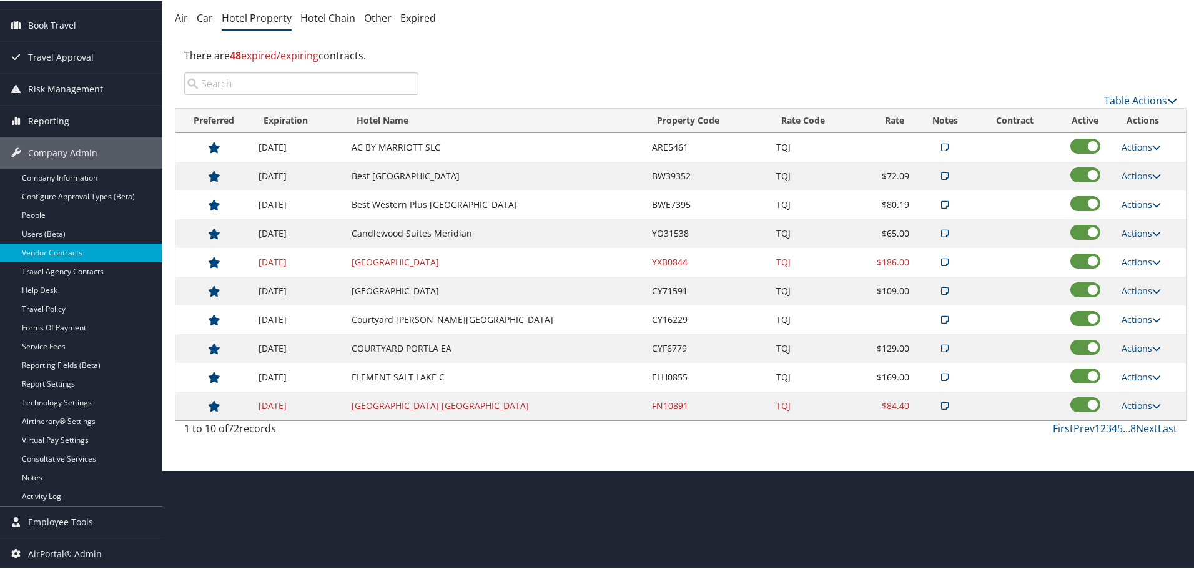
scroll to position [99, 0]
click at [317, 14] on link "Hotel Chain" at bounding box center [327, 17] width 55 height 14
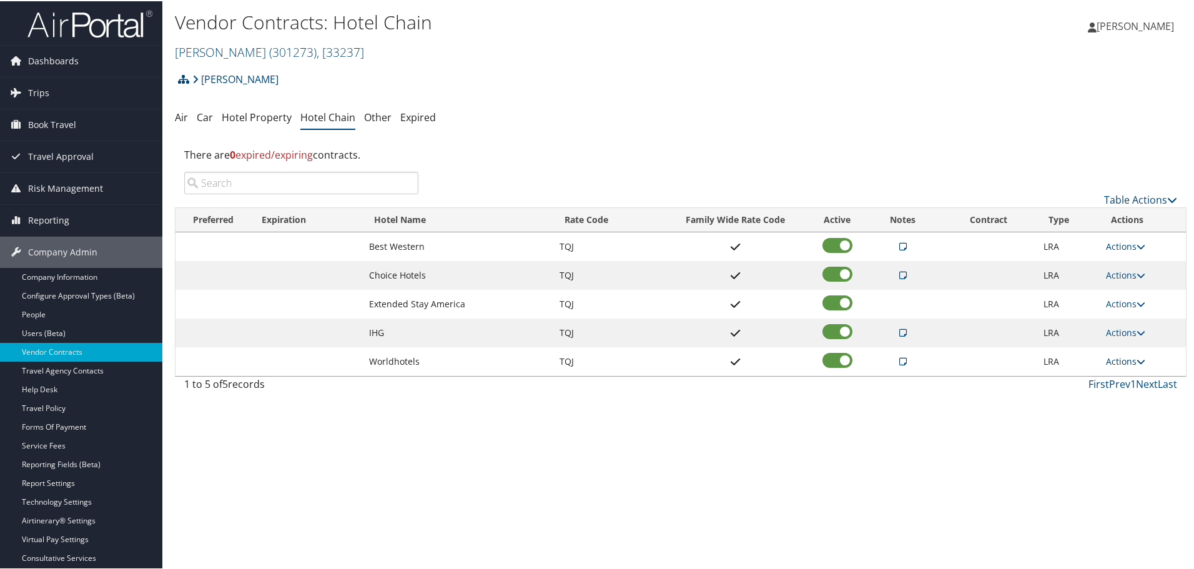
click at [1117, 359] on link "Actions" at bounding box center [1125, 360] width 39 height 12
click at [1141, 404] on link "Edit" at bounding box center [1135, 399] width 67 height 21
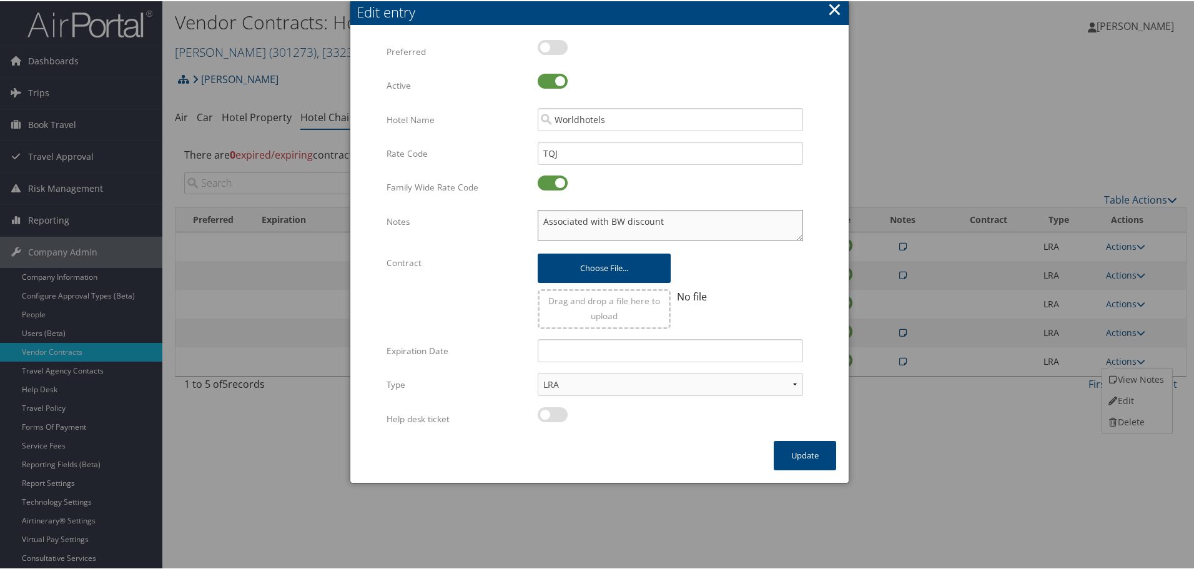
click at [541, 225] on textarea "Associated with BW discount" at bounding box center [670, 224] width 265 height 31
paste textarea "Rates tested in TP+ [DATE];"
type textarea "Rates tested in TP+ Aug 2025; Associated with BW discount"
click at [800, 452] on button "Update" at bounding box center [805, 454] width 62 height 29
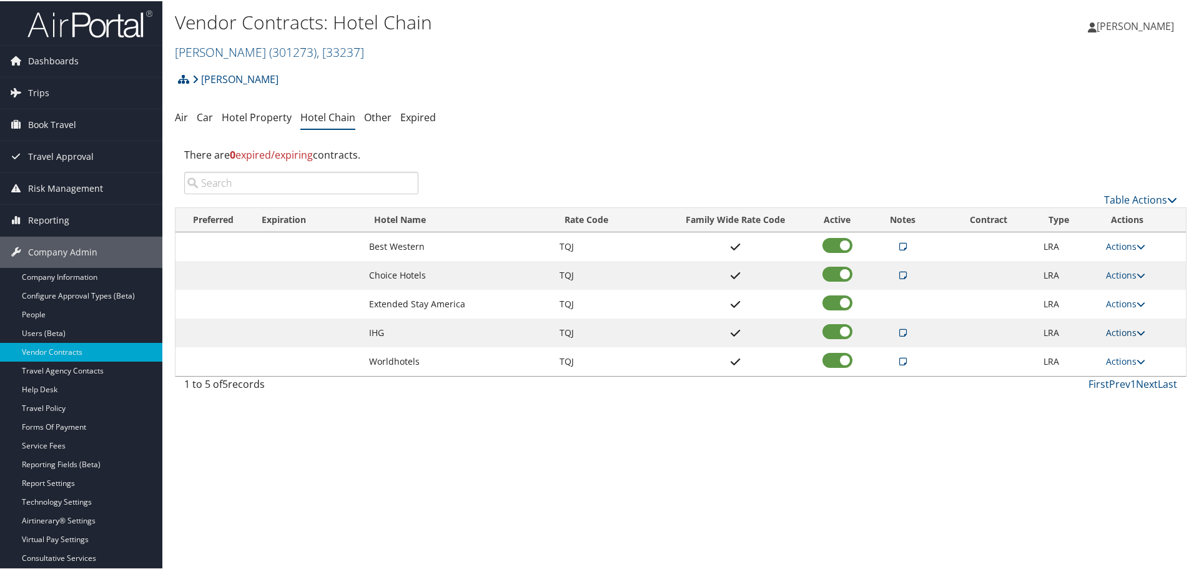
click at [1119, 327] on link "Actions" at bounding box center [1125, 331] width 39 height 12
click at [1133, 368] on link "Edit" at bounding box center [1135, 370] width 67 height 21
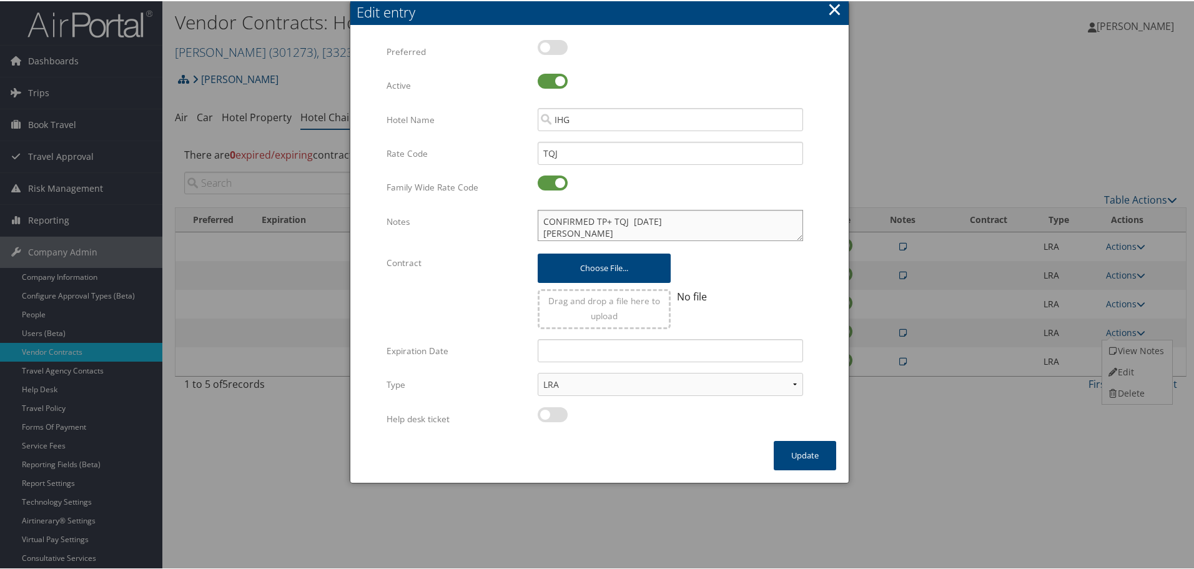
click at [540, 220] on textarea "CONFIRMED TP+ TQJ 21AUG 24 Sheryl Misrasi Account Director - sheryl.misrasi@ihg…" at bounding box center [670, 224] width 265 height 31
paste textarea "Rates tested in TP+ [DATE];"
type textarea "Rates tested in TP+ Aug 2025; CONFIRMED TP+ TQJ 21AUG 24 Sheryl Misrasi Account…"
click at [800, 448] on button "Update" at bounding box center [805, 454] width 62 height 29
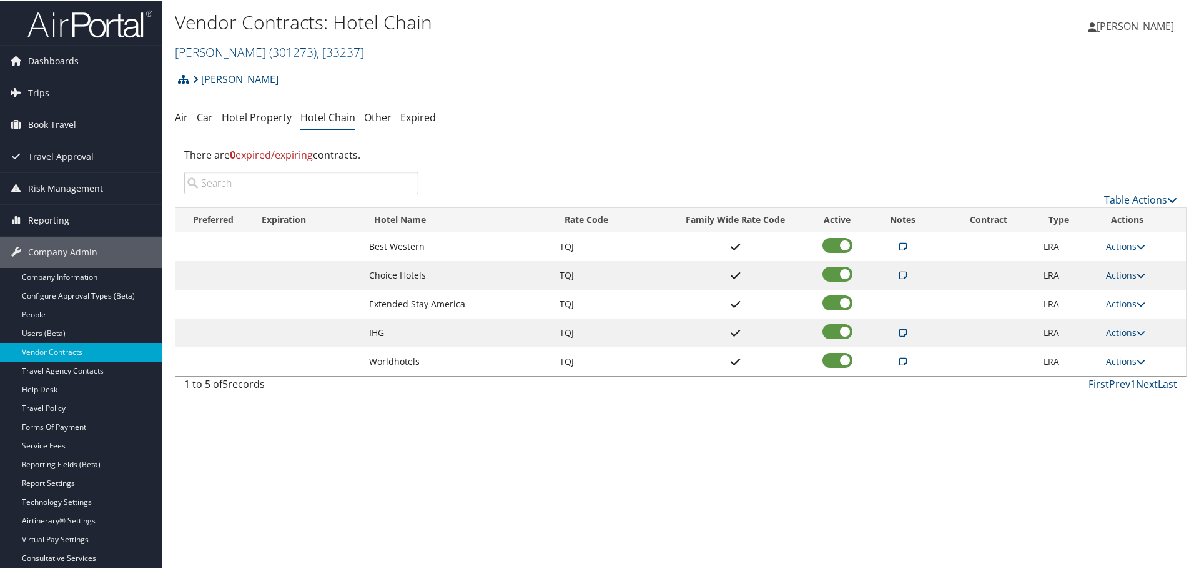
click at [1120, 271] on link "Actions" at bounding box center [1125, 274] width 39 height 12
click at [1132, 307] on link "Edit" at bounding box center [1135, 313] width 67 height 21
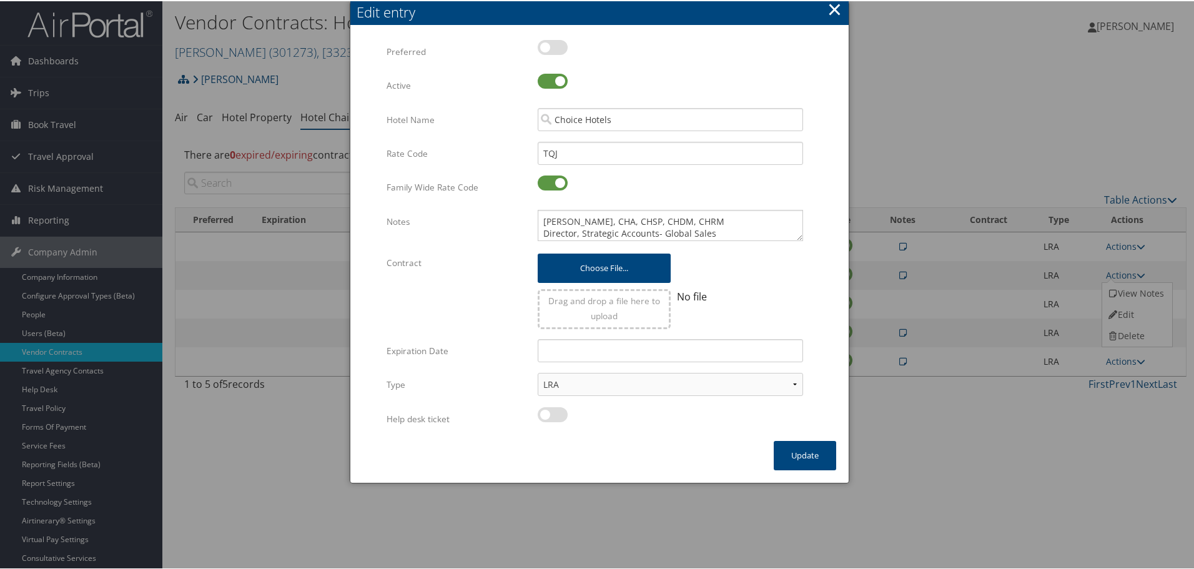
click at [535, 217] on div "Jennifer Viccellio, CHA, CHSP, CHDM, CHRM Director, Strategic Accounts- Global …" at bounding box center [670, 229] width 284 height 41
click at [539, 217] on textarea "Jennifer Viccellio, CHA, CHSP, CHDM, CHRM Director, Strategic Accounts- Global …" at bounding box center [670, 224] width 265 height 31
paste textarea "Rates tested in TP+ [DATE];"
type textarea "Rates tested in TP+ Aug 2025; Jennifer Viccellio, CHA, CHSP, CHDM, CHRM Directo…"
click at [806, 452] on button "Update" at bounding box center [805, 454] width 62 height 29
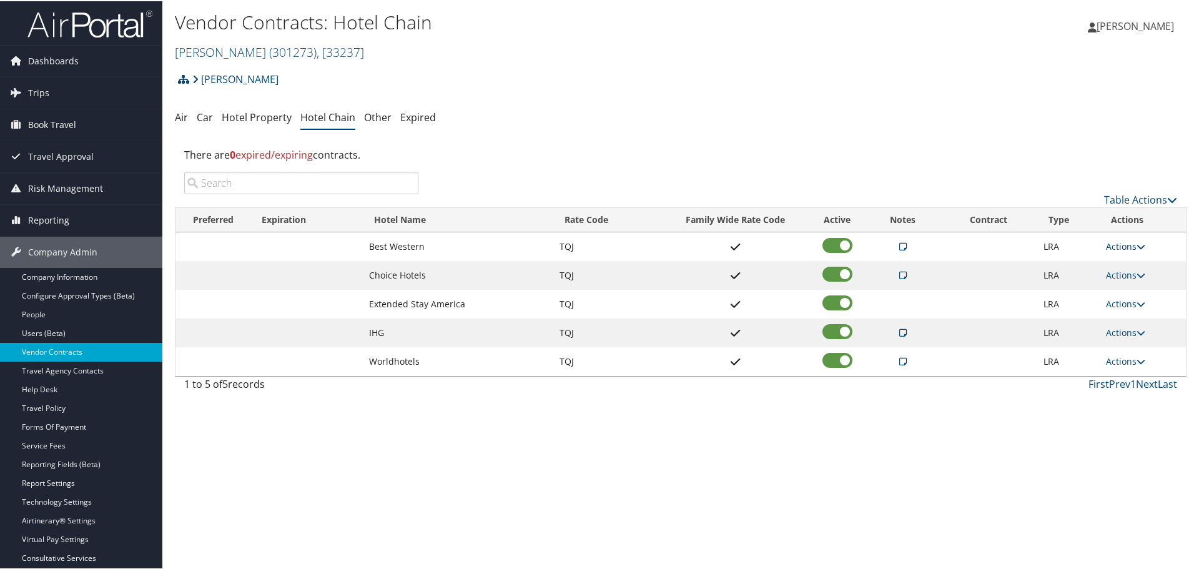
click at [1119, 245] on link "Actions" at bounding box center [1125, 245] width 39 height 12
click at [1128, 280] on link "Edit" at bounding box center [1135, 284] width 67 height 21
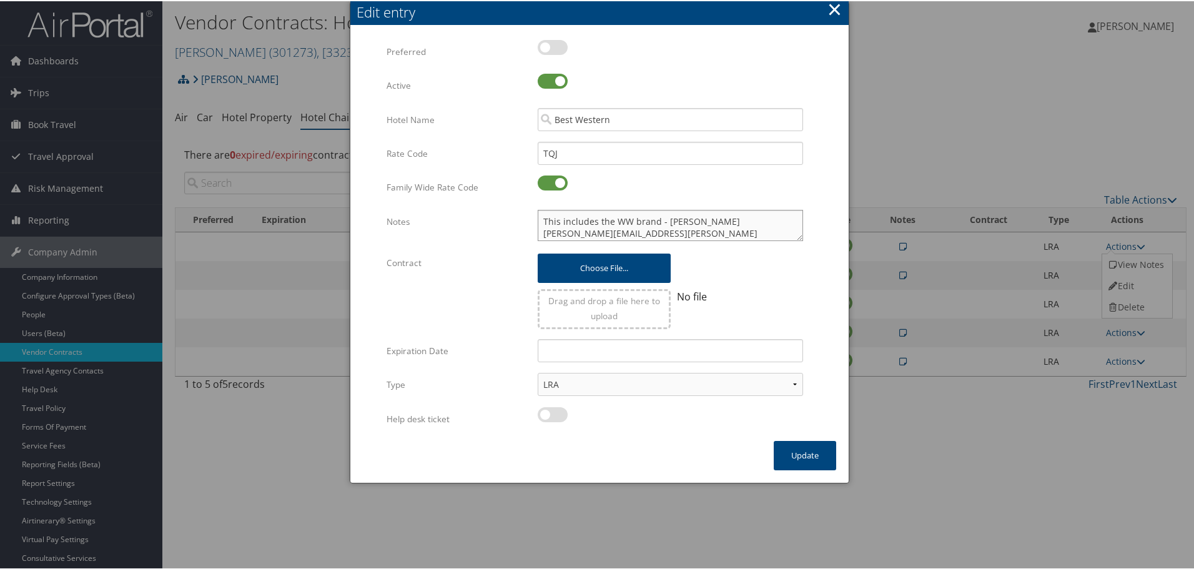
drag, startPoint x: 538, startPoint y: 221, endPoint x: 597, endPoint y: 223, distance: 58.7
click at [538, 222] on textarea "This includes the WW brand - Brandi McDow brandi.mcdow@bwh.com *** TP+ confirme…" at bounding box center [670, 224] width 265 height 31
paste textarea "Rates tested in TP+ [DATE];"
type textarea "Rates tested in TP+ Aug 2025; This includes the WW brand - Brandi McDow brandi.…"
click at [802, 450] on button "Update" at bounding box center [805, 454] width 62 height 29
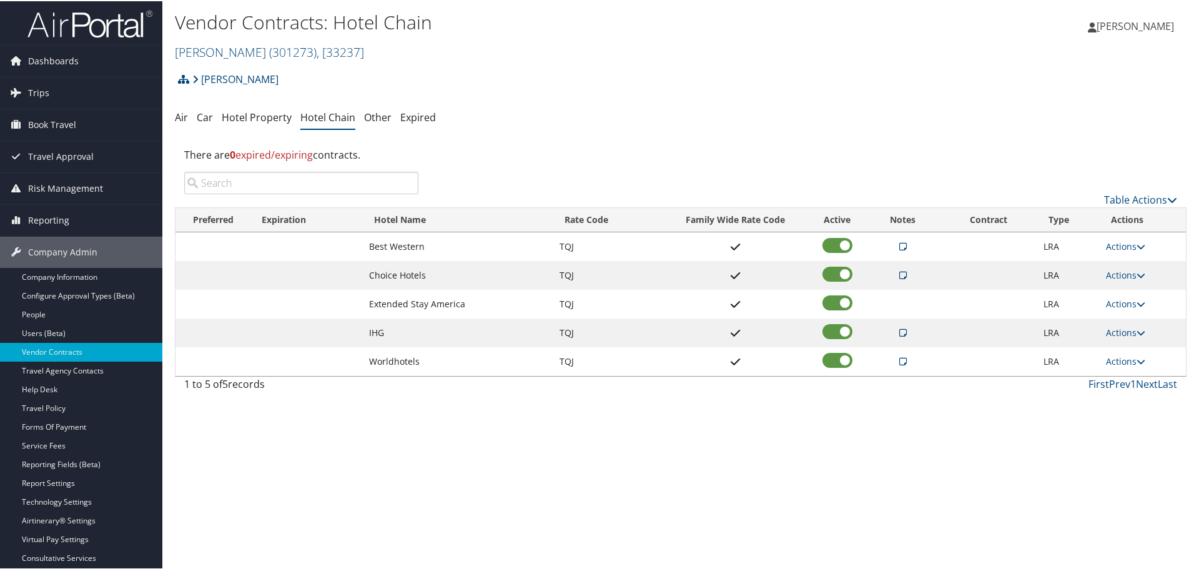
click at [745, 107] on ul "Air Car Hotel Property Hotel Chain Other Expired" at bounding box center [681, 117] width 1012 height 22
